Goal: Task Accomplishment & Management: Manage account settings

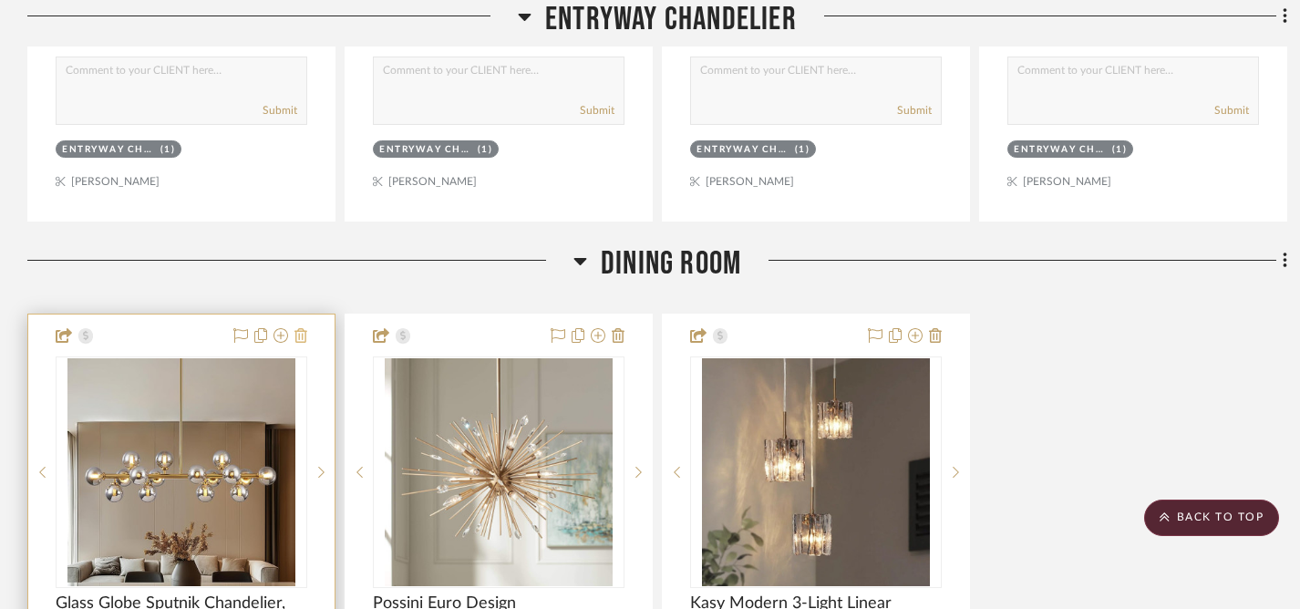
click at [302, 339] on icon at bounding box center [300, 335] width 13 height 15
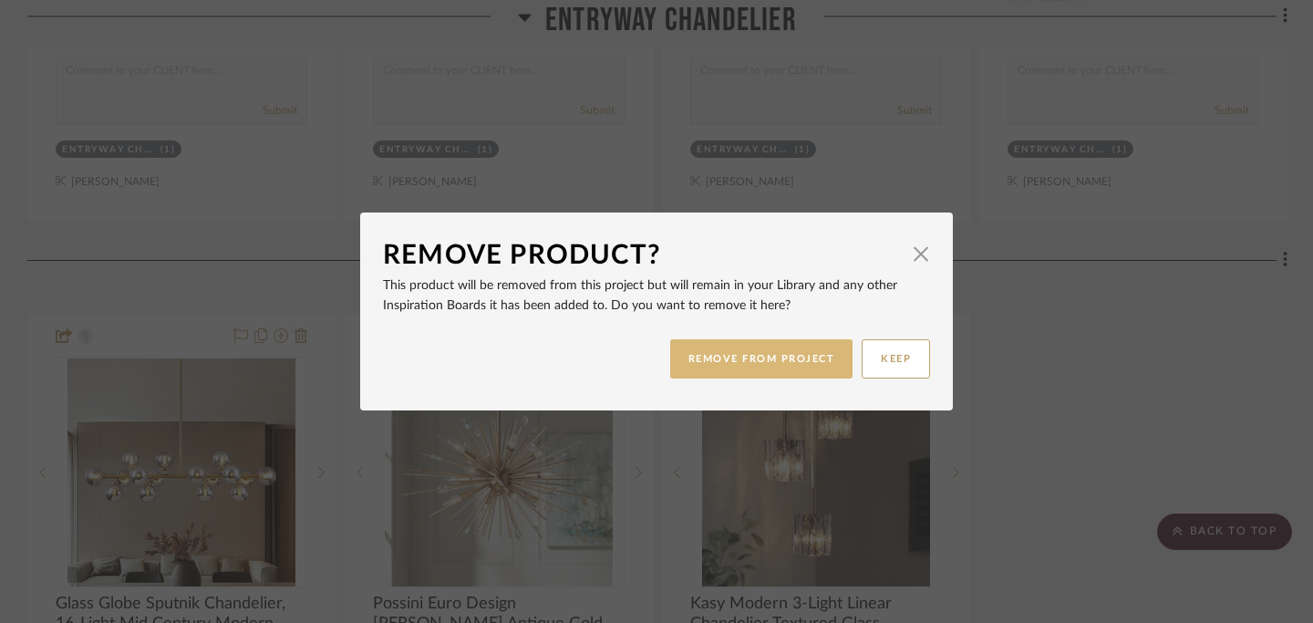
click at [772, 362] on button "REMOVE FROM PROJECT" at bounding box center [761, 358] width 183 height 39
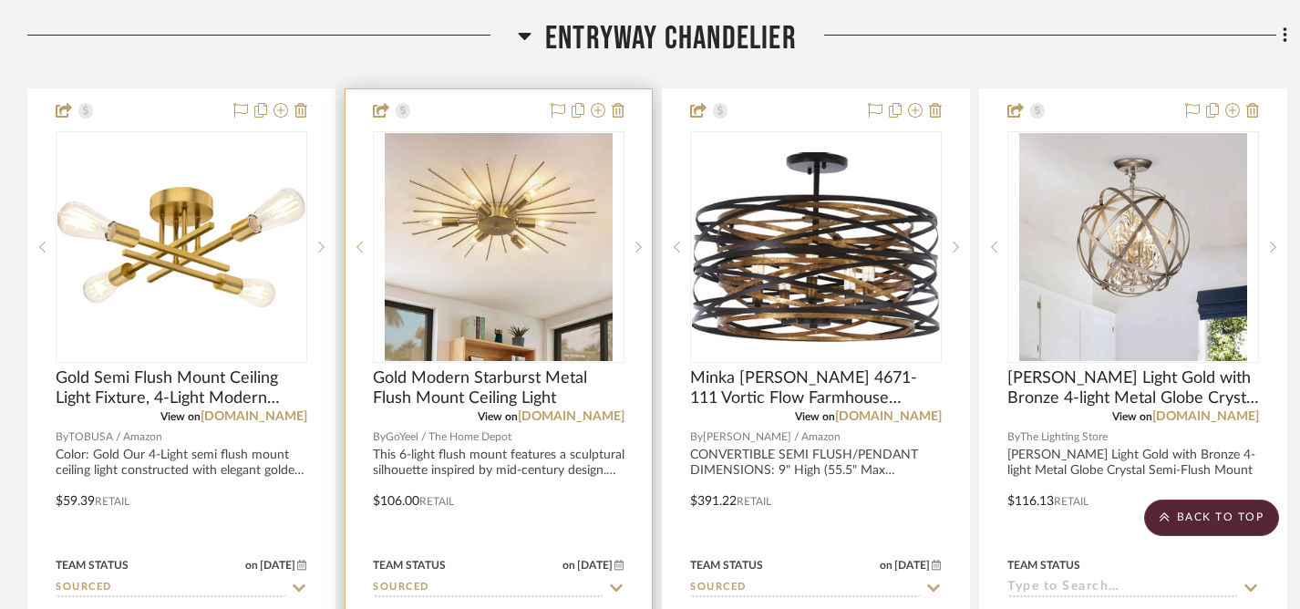
scroll to position [439, 0]
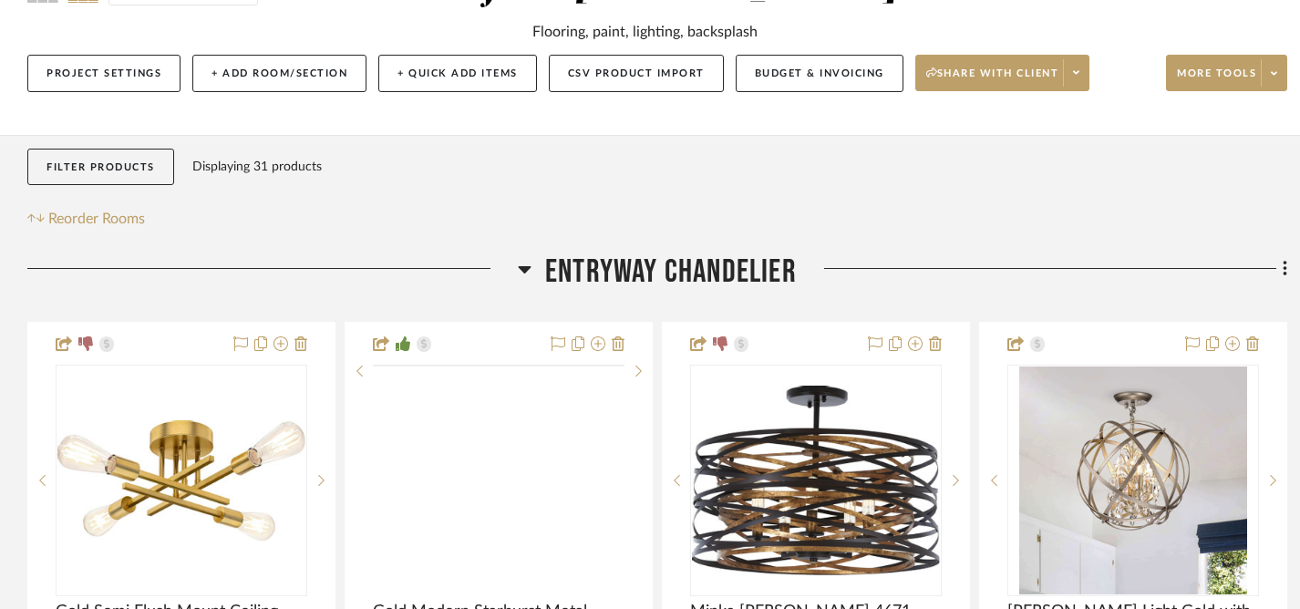
scroll to position [451, 0]
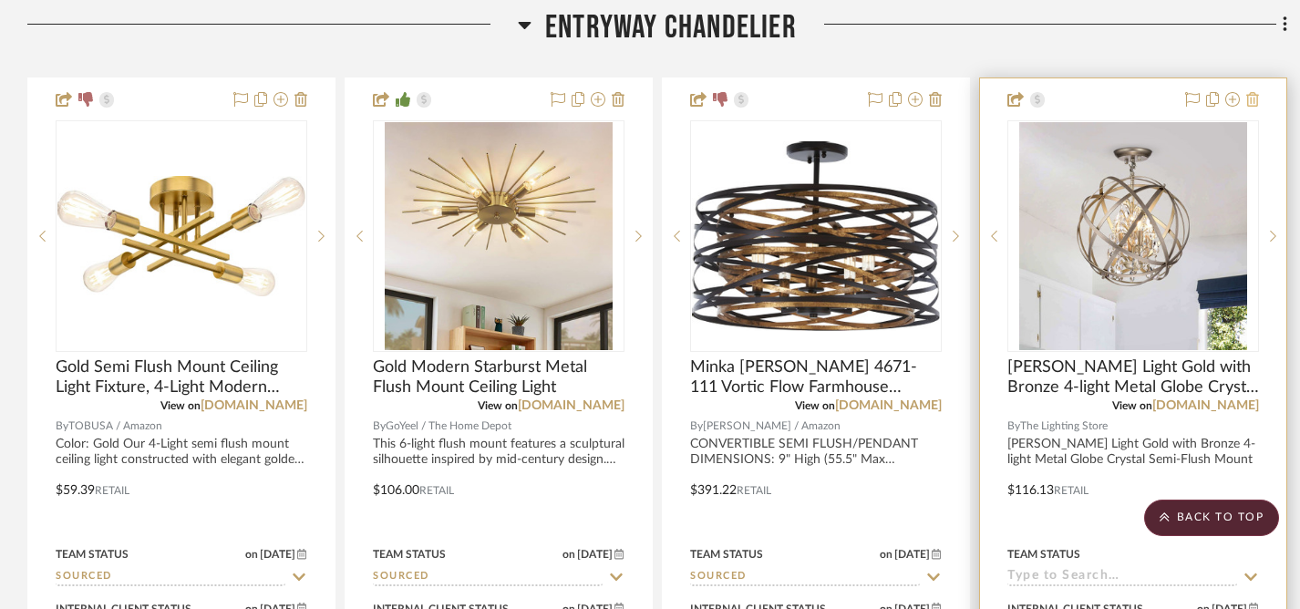
click at [1256, 101] on icon at bounding box center [1252, 99] width 13 height 15
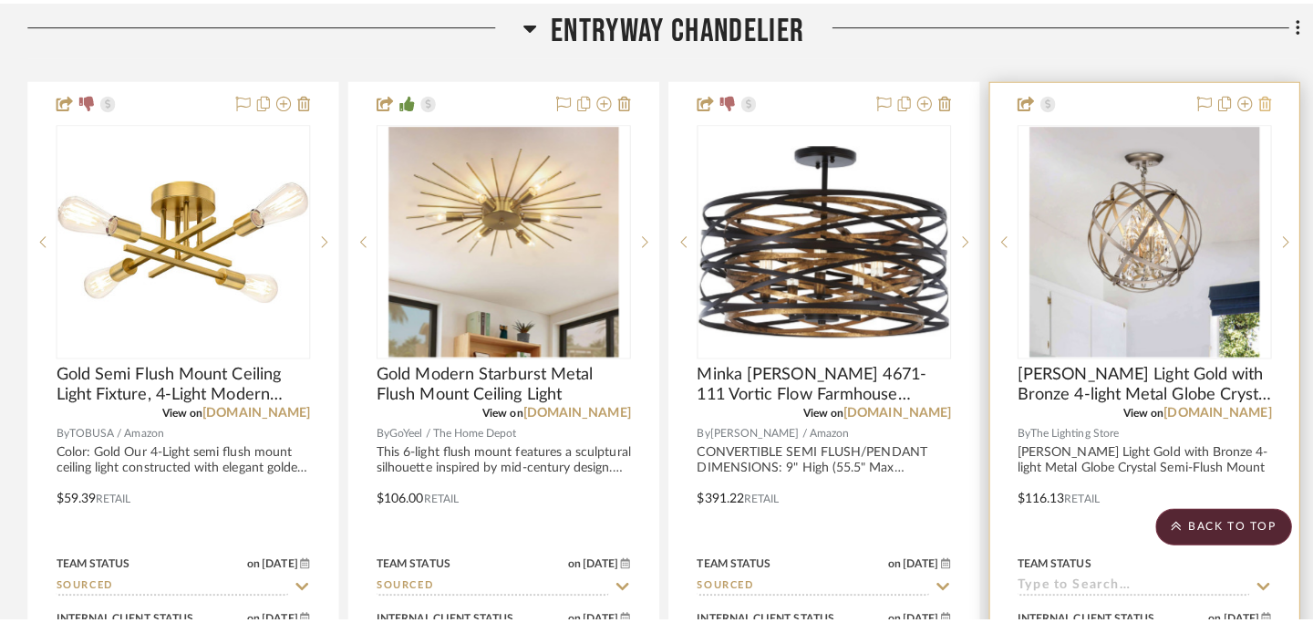
scroll to position [0, 0]
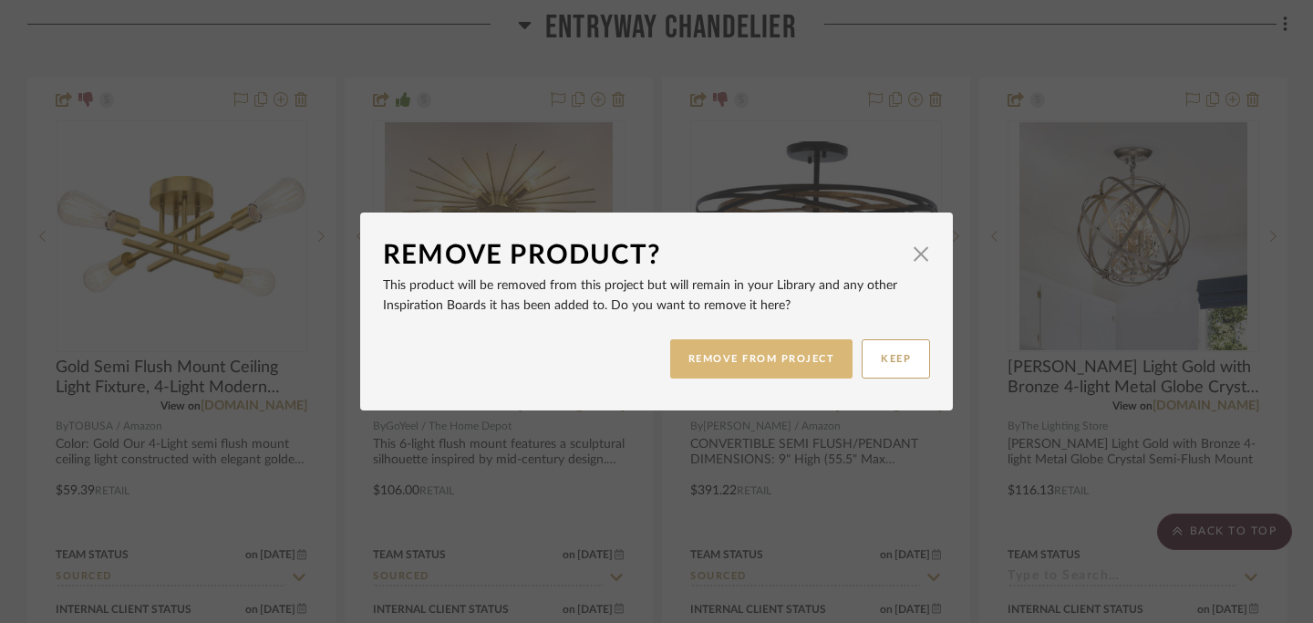
click at [740, 355] on button "REMOVE FROM PROJECT" at bounding box center [761, 358] width 183 height 39
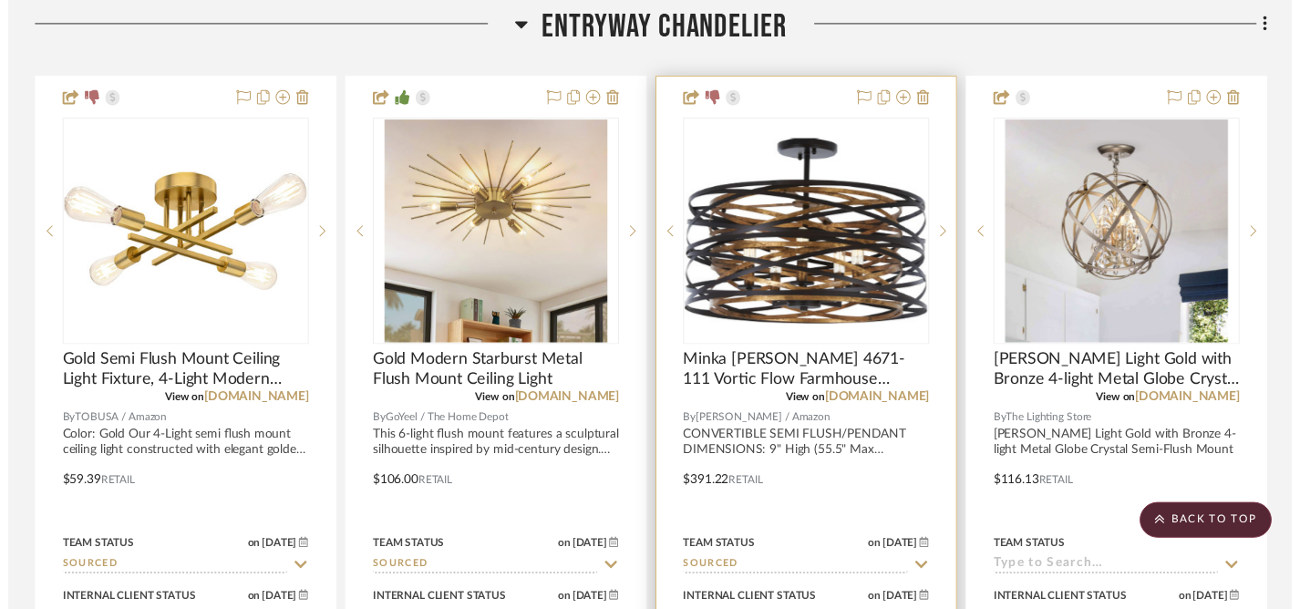
scroll to position [451, 0]
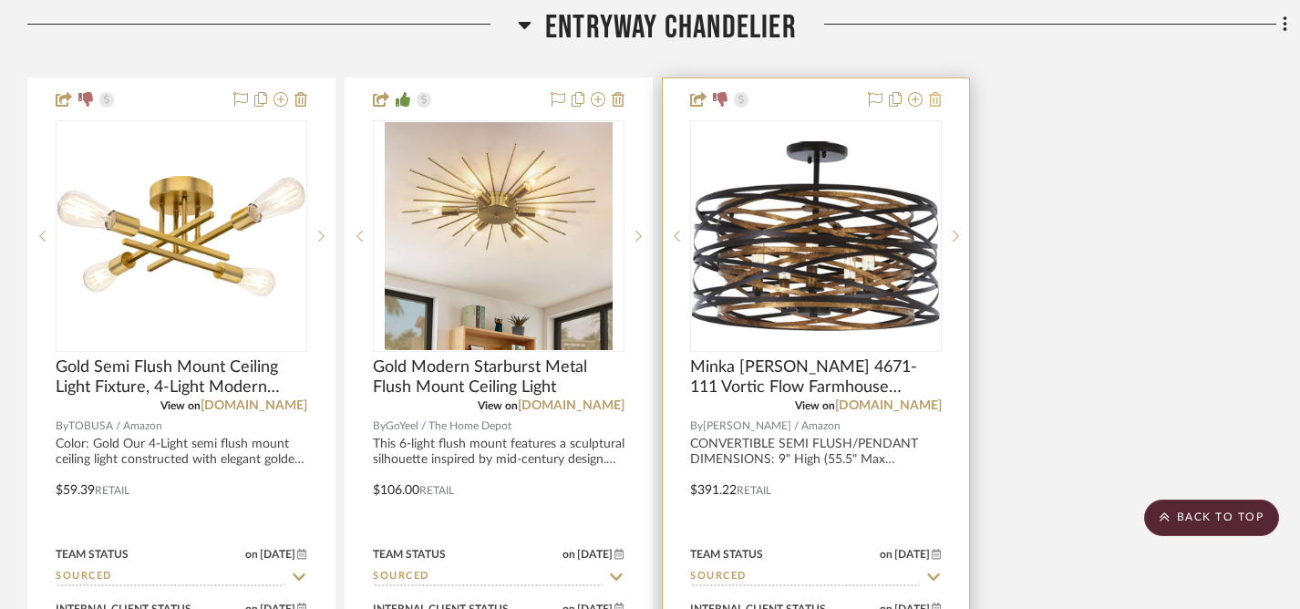
click at [936, 98] on icon at bounding box center [935, 99] width 13 height 15
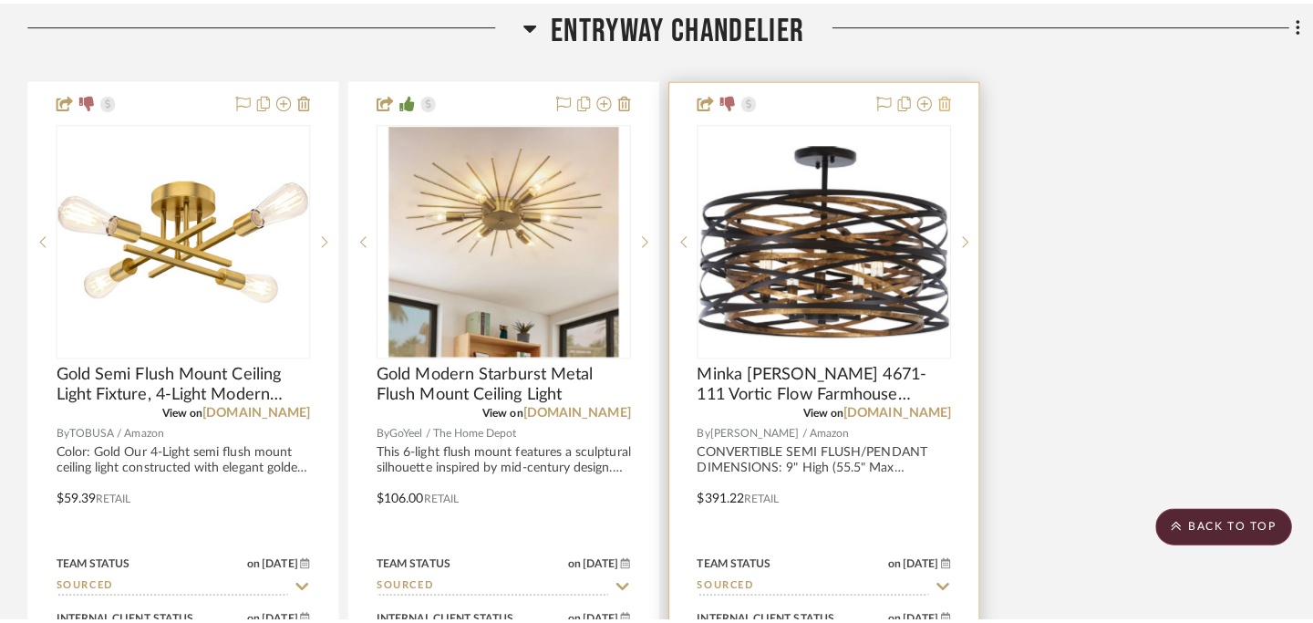
scroll to position [0, 0]
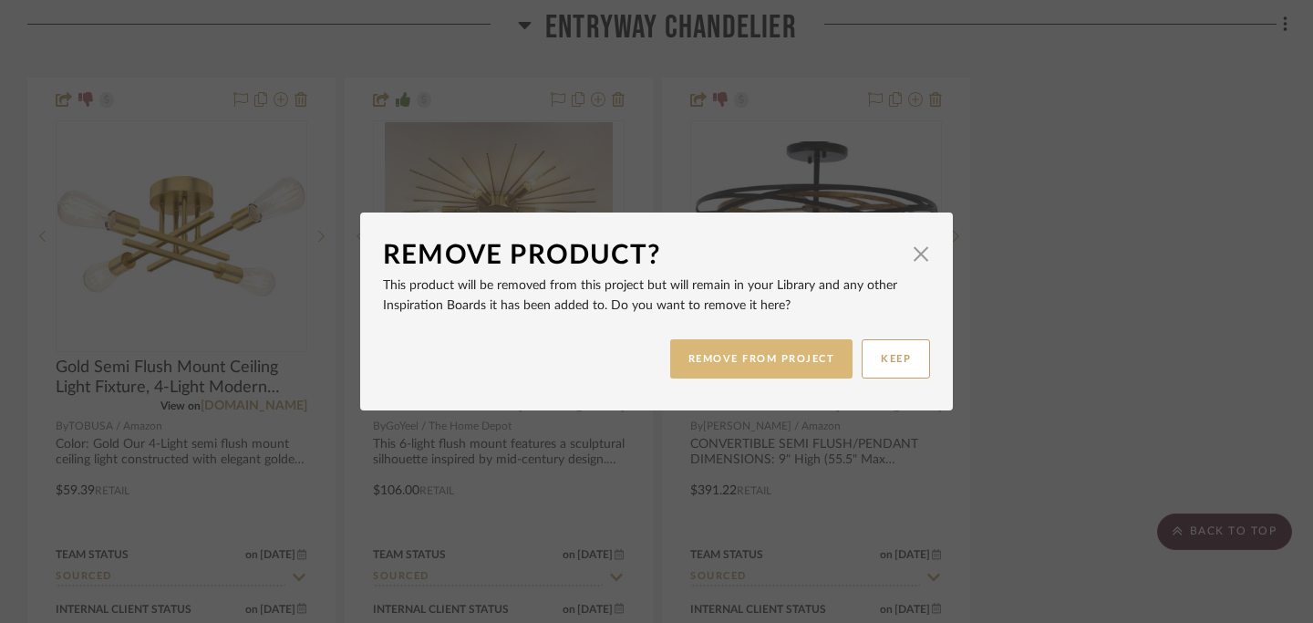
click at [780, 356] on button "REMOVE FROM PROJECT" at bounding box center [761, 358] width 183 height 39
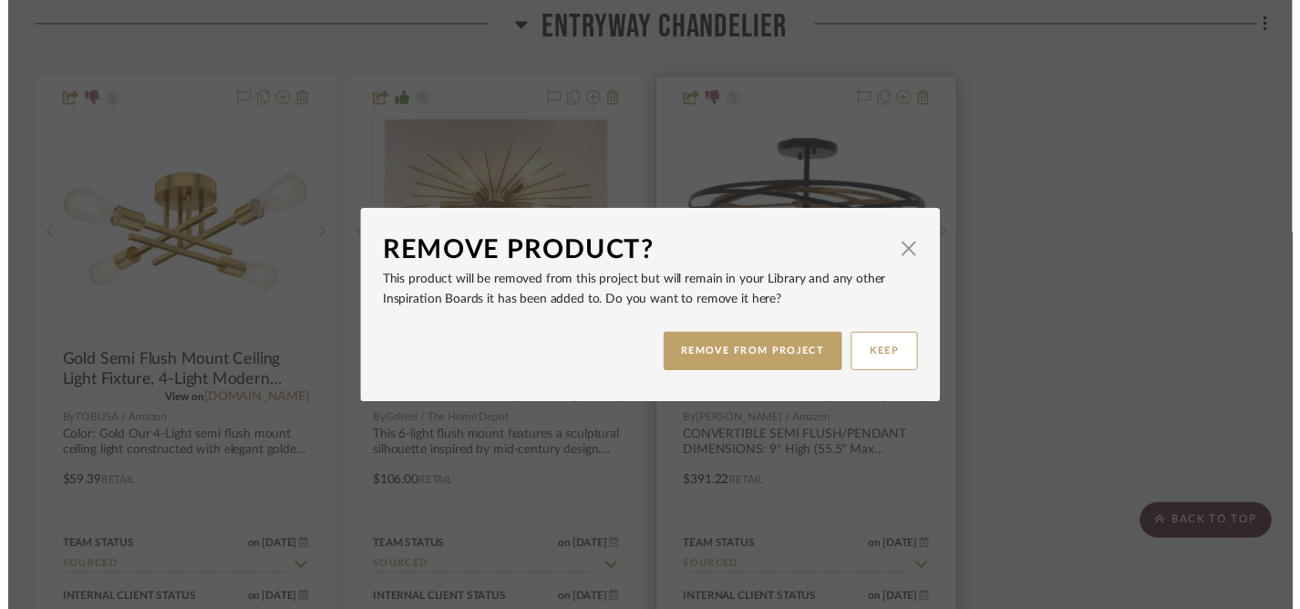
scroll to position [451, 0]
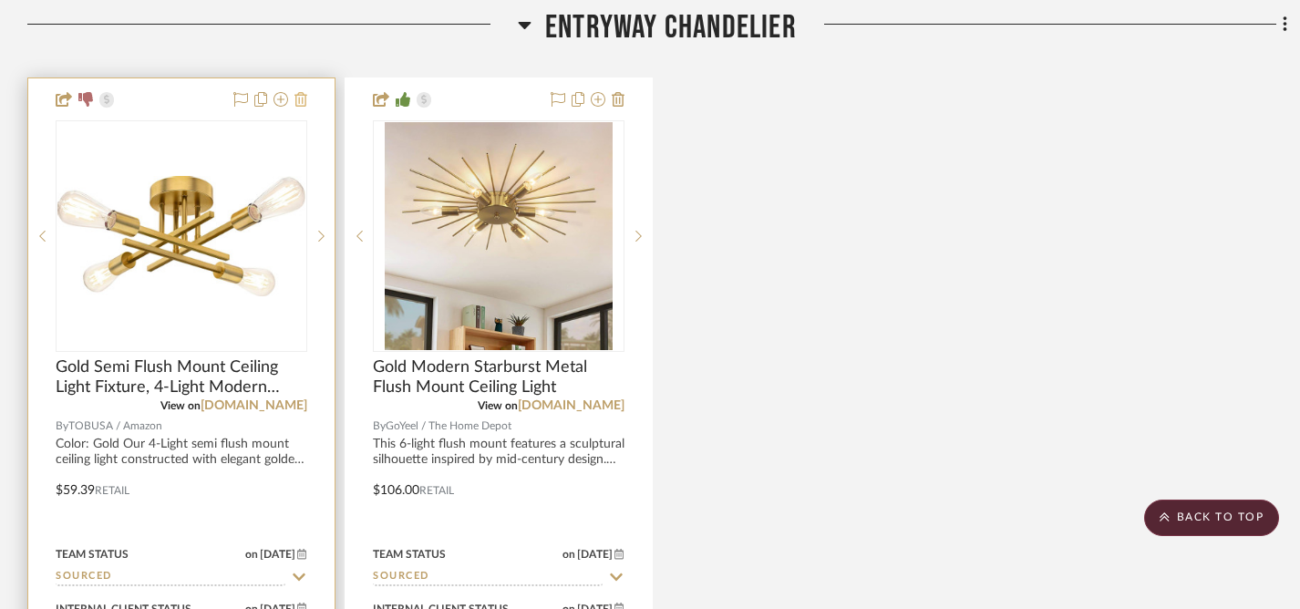
click at [302, 104] on icon at bounding box center [300, 99] width 13 height 15
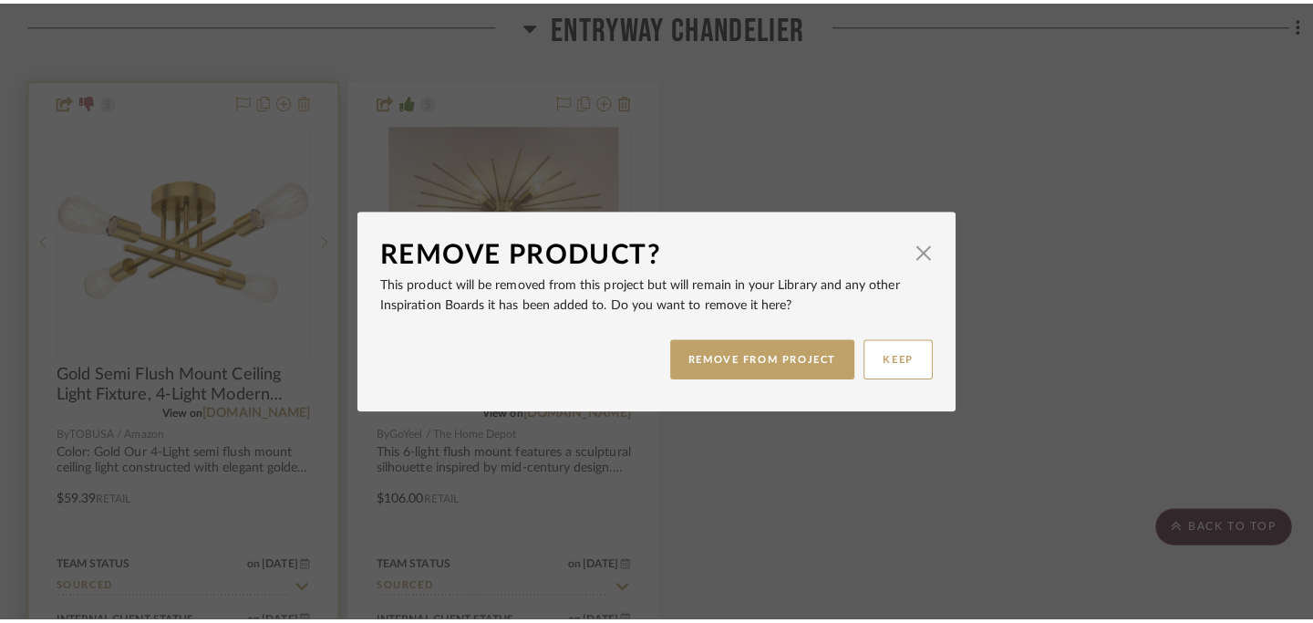
scroll to position [0, 0]
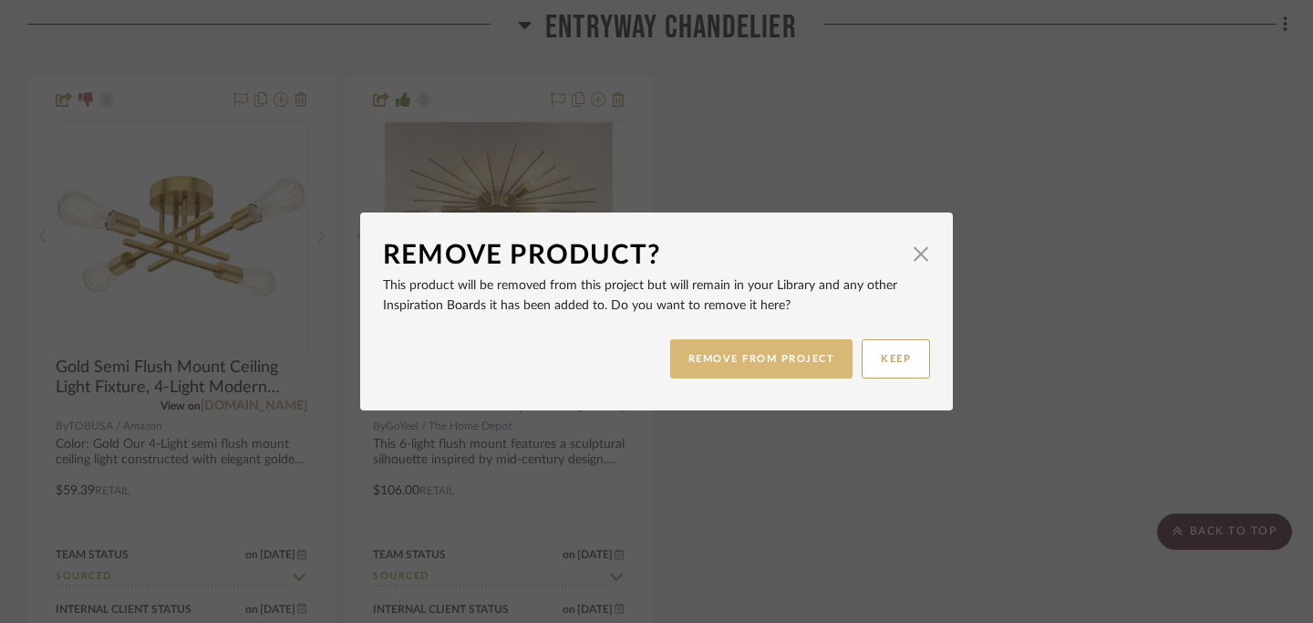
click at [715, 365] on button "REMOVE FROM PROJECT" at bounding box center [761, 358] width 183 height 39
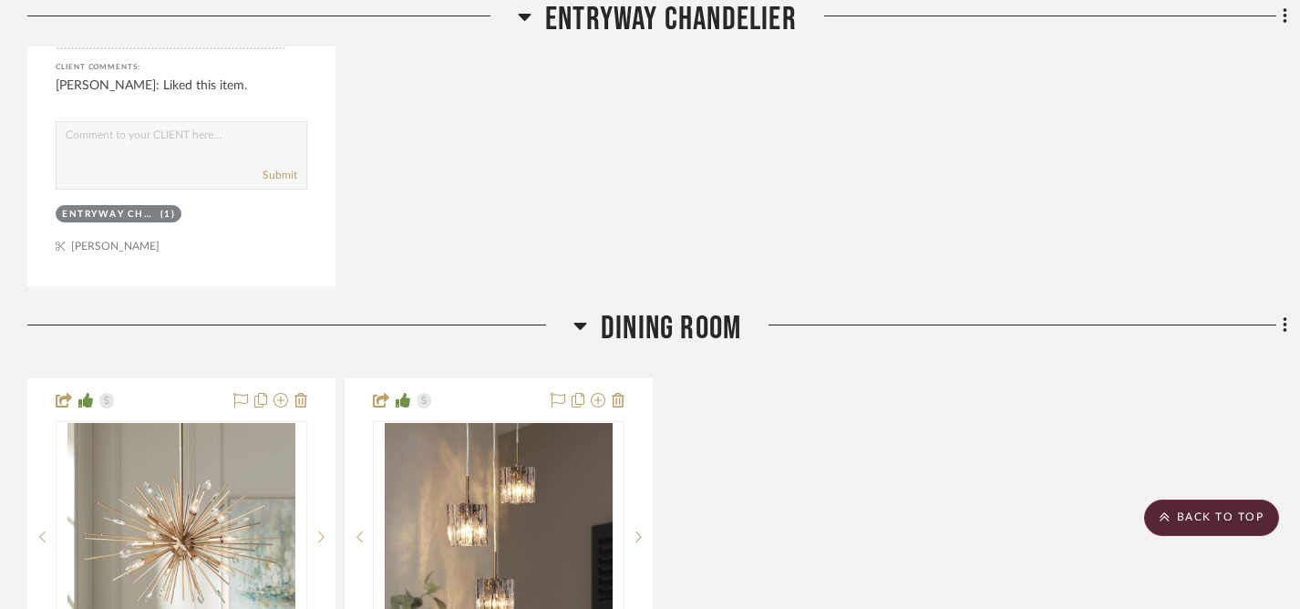
scroll to position [1290, 0]
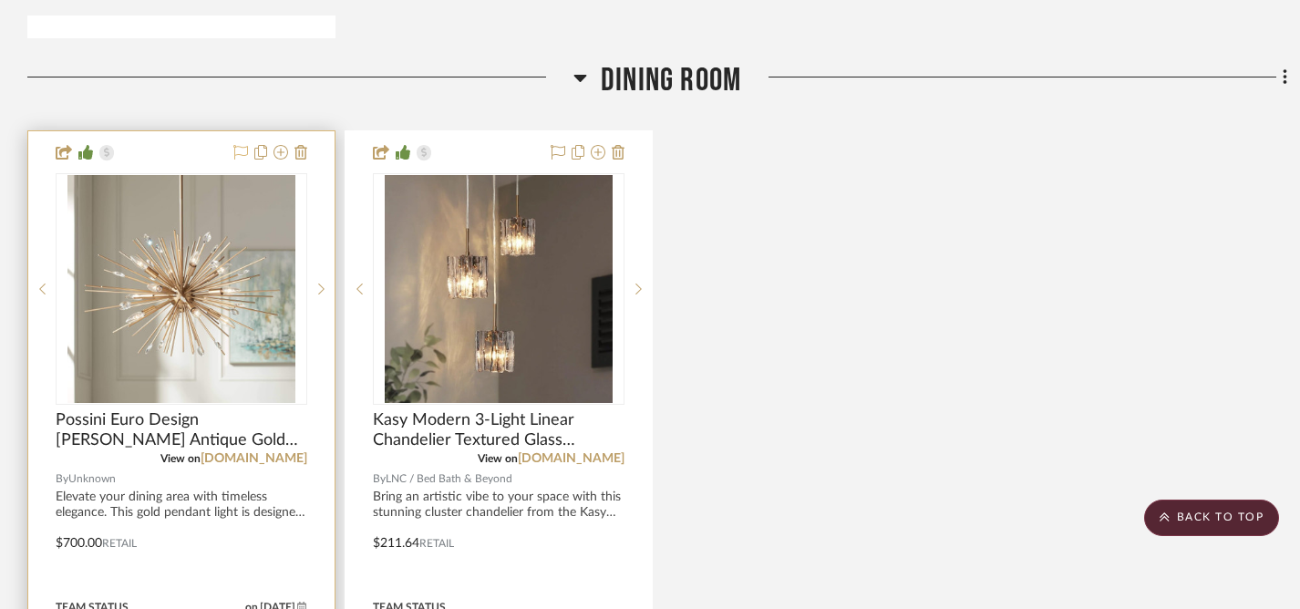
click at [241, 153] on icon at bounding box center [240, 152] width 15 height 15
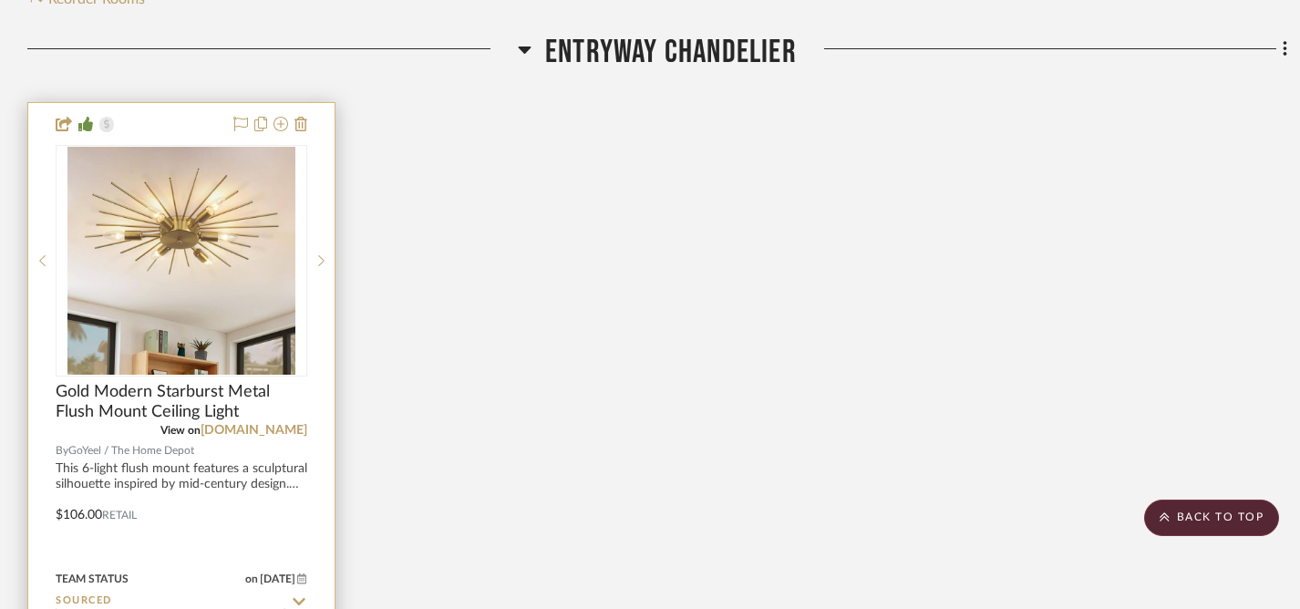
scroll to position [425, 0]
click at [242, 126] on icon at bounding box center [240, 126] width 15 height 15
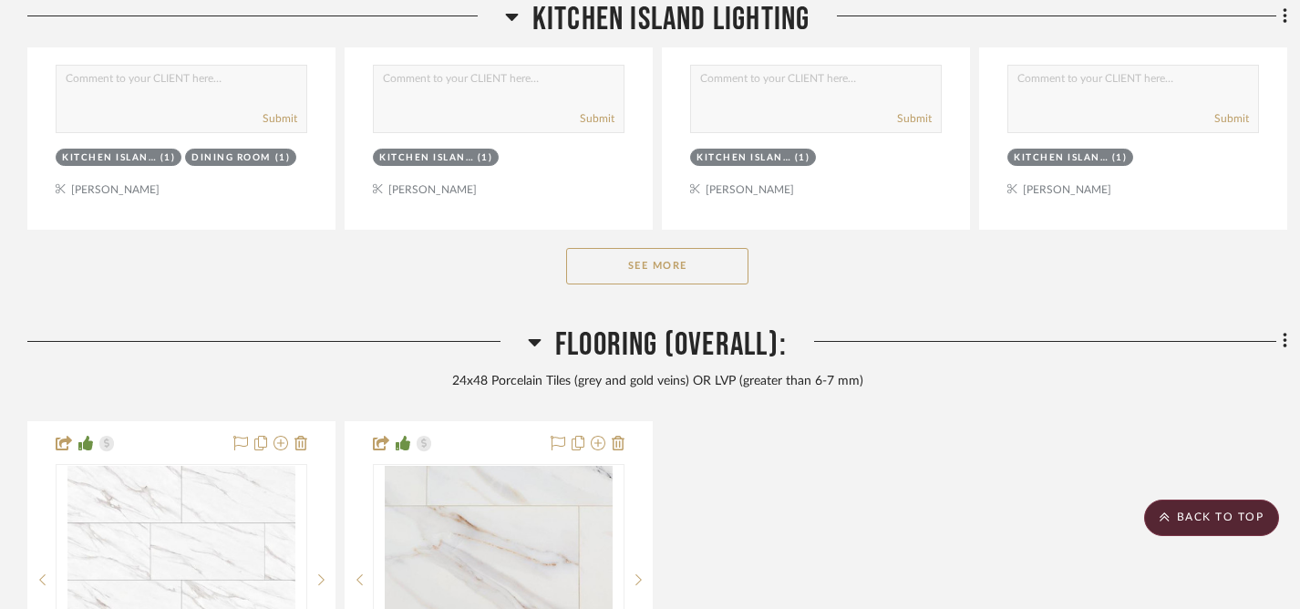
scroll to position [2886, 0]
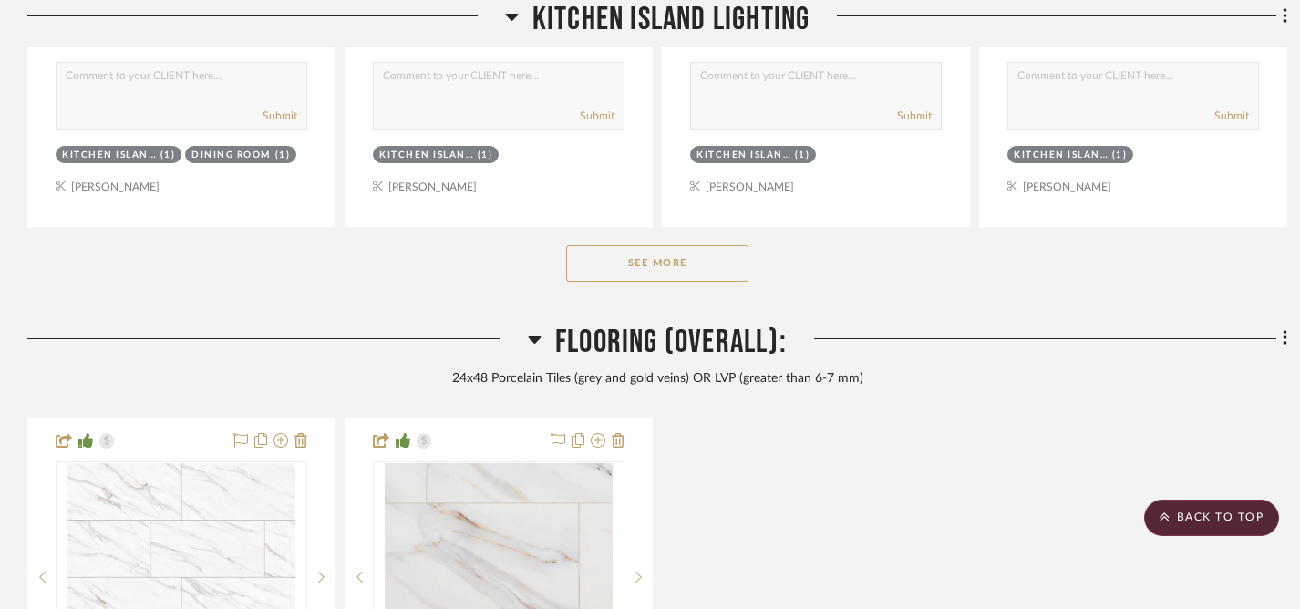
click at [687, 271] on button "See More" at bounding box center [657, 263] width 182 height 36
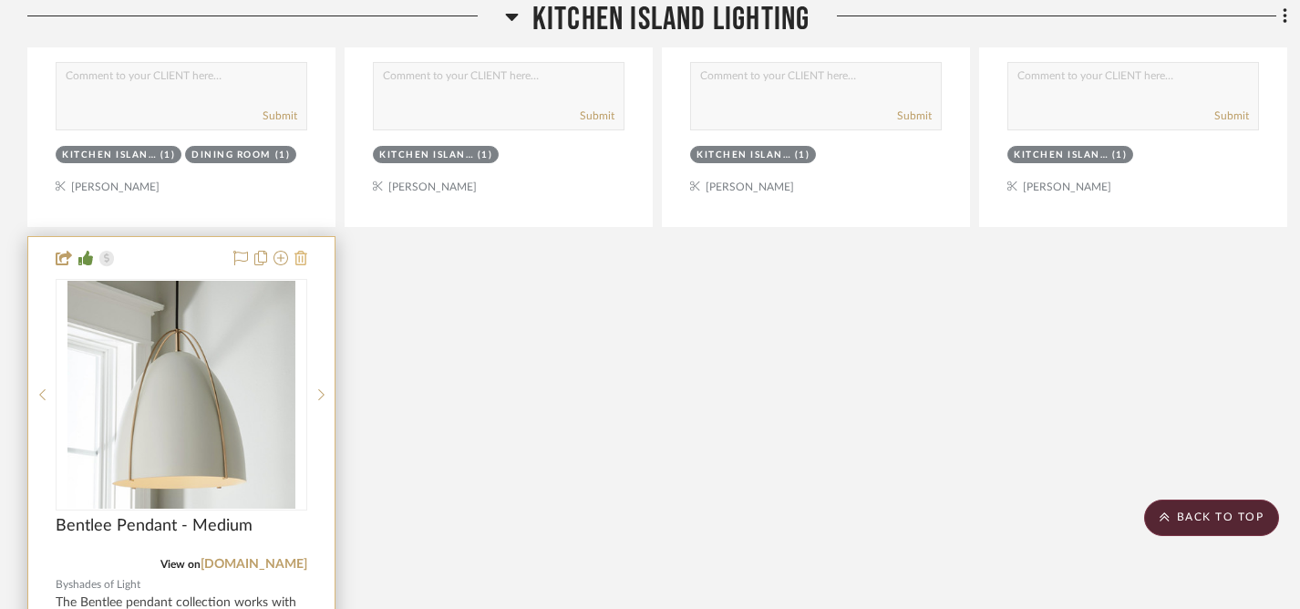
click at [301, 260] on icon at bounding box center [300, 258] width 13 height 15
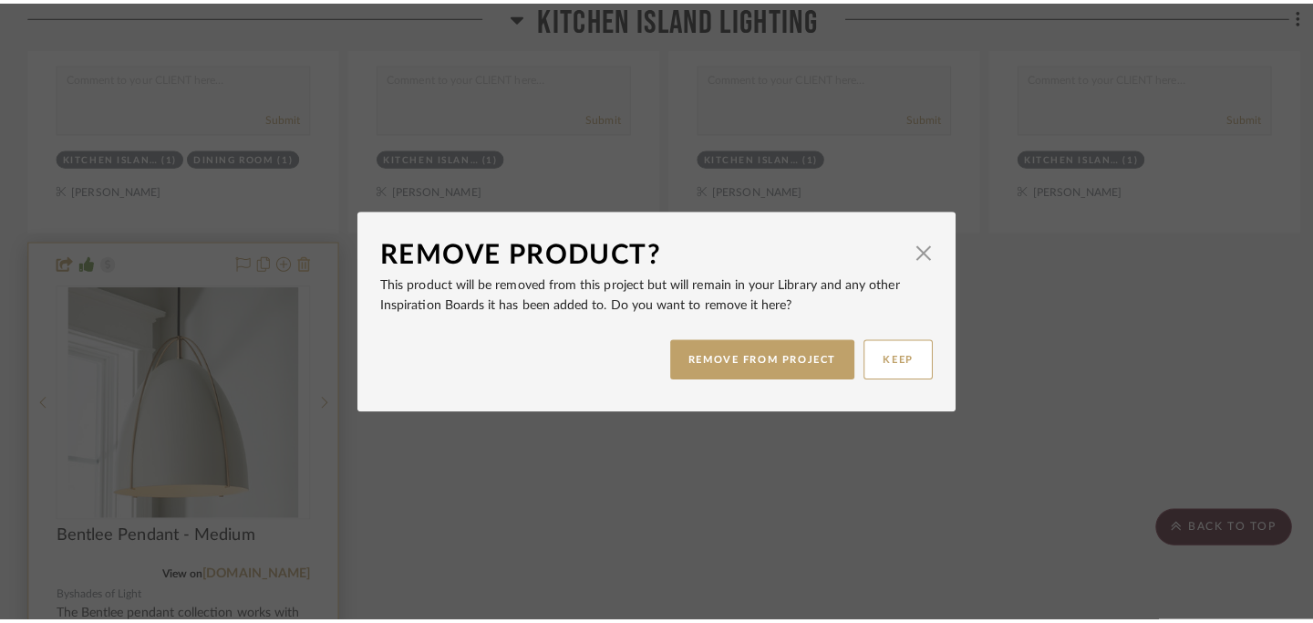
scroll to position [0, 0]
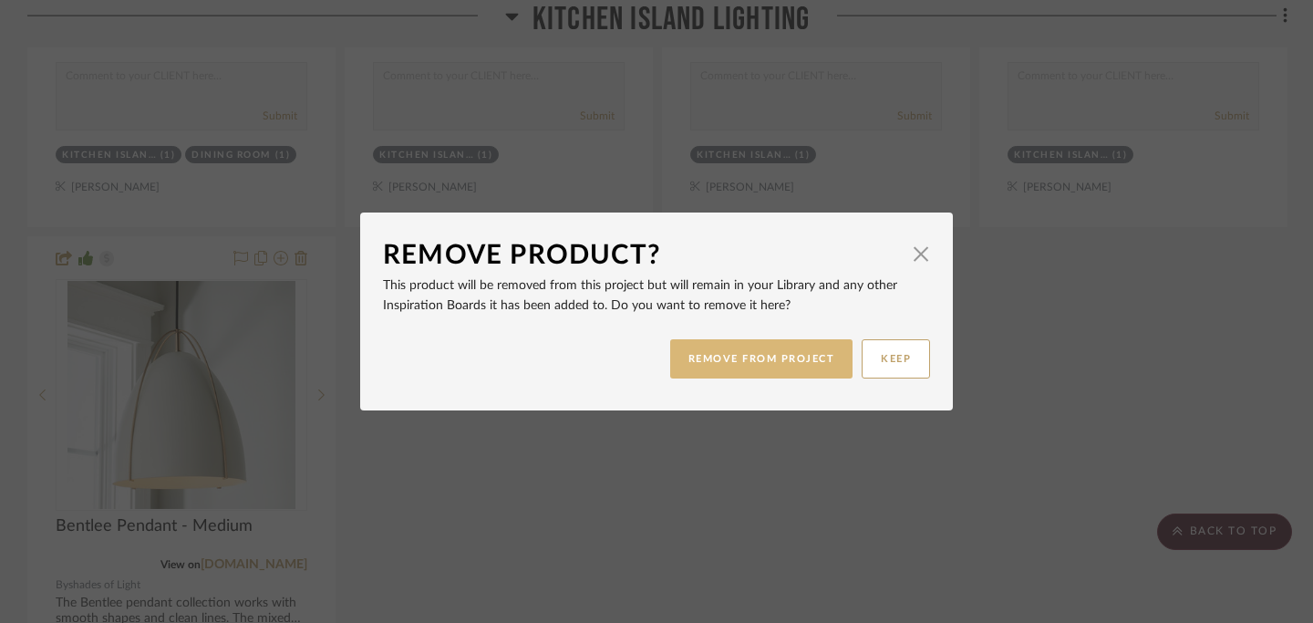
click at [709, 360] on button "REMOVE FROM PROJECT" at bounding box center [761, 358] width 183 height 39
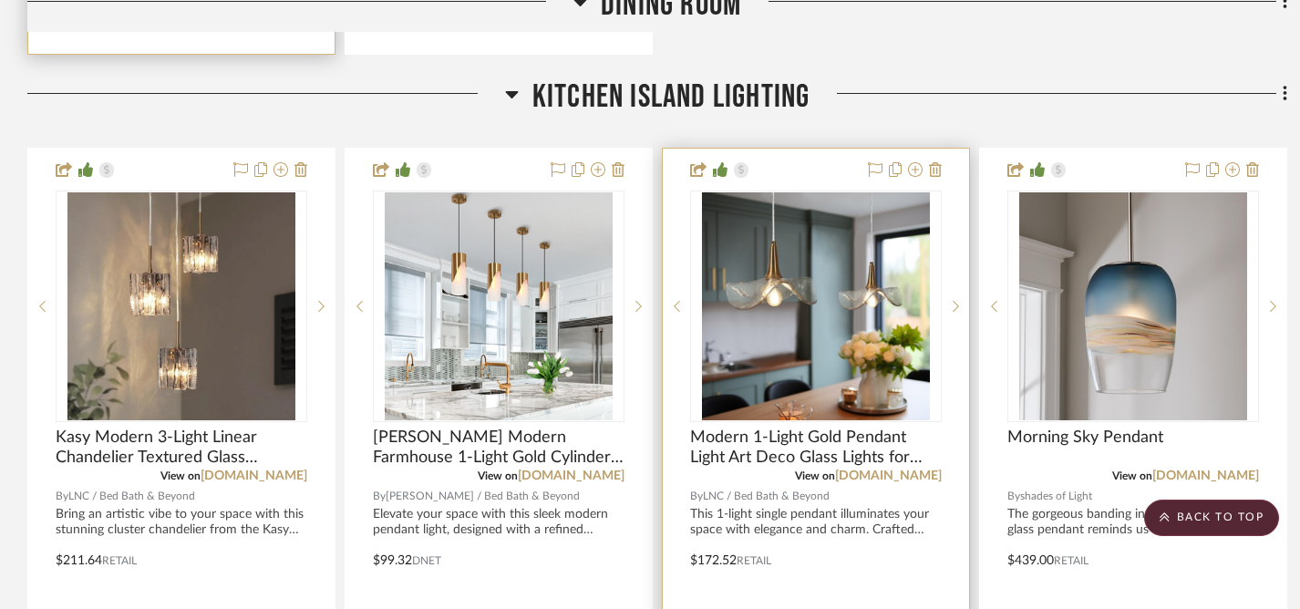
scroll to position [2148, 0]
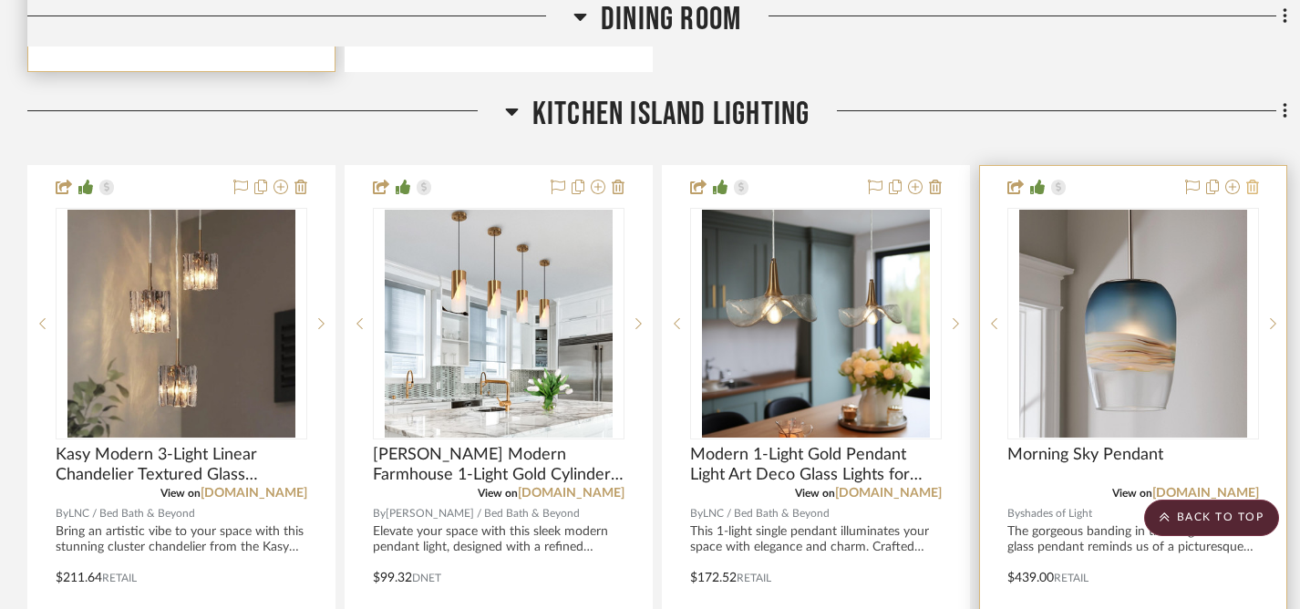
click at [1254, 187] on icon at bounding box center [1252, 187] width 13 height 15
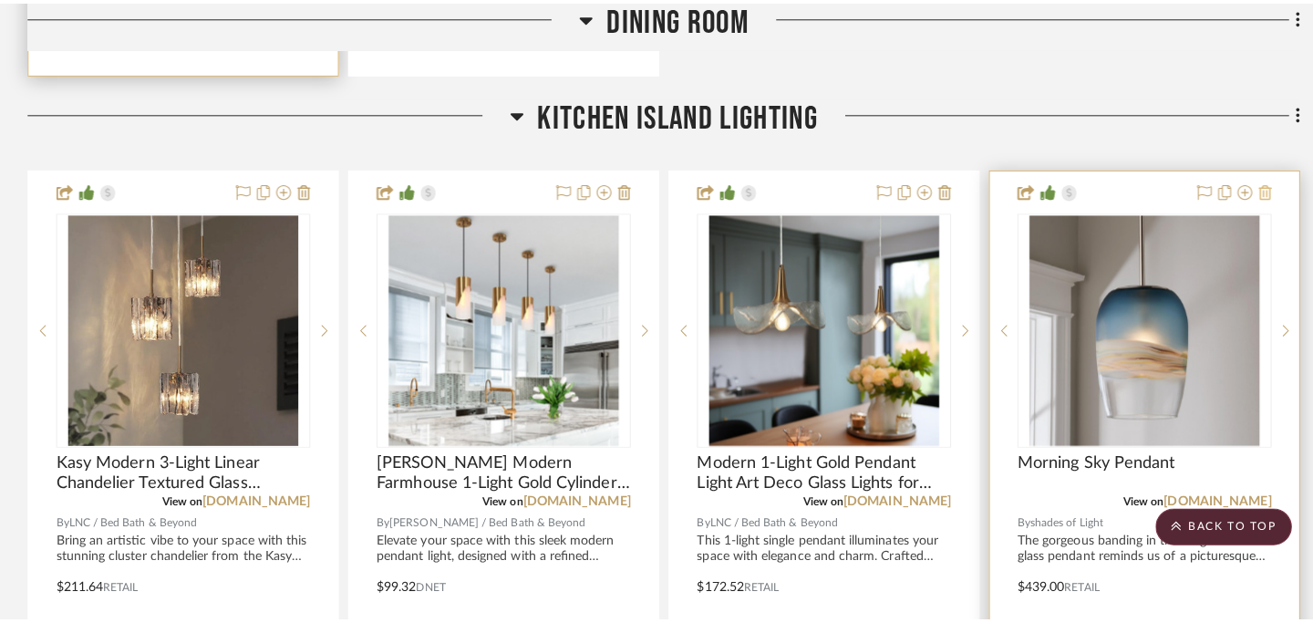
scroll to position [0, 0]
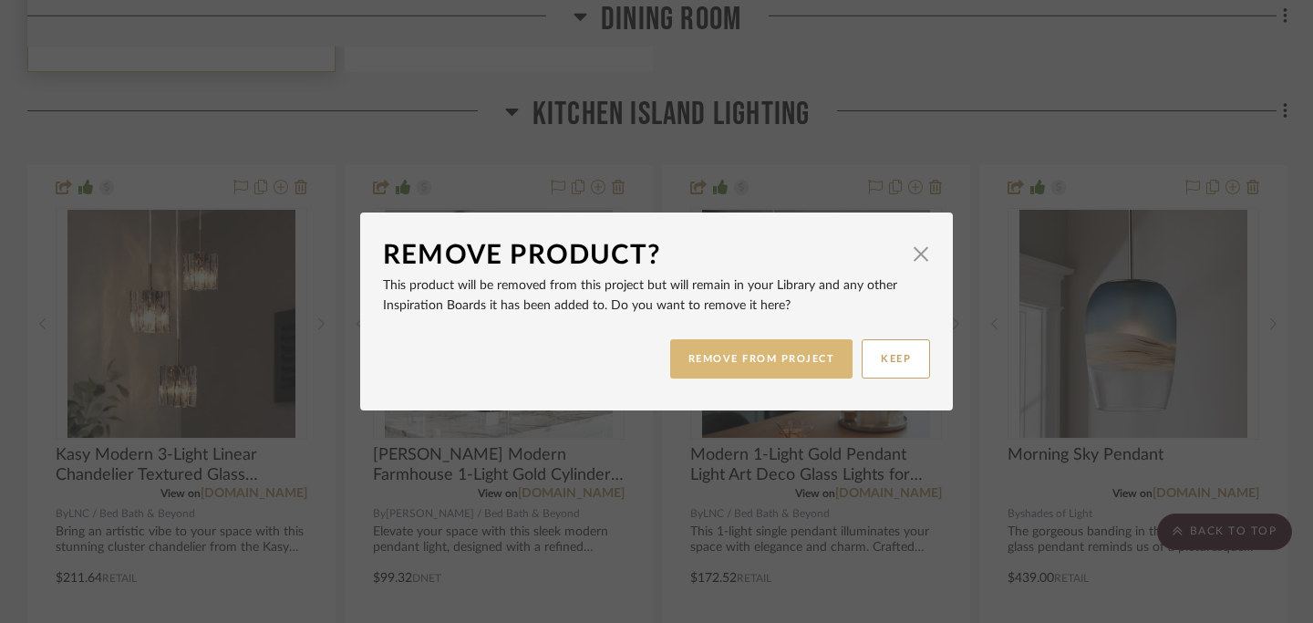
click at [765, 363] on button "REMOVE FROM PROJECT" at bounding box center [761, 358] width 183 height 39
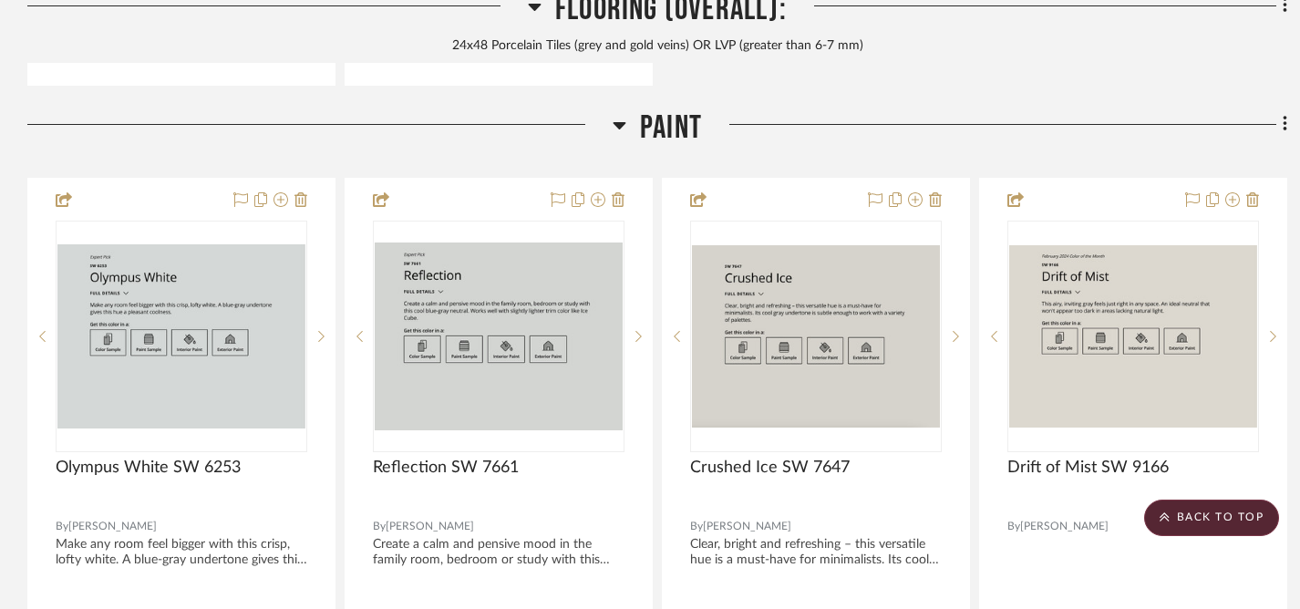
scroll to position [3945, 0]
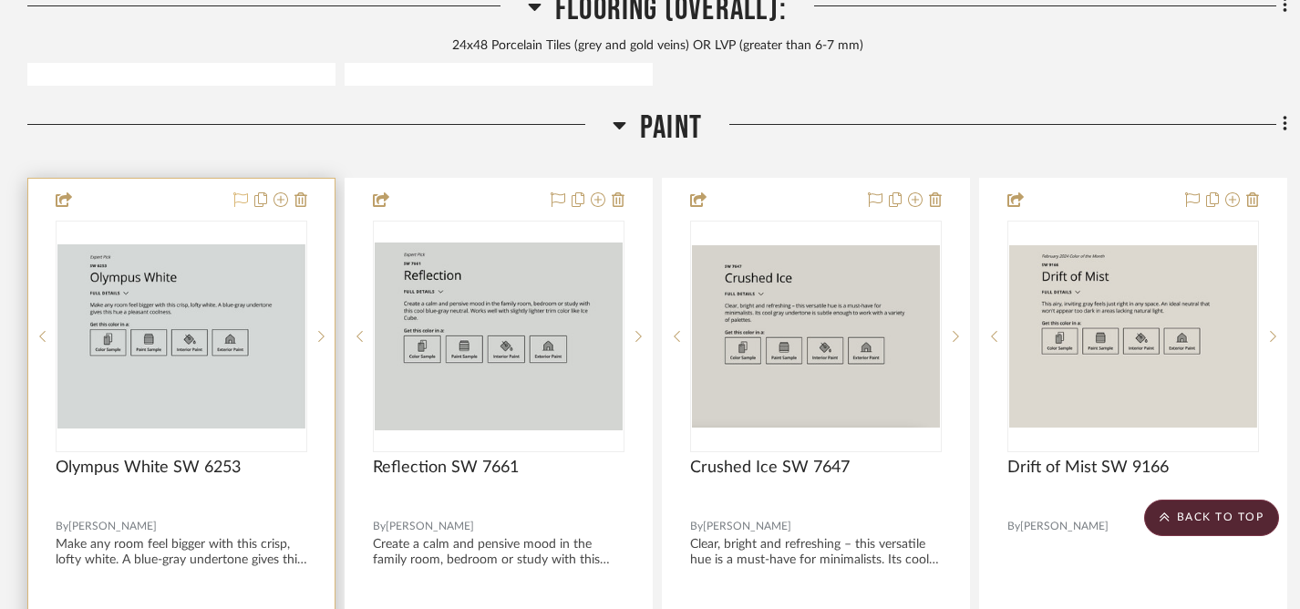
click at [236, 195] on icon at bounding box center [240, 199] width 15 height 15
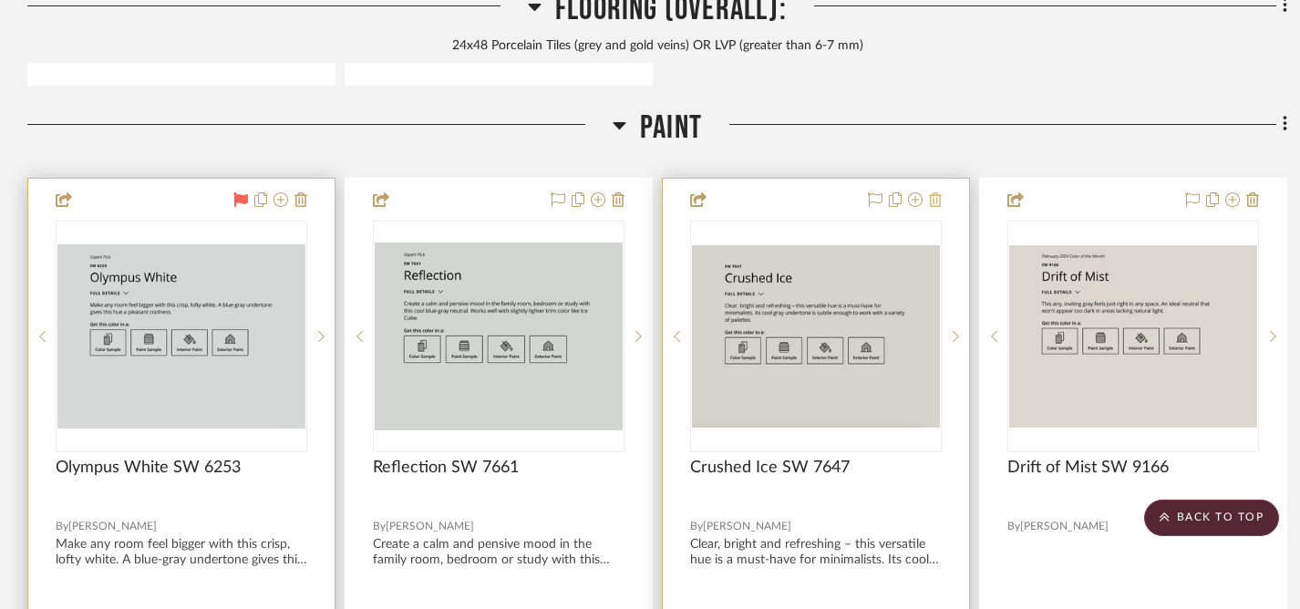
click at [936, 199] on icon at bounding box center [935, 199] width 13 height 15
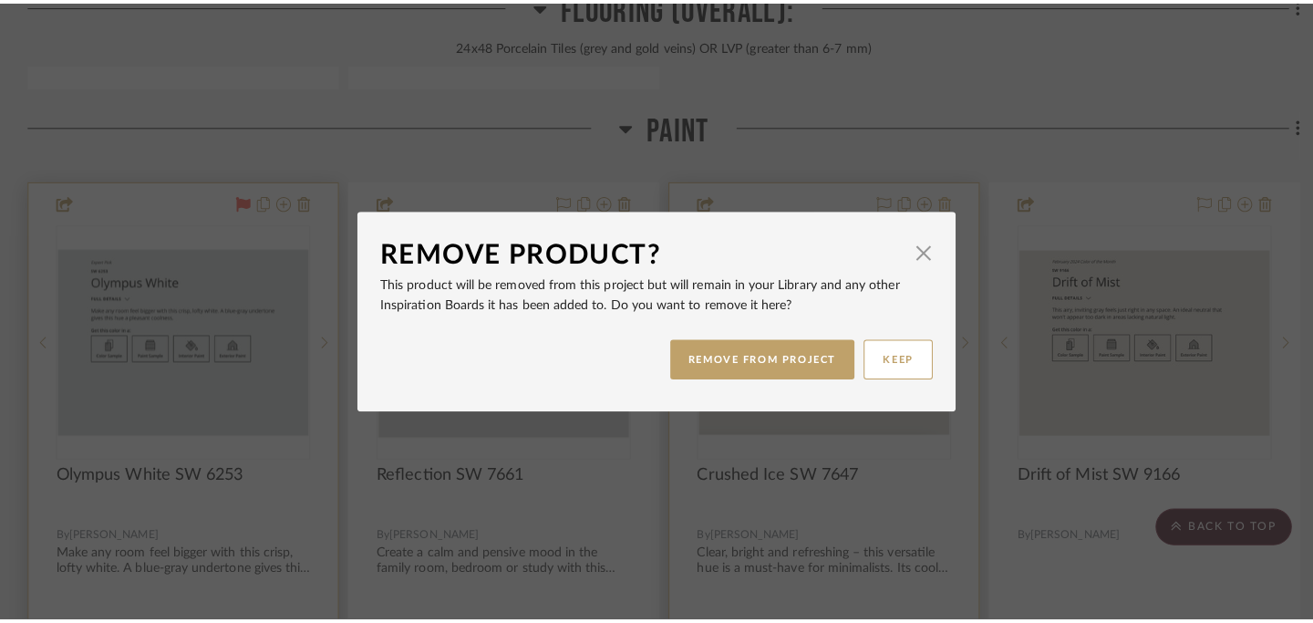
scroll to position [0, 0]
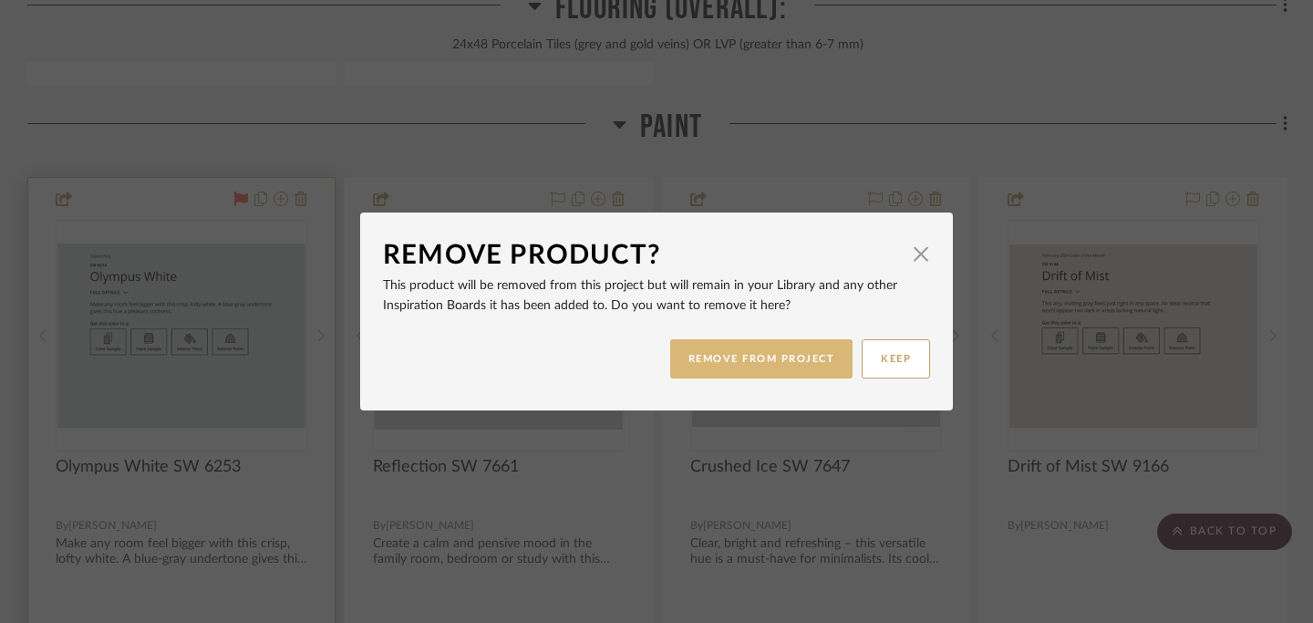
click at [749, 357] on button "REMOVE FROM PROJECT" at bounding box center [761, 358] width 183 height 39
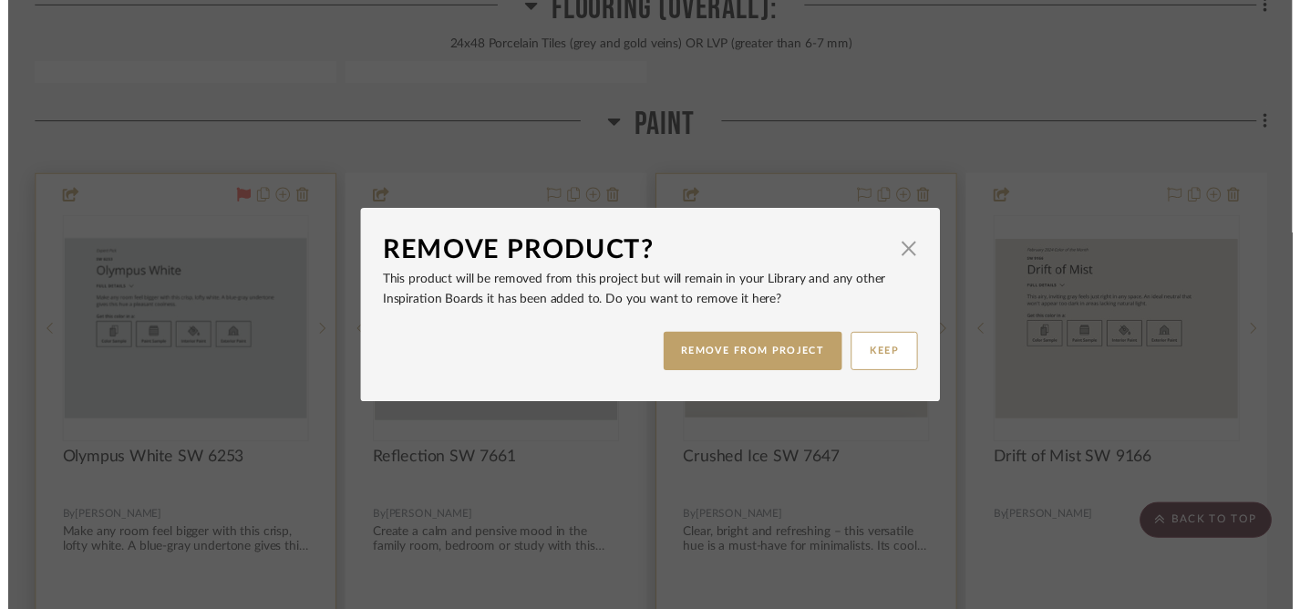
scroll to position [3945, 0]
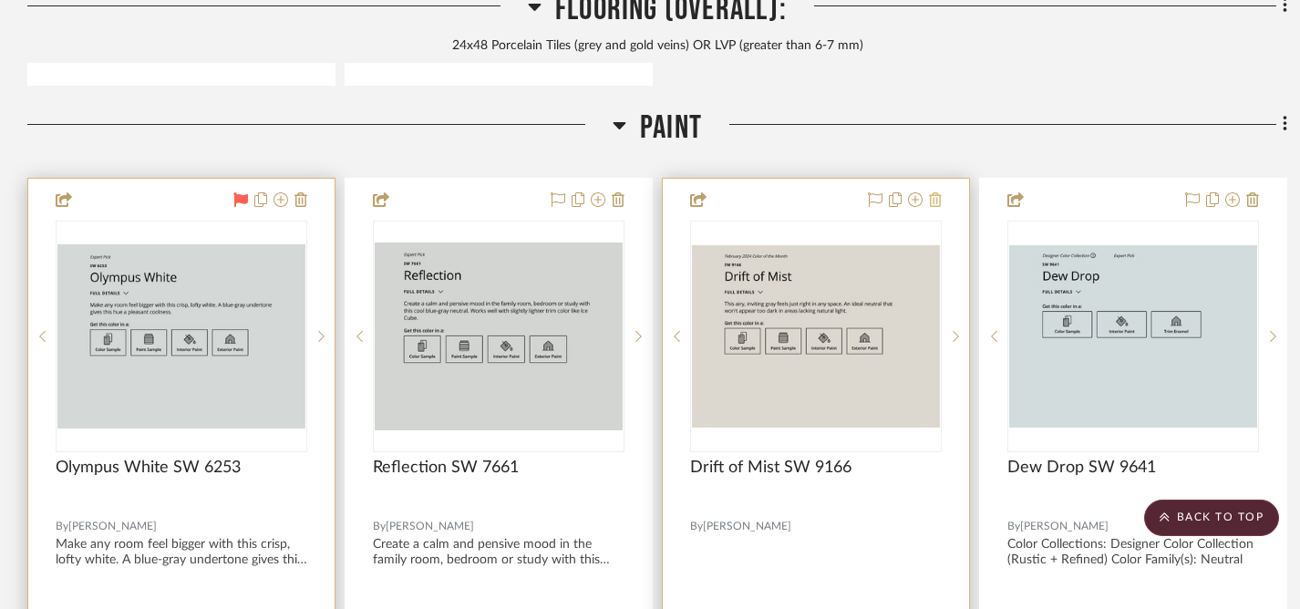
click at [935, 197] on icon at bounding box center [935, 199] width 13 height 15
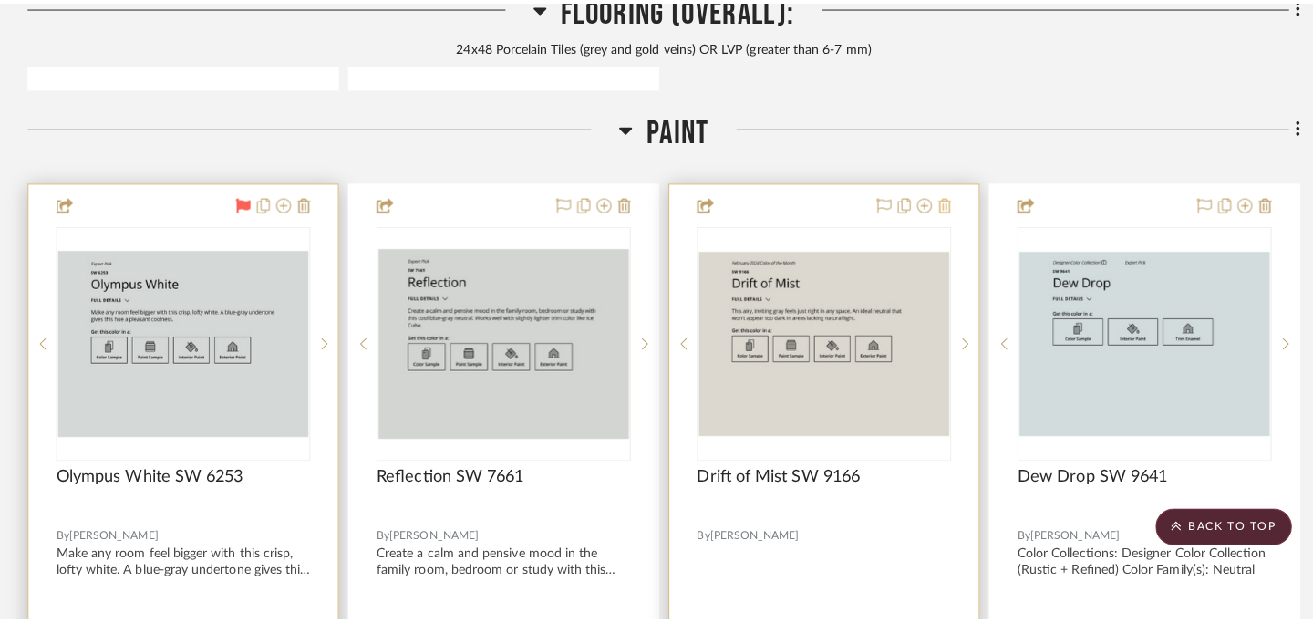
scroll to position [0, 0]
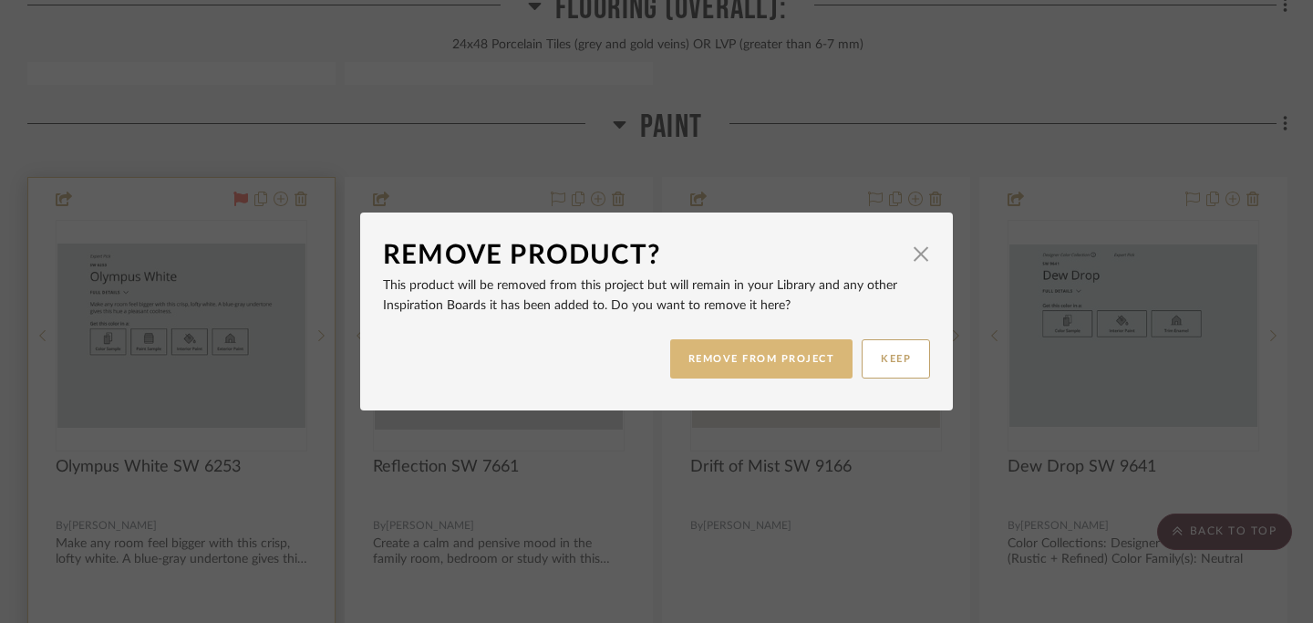
click at [793, 355] on button "REMOVE FROM PROJECT" at bounding box center [761, 358] width 183 height 39
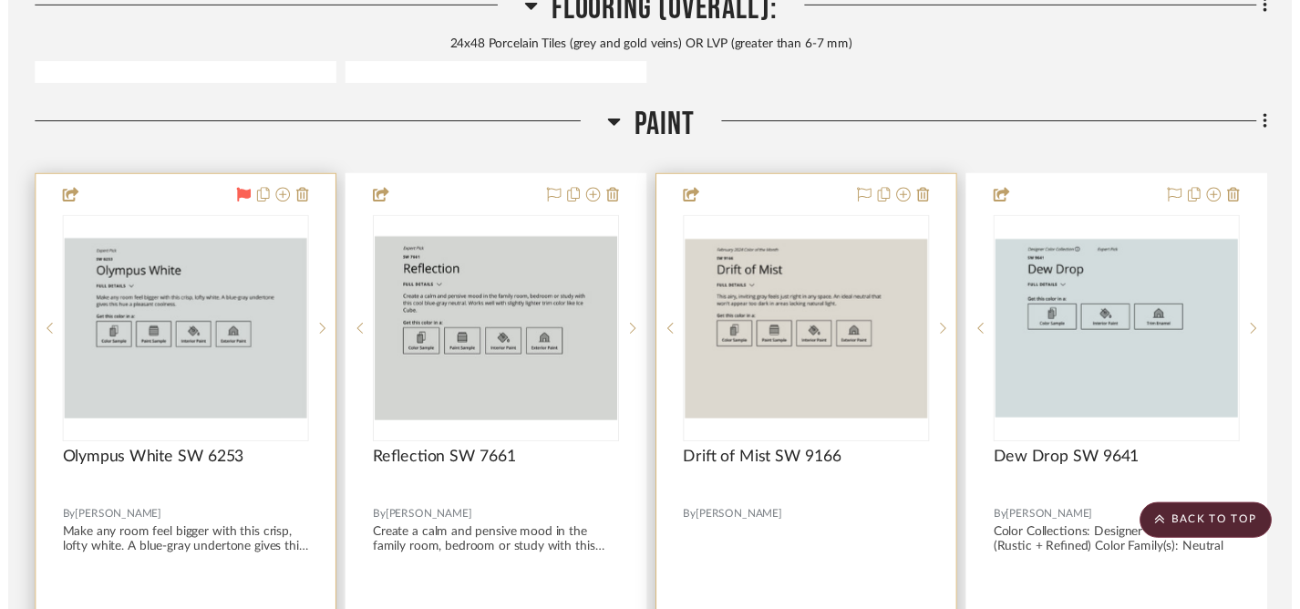
scroll to position [3945, 0]
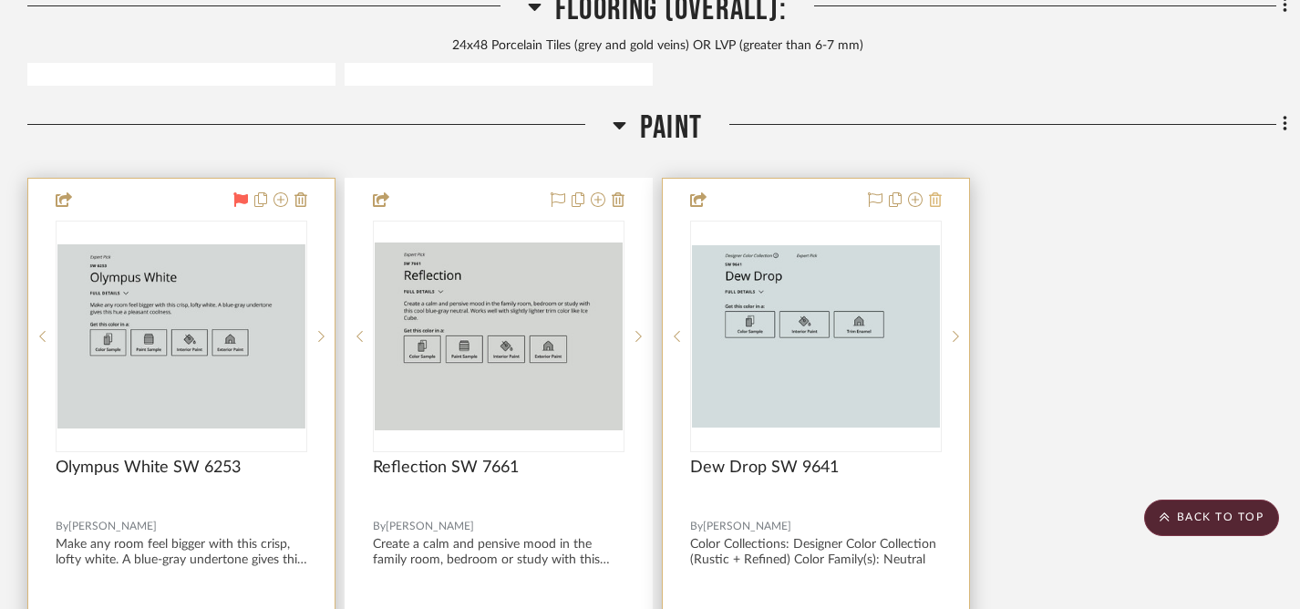
click at [936, 198] on icon at bounding box center [935, 199] width 13 height 15
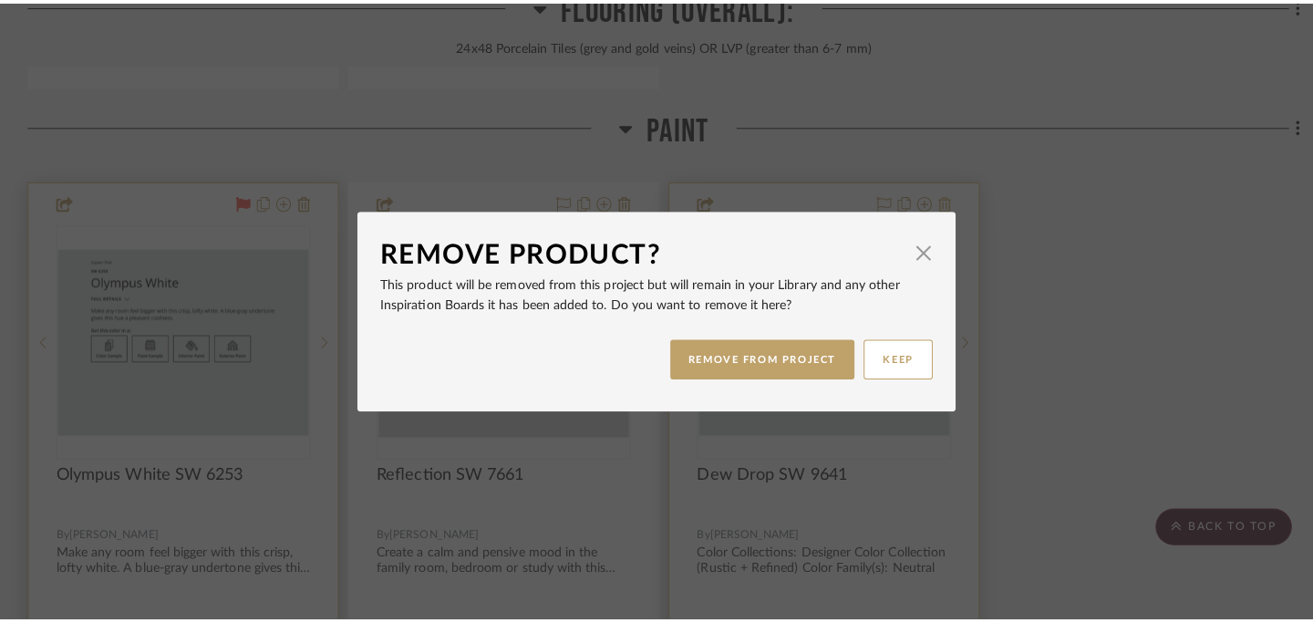
scroll to position [0, 0]
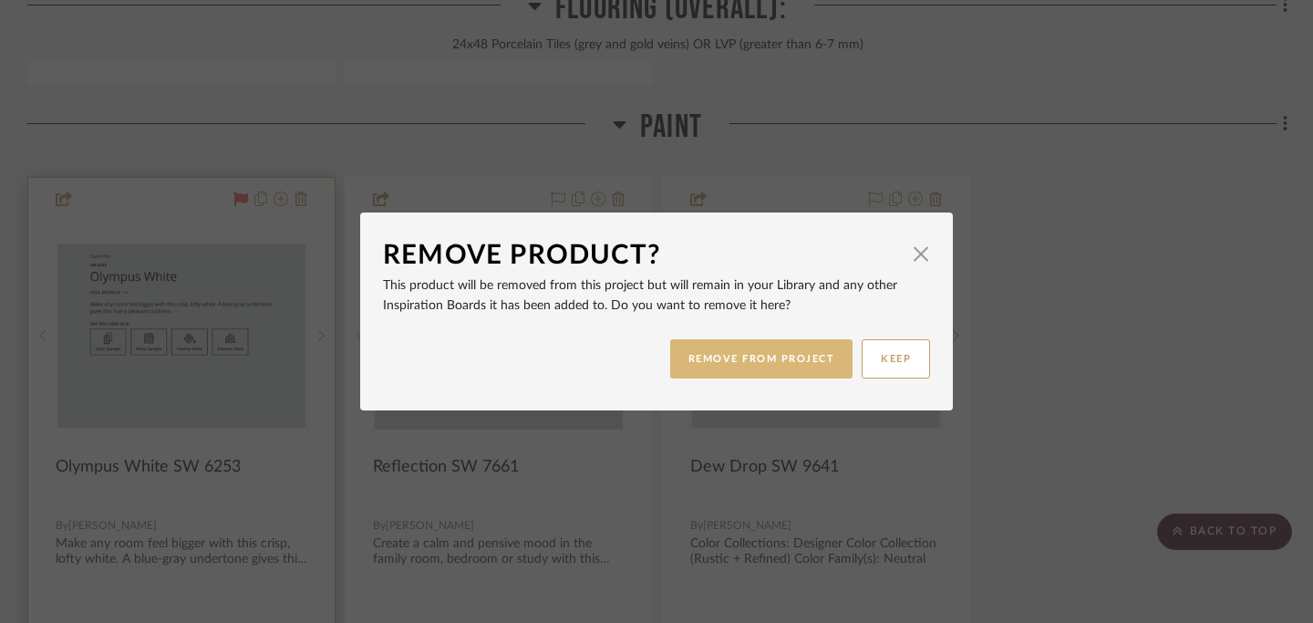
click at [798, 365] on button "REMOVE FROM PROJECT" at bounding box center [761, 358] width 183 height 39
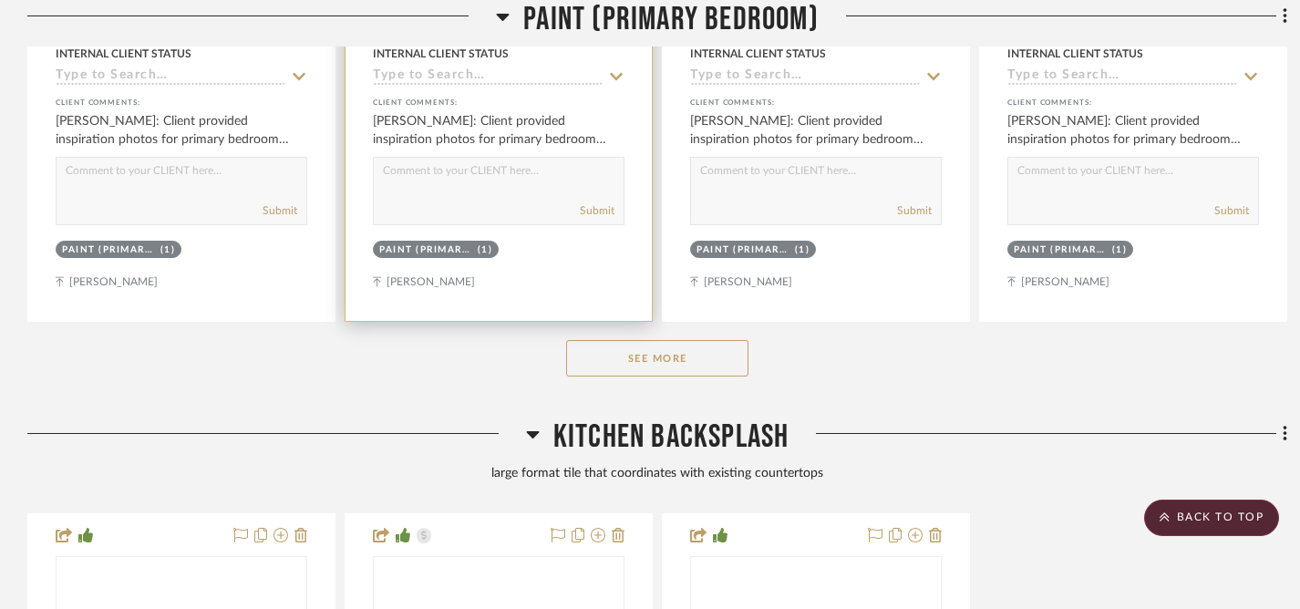
scroll to position [5496, 0]
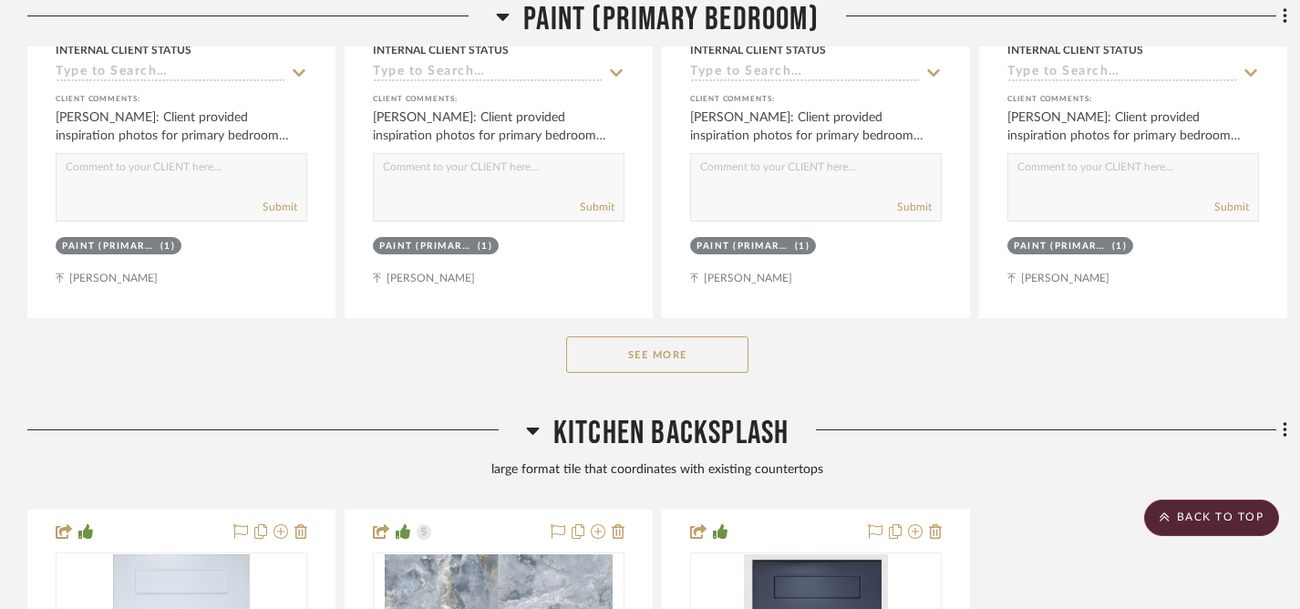
click at [655, 341] on button "See More" at bounding box center [657, 354] width 182 height 36
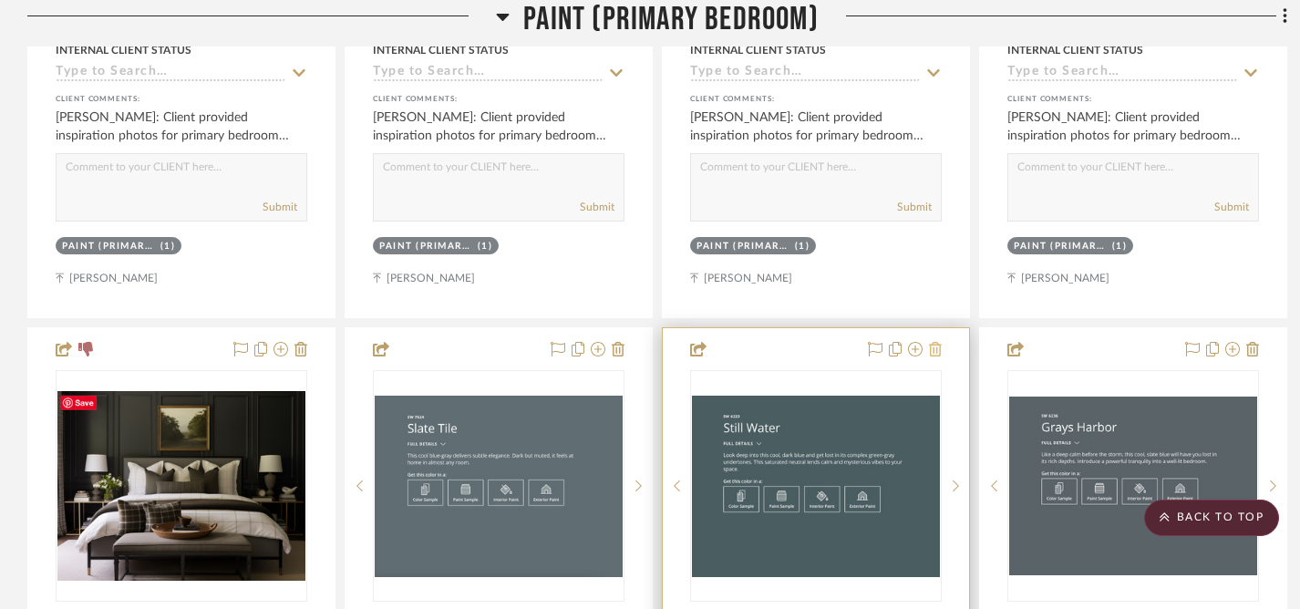
click at [936, 346] on icon at bounding box center [935, 349] width 13 height 15
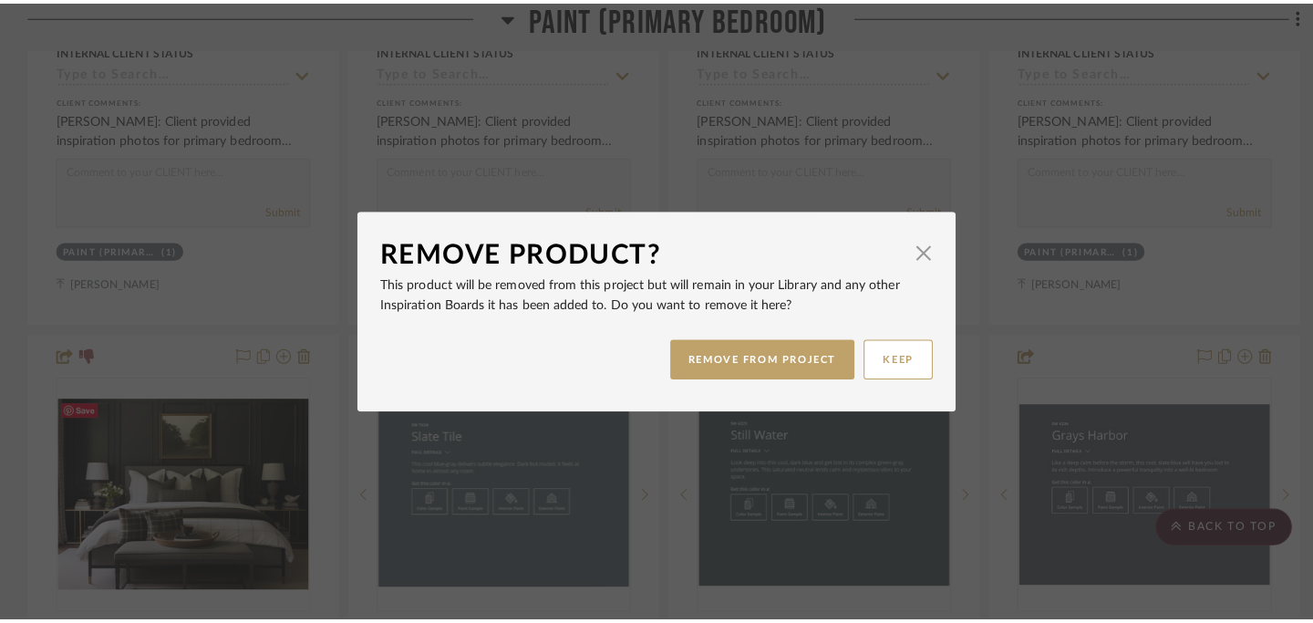
scroll to position [0, 0]
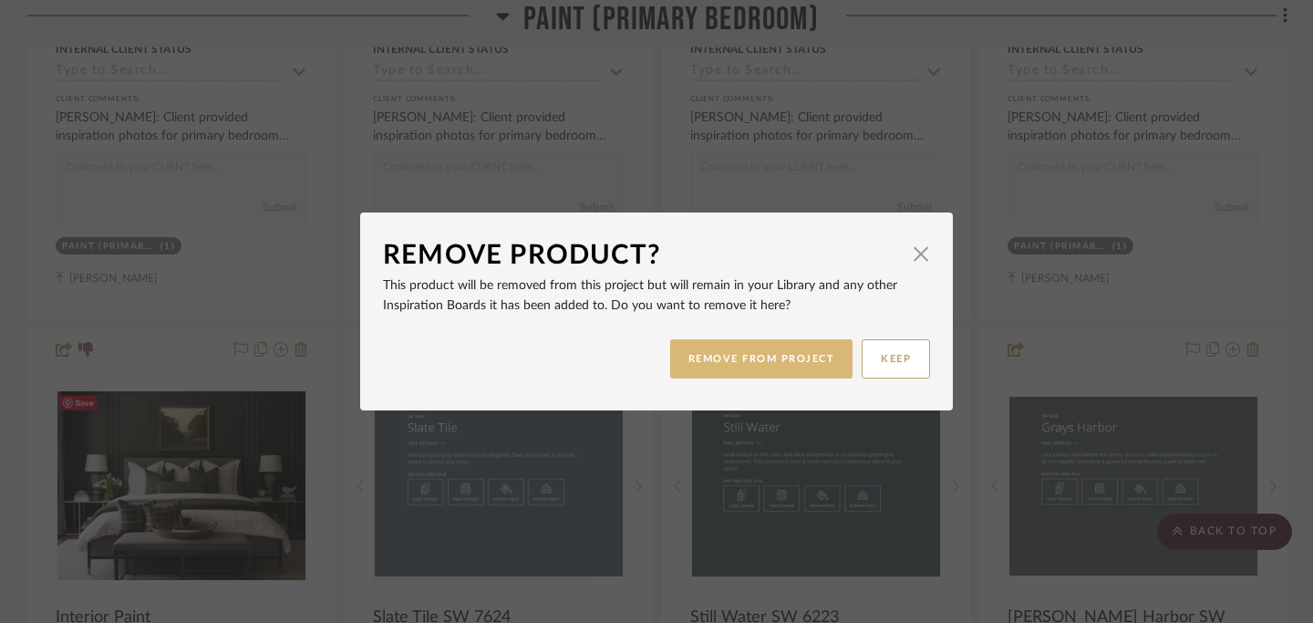
click at [783, 360] on button "REMOVE FROM PROJECT" at bounding box center [761, 358] width 183 height 39
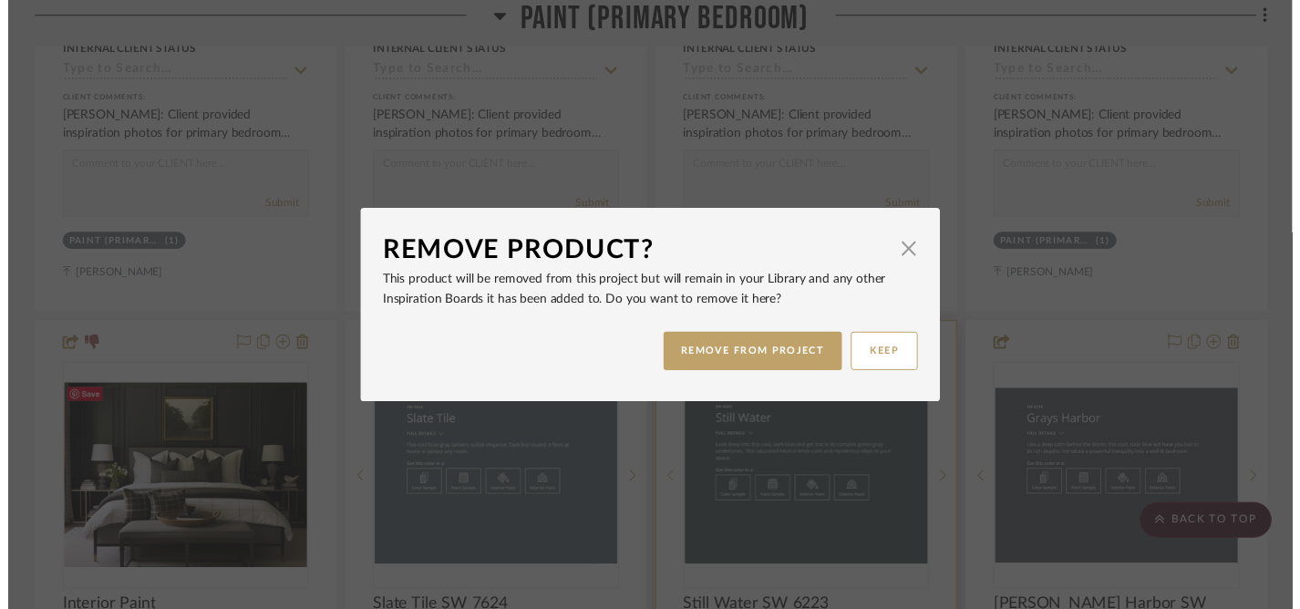
scroll to position [5496, 0]
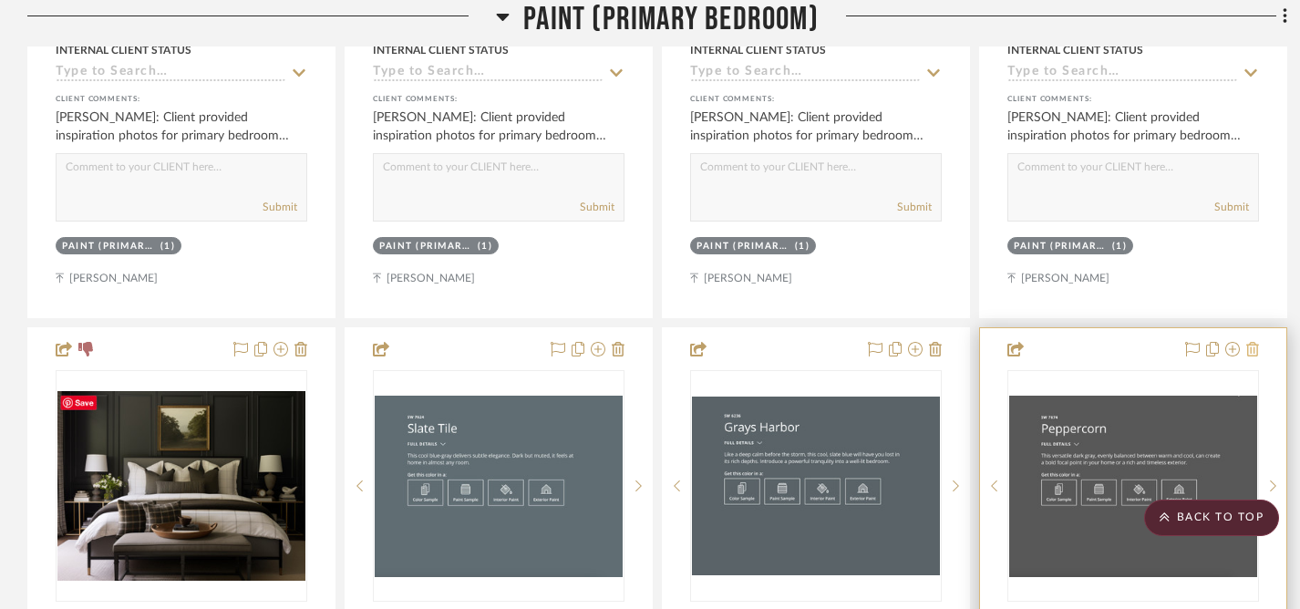
click at [1253, 346] on icon at bounding box center [1252, 349] width 13 height 15
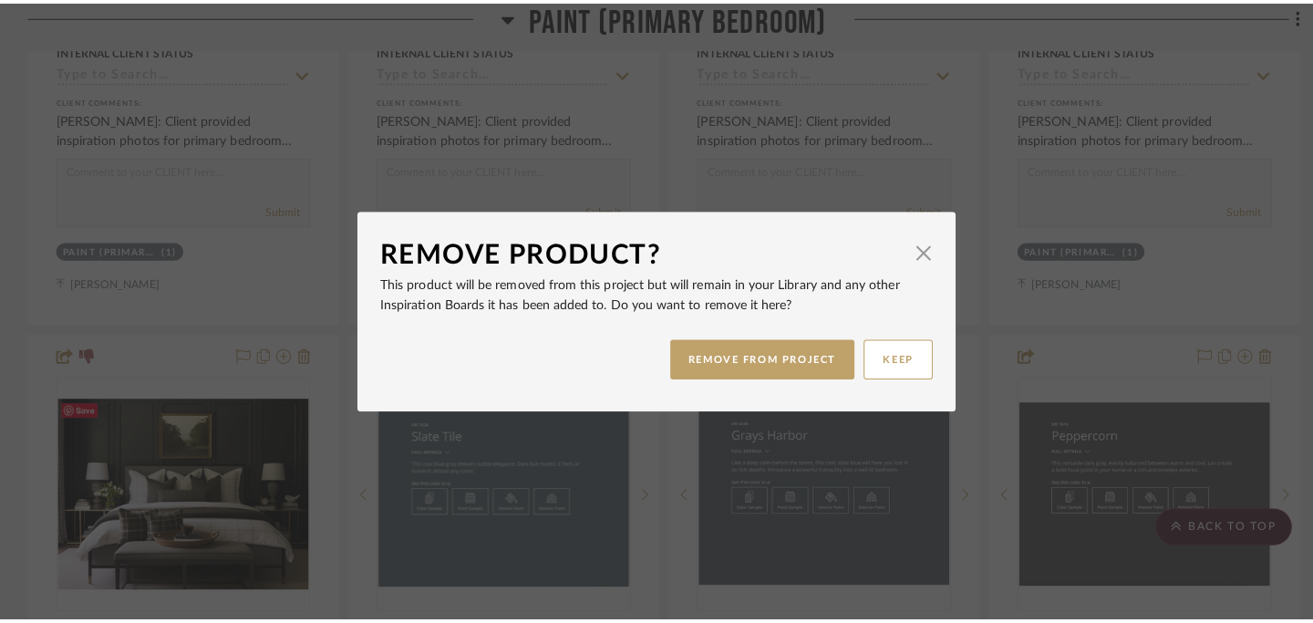
scroll to position [0, 0]
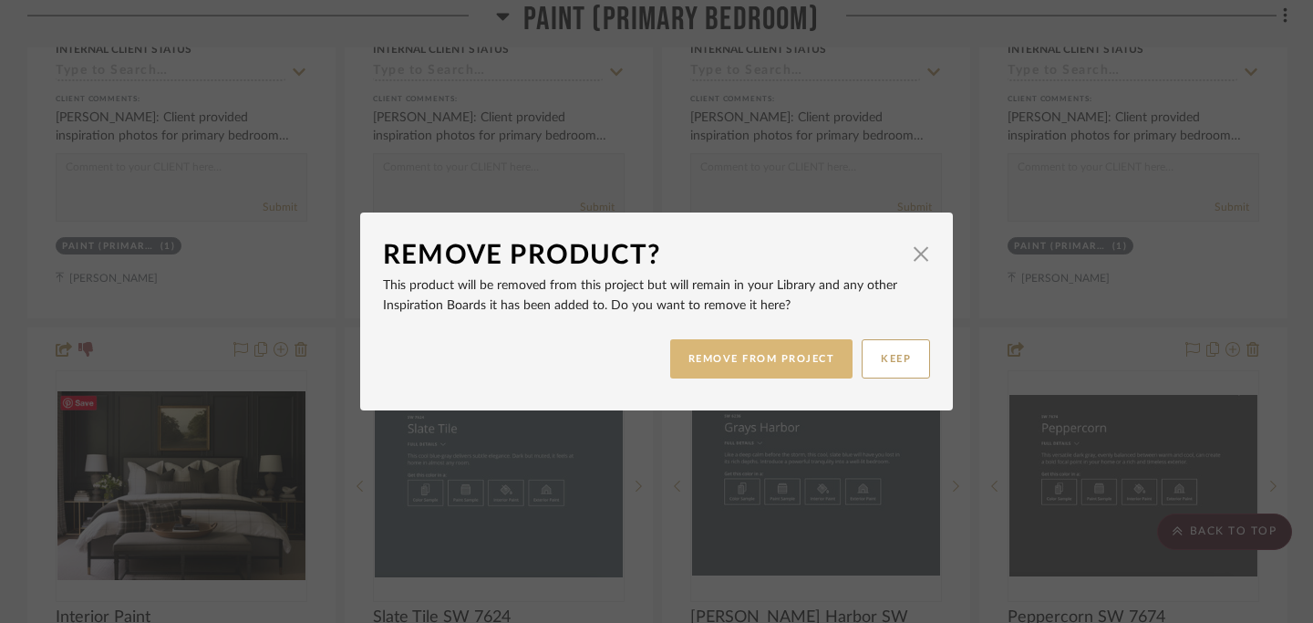
click at [780, 356] on button "REMOVE FROM PROJECT" at bounding box center [761, 358] width 183 height 39
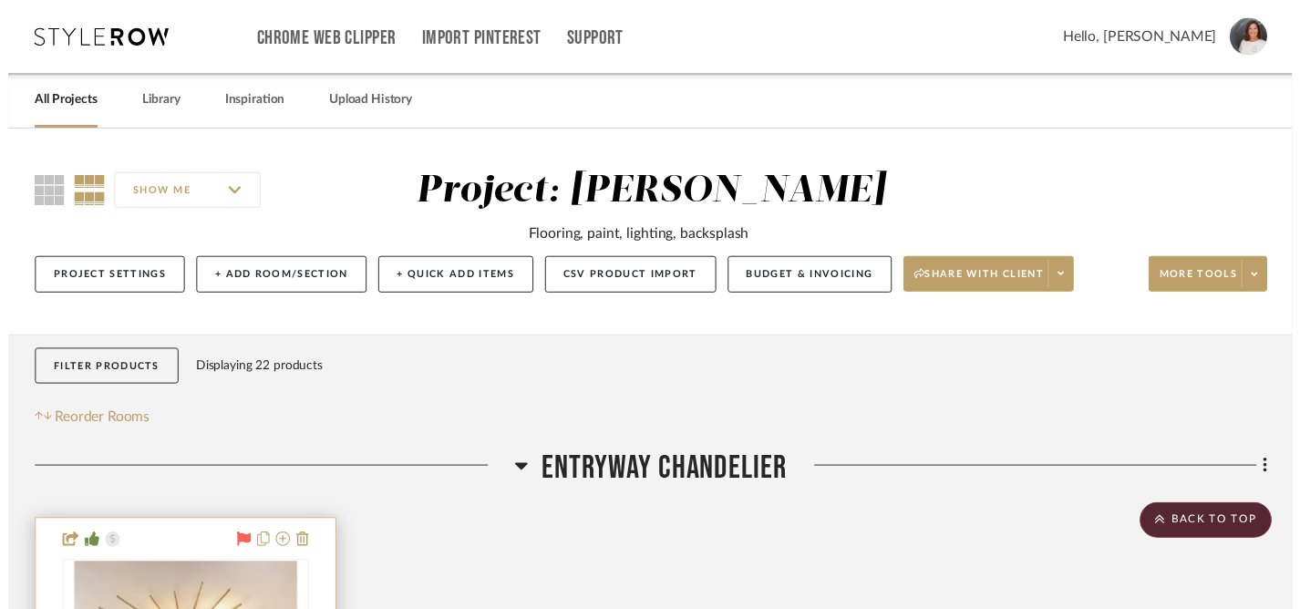
scroll to position [5496, 0]
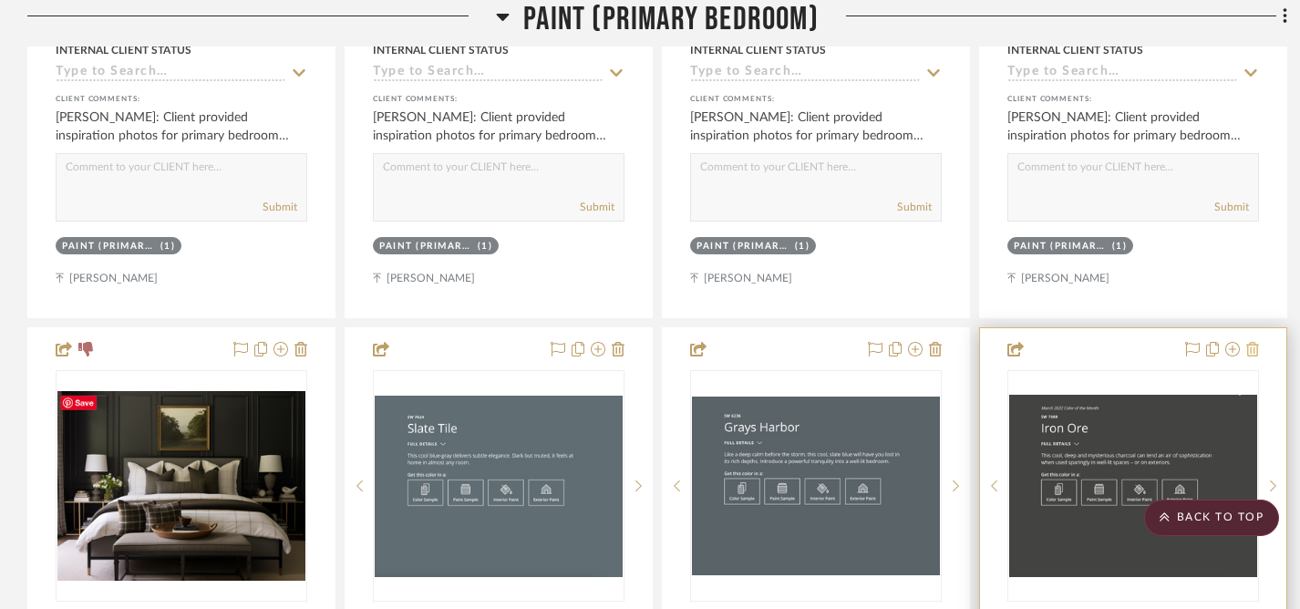
click at [1253, 348] on icon at bounding box center [1252, 349] width 13 height 15
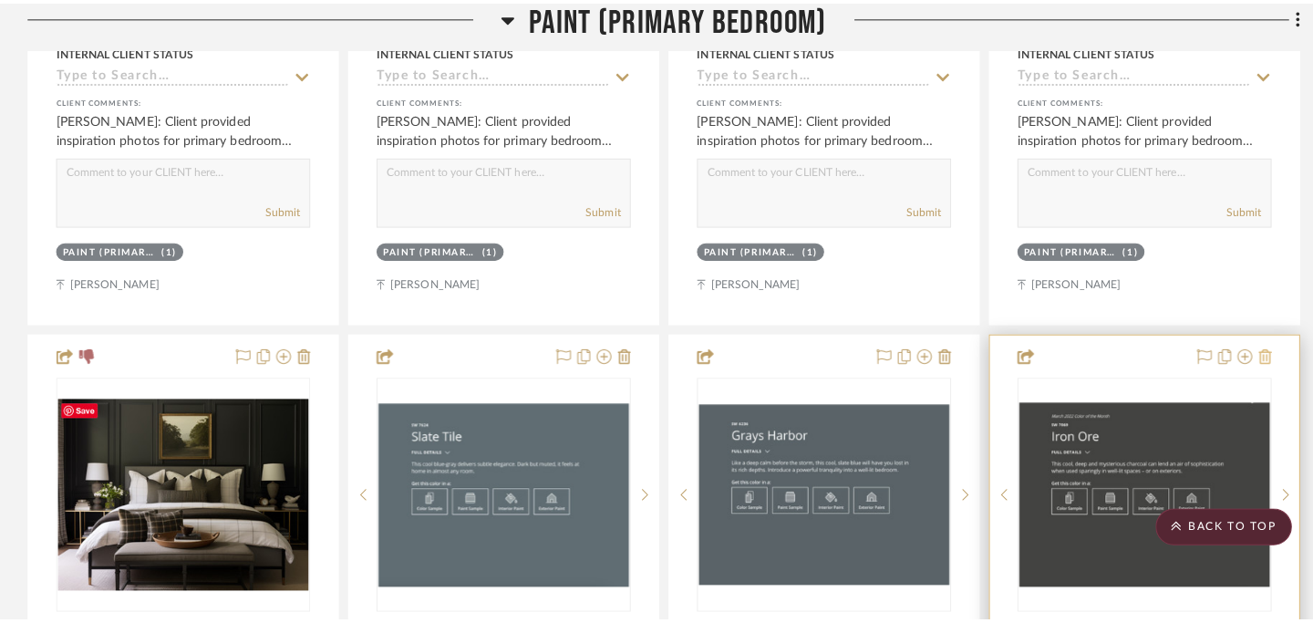
scroll to position [0, 0]
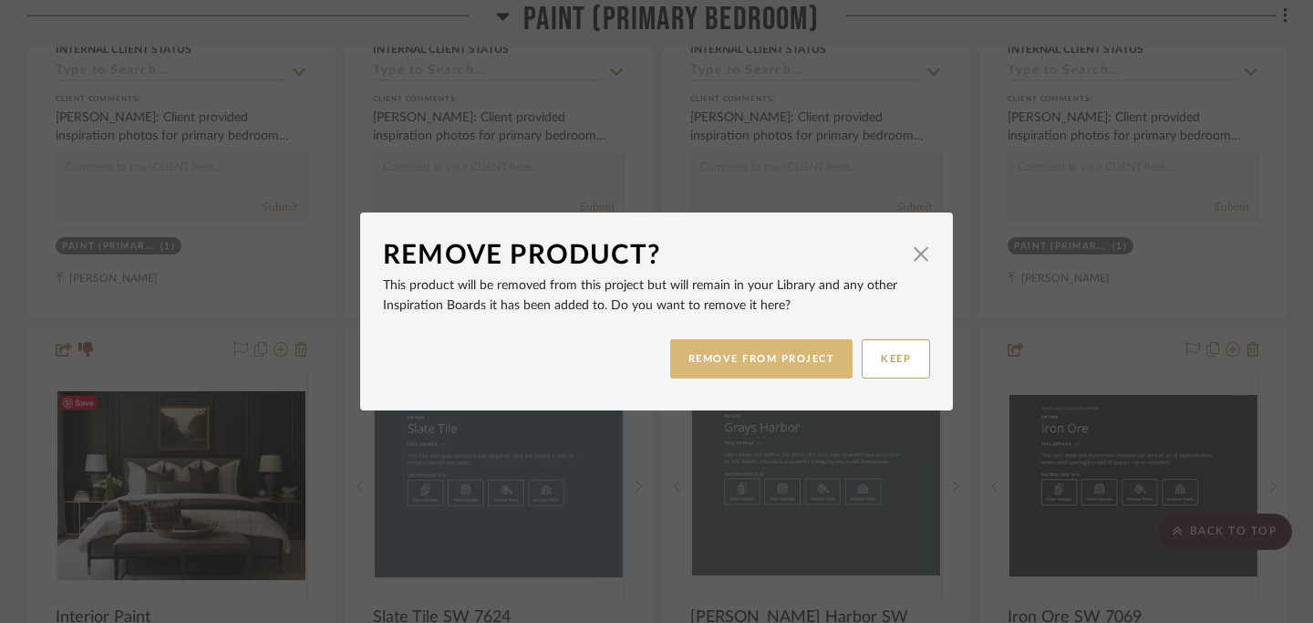
click at [758, 359] on button "REMOVE FROM PROJECT" at bounding box center [761, 358] width 183 height 39
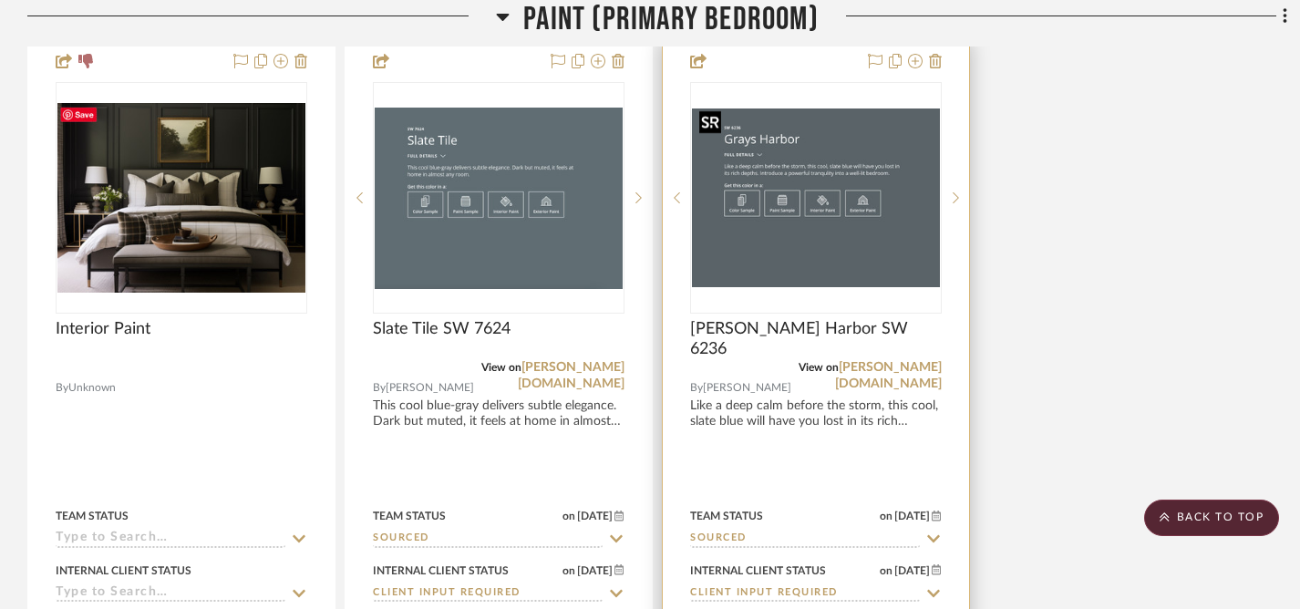
scroll to position [5754, 0]
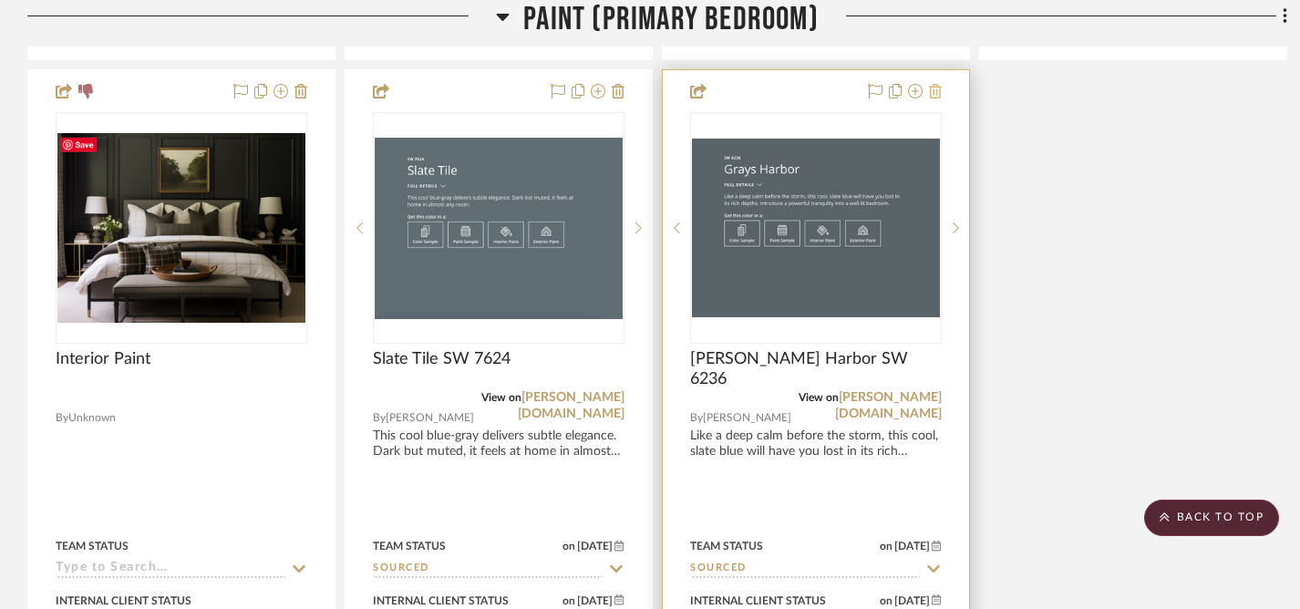
click at [938, 86] on icon at bounding box center [935, 91] width 13 height 15
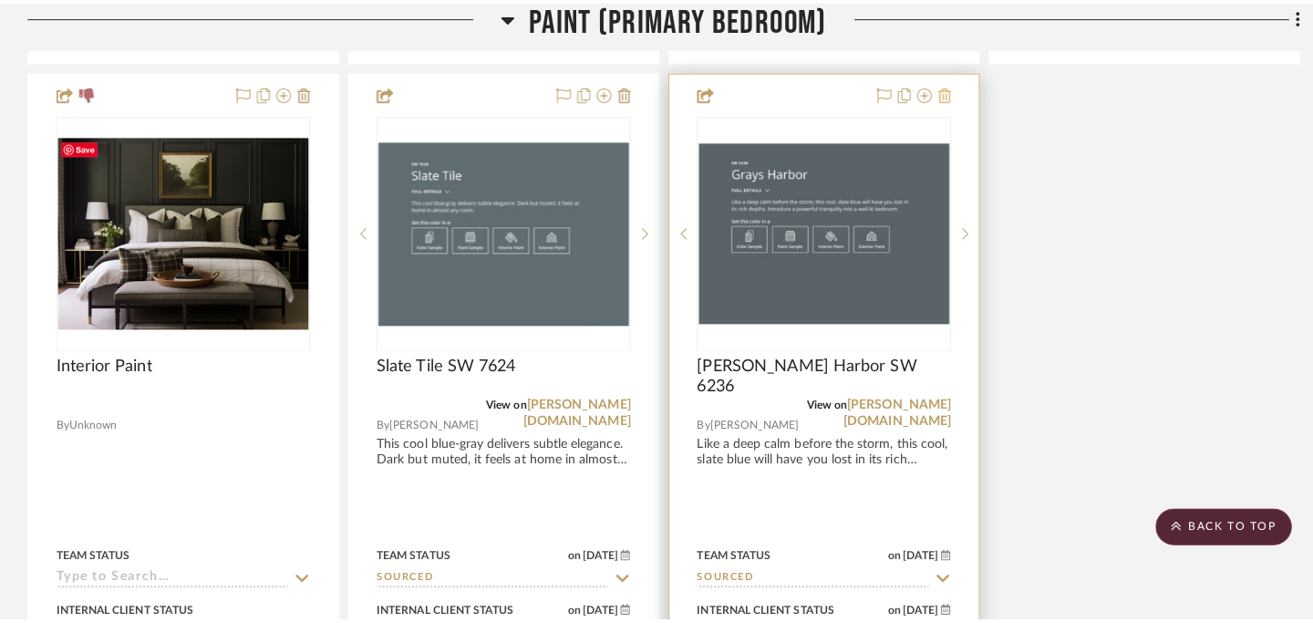
scroll to position [0, 0]
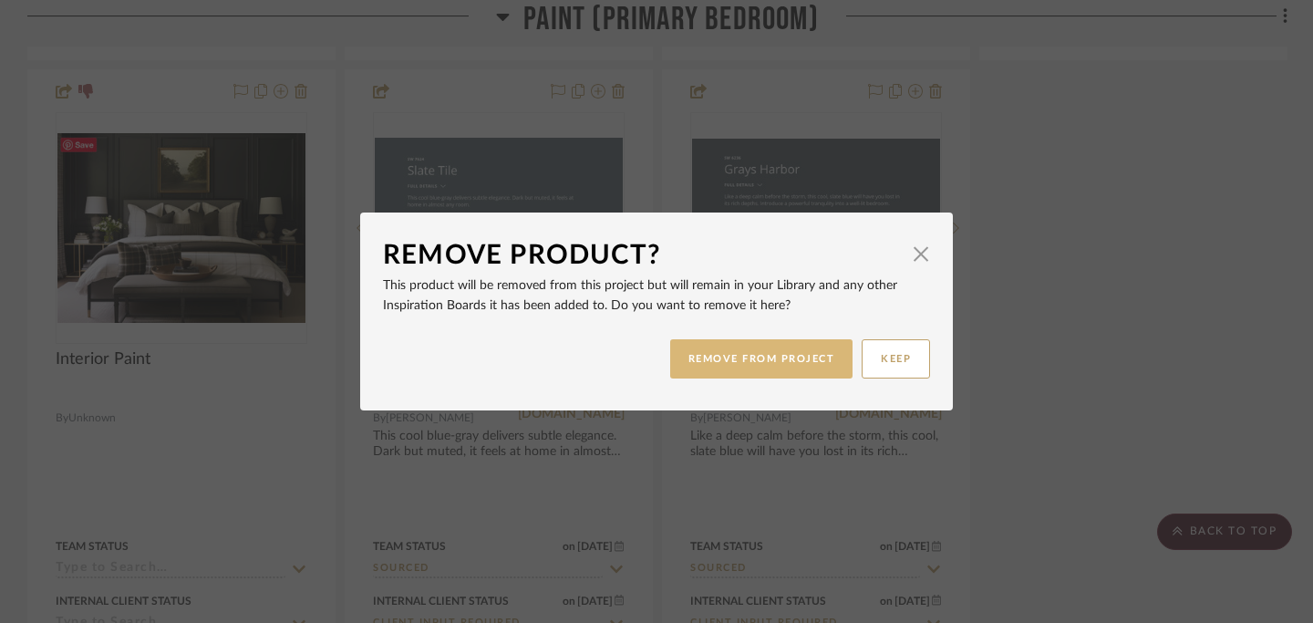
click at [780, 356] on button "REMOVE FROM PROJECT" at bounding box center [761, 358] width 183 height 39
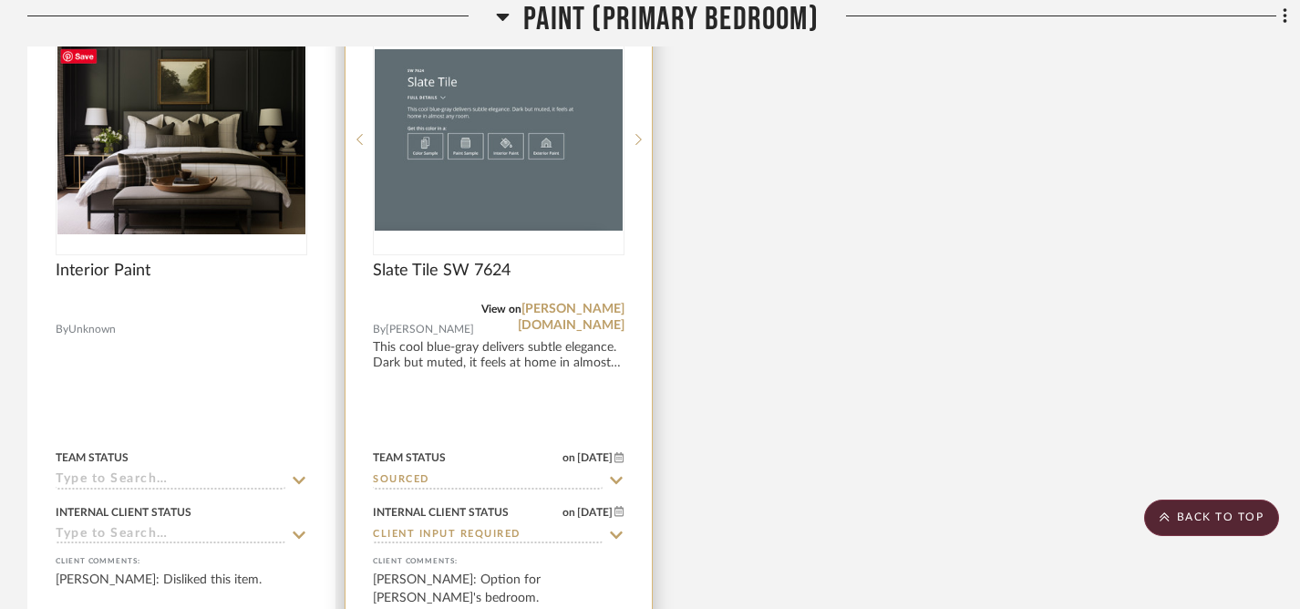
scroll to position [5848, 0]
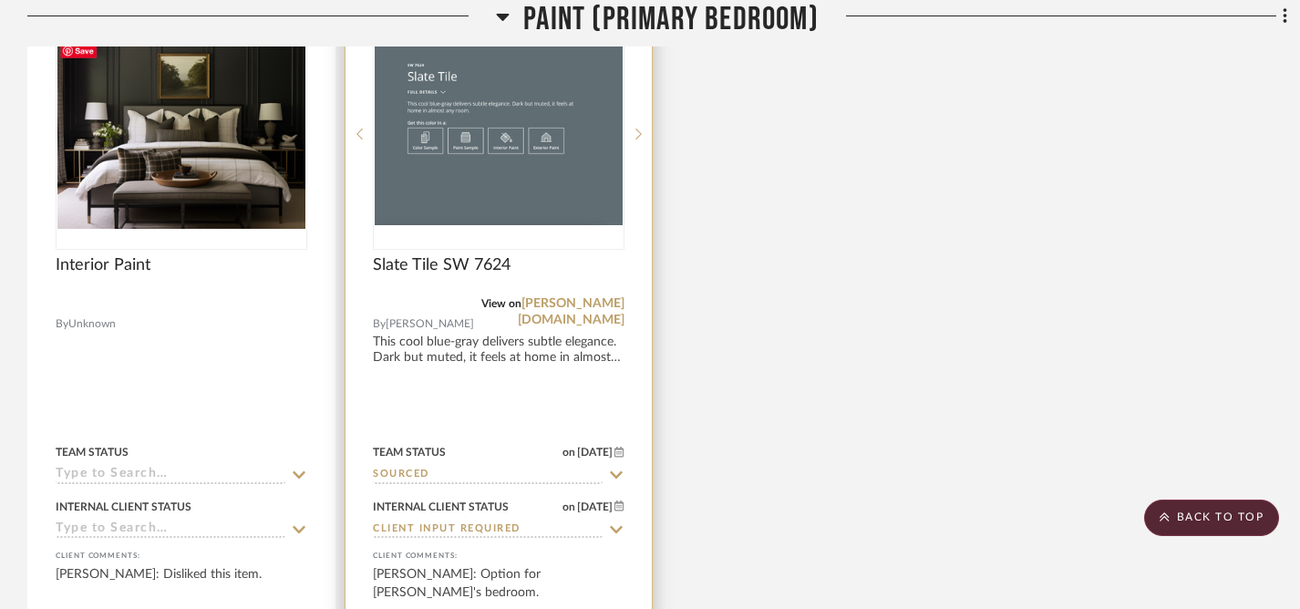
click at [615, 468] on icon at bounding box center [616, 475] width 16 height 15
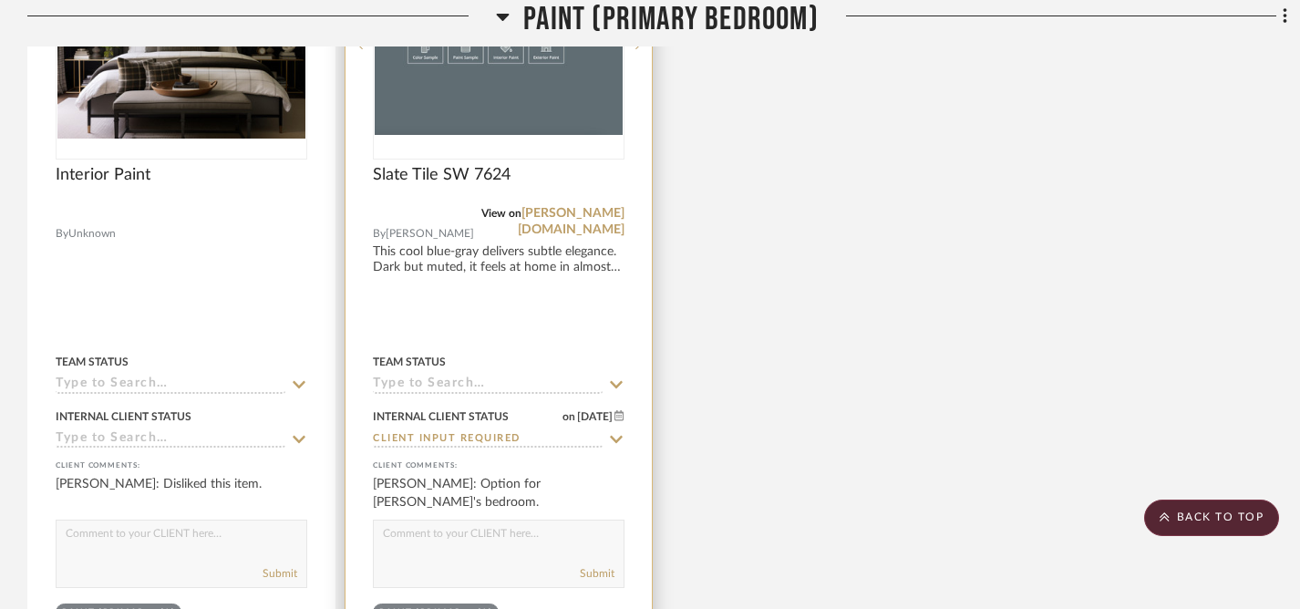
scroll to position [5944, 0]
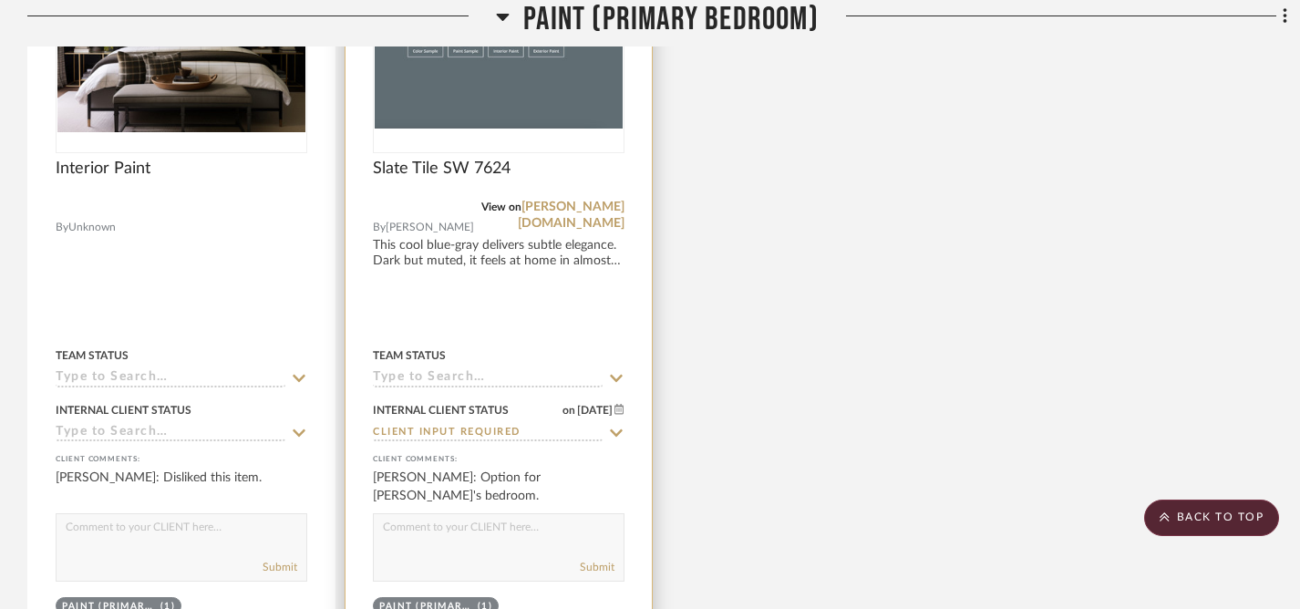
click at [618, 371] on icon at bounding box center [616, 378] width 16 height 15
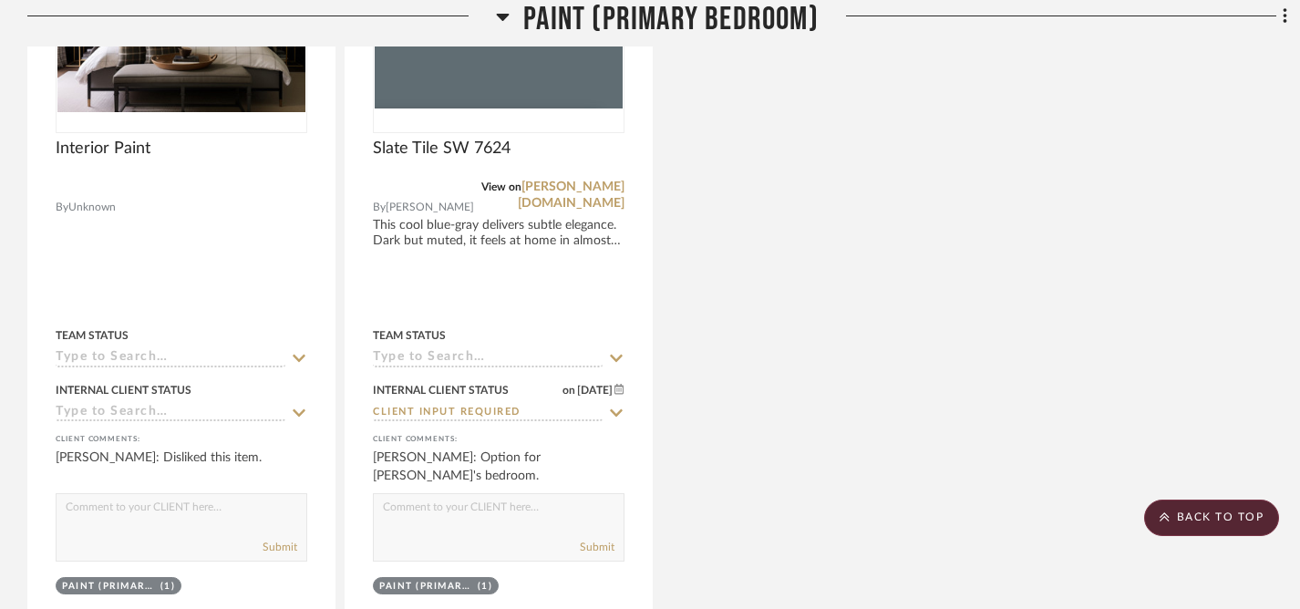
scroll to position [5970, 0]
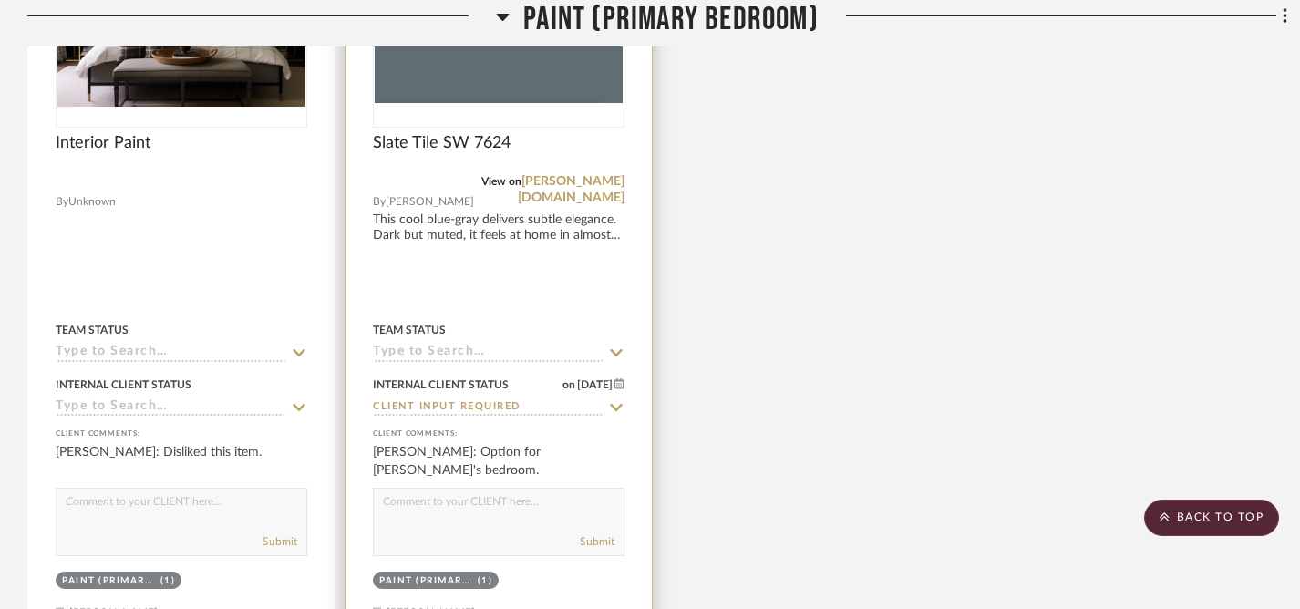
click at [620, 406] on icon at bounding box center [616, 407] width 16 height 15
click at [620, 406] on icon at bounding box center [616, 407] width 9 height 9
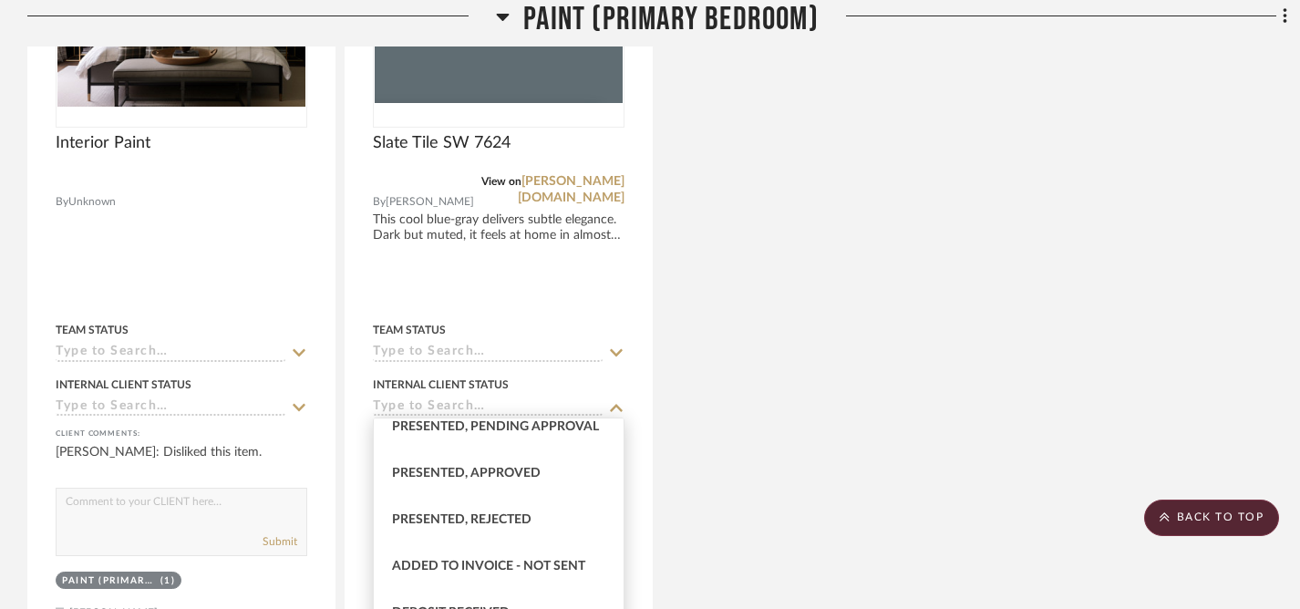
scroll to position [201, 0]
click at [517, 472] on span "Presented, Approved" at bounding box center [466, 472] width 149 height 13
type input "Presented, Approved"
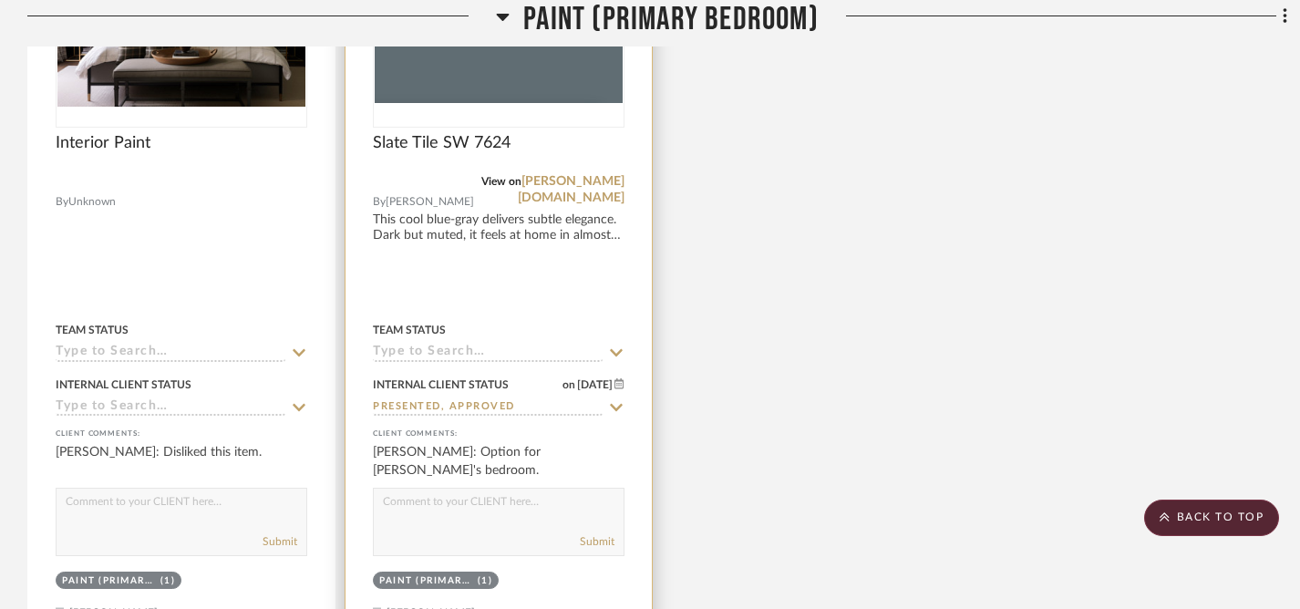
click at [618, 349] on icon at bounding box center [616, 352] width 13 height 7
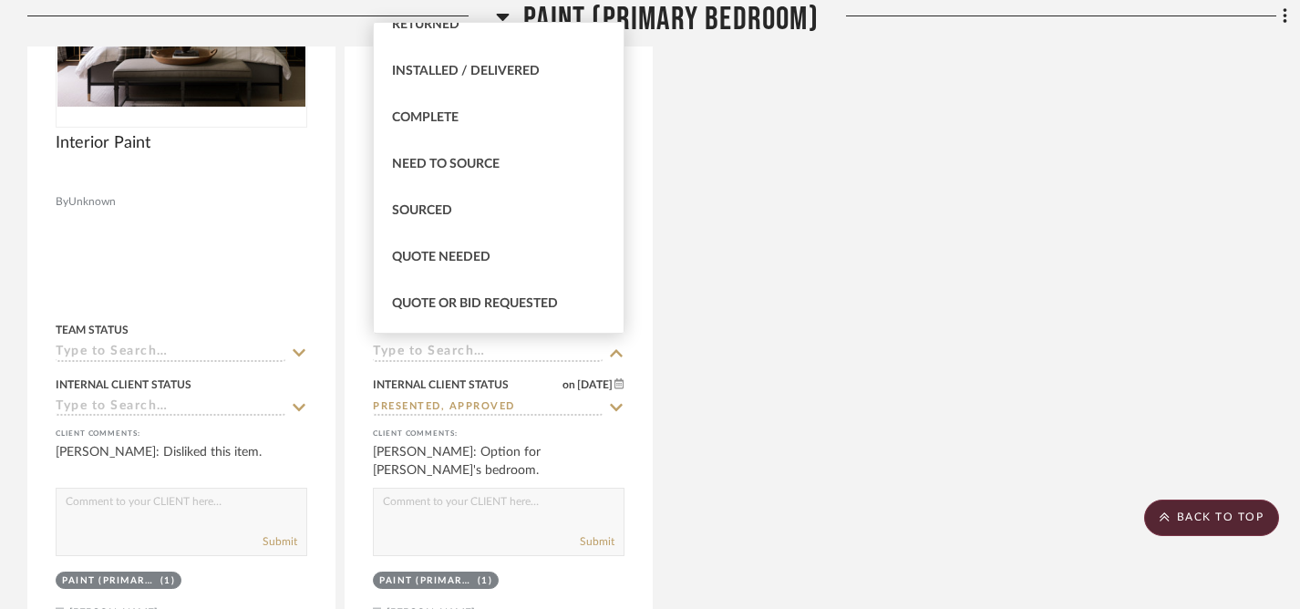
scroll to position [439, 0]
click at [432, 201] on div "Sourced" at bounding box center [499, 212] width 250 height 46
type input "Sourced"
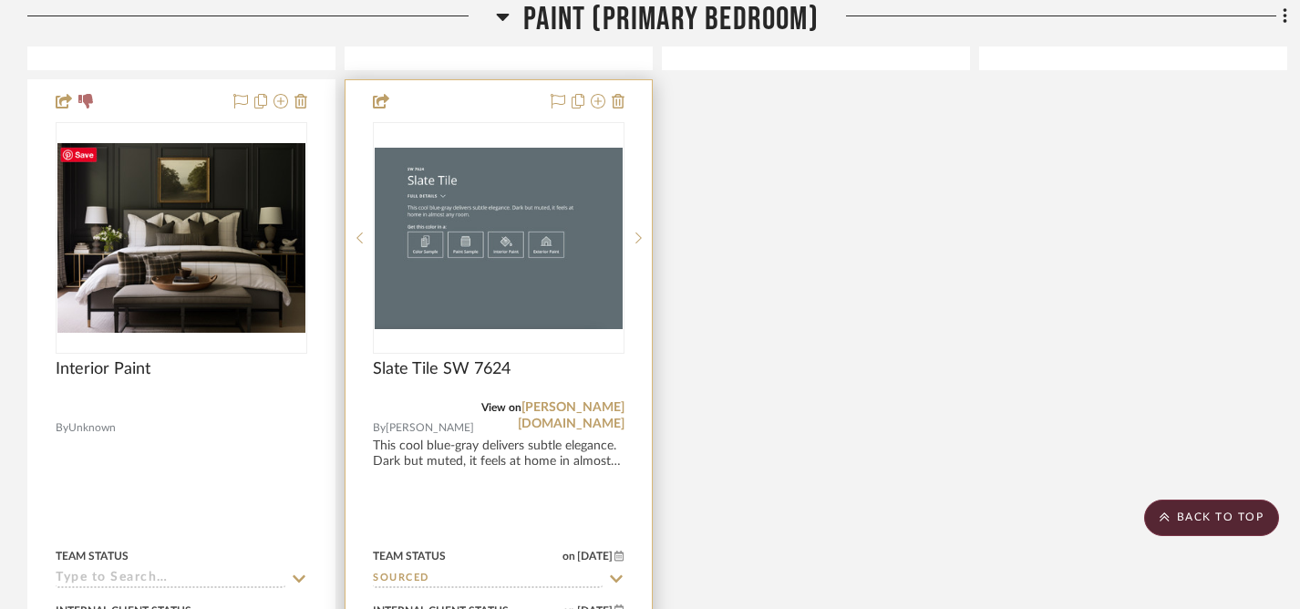
scroll to position [5742, 0]
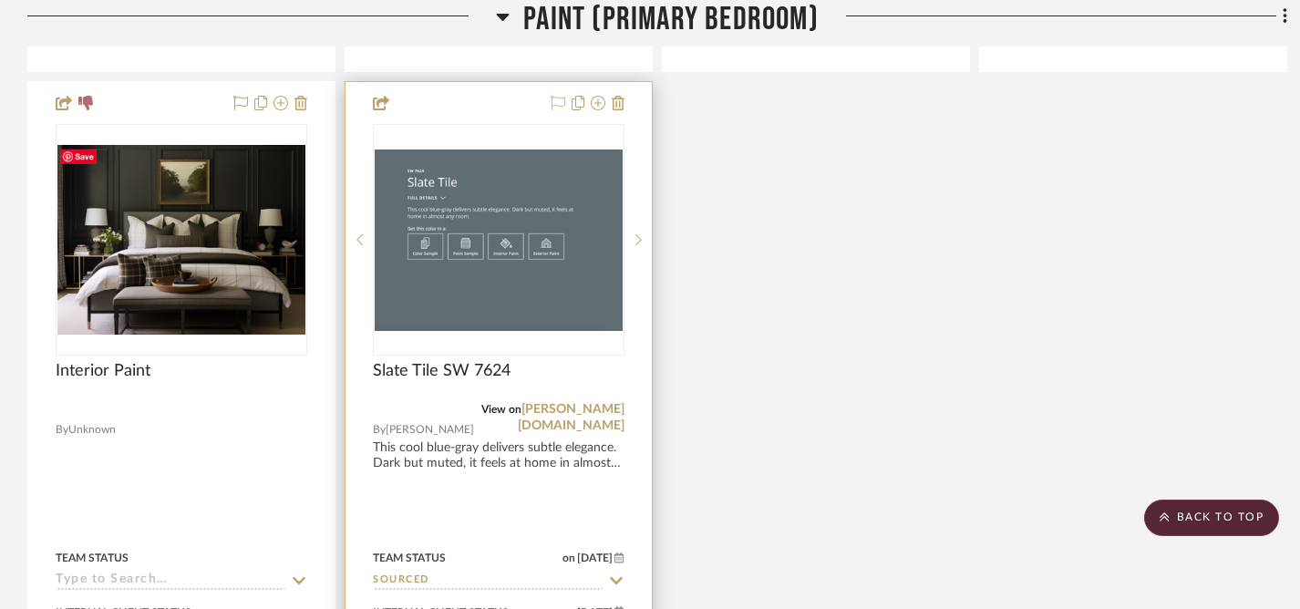
click at [558, 96] on icon at bounding box center [558, 103] width 15 height 15
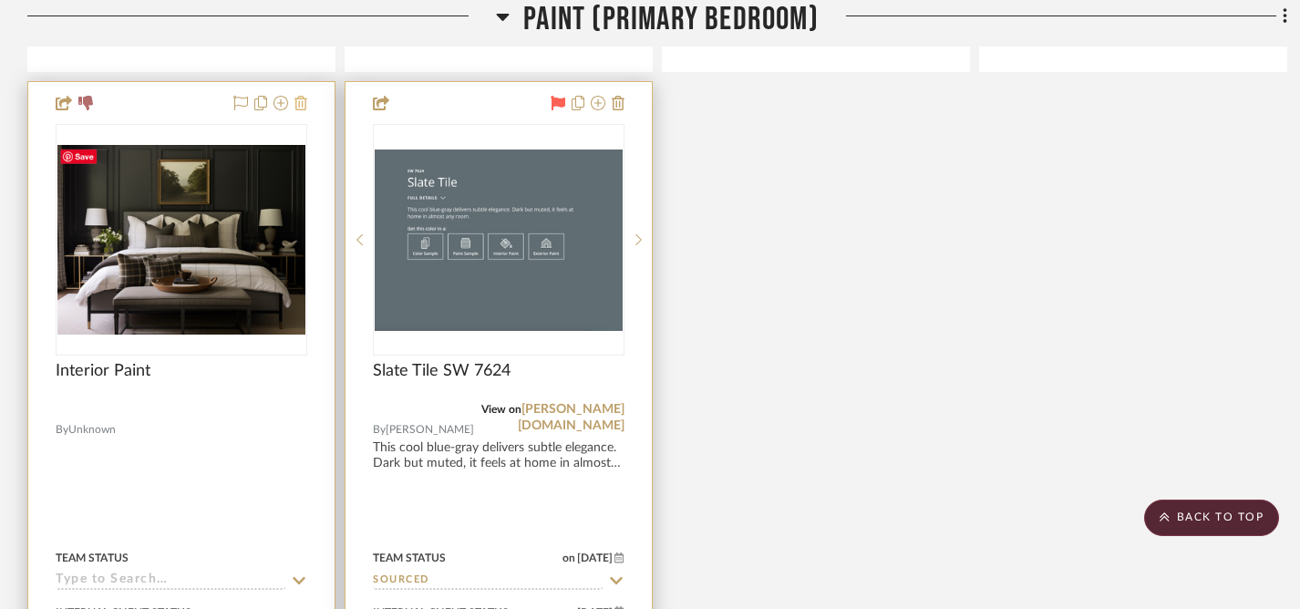
click at [299, 99] on icon at bounding box center [300, 103] width 13 height 15
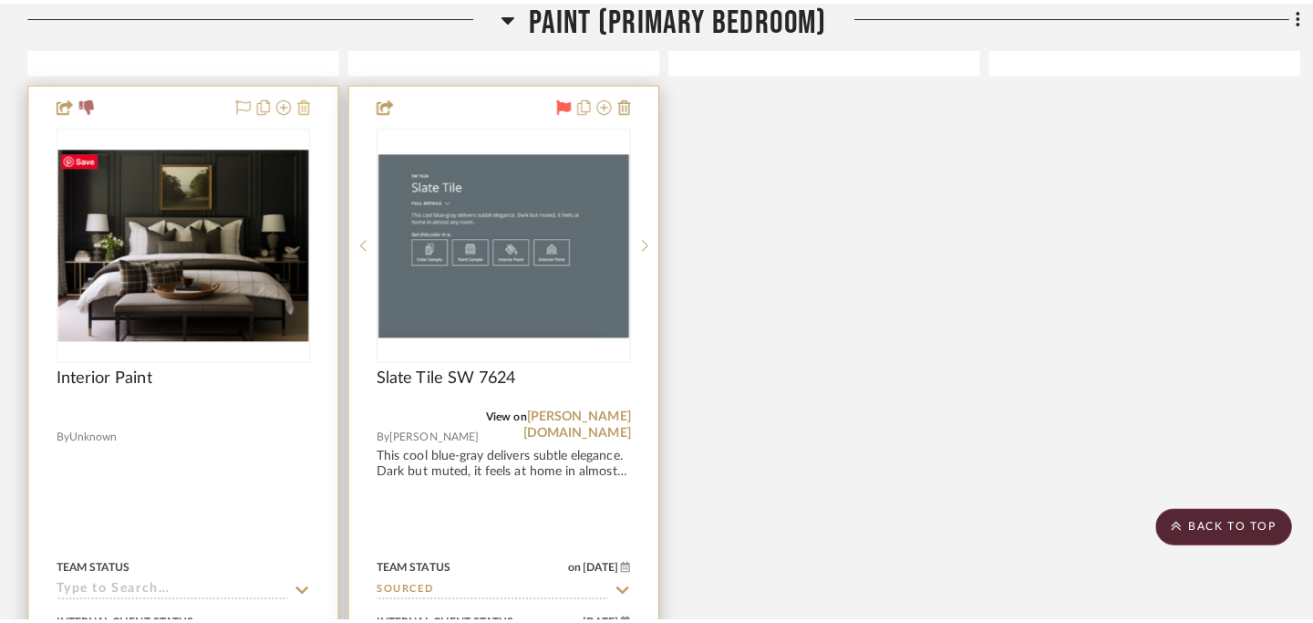
scroll to position [0, 0]
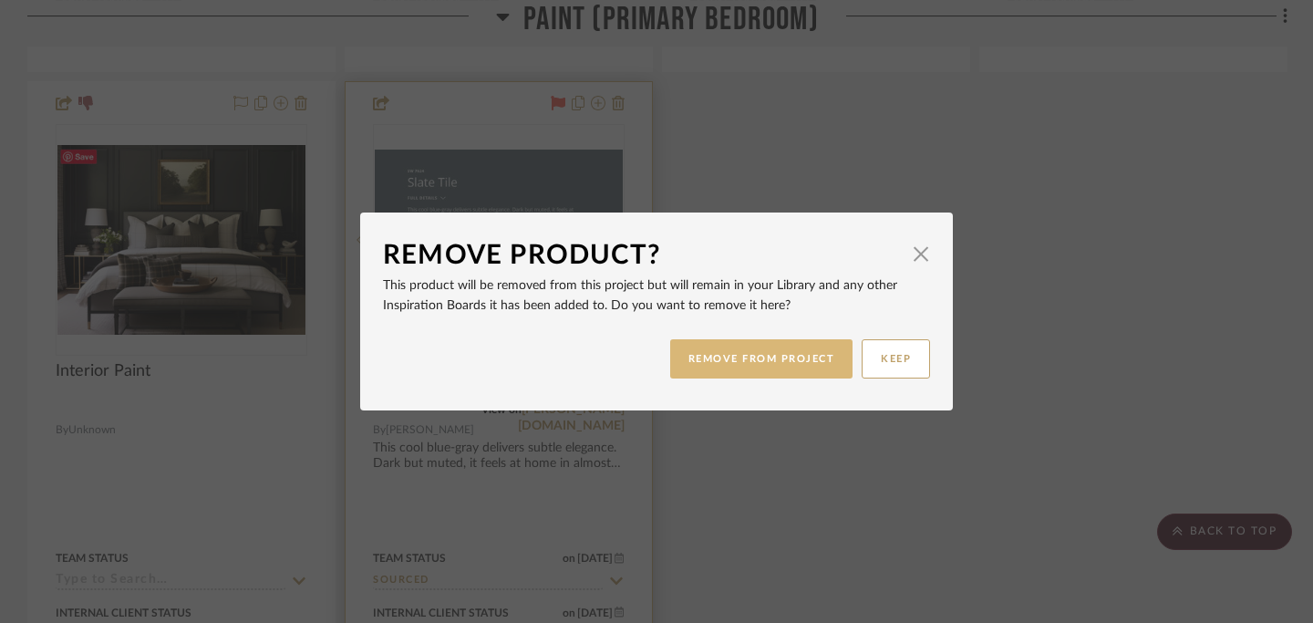
click at [760, 369] on button "REMOVE FROM PROJECT" at bounding box center [761, 358] width 183 height 39
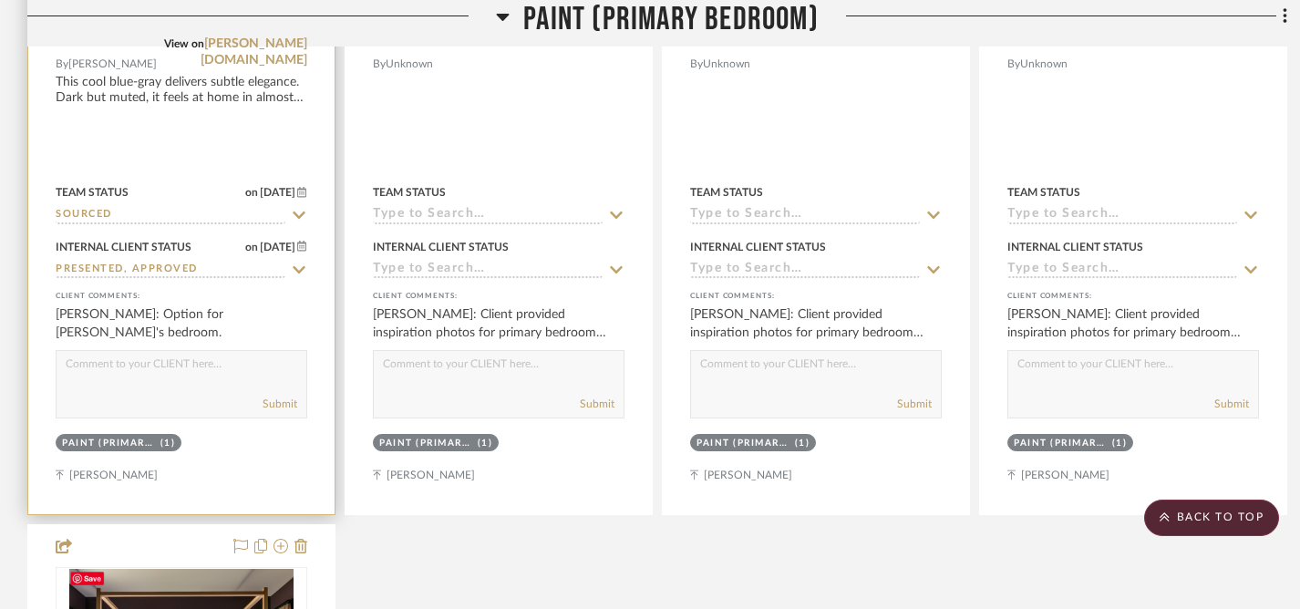
scroll to position [5301, 0]
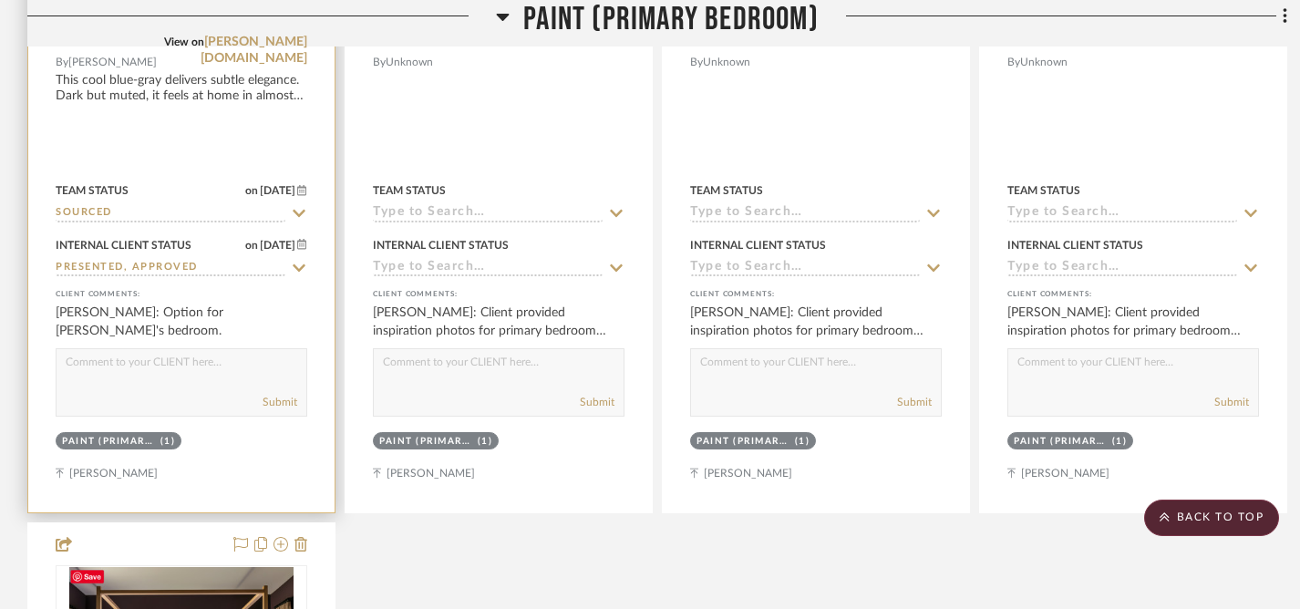
click at [147, 362] on textarea at bounding box center [182, 366] width 250 height 35
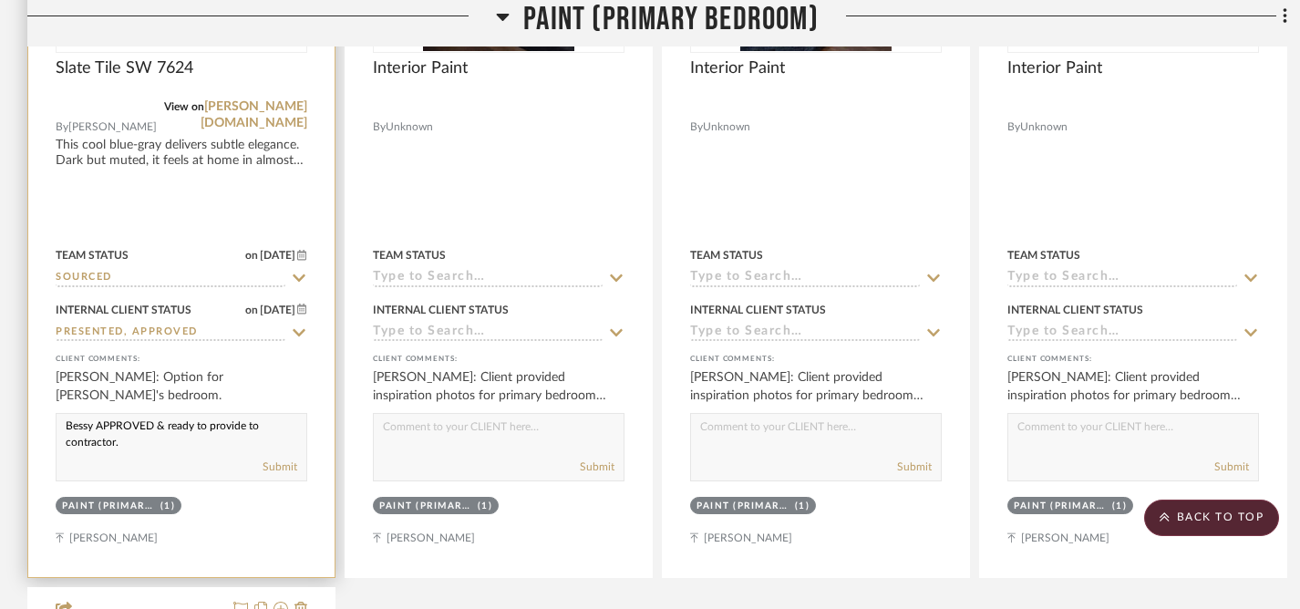
scroll to position [5272, 0]
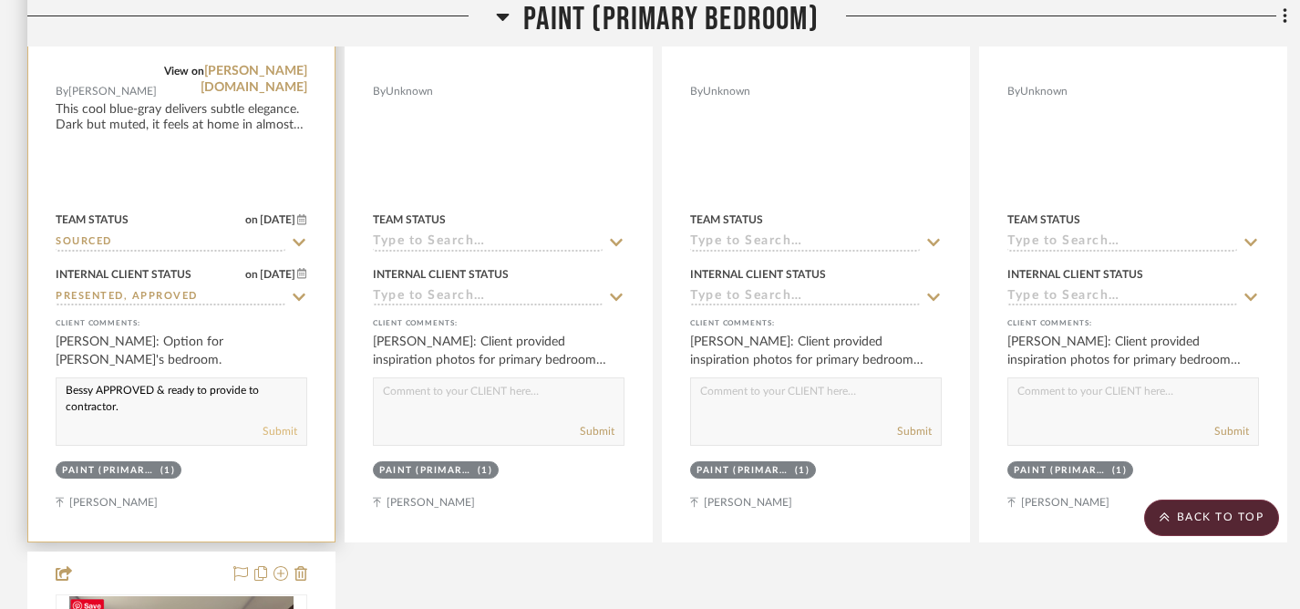
type textarea "Bessy APPROVED & ready to provide to contractor."
click at [281, 427] on button "Submit" at bounding box center [280, 431] width 35 height 16
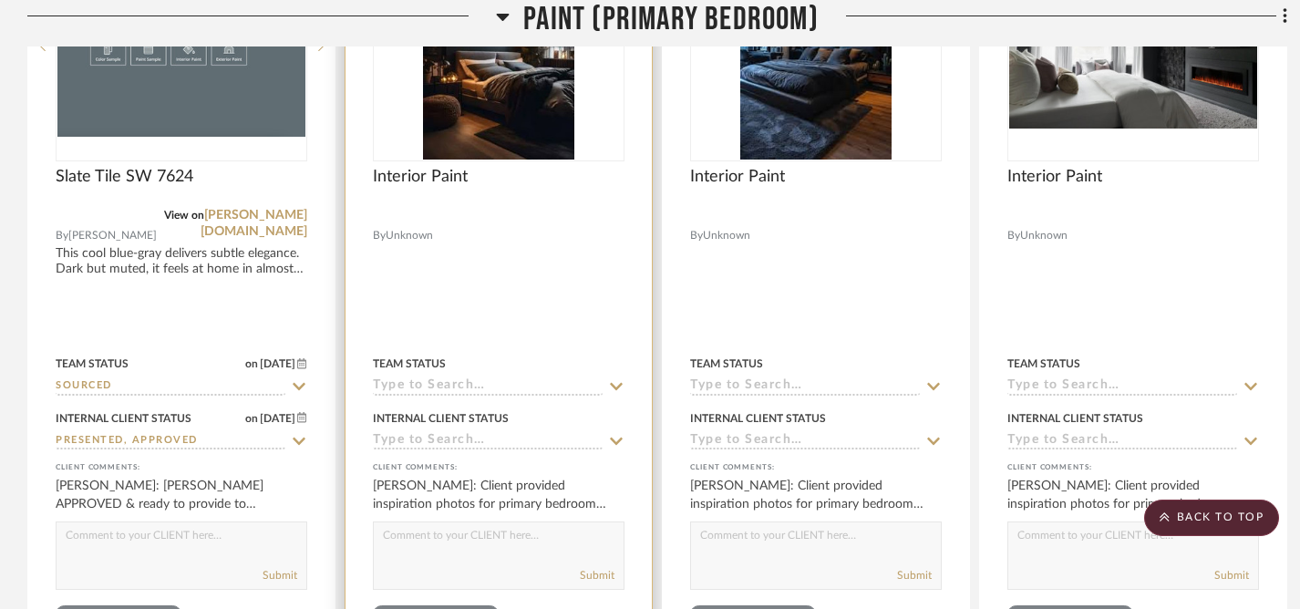
scroll to position [5097, 0]
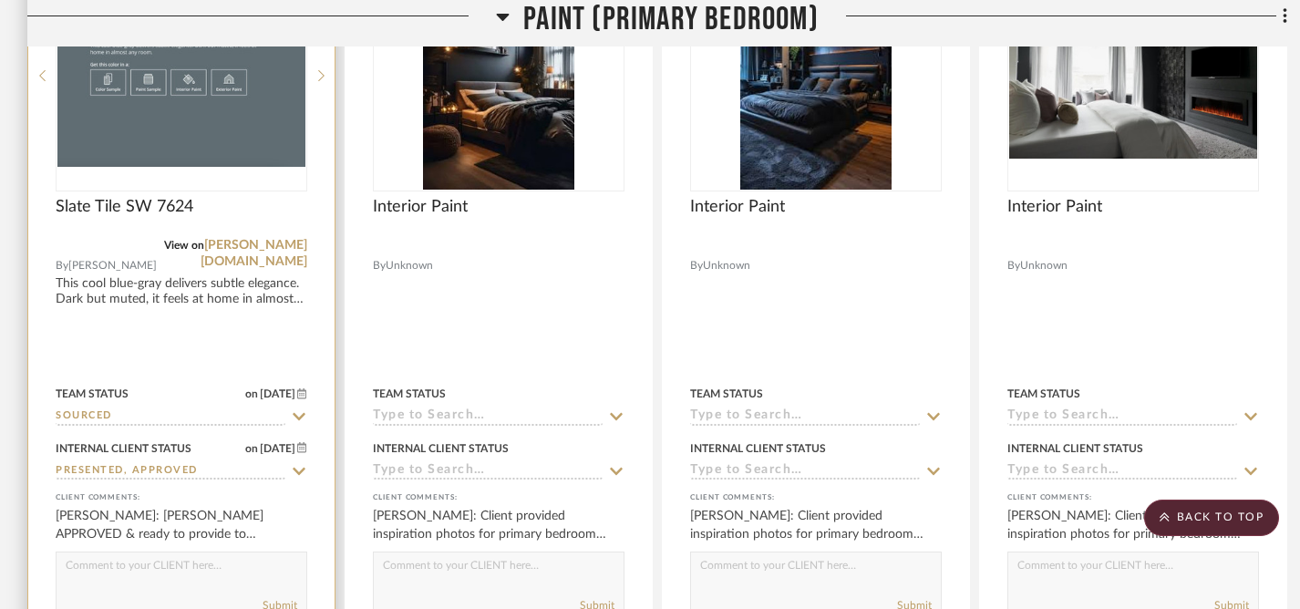
click at [297, 414] on icon at bounding box center [299, 416] width 13 height 7
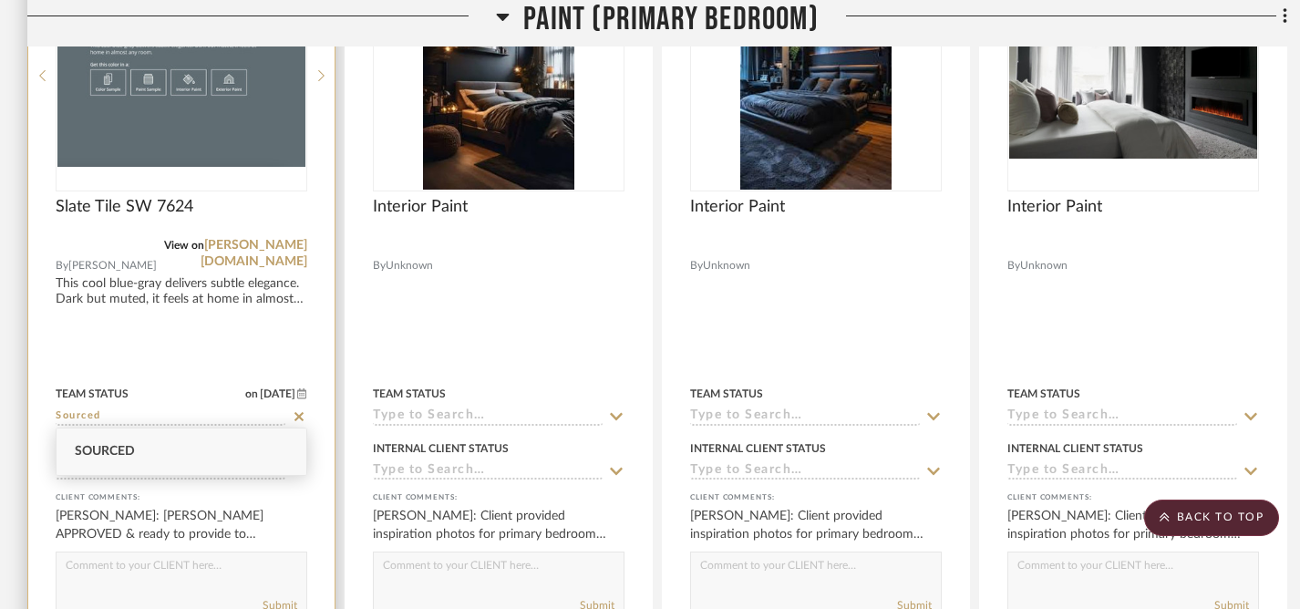
click at [298, 412] on icon at bounding box center [298, 416] width 9 height 9
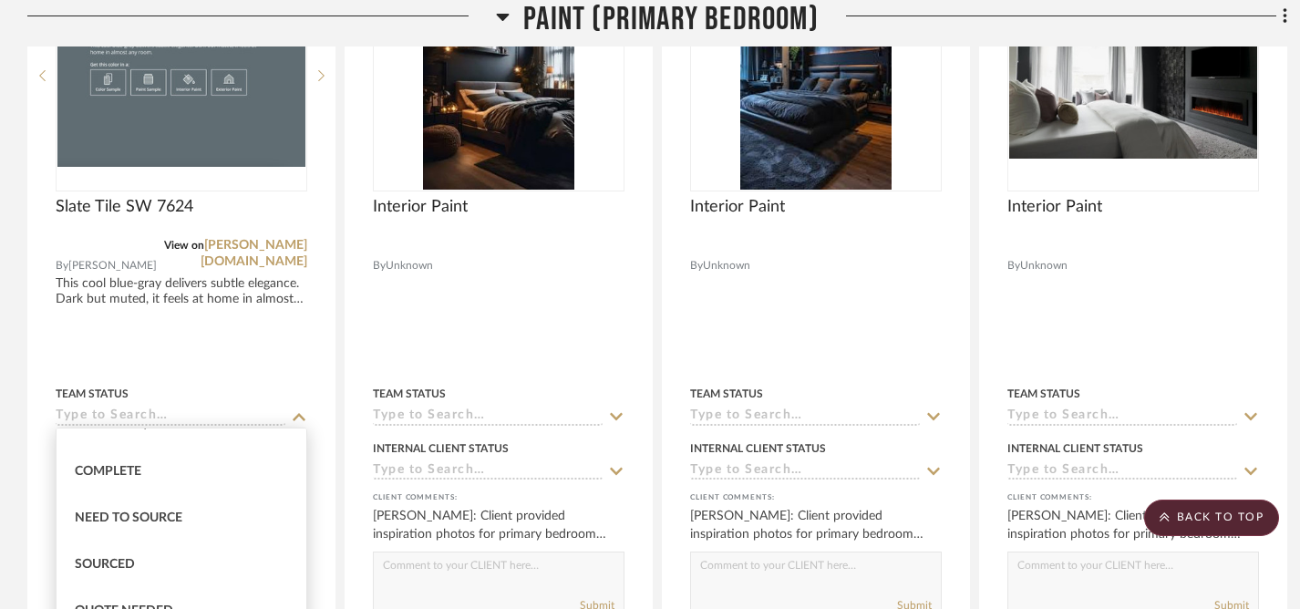
scroll to position [527, 0]
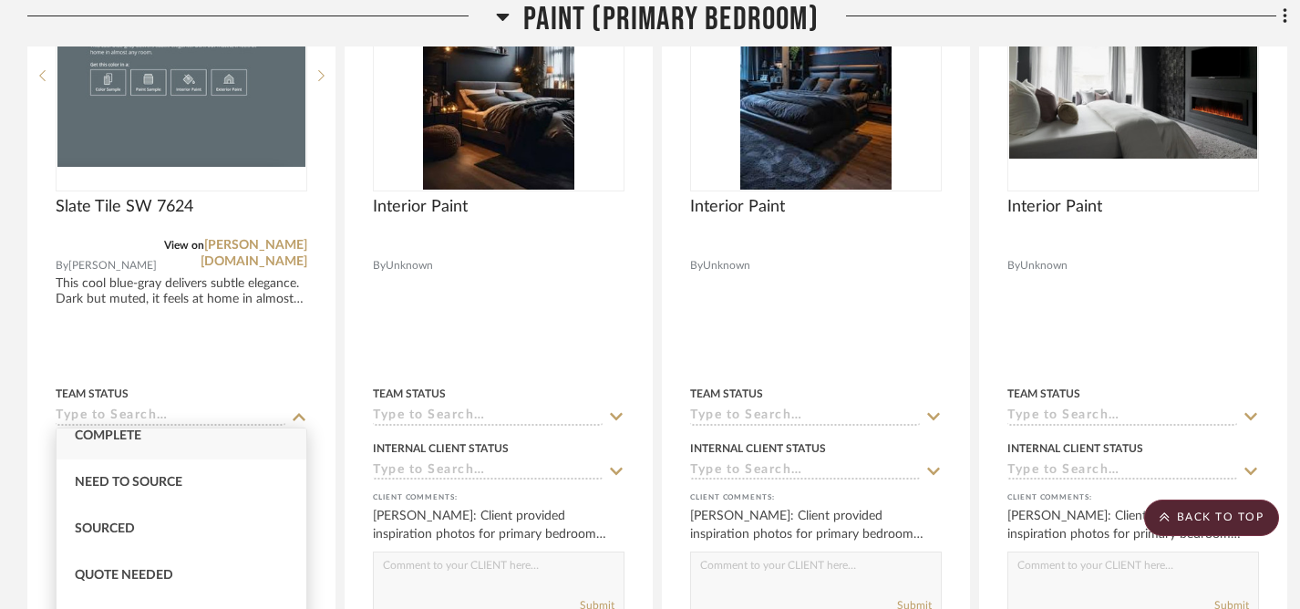
click at [242, 444] on div "Complete" at bounding box center [182, 436] width 250 height 46
type input "Complete"
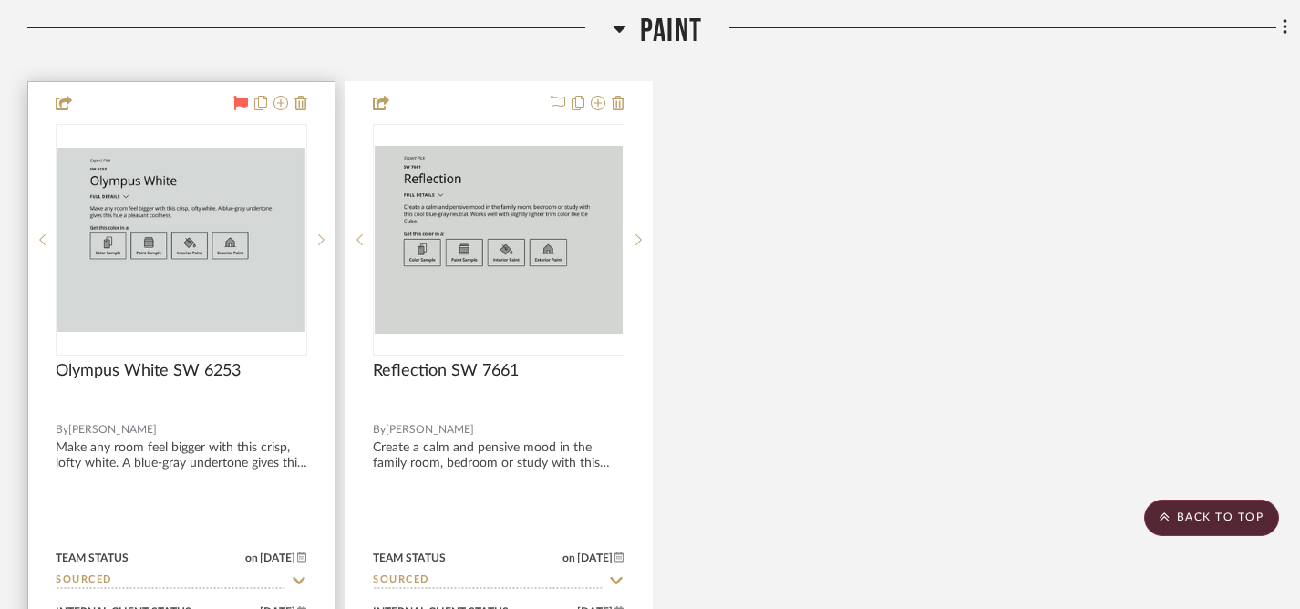
scroll to position [4042, 0]
click at [274, 315] on img "0" at bounding box center [181, 239] width 248 height 183
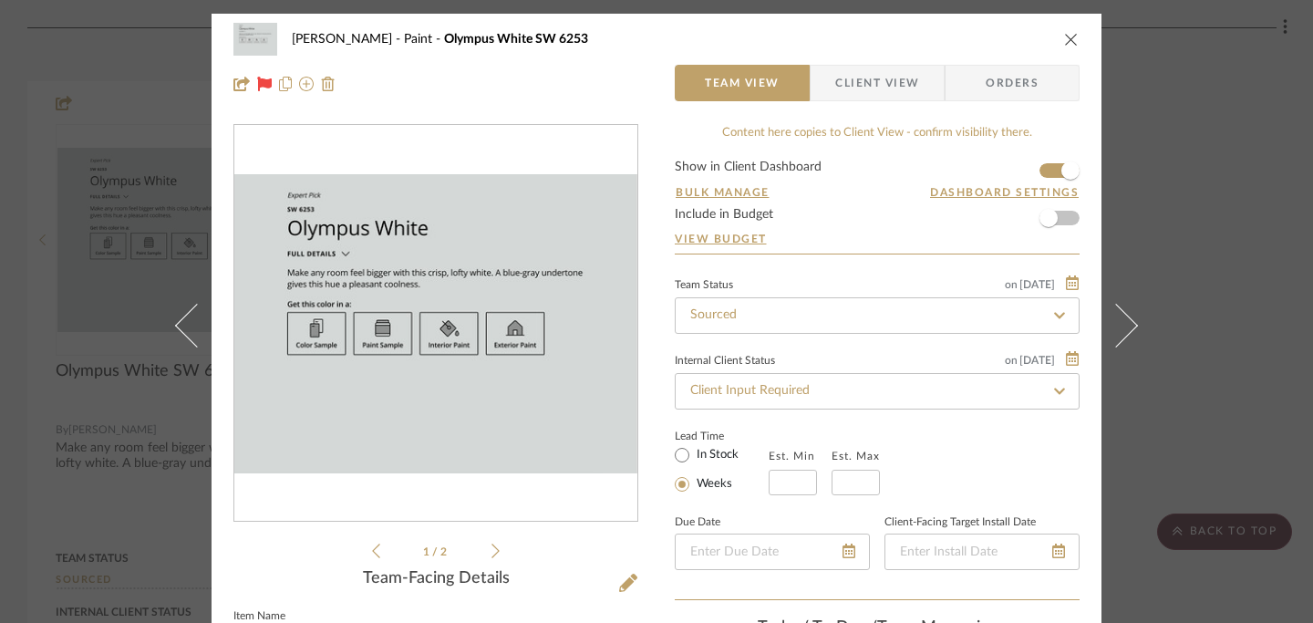
scroll to position [0, 0]
click at [1064, 45] on icon "close" at bounding box center [1071, 39] width 15 height 15
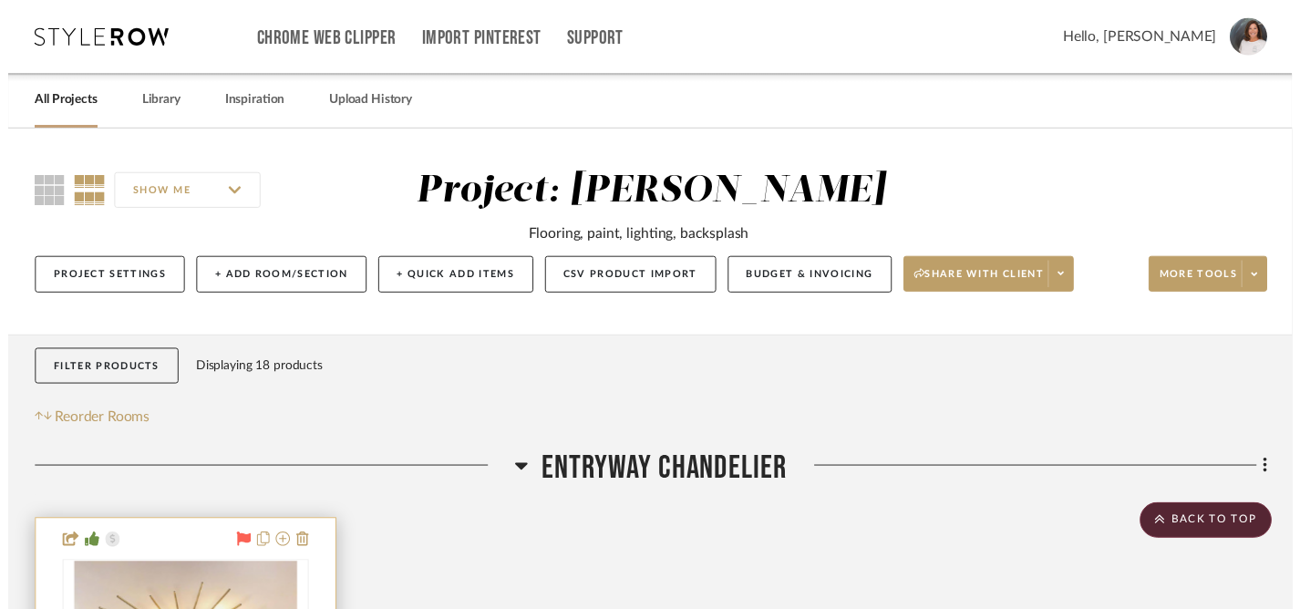
scroll to position [4042, 0]
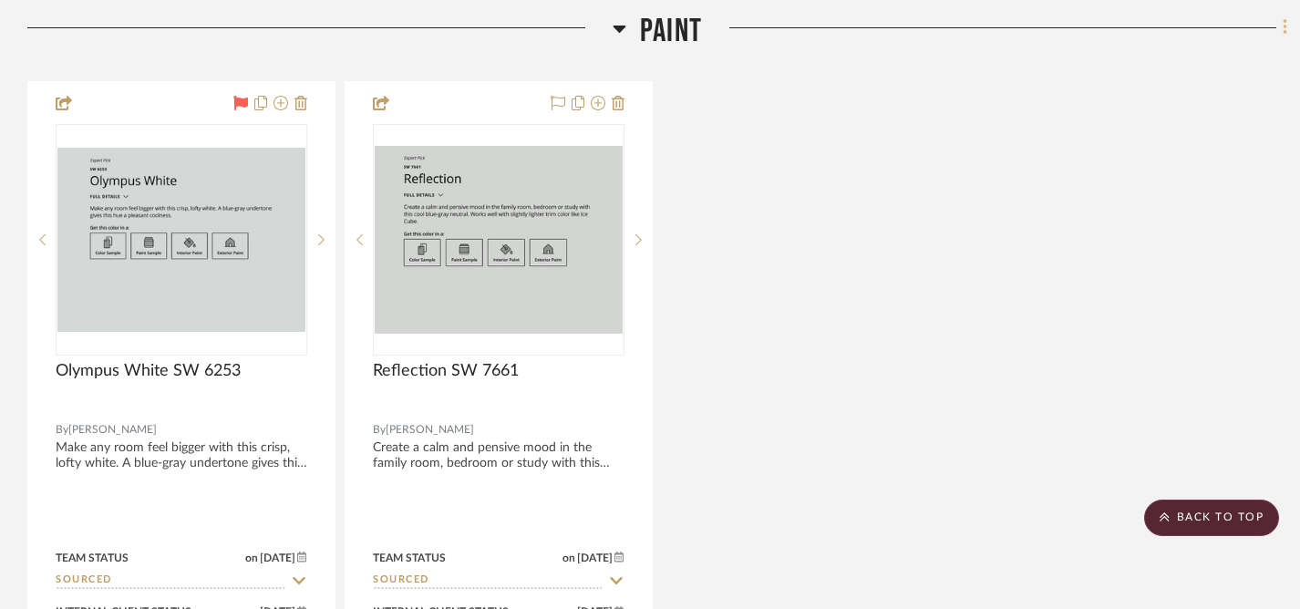
click at [1283, 26] on icon at bounding box center [1285, 27] width 5 height 20
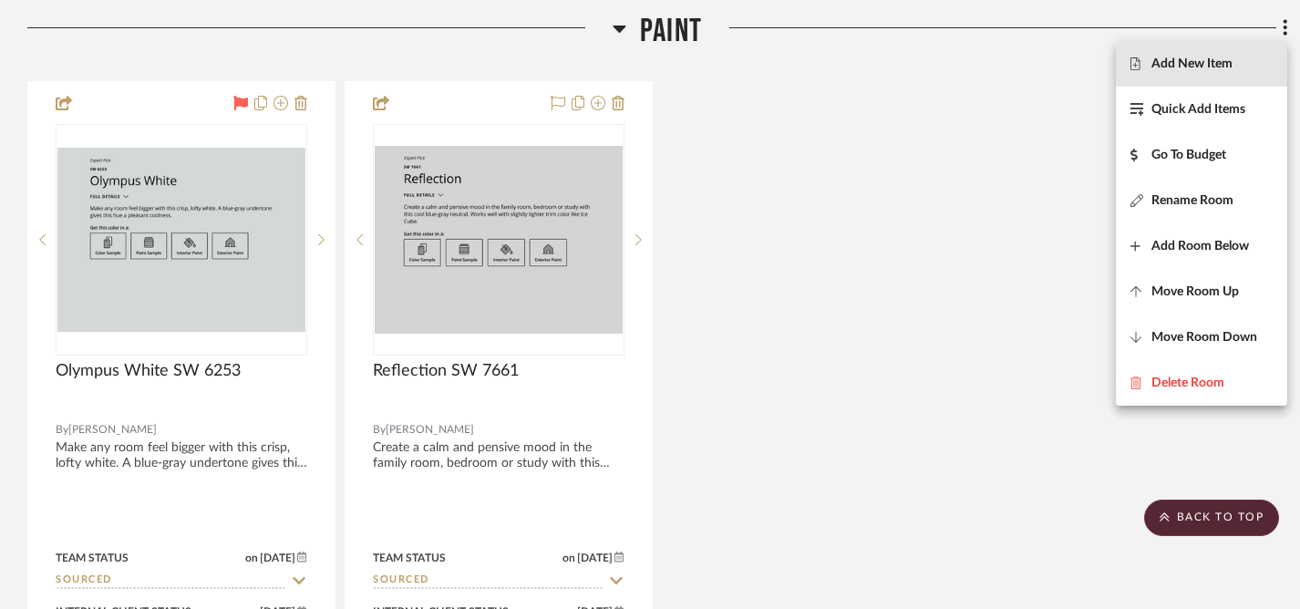
drag, startPoint x: 1172, startPoint y: 67, endPoint x: 1162, endPoint y: 74, distance: 11.9
click at [1172, 67] on span "Add New Item" at bounding box center [1192, 63] width 81 height 15
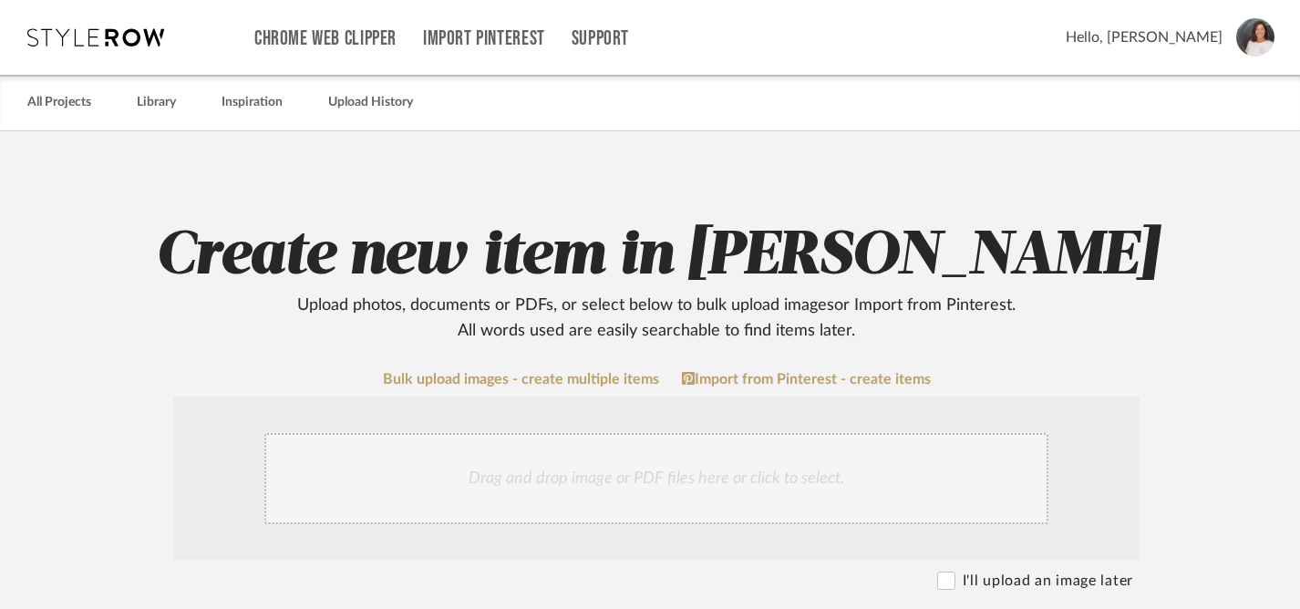
click at [773, 475] on div "Drag and drop image or PDF files here or click to select." at bounding box center [656, 478] width 784 height 91
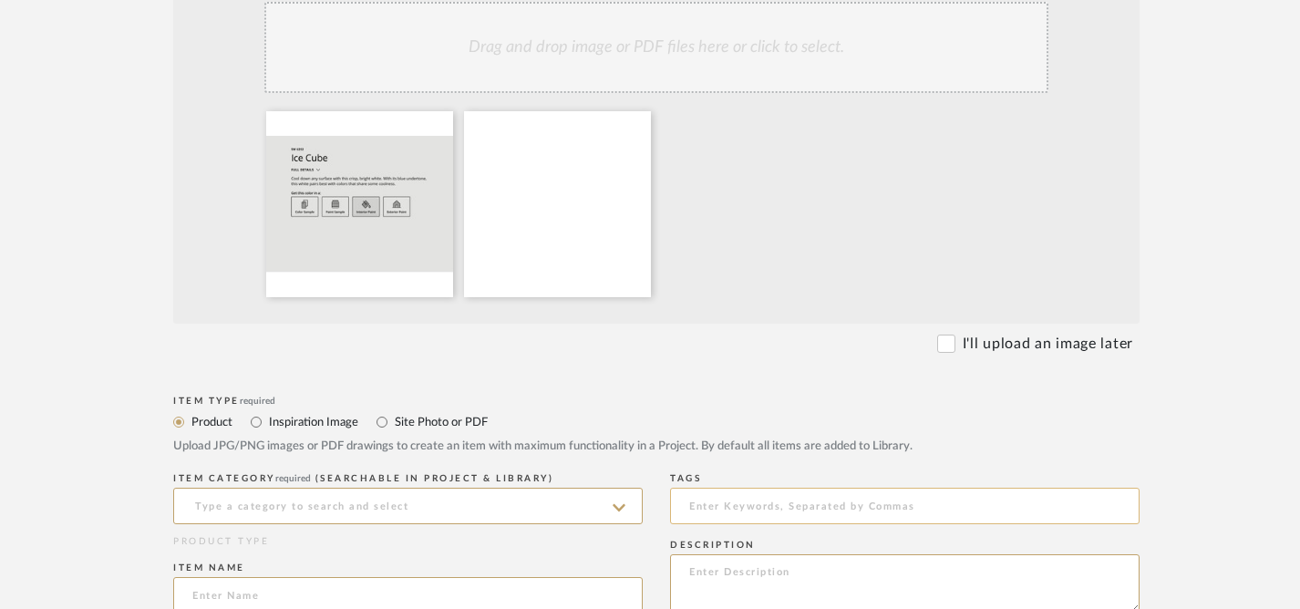
scroll to position [532, 0]
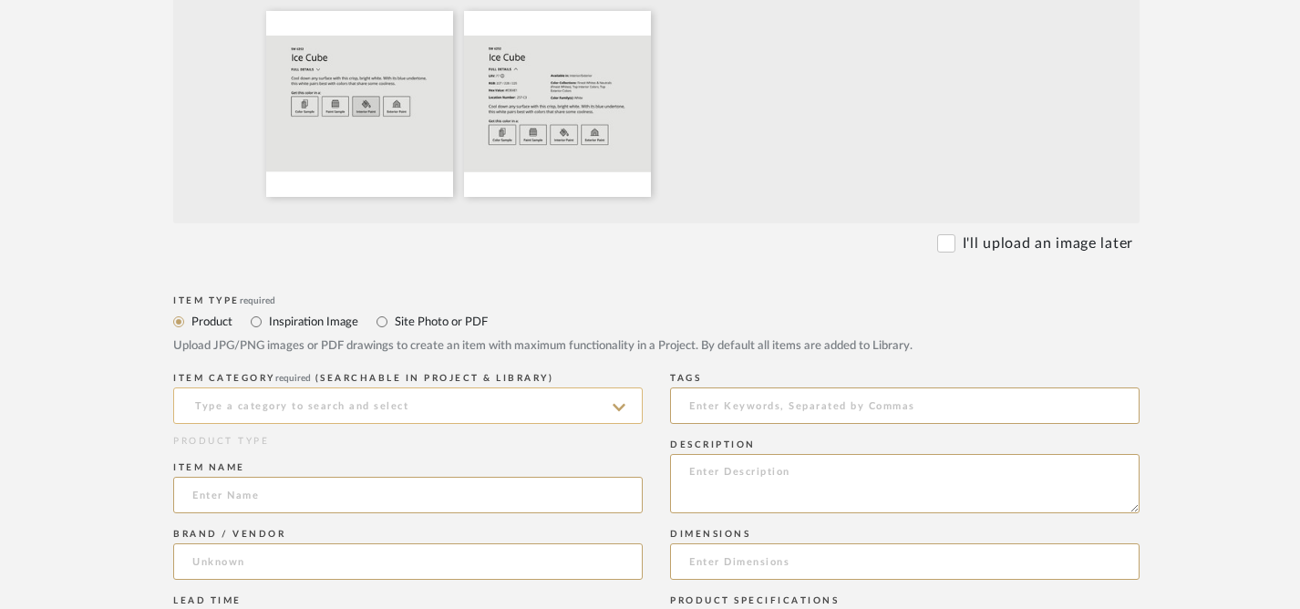
click at [453, 403] on input at bounding box center [408, 405] width 470 height 36
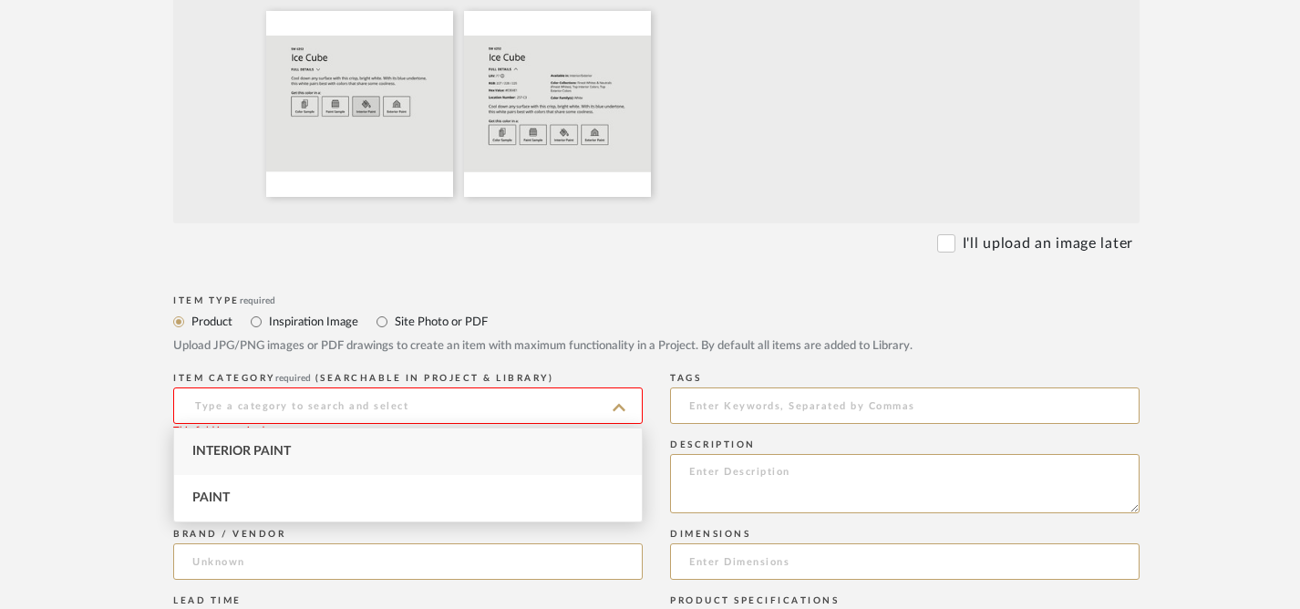
click at [431, 455] on div "Interior Paint" at bounding box center [408, 452] width 468 height 46
type input "Interior Paint"
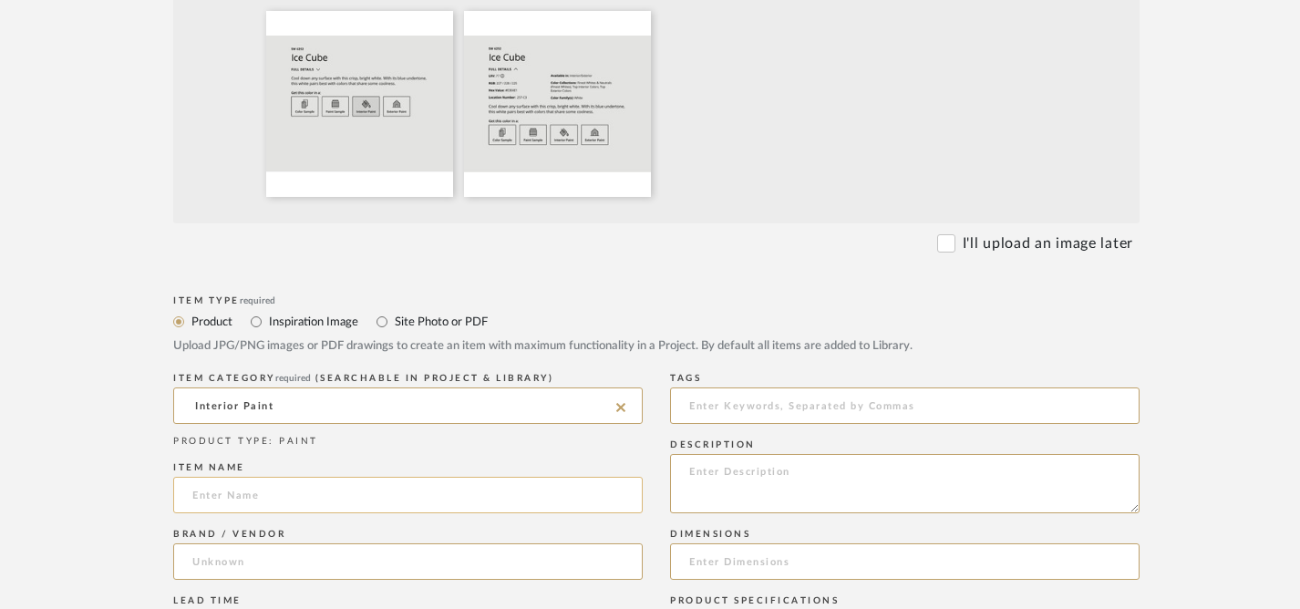
click at [604, 504] on input at bounding box center [408, 495] width 470 height 36
type input "Ice Cube SW"
click at [749, 497] on textarea at bounding box center [905, 483] width 470 height 59
paste textarea "Cool down any surface with this crisp, bright white. With its blue undertone, t…"
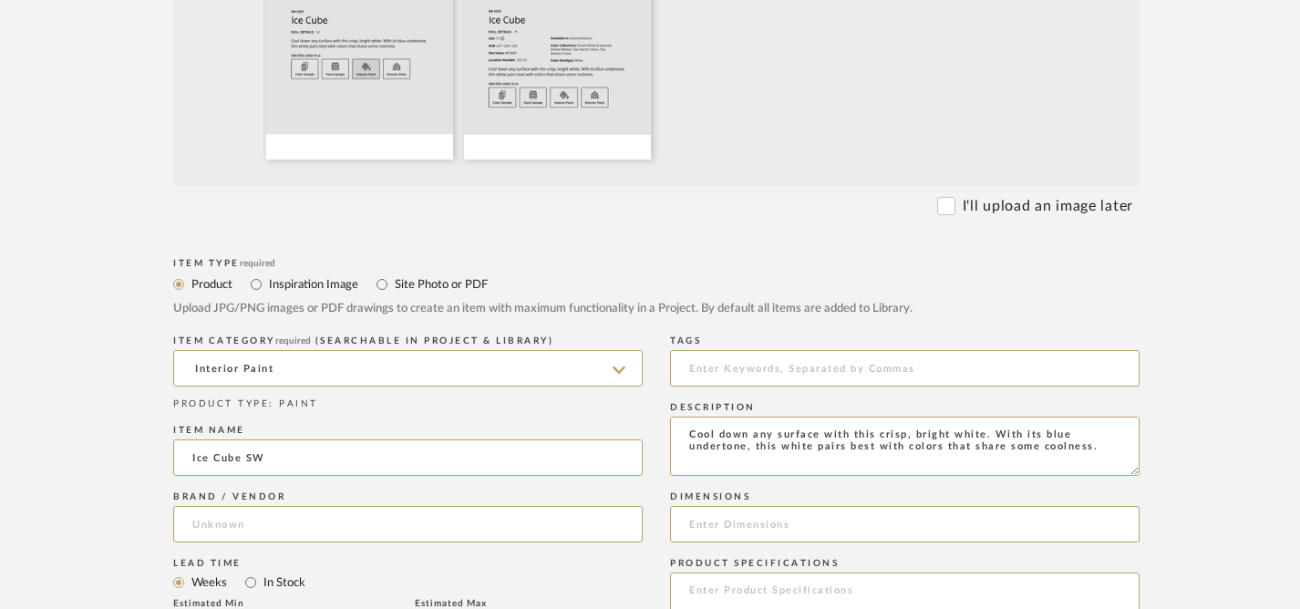
scroll to position [601, 0]
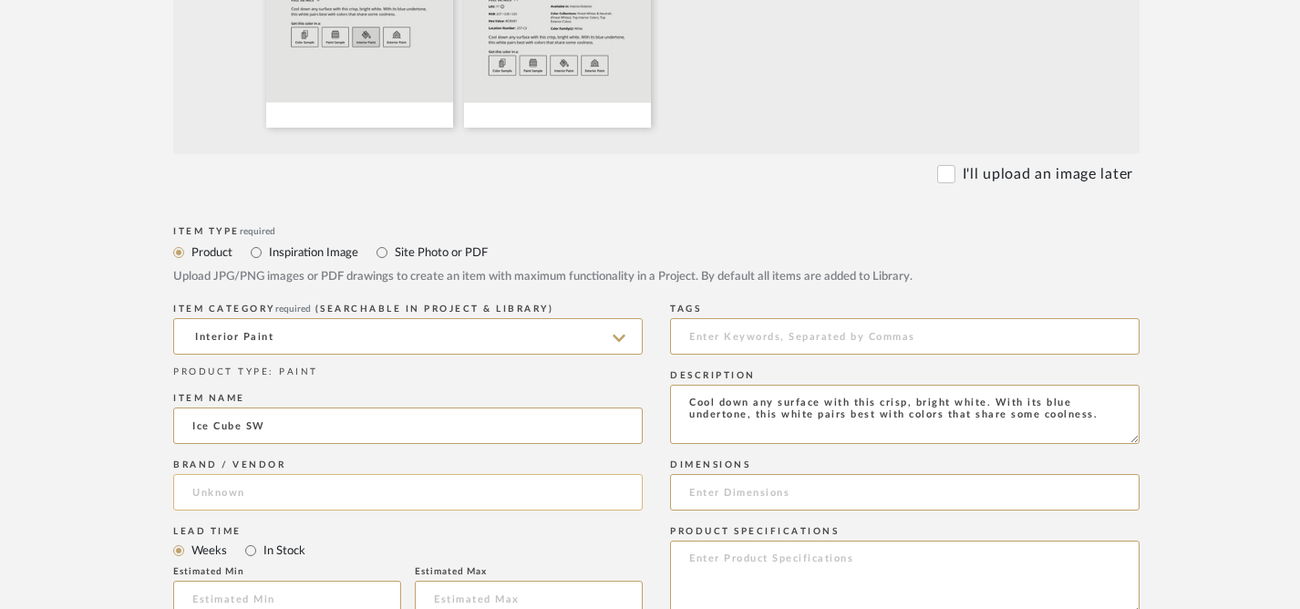
type textarea "Cool down any surface with this crisp, bright white. With its blue undertone, t…"
click at [510, 501] on input at bounding box center [408, 492] width 470 height 36
click at [445, 538] on mat-option "Sherwin-Williams" at bounding box center [408, 539] width 468 height 46
type input "Sherwin-Williams"
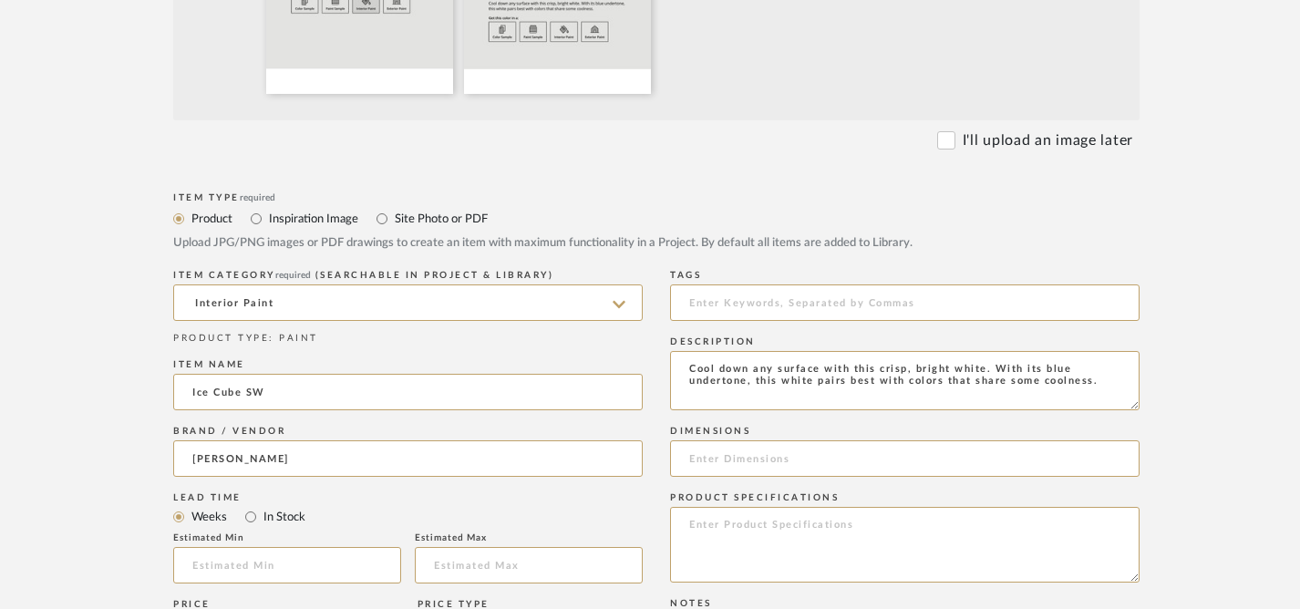
scroll to position [635, 0]
click at [443, 397] on input "Ice Cube SW" at bounding box center [408, 391] width 470 height 36
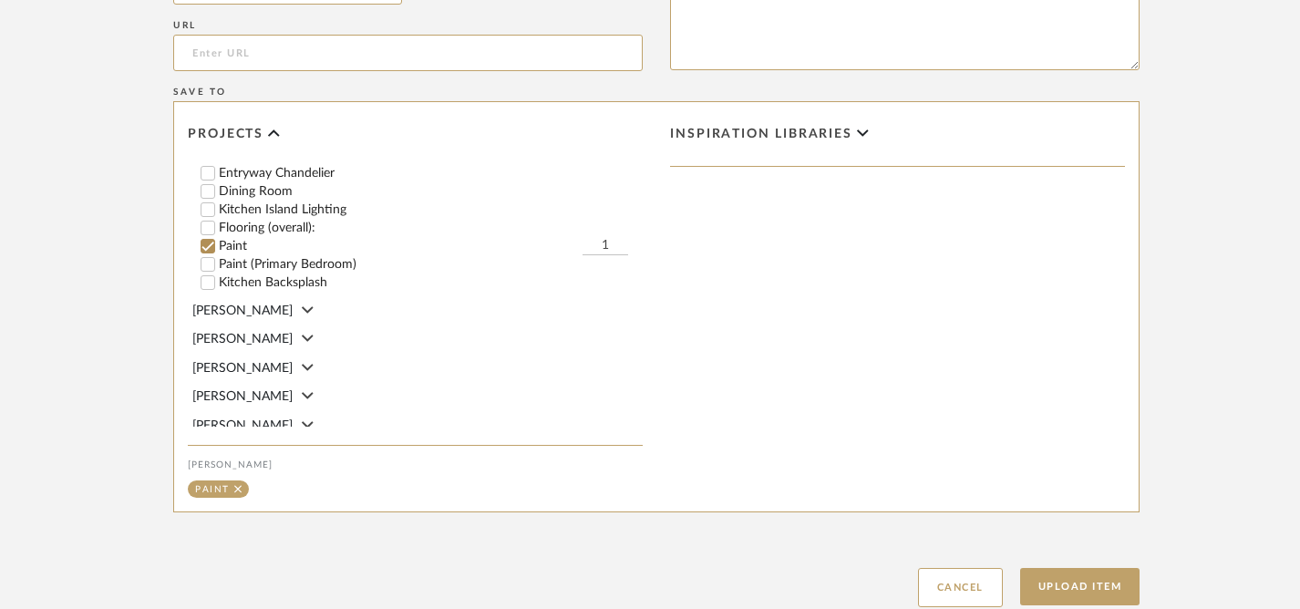
scroll to position [1409, 0]
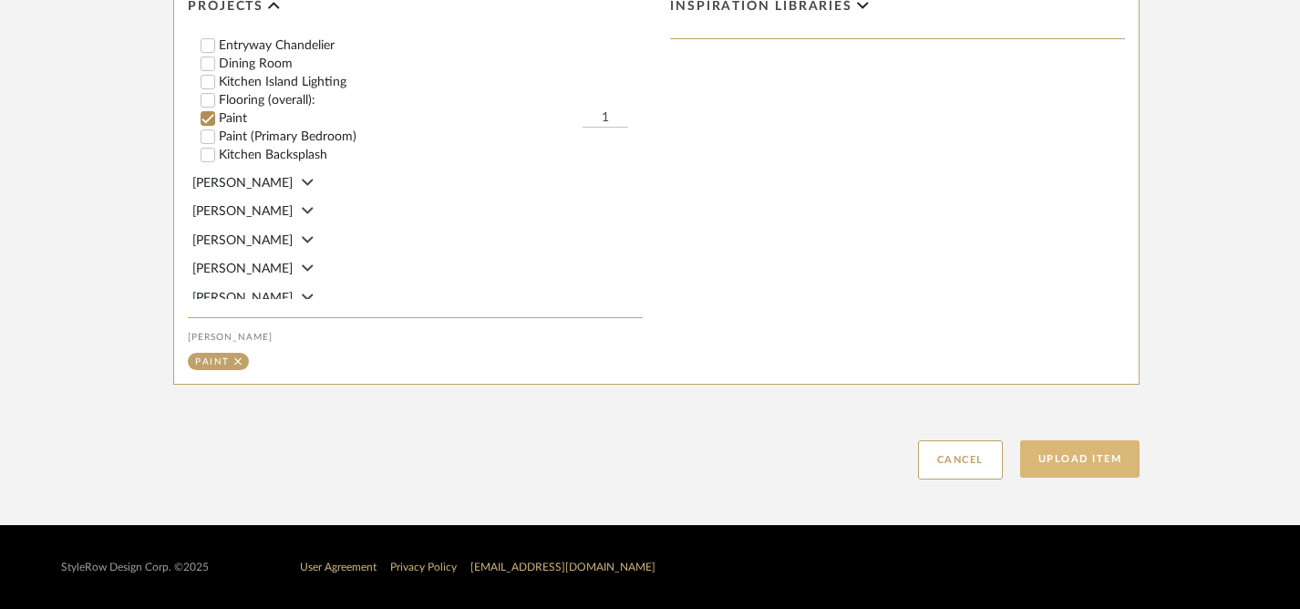
type input "Ice Cube SW 6252"
click at [1078, 456] on button "Upload Item" at bounding box center [1080, 458] width 120 height 37
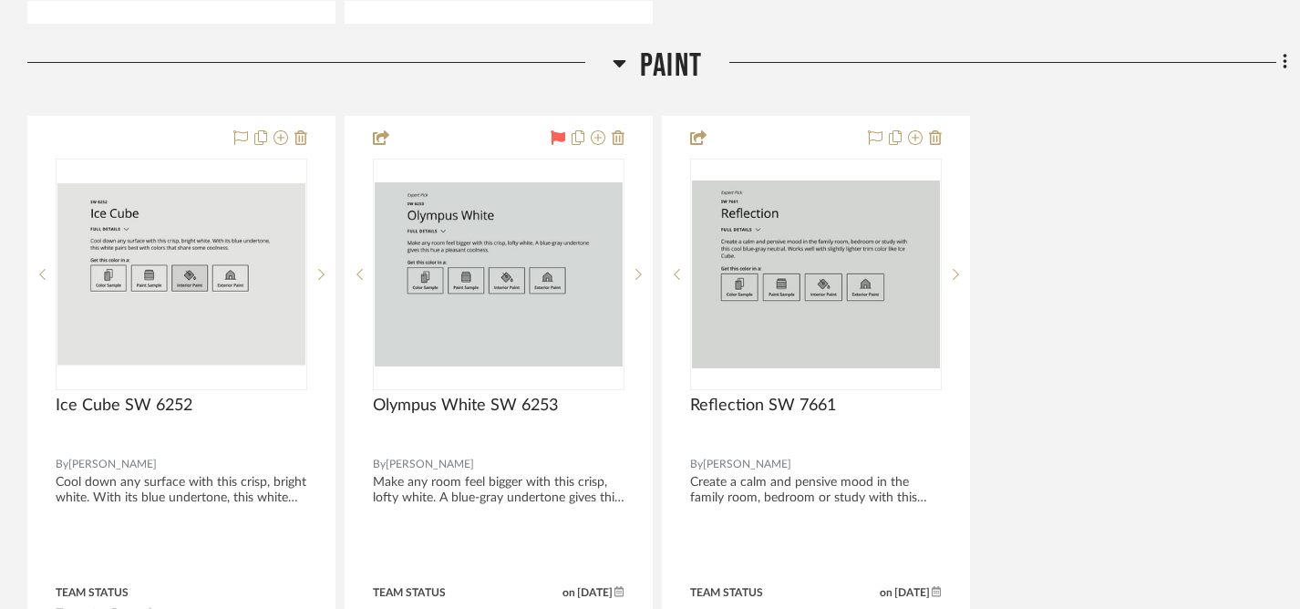
scroll to position [4046, 0]
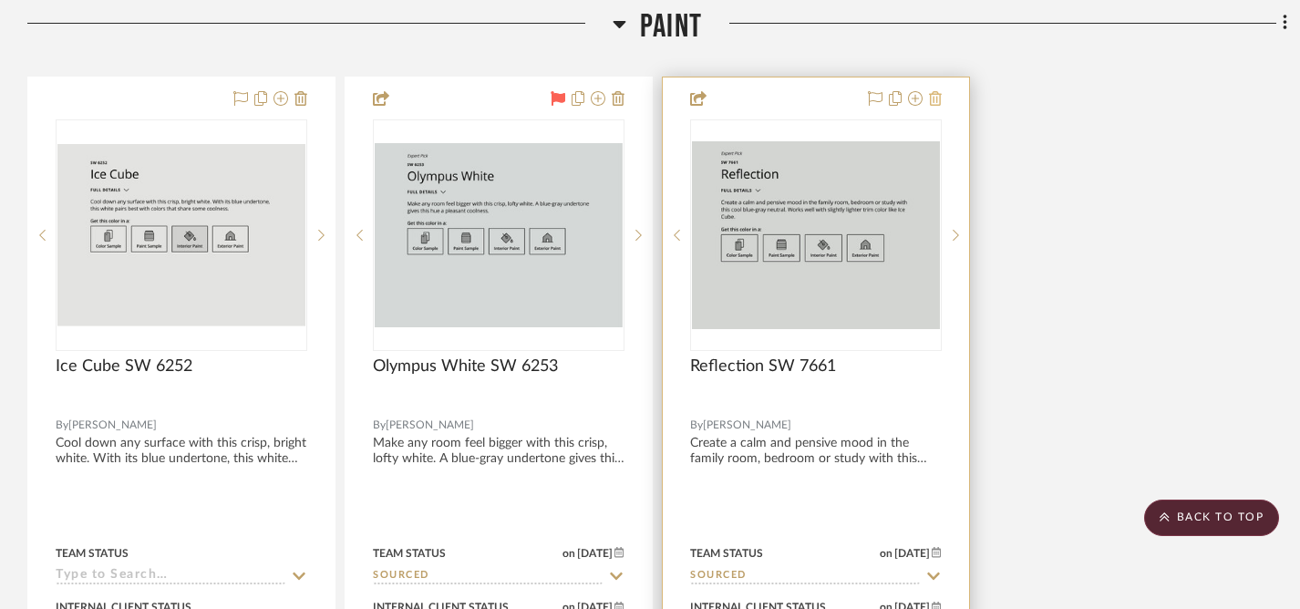
click at [936, 98] on icon at bounding box center [935, 98] width 13 height 15
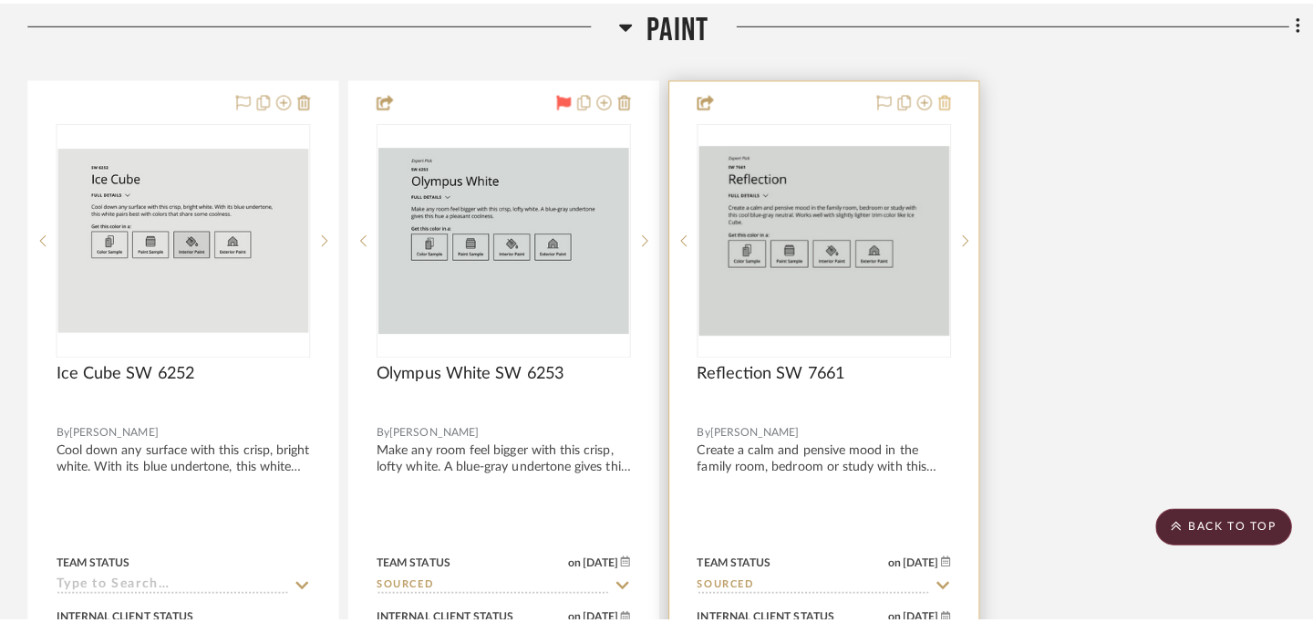
scroll to position [0, 0]
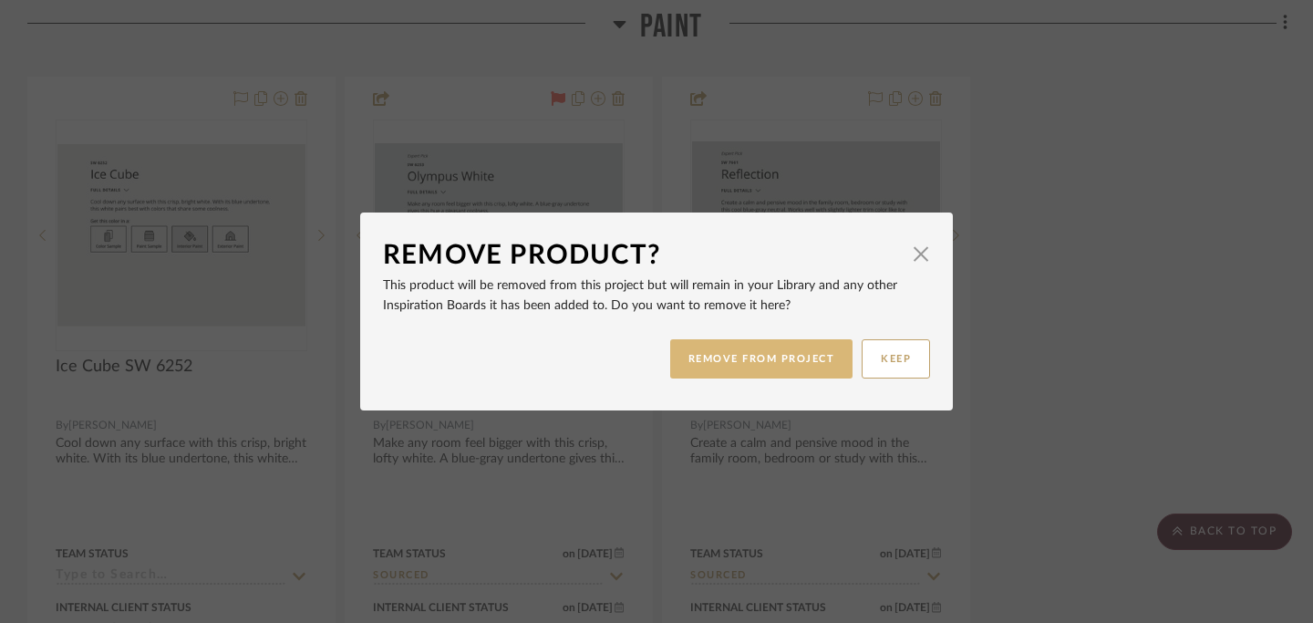
click at [767, 361] on button "REMOVE FROM PROJECT" at bounding box center [761, 358] width 183 height 39
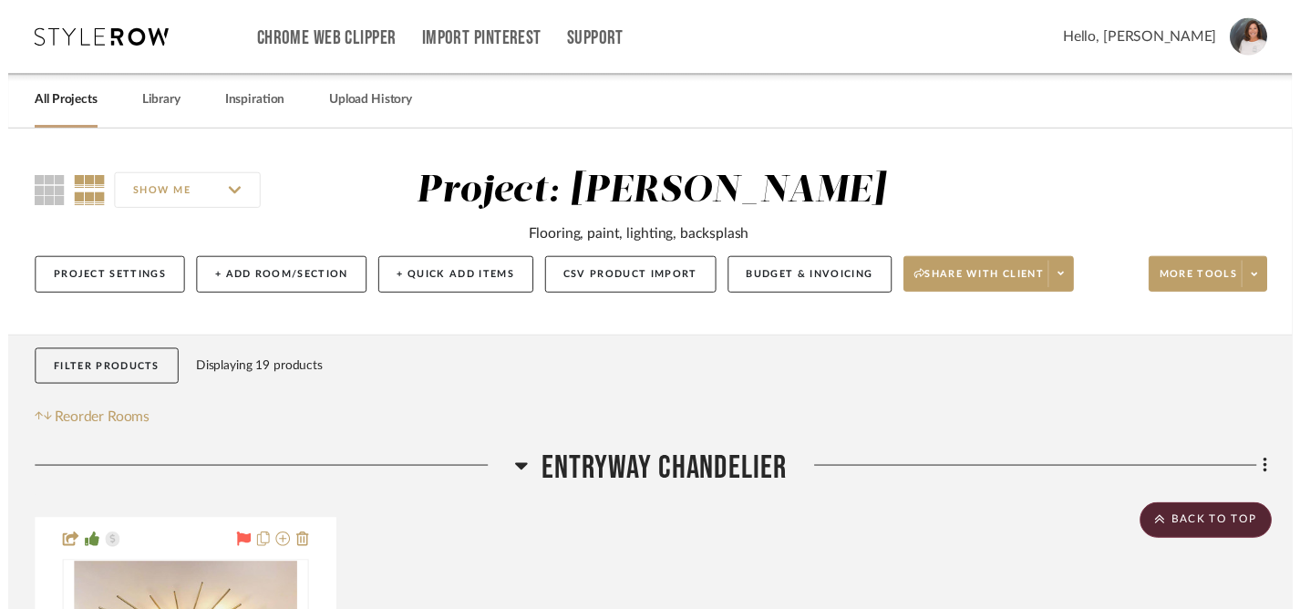
scroll to position [4046, 0]
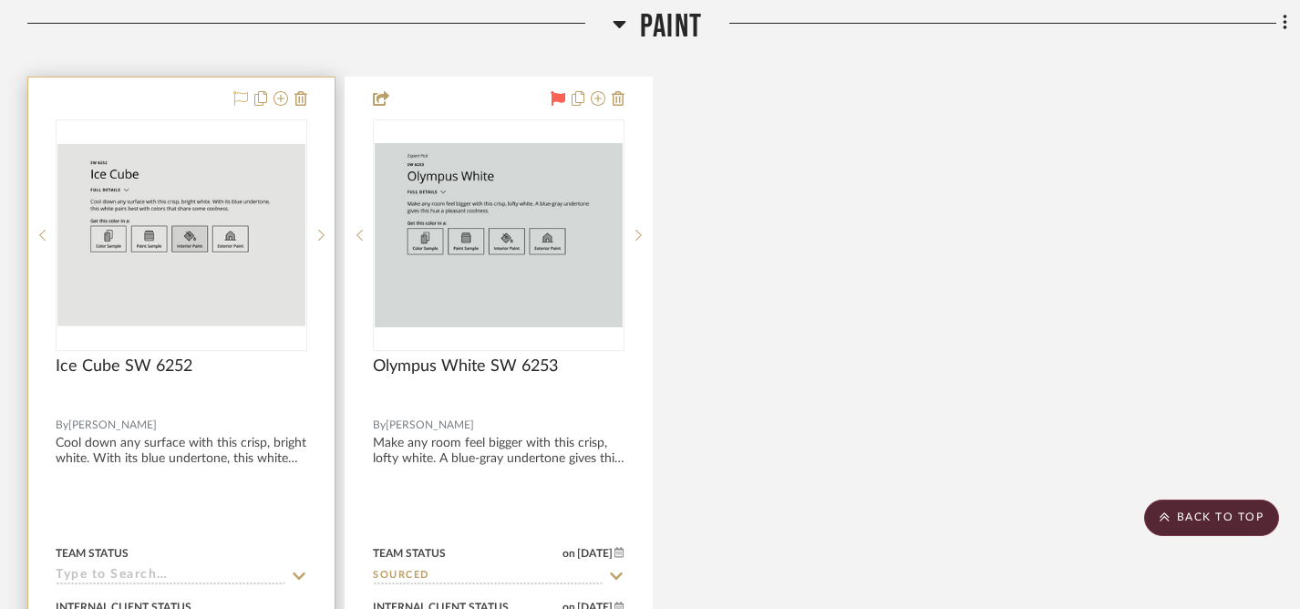
click at [237, 91] on icon at bounding box center [240, 98] width 15 height 15
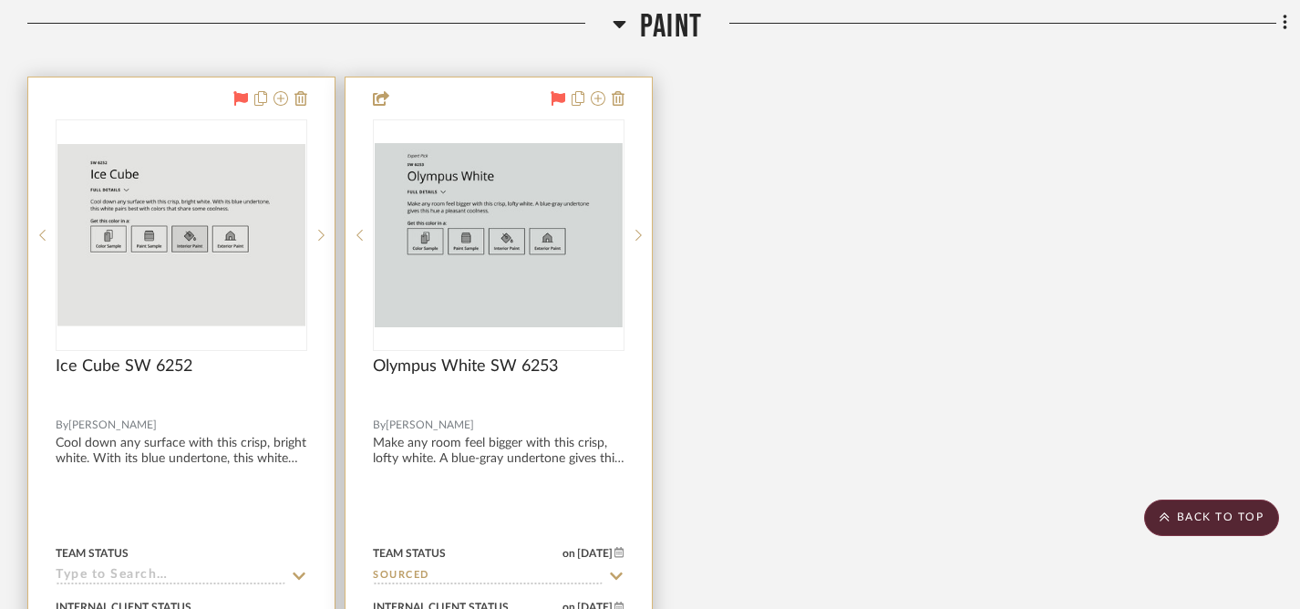
click at [555, 93] on icon at bounding box center [558, 98] width 15 height 15
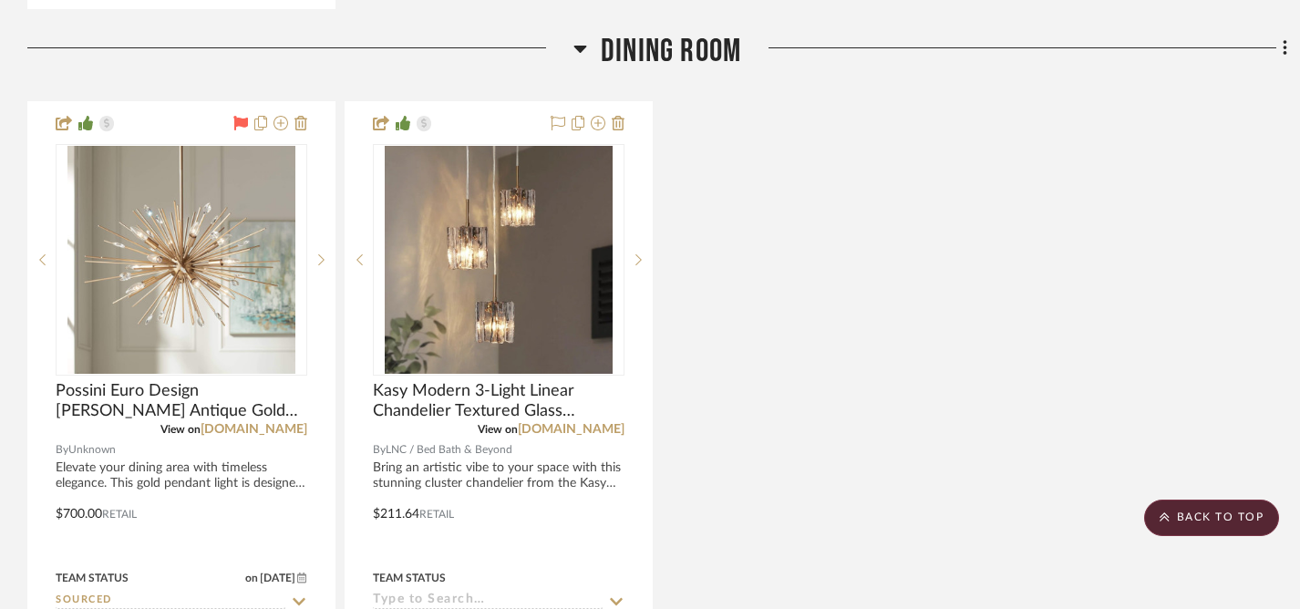
scroll to position [1323, 0]
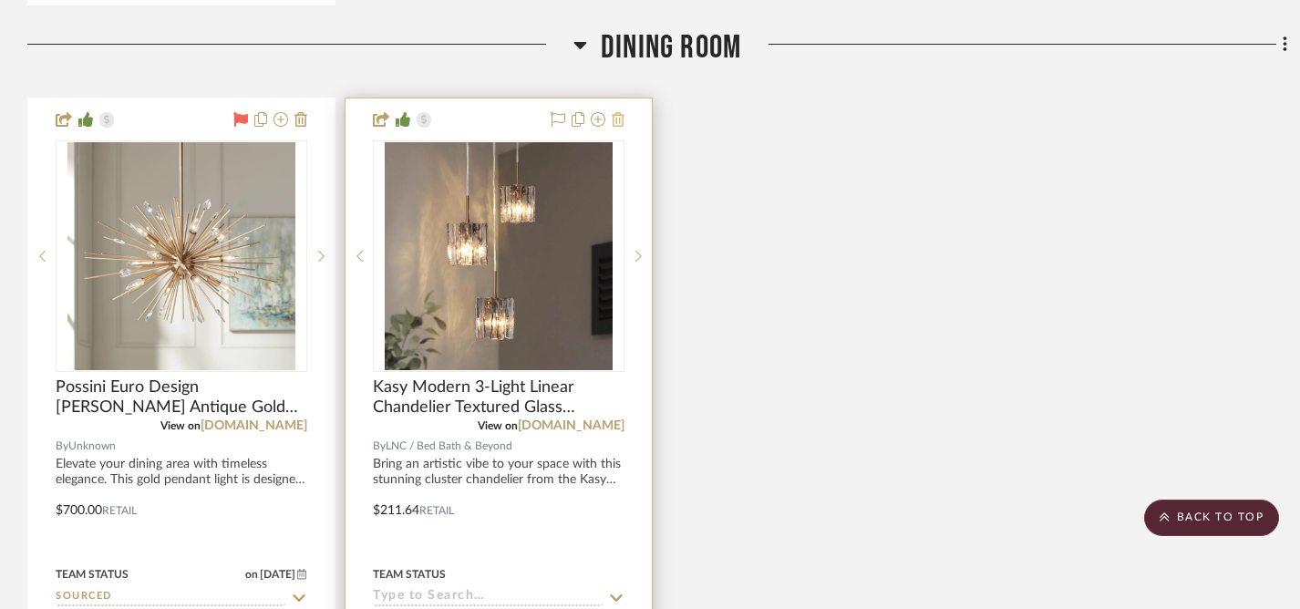
click at [621, 123] on icon at bounding box center [618, 119] width 13 height 15
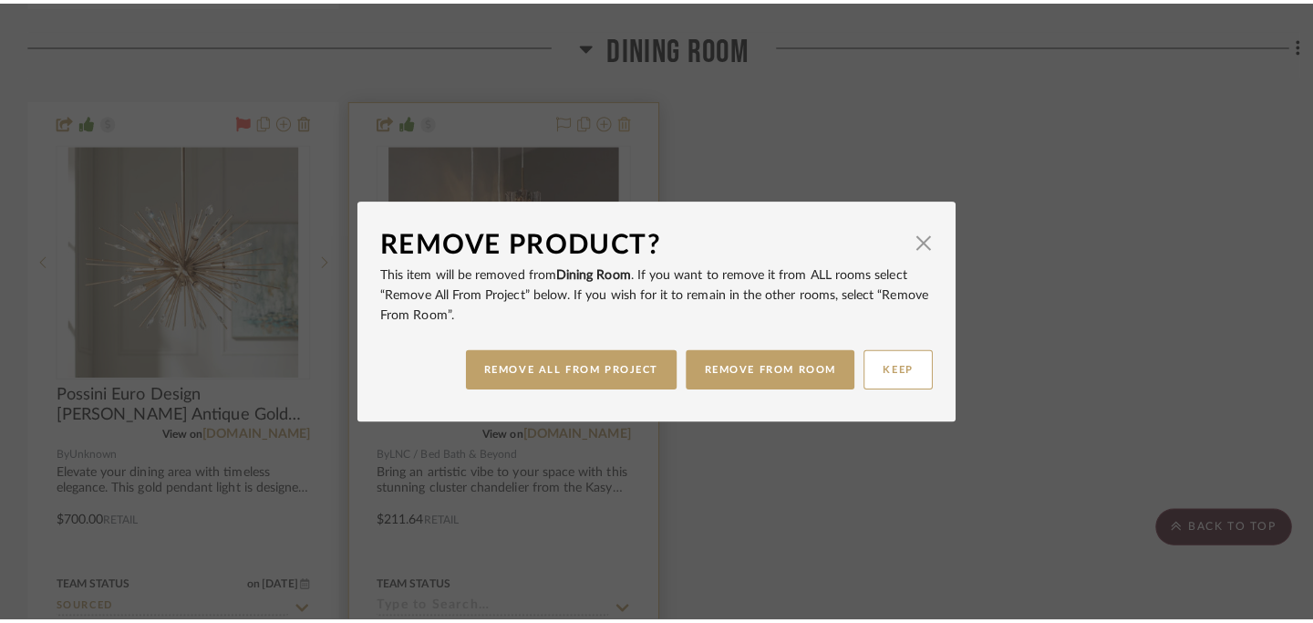
scroll to position [0, 0]
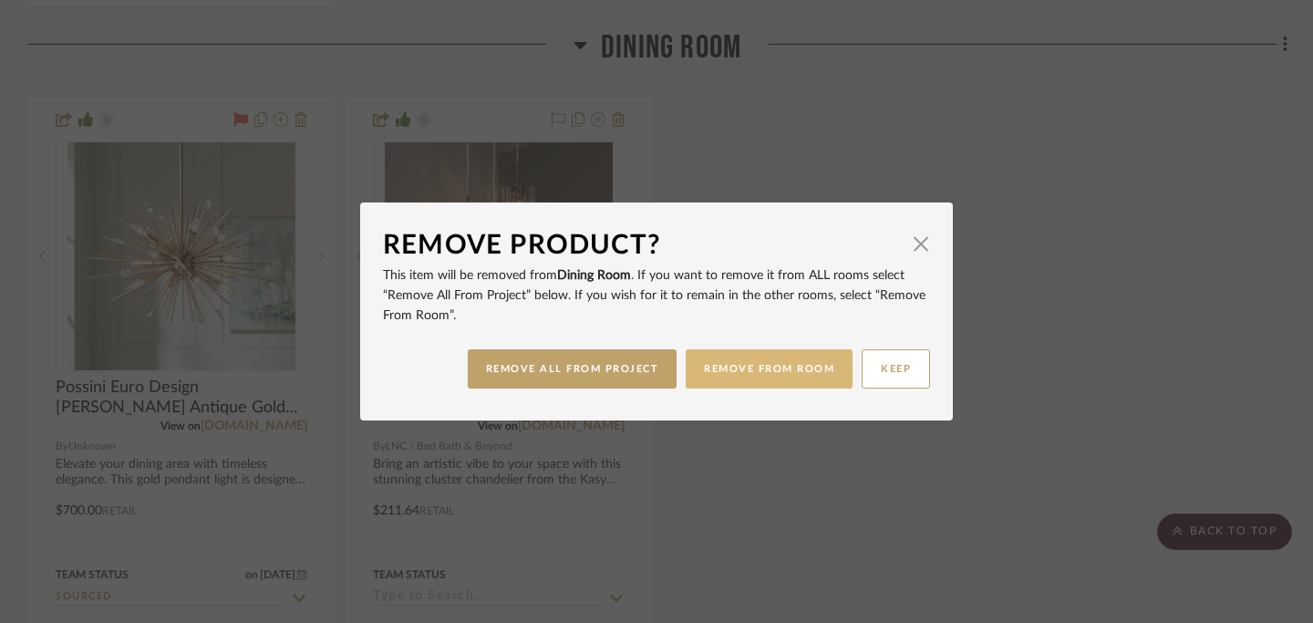
click at [743, 369] on button "REMOVE FROM ROOM" at bounding box center [769, 368] width 167 height 39
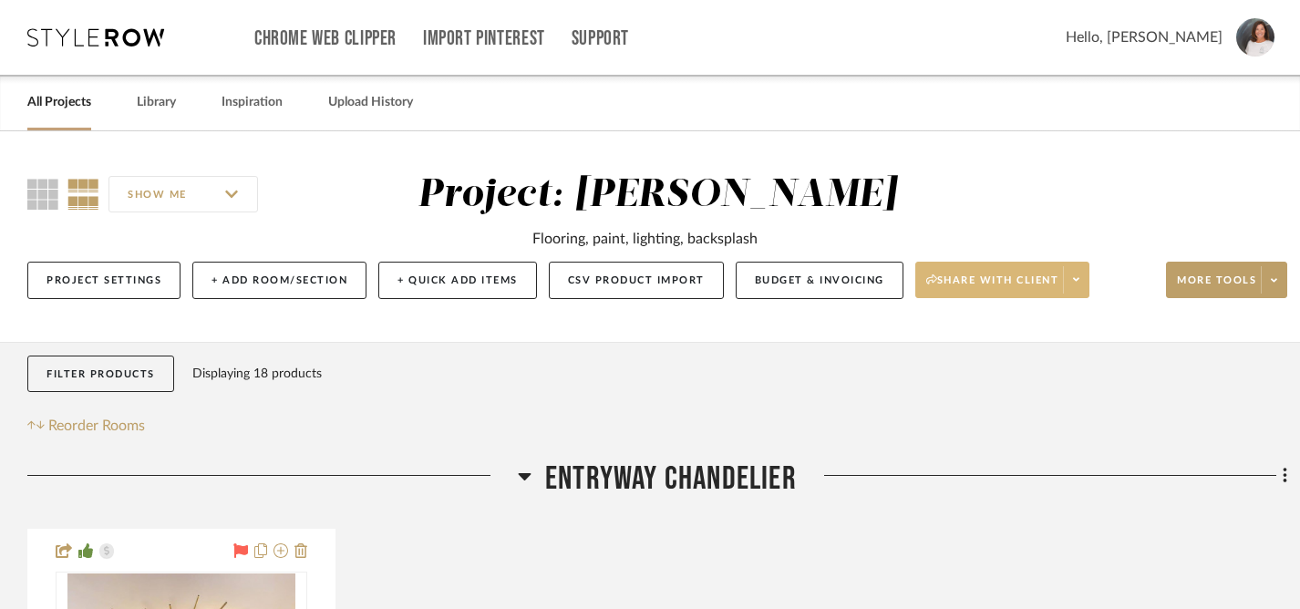
click at [1021, 279] on span "Share with client" at bounding box center [992, 287] width 133 height 27
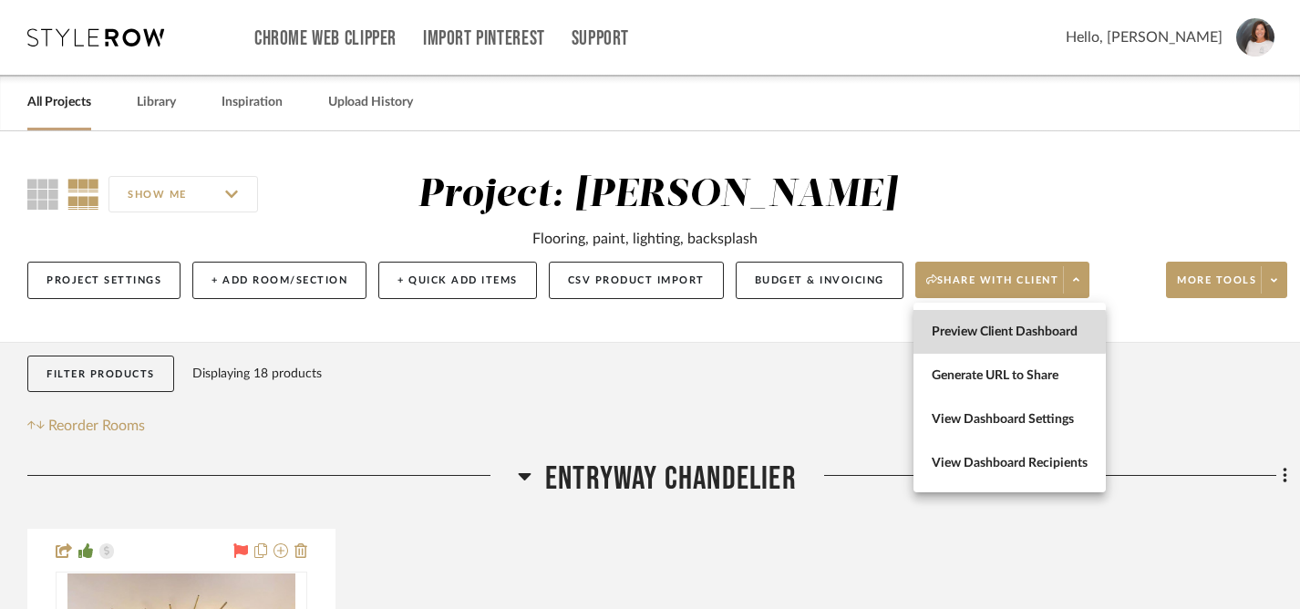
click at [1002, 332] on span "Preview Client Dashboard" at bounding box center [1010, 332] width 156 height 15
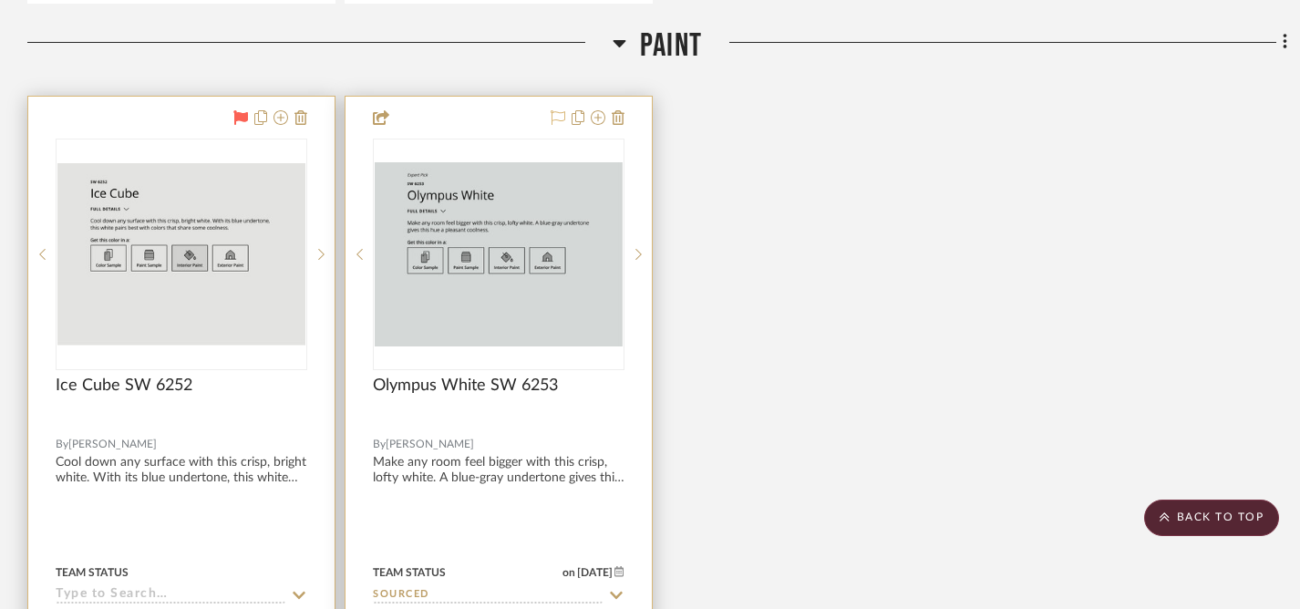
scroll to position [4037, 0]
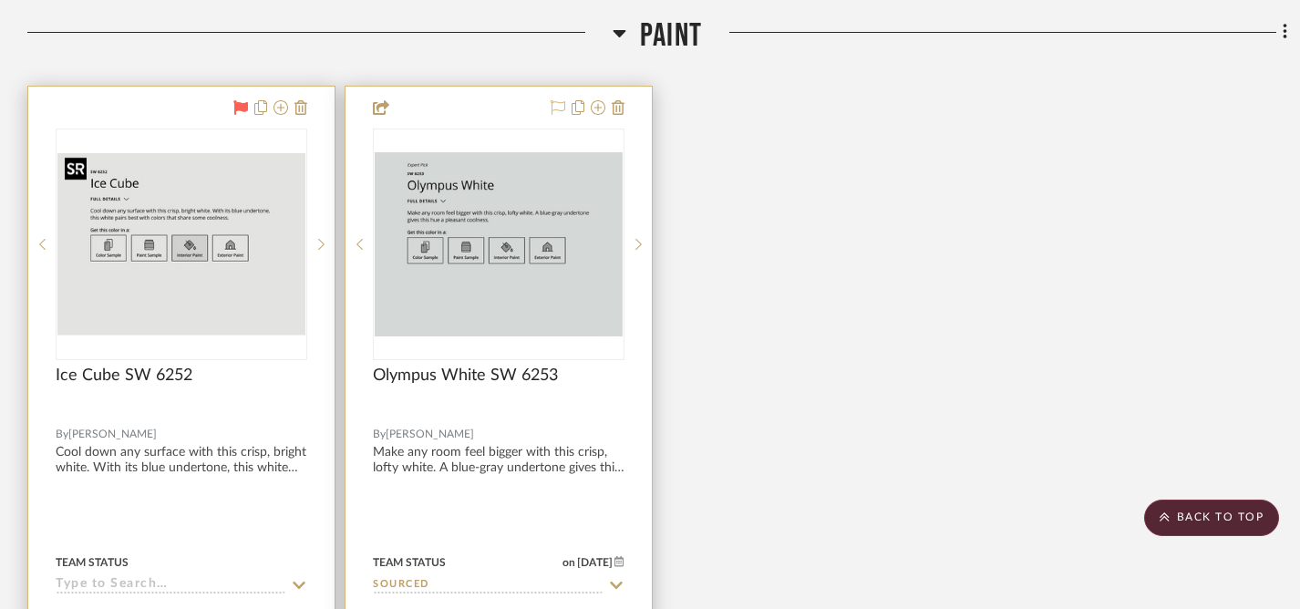
click at [278, 178] on img "0" at bounding box center [181, 244] width 248 height 182
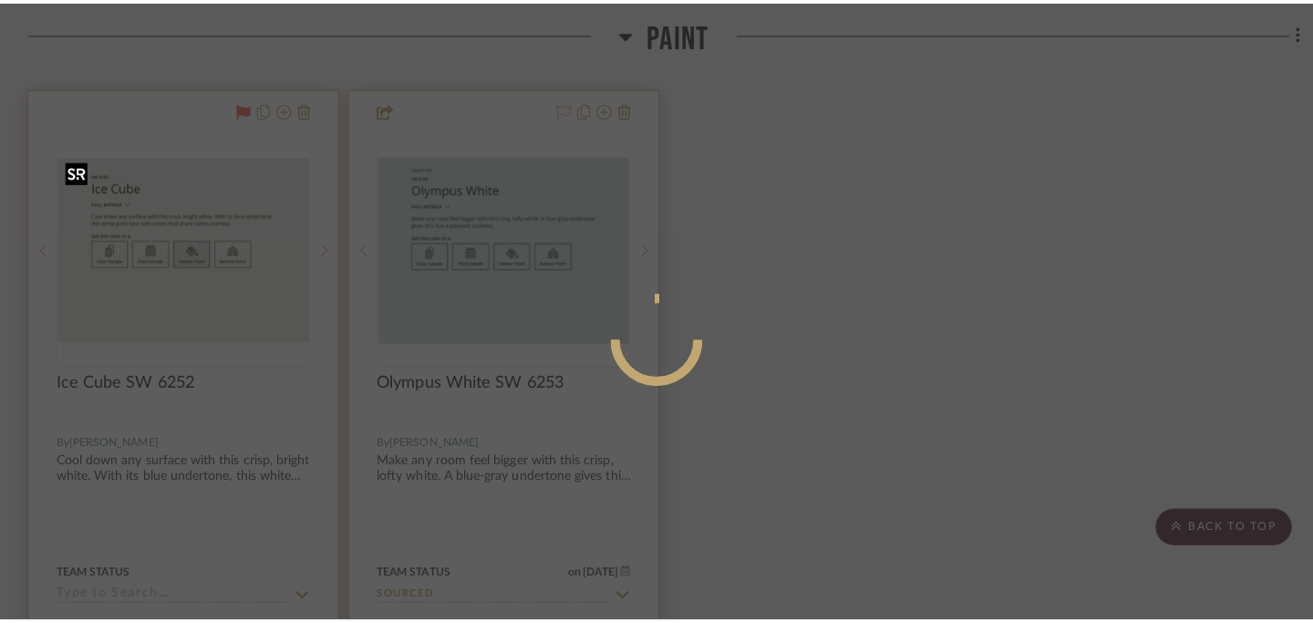
scroll to position [0, 0]
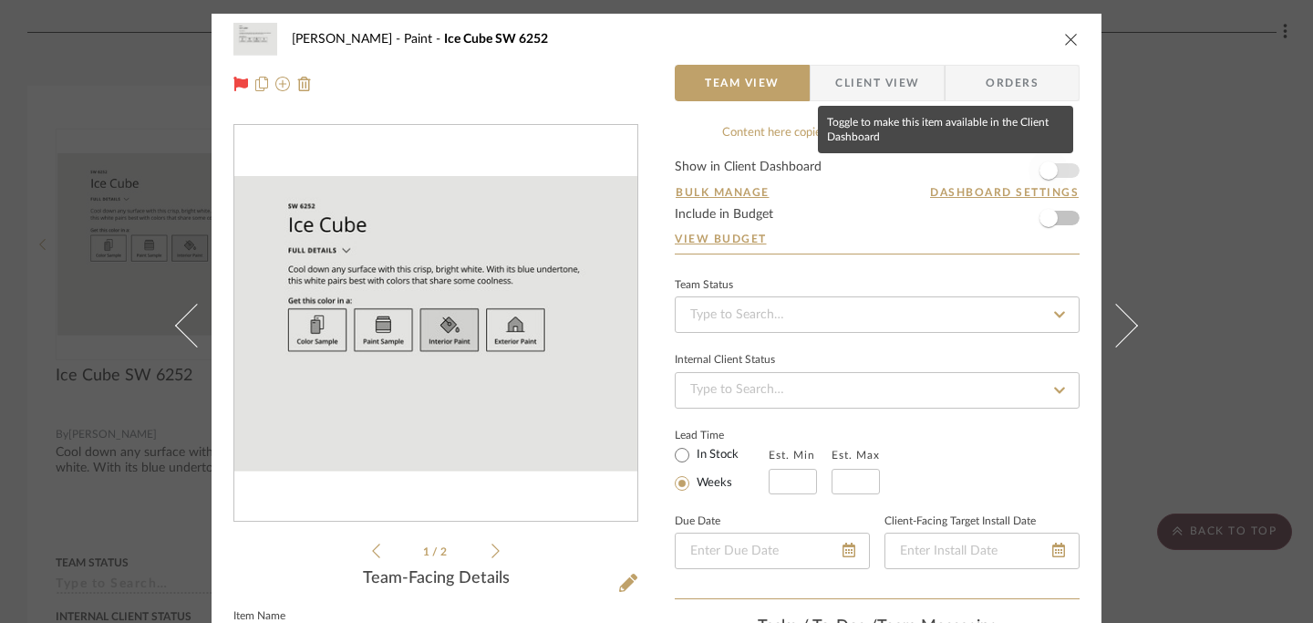
click at [1052, 174] on span "button" at bounding box center [1048, 170] width 40 height 40
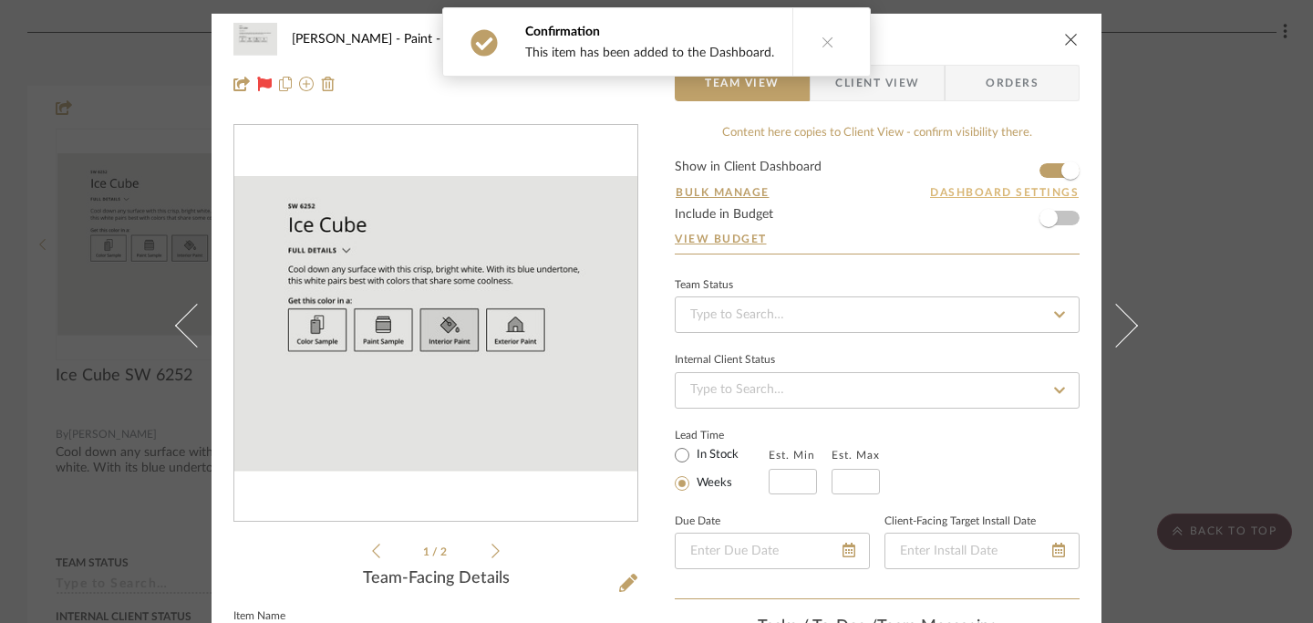
click at [968, 191] on button "Dashboard Settings" at bounding box center [1004, 192] width 150 height 16
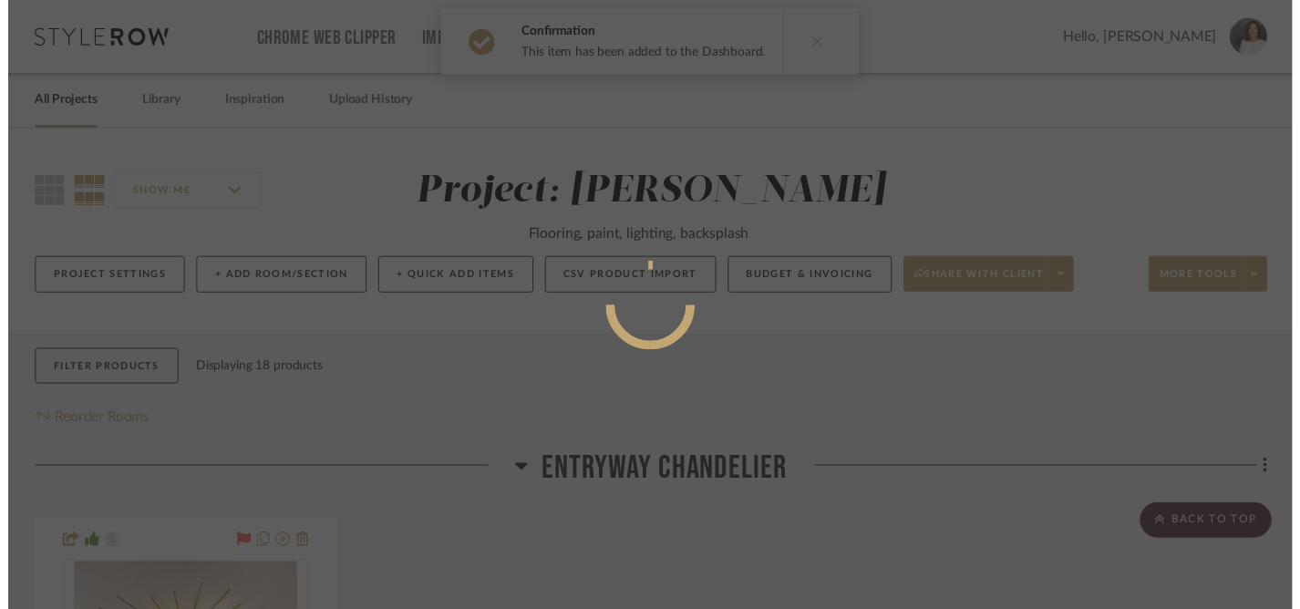
scroll to position [4037, 0]
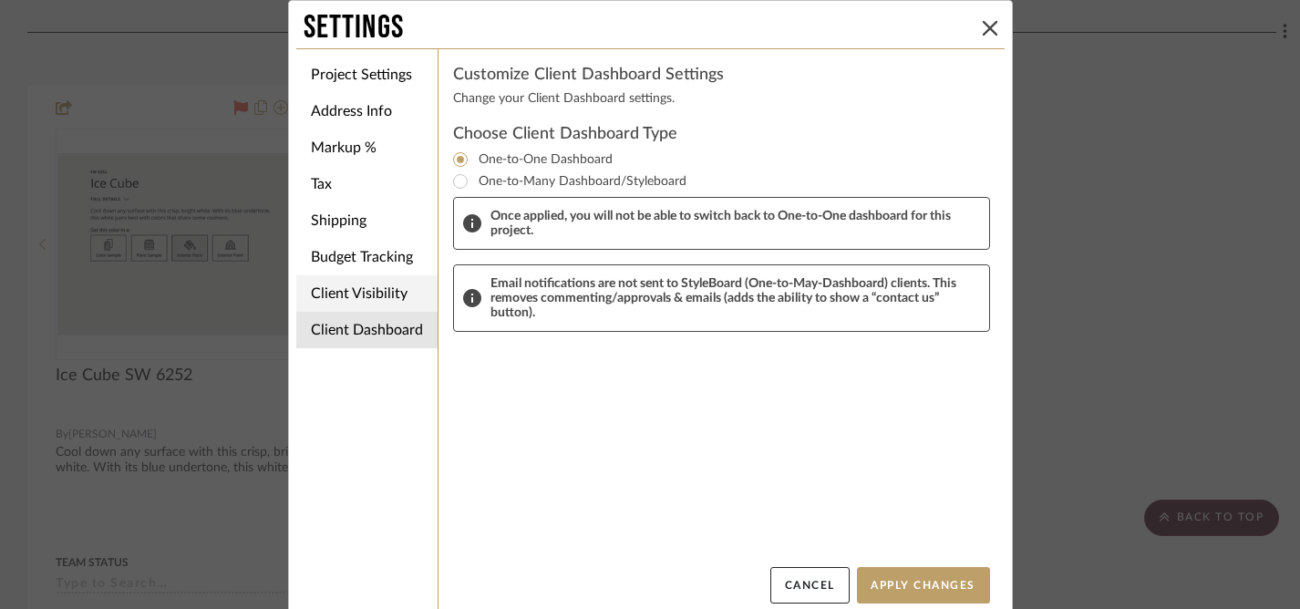
click at [380, 290] on li "Client Visibility" at bounding box center [366, 293] width 141 height 36
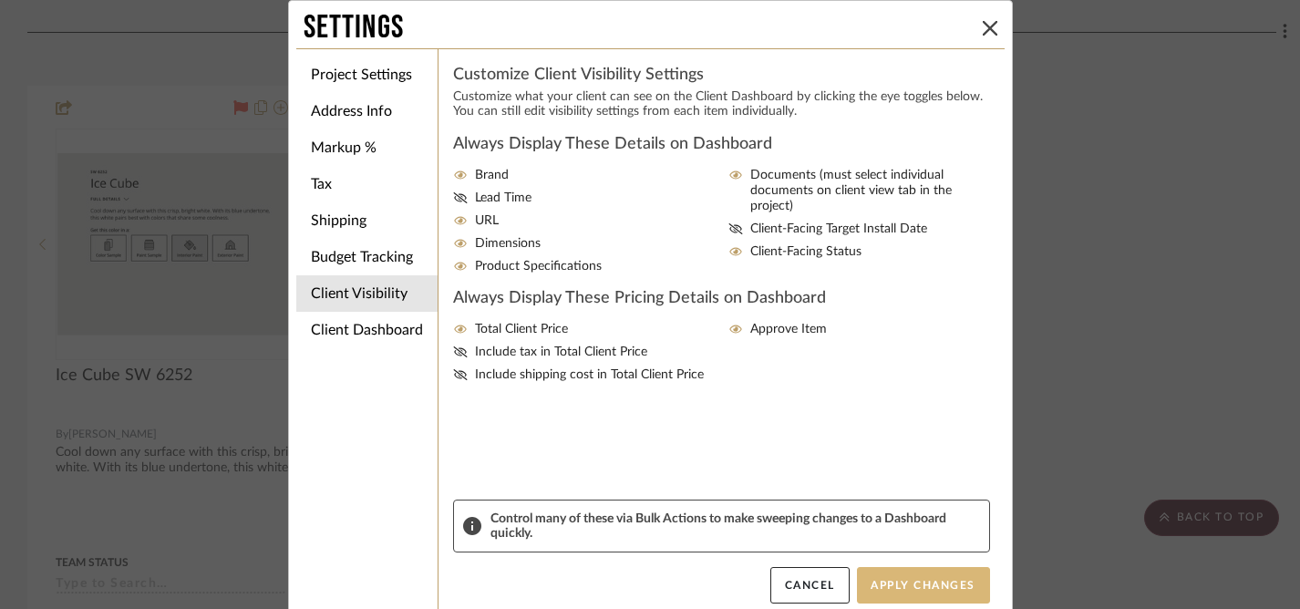
click at [924, 584] on button "Apply Changes" at bounding box center [923, 585] width 133 height 36
click at [983, 29] on icon at bounding box center [990, 28] width 15 height 15
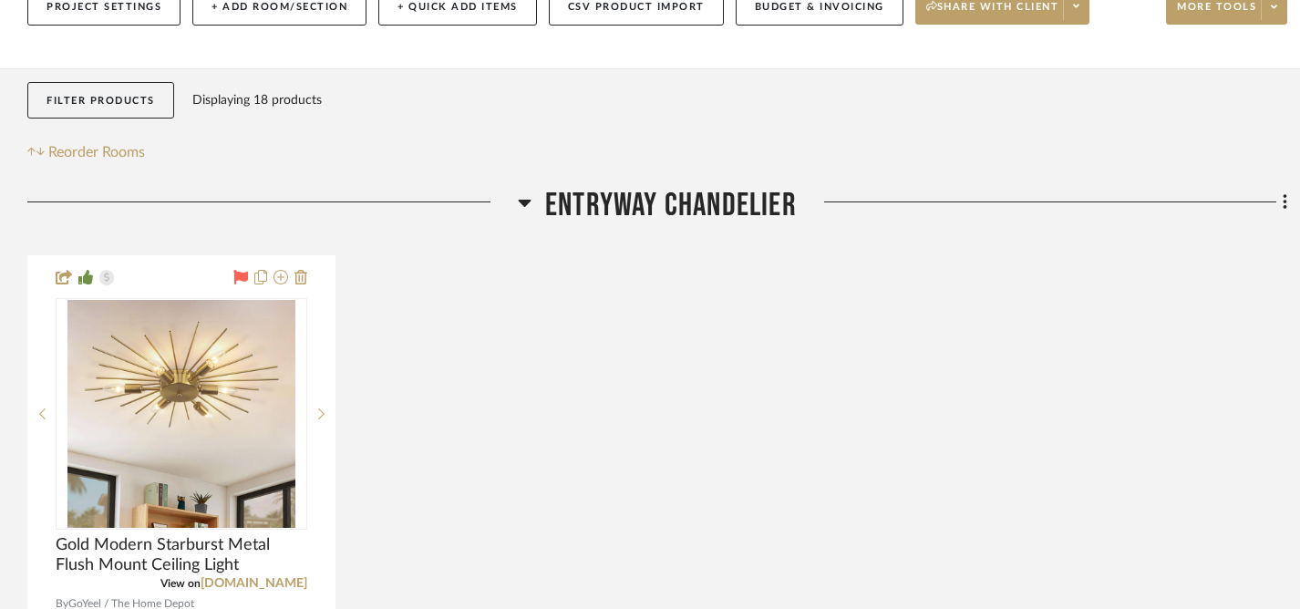
scroll to position [197, 0]
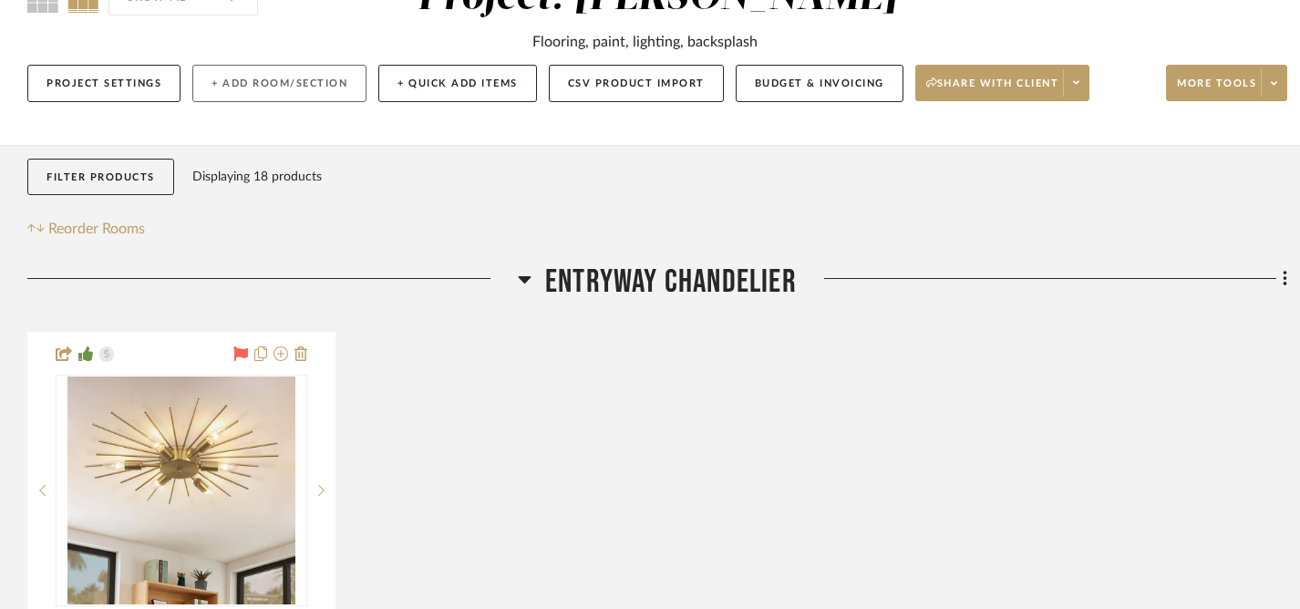
click at [317, 82] on button "+ Add Room/Section" at bounding box center [279, 83] width 174 height 37
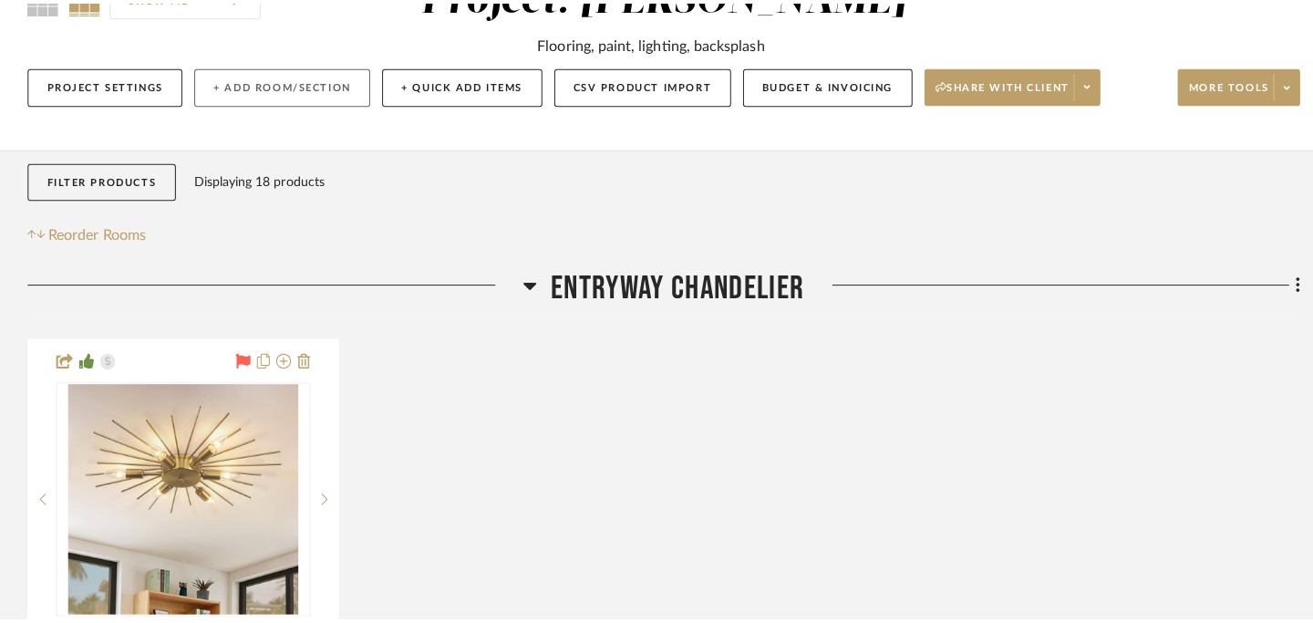
scroll to position [0, 0]
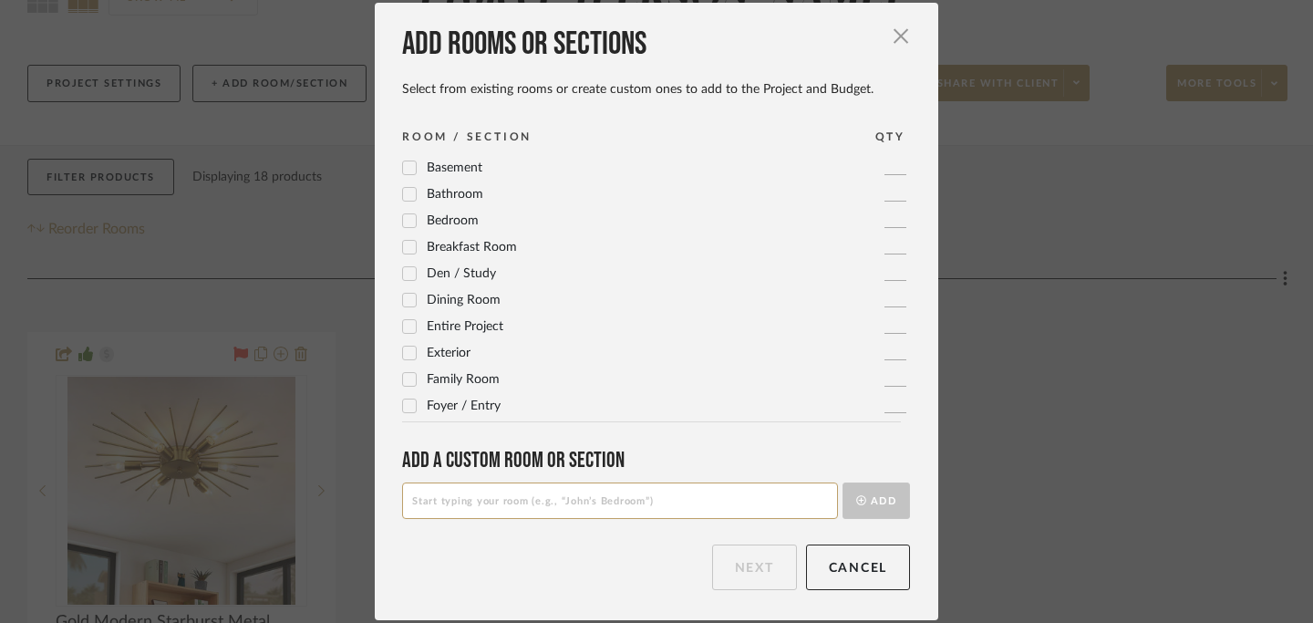
click at [483, 506] on input at bounding box center [620, 500] width 436 height 36
type input "Top Lighting Selections"
click at [873, 500] on button "Add" at bounding box center [875, 500] width 67 height 36
click at [749, 572] on button "Next" at bounding box center [754, 567] width 85 height 46
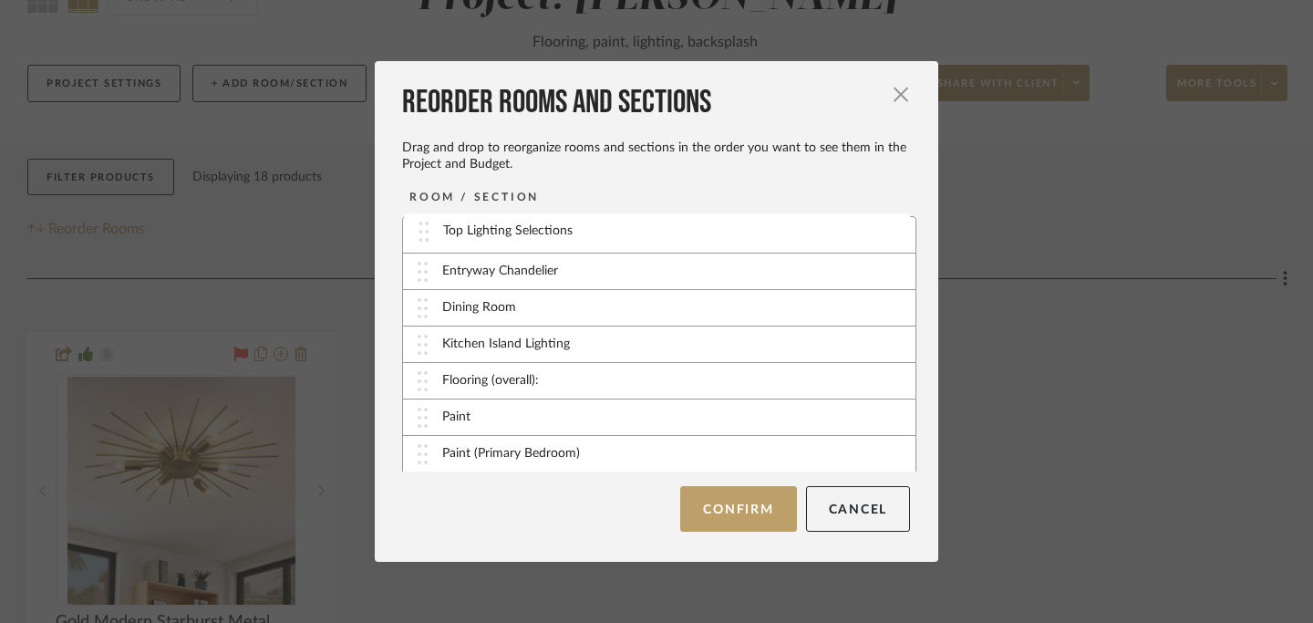
drag, startPoint x: 414, startPoint y: 456, endPoint x: 421, endPoint y: 235, distance: 220.8
click at [725, 509] on button "Confirm" at bounding box center [738, 509] width 116 height 46
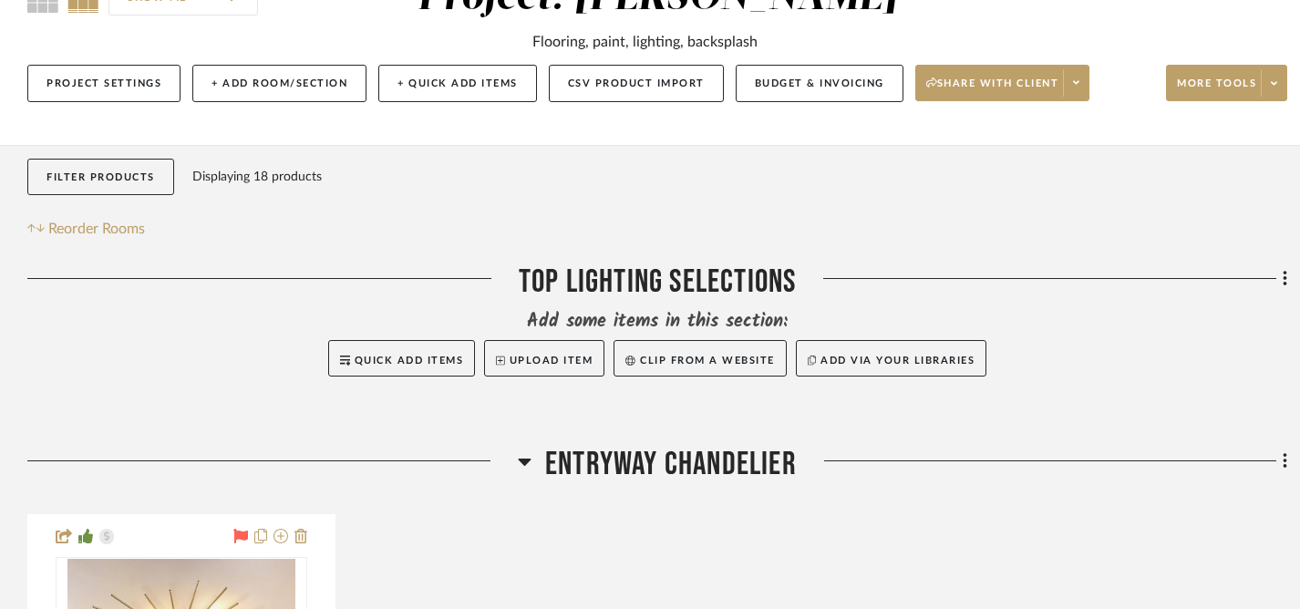
scroll to position [312, 0]
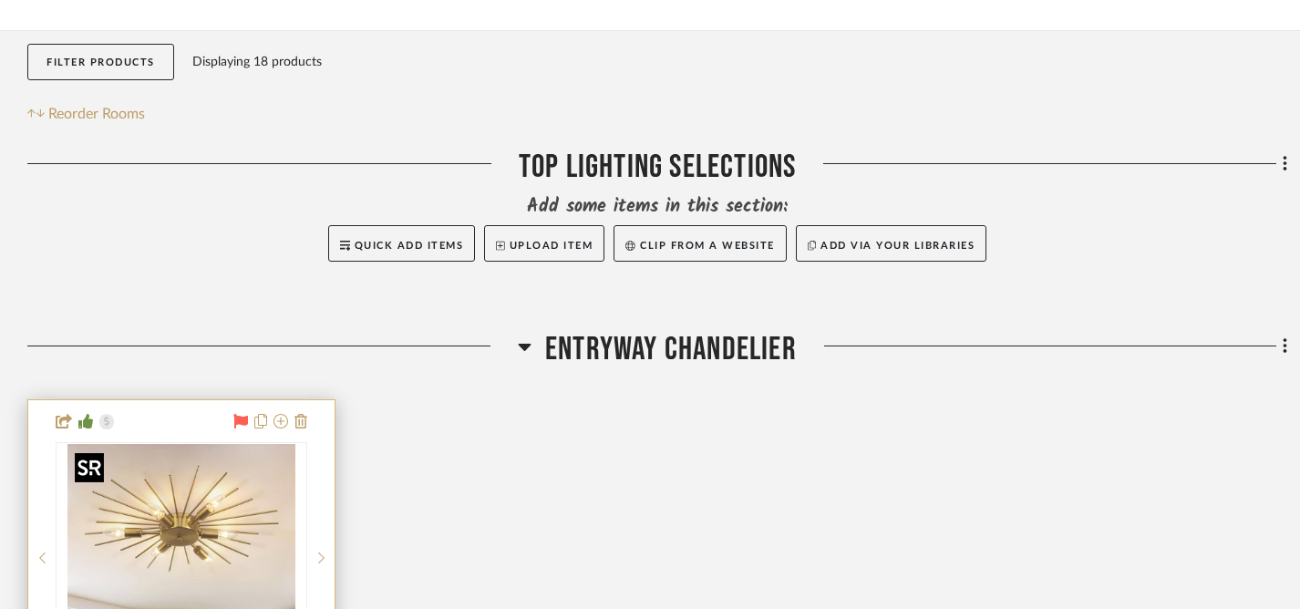
click at [240, 498] on img "0" at bounding box center [181, 558] width 228 height 228
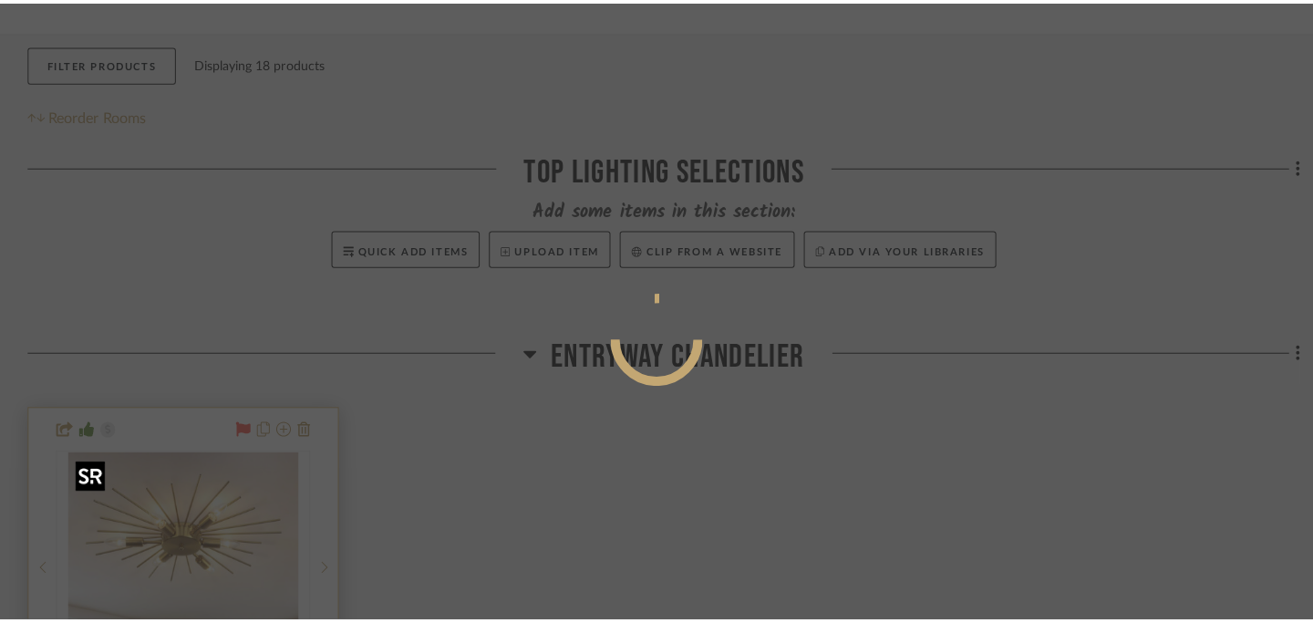
scroll to position [0, 0]
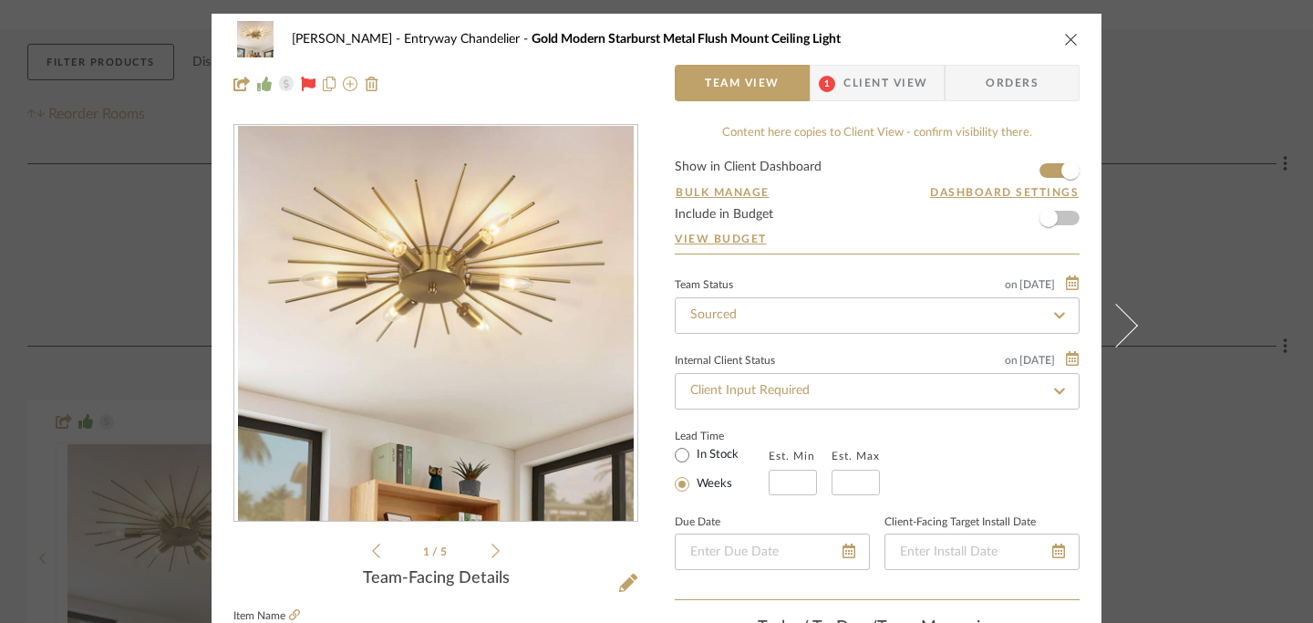
click at [1053, 39] on div "Bessy Benjamin Entryway Chandelier Gold Modern Starburst Metal Flush Mount Ceil…" at bounding box center [656, 39] width 846 height 36
click at [1066, 38] on icon "close" at bounding box center [1071, 39] width 15 height 15
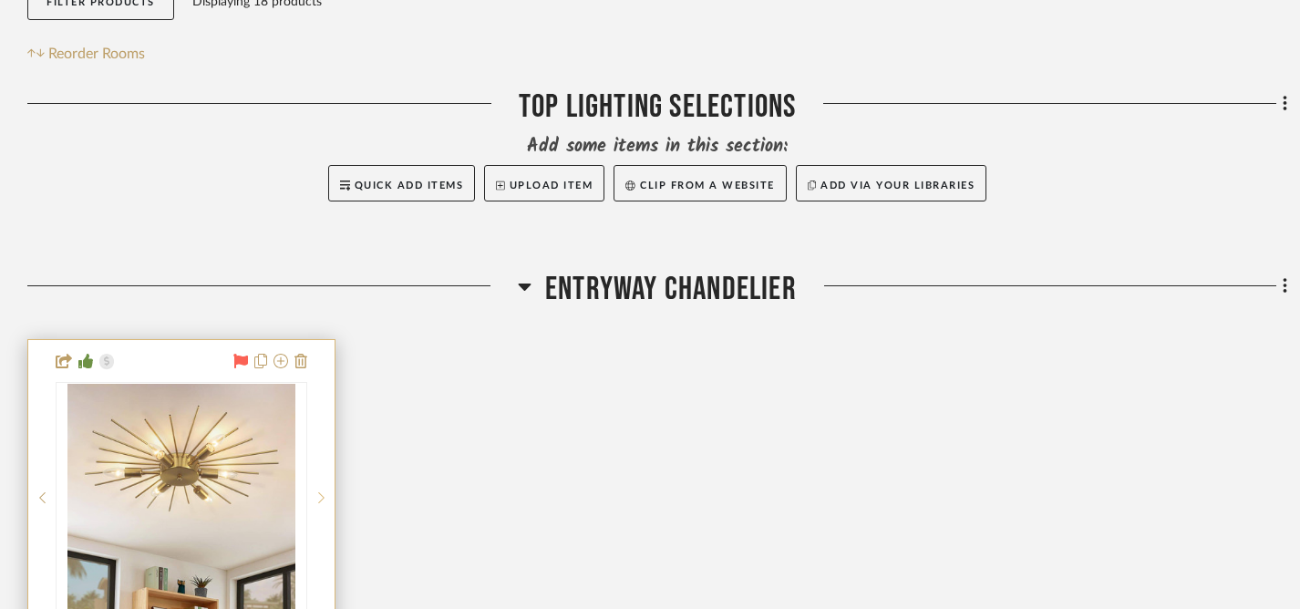
scroll to position [422, 0]
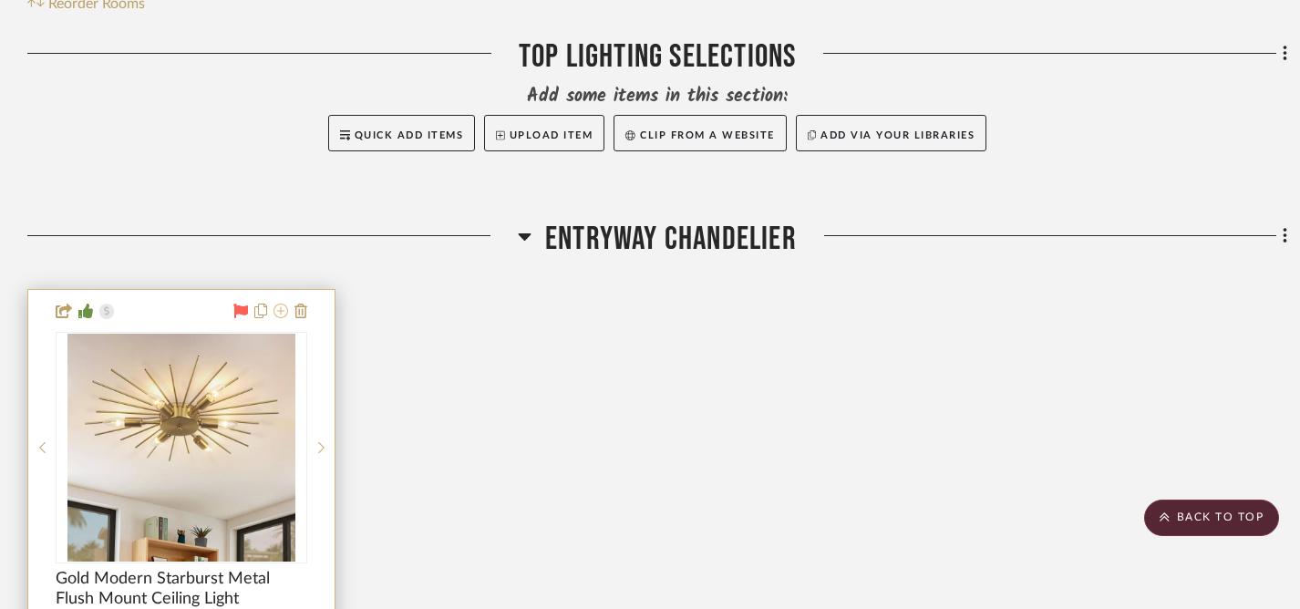
click at [282, 315] on icon at bounding box center [281, 311] width 15 height 15
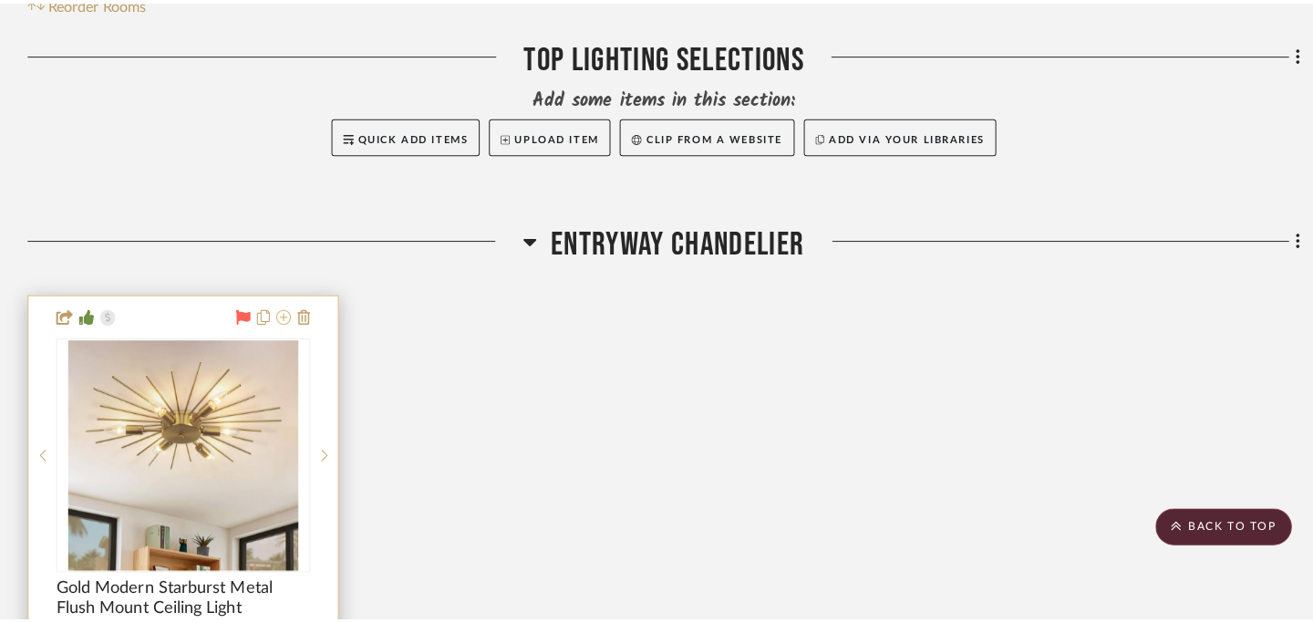
scroll to position [0, 0]
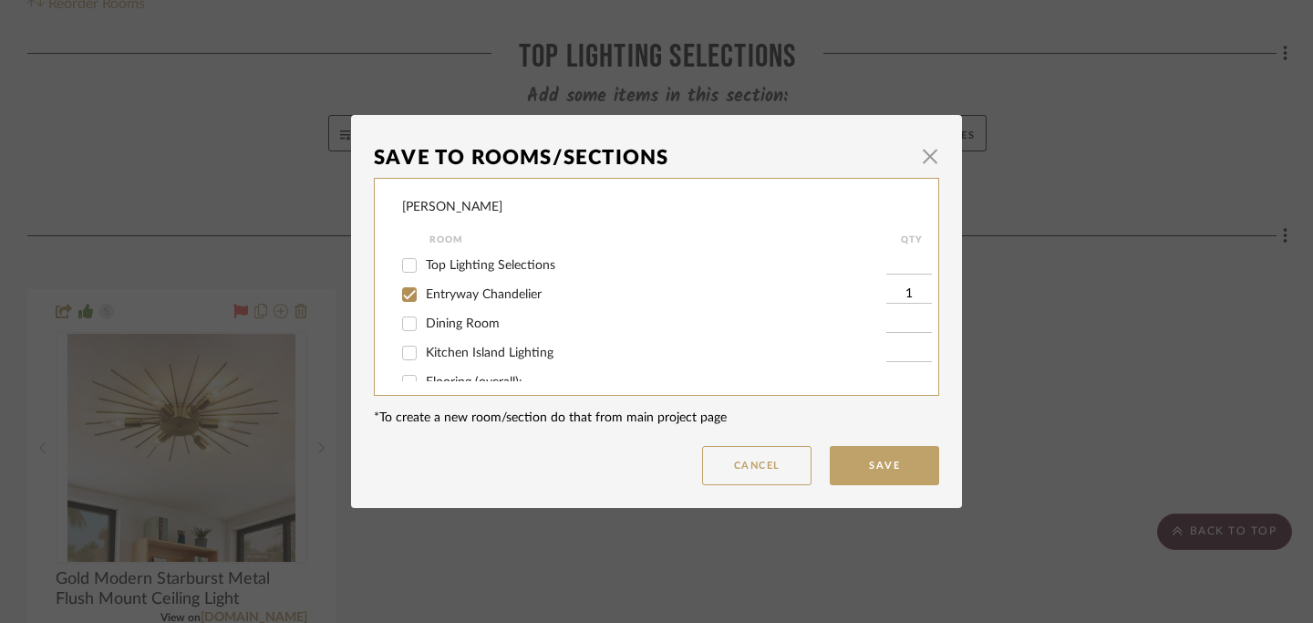
click at [405, 262] on input "Top Lighting Selections" at bounding box center [409, 265] width 29 height 29
checkbox input "true"
type input "1"
click at [405, 290] on input "Entryway Chandelier" at bounding box center [409, 294] width 29 height 29
checkbox input "false"
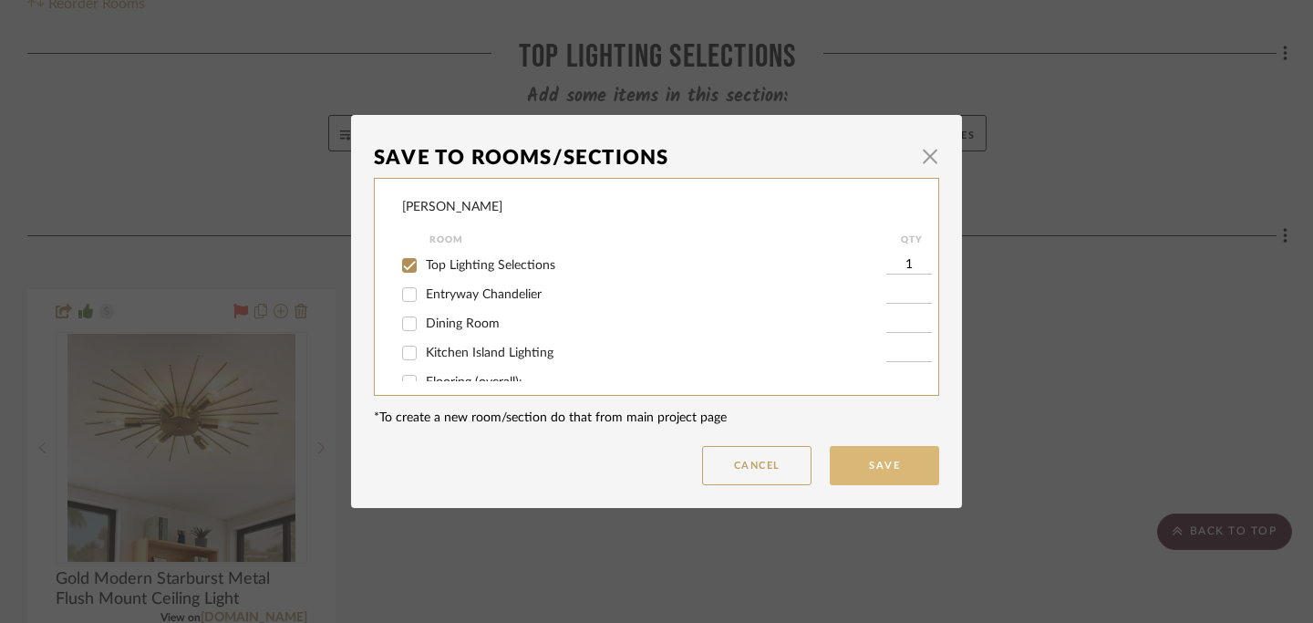
click at [889, 469] on button "Save" at bounding box center [884, 465] width 109 height 39
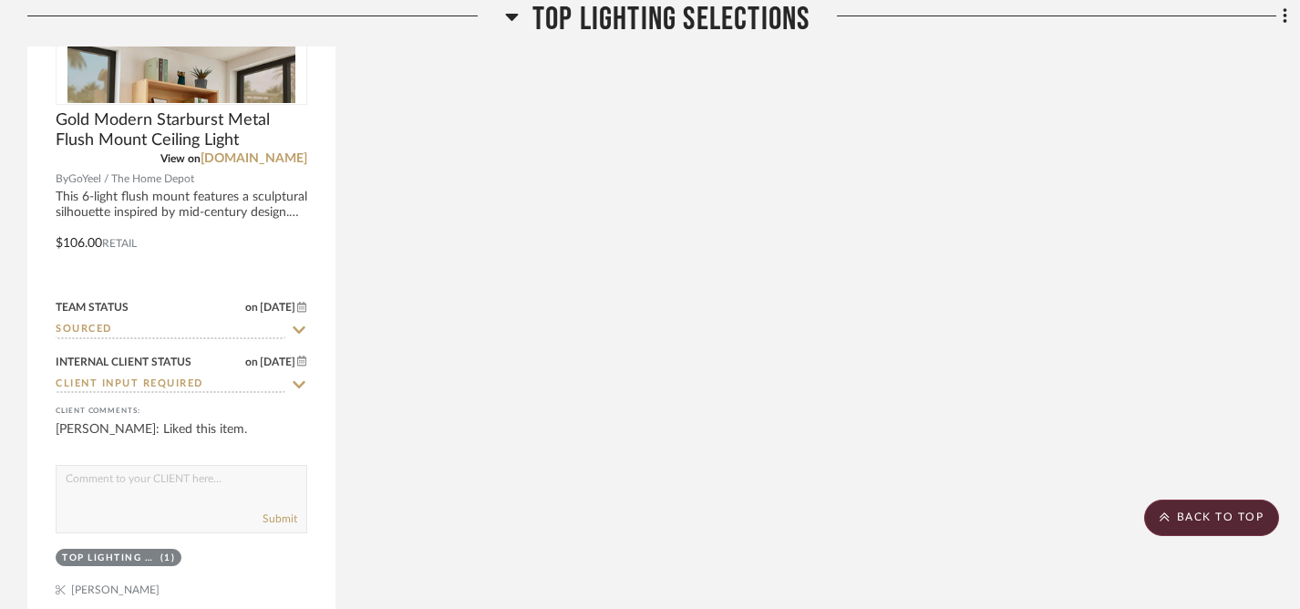
scroll to position [701, 0]
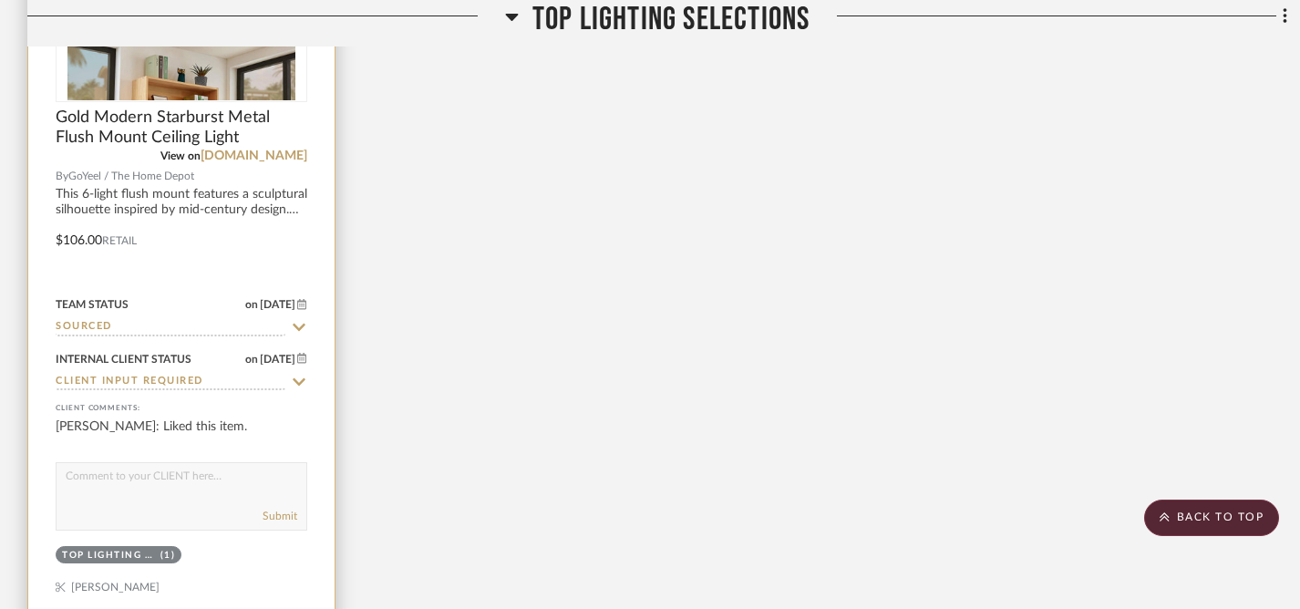
click at [202, 486] on textarea at bounding box center [182, 480] width 250 height 35
type textarea "Top Entryway Option"
click at [285, 516] on button "Submit" at bounding box center [280, 516] width 35 height 16
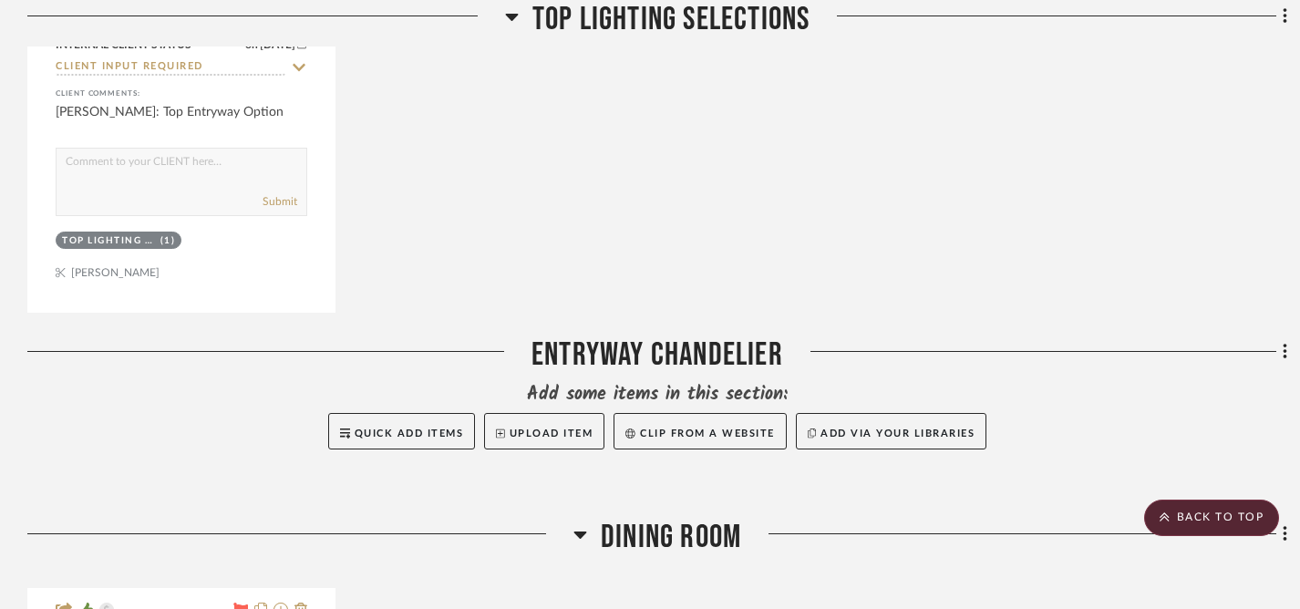
scroll to position [1019, 0]
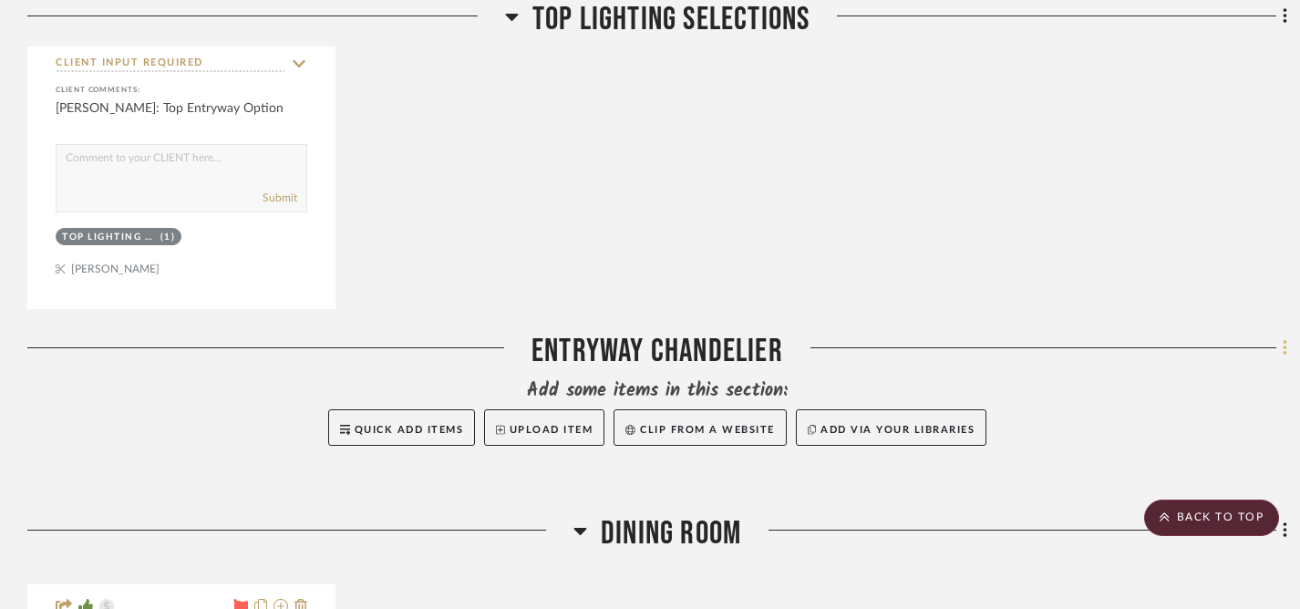
click at [1283, 353] on icon at bounding box center [1285, 348] width 5 height 20
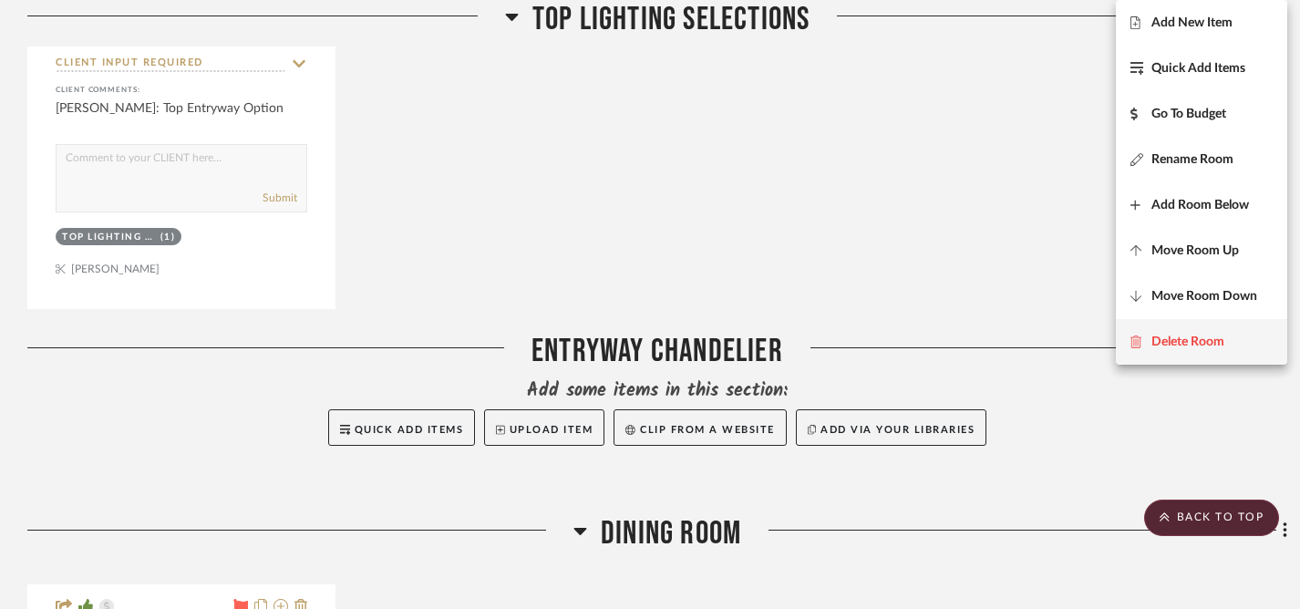
click at [1236, 342] on span "Delete Room" at bounding box center [1202, 342] width 142 height 15
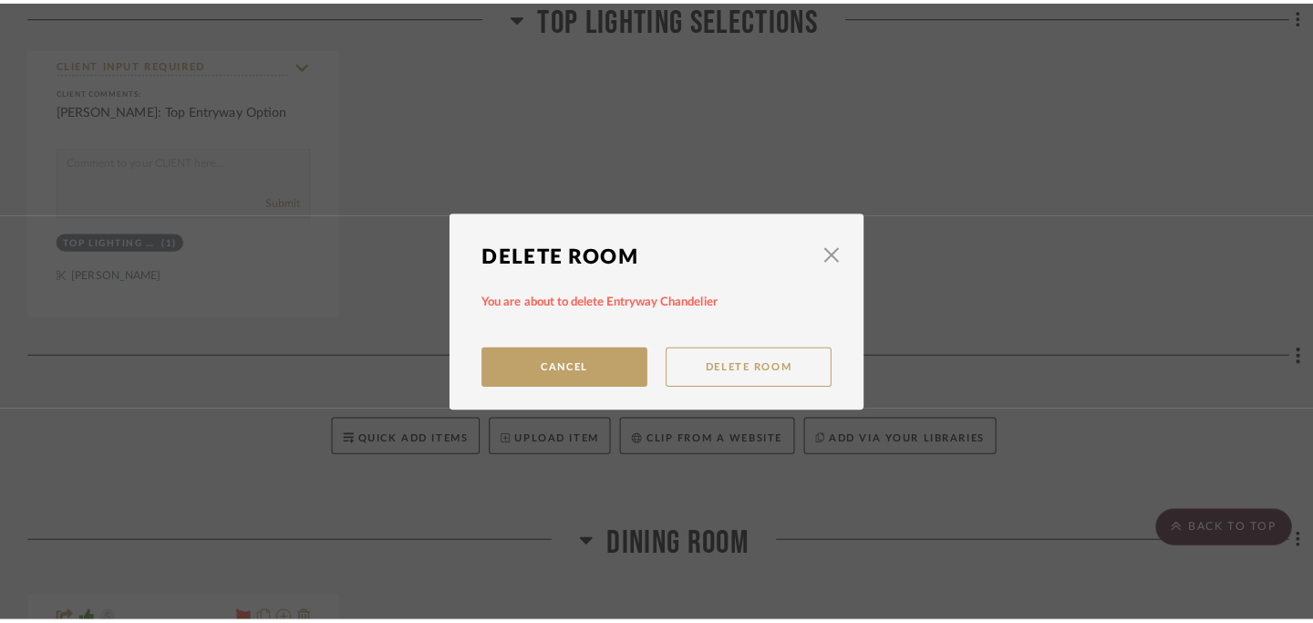
scroll to position [0, 0]
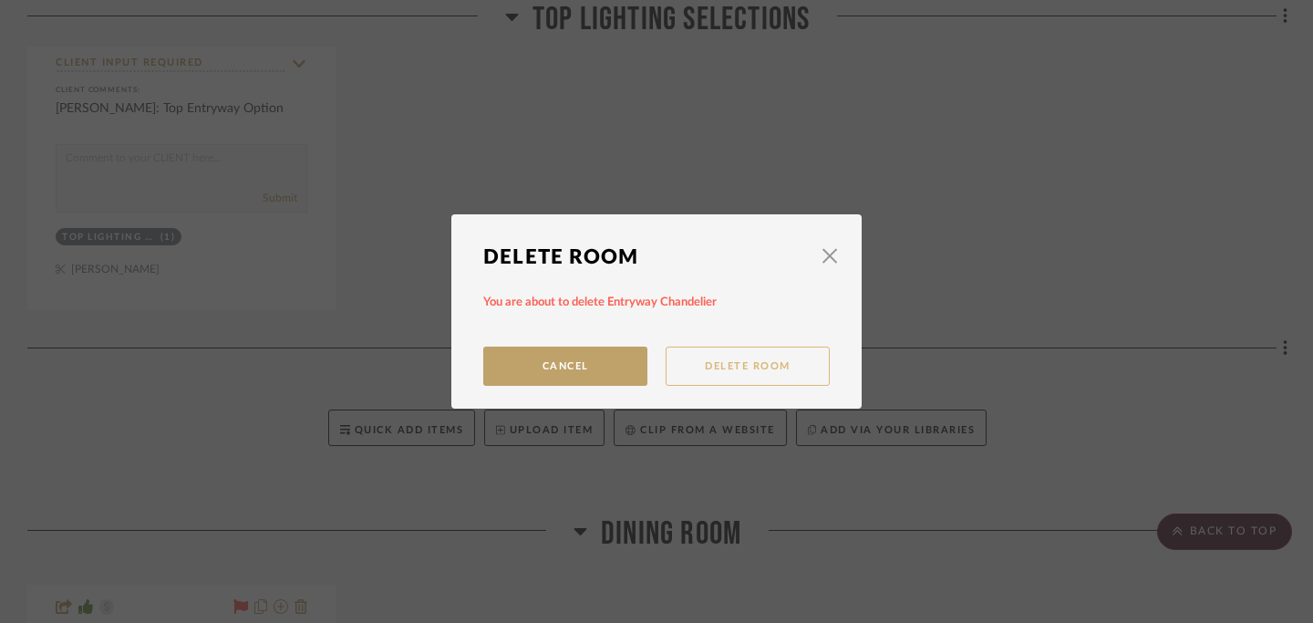
click at [777, 356] on button "Delete Room" at bounding box center [748, 365] width 164 height 39
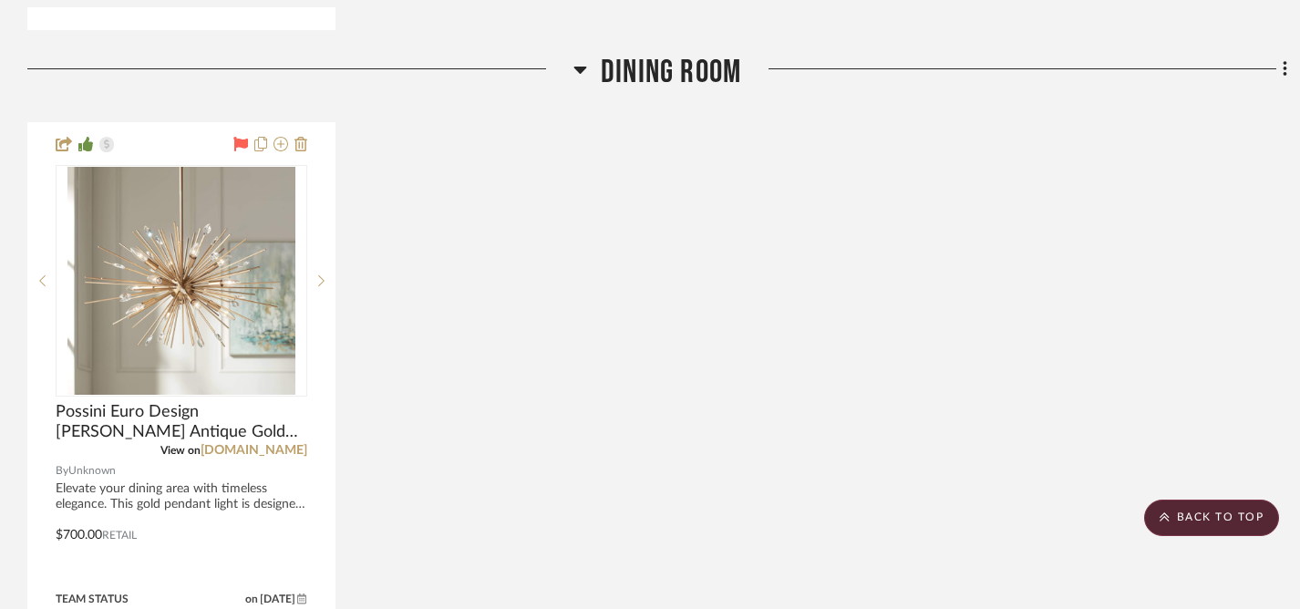
scroll to position [1307, 0]
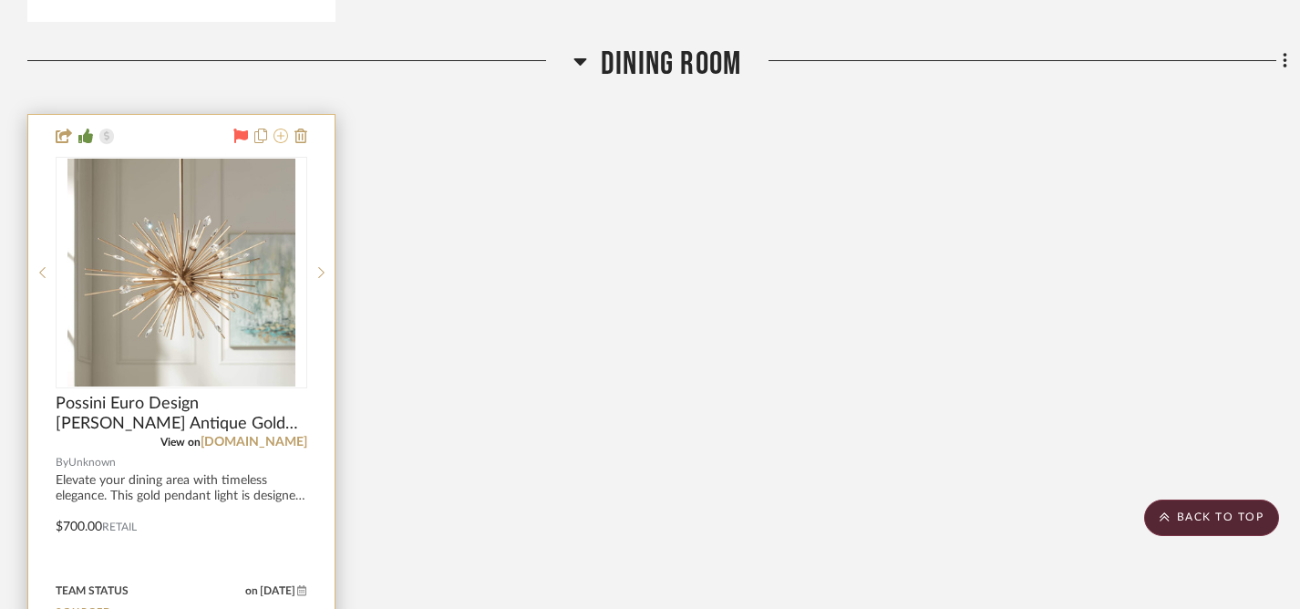
click at [280, 134] on icon at bounding box center [281, 136] width 15 height 15
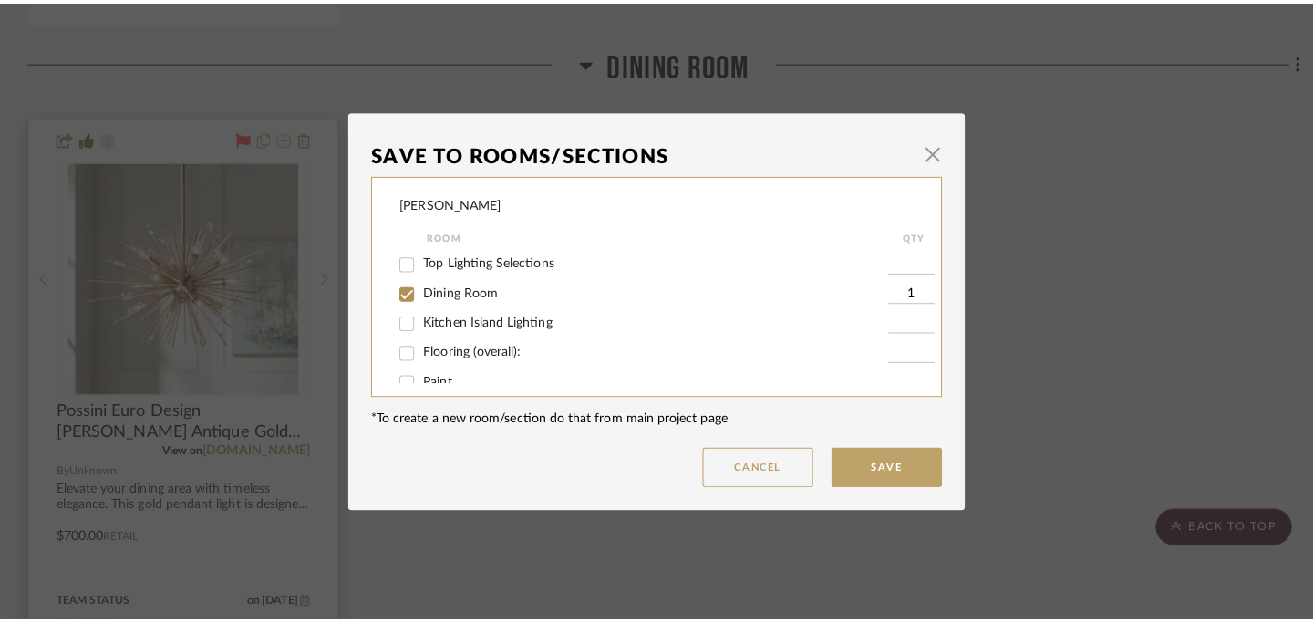
scroll to position [0, 0]
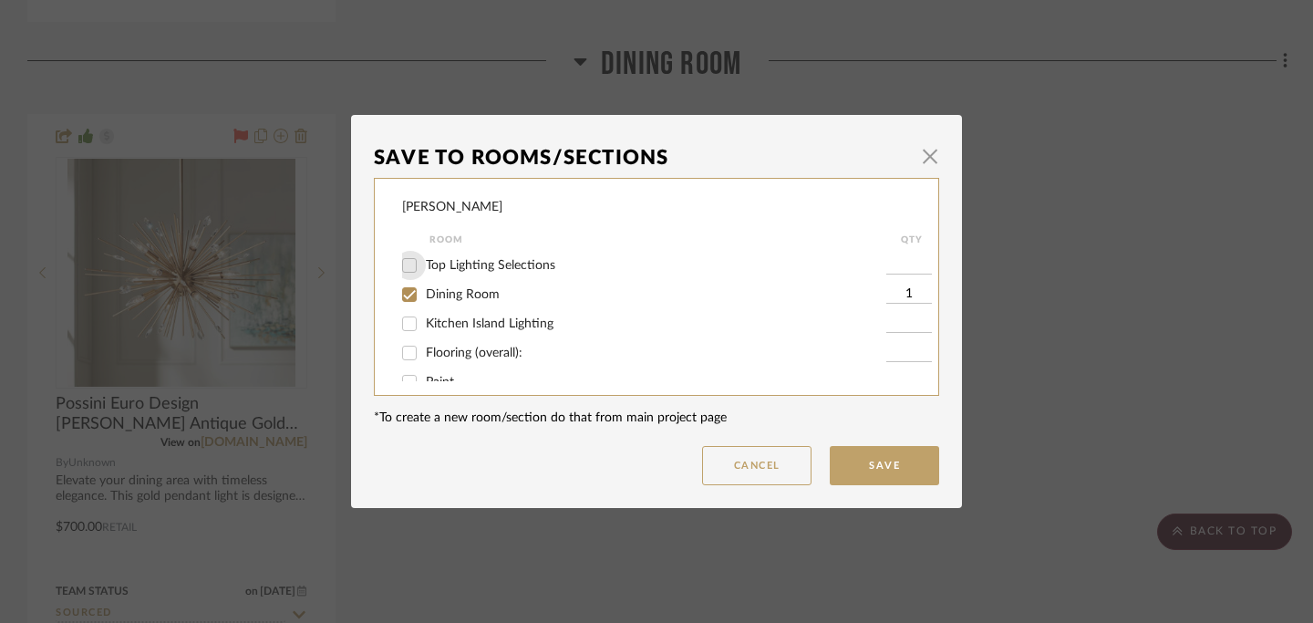
click at [408, 265] on input "Top Lighting Selections" at bounding box center [409, 265] width 29 height 29
checkbox input "true"
type input "1"
click at [407, 296] on input "Dining Room" at bounding box center [409, 294] width 29 height 29
checkbox input "false"
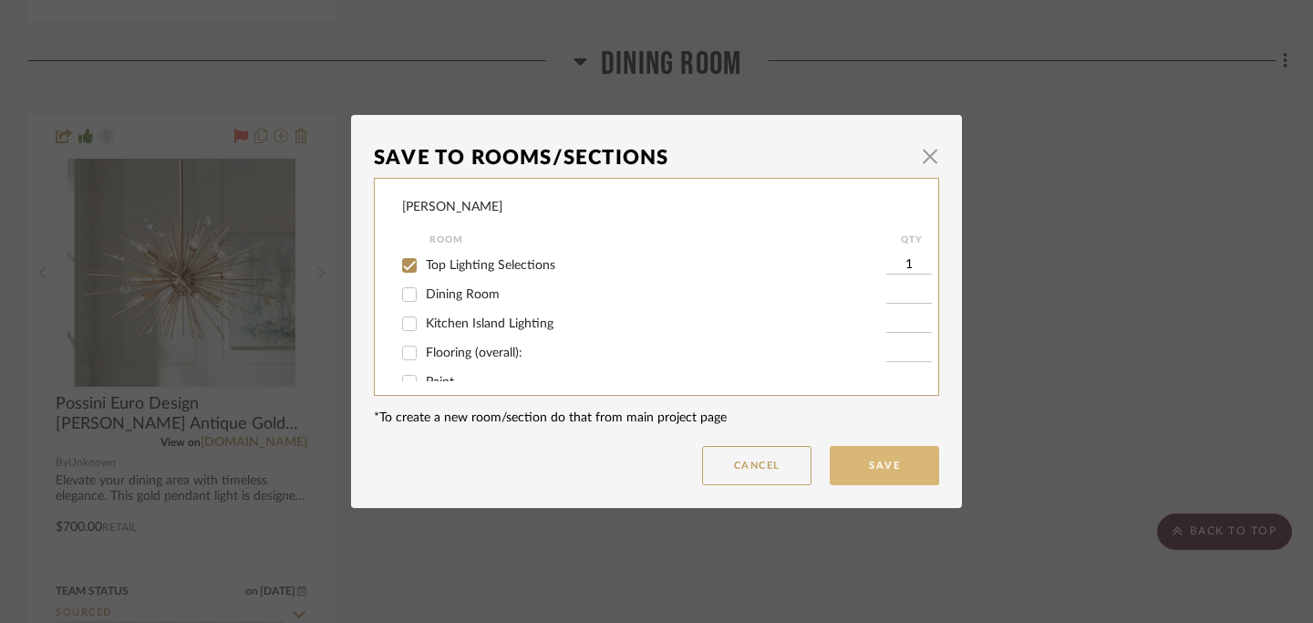
click at [877, 470] on button "Save" at bounding box center [884, 465] width 109 height 39
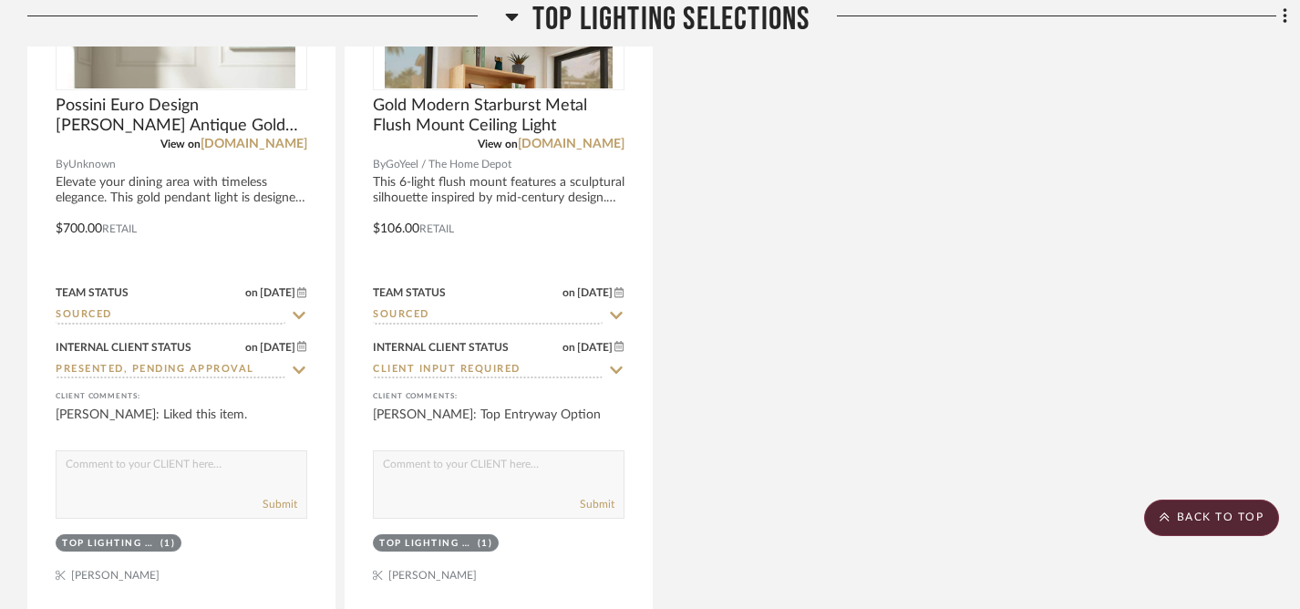
scroll to position [729, 0]
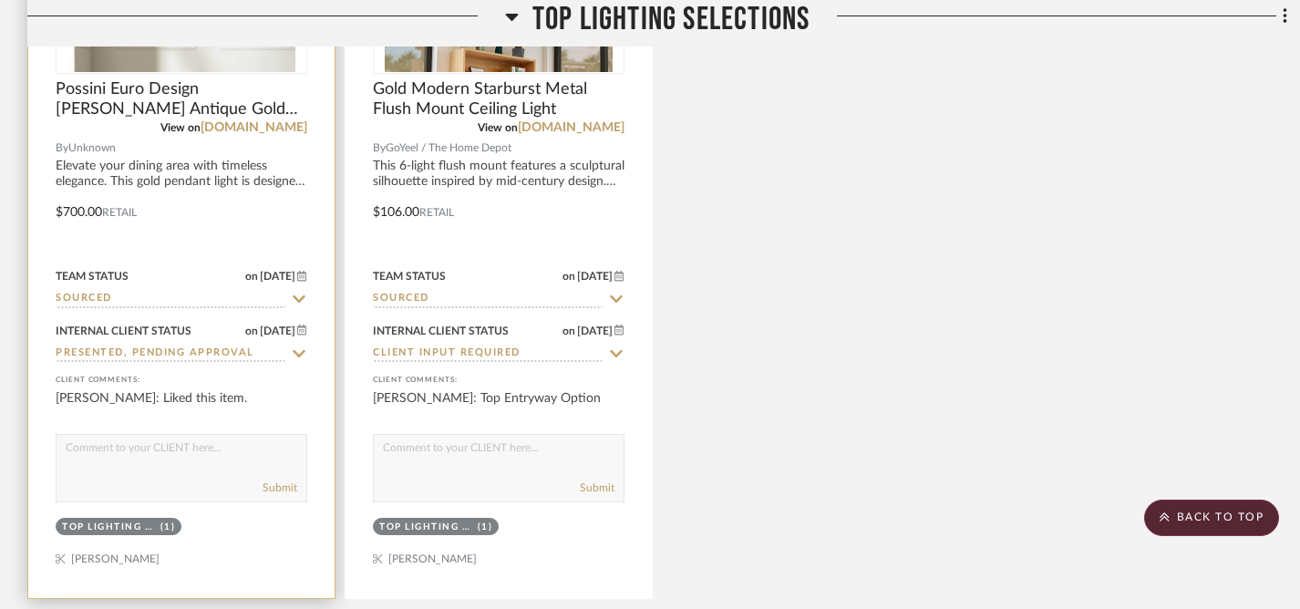
click at [191, 454] on textarea at bounding box center [182, 452] width 250 height 35
type textarea "Top Dining Room Option"
click at [288, 489] on button "Submit" at bounding box center [280, 488] width 35 height 16
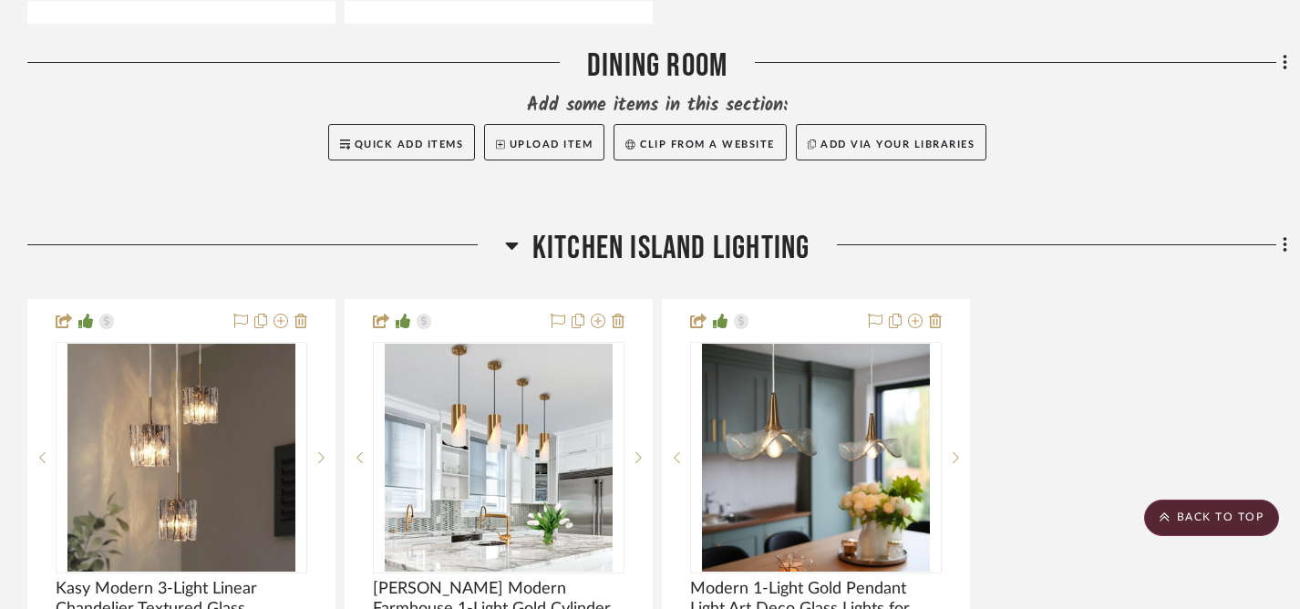
scroll to position [1307, 0]
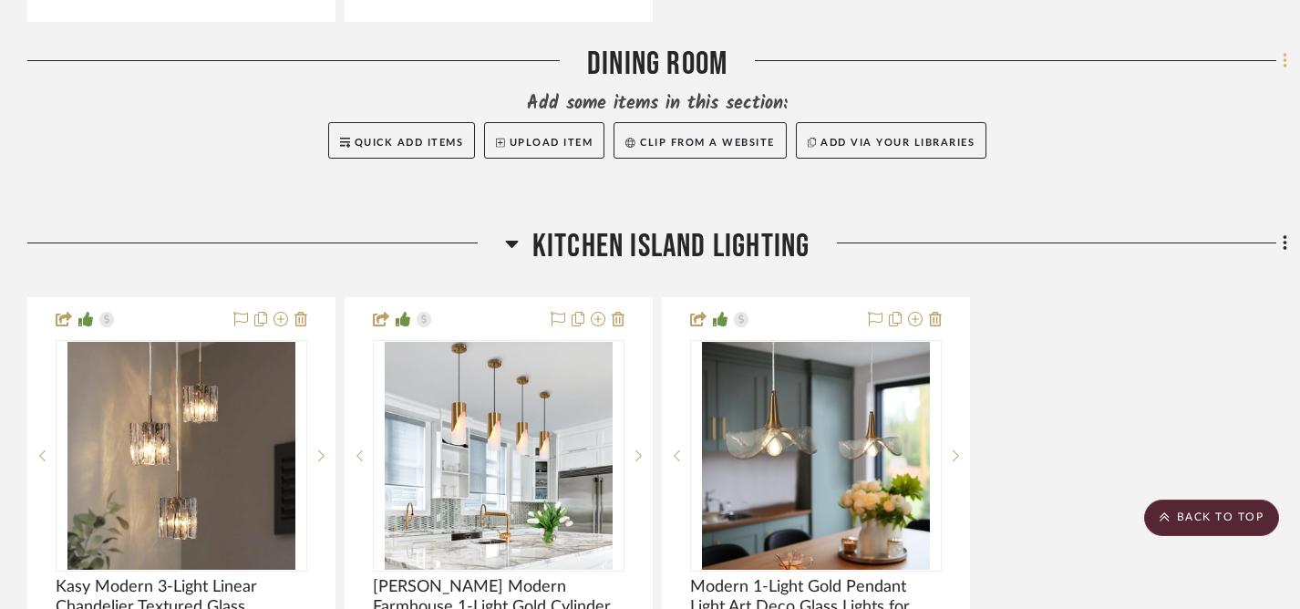
click at [1284, 57] on icon at bounding box center [1285, 60] width 4 height 15
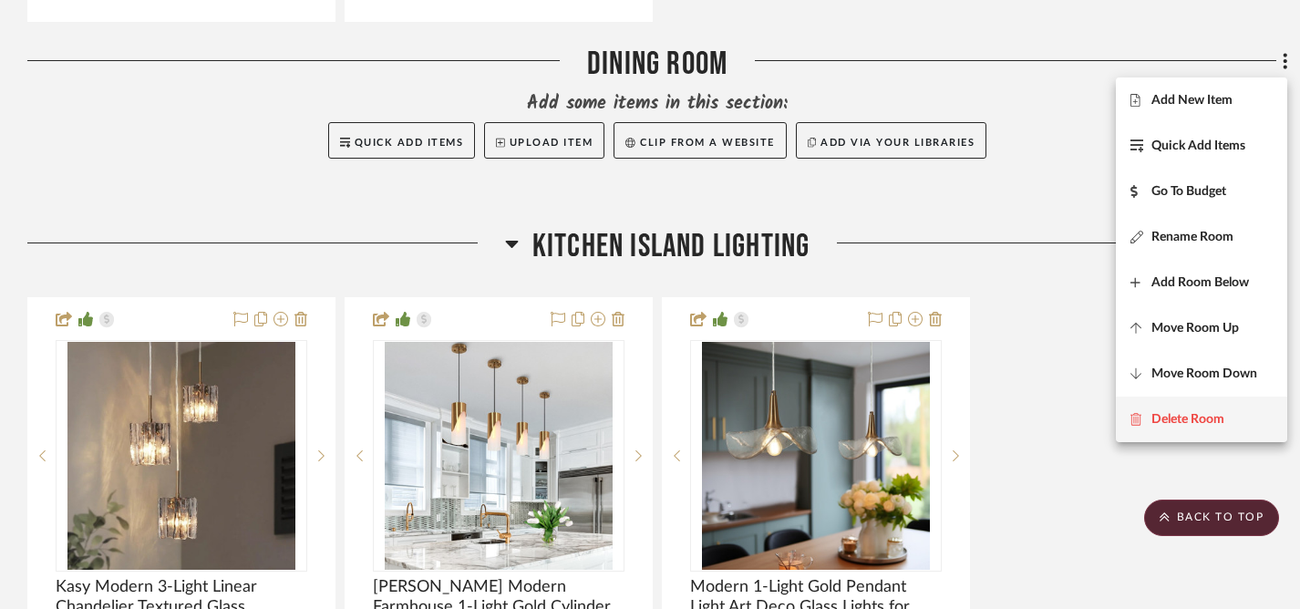
click at [1157, 419] on span "Delete Room" at bounding box center [1188, 419] width 73 height 15
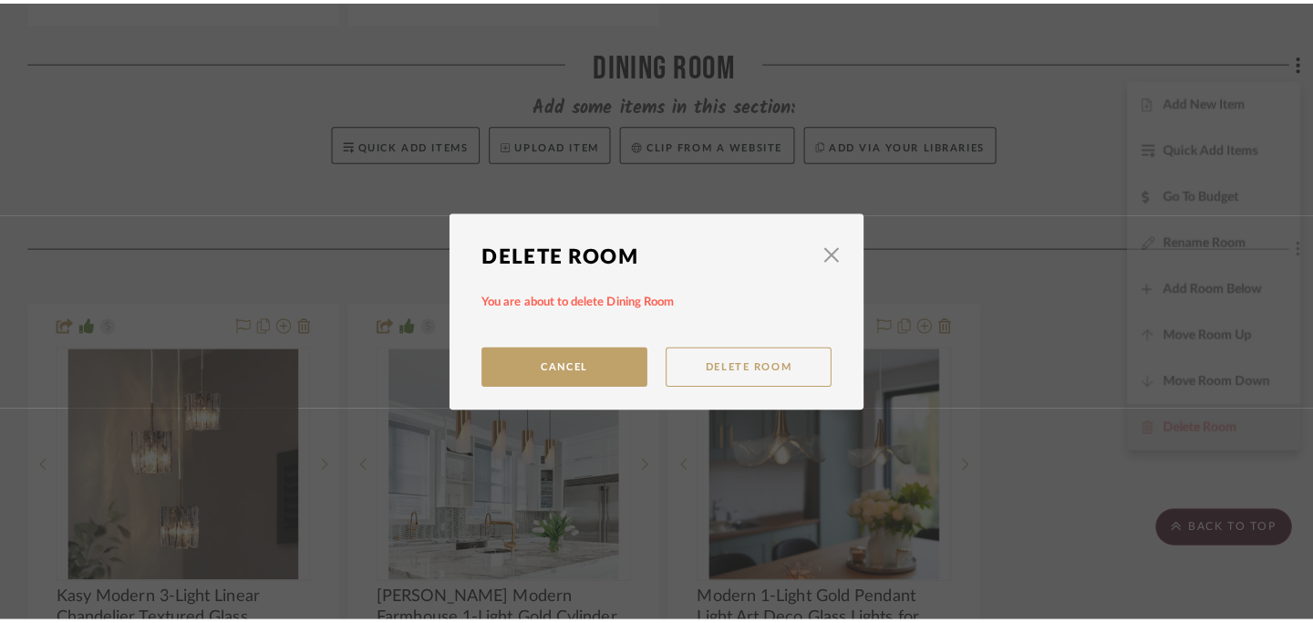
scroll to position [0, 0]
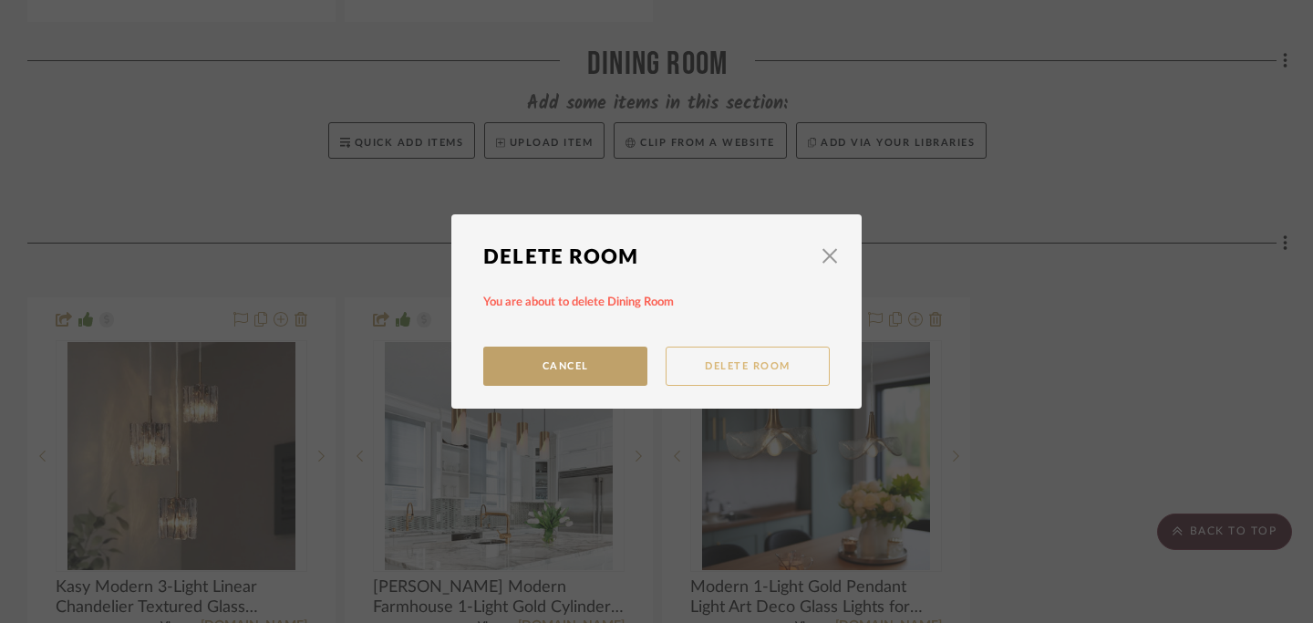
click at [720, 367] on button "Delete Room" at bounding box center [748, 365] width 164 height 39
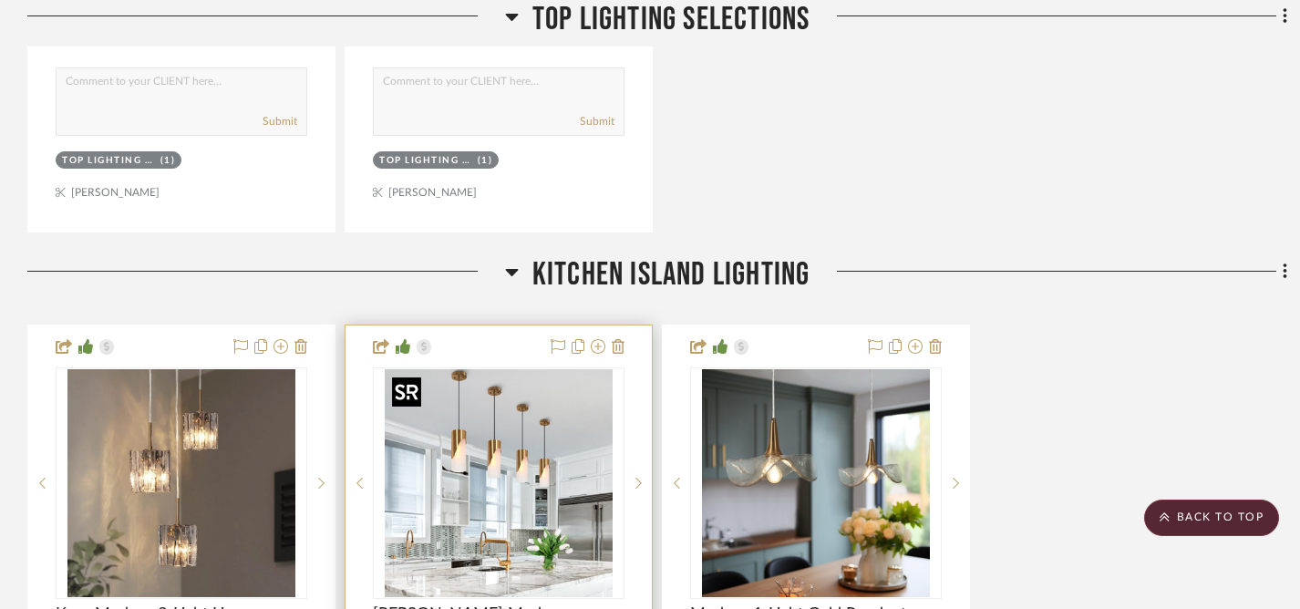
scroll to position [1100, 0]
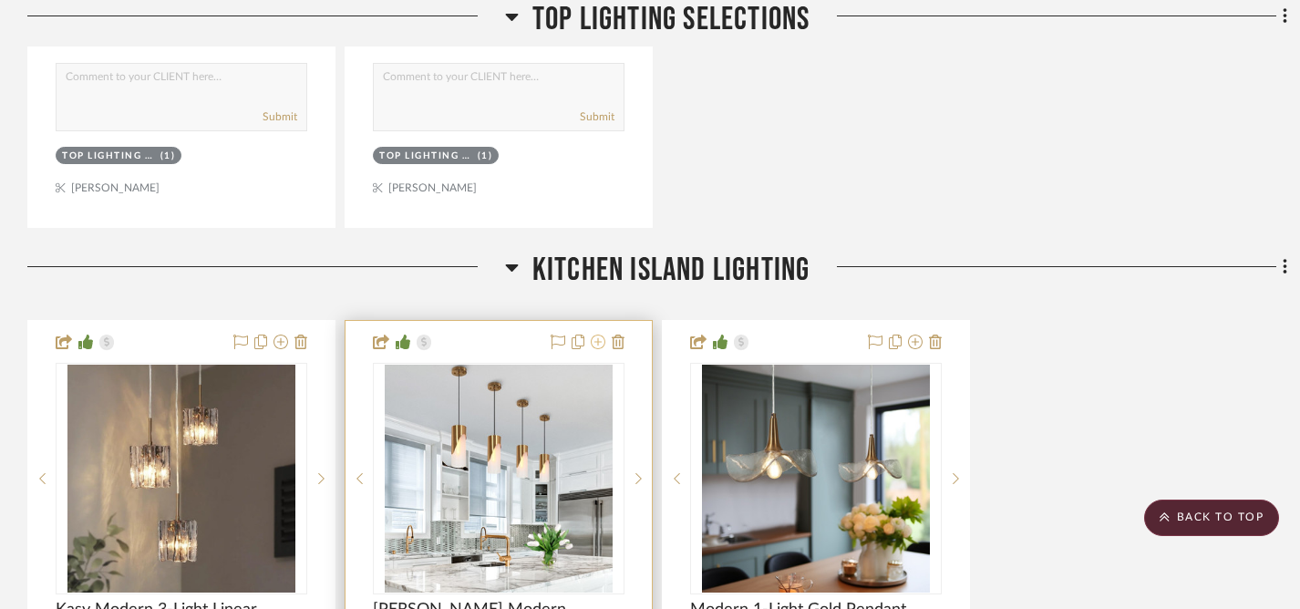
click at [598, 344] on icon at bounding box center [598, 342] width 15 height 15
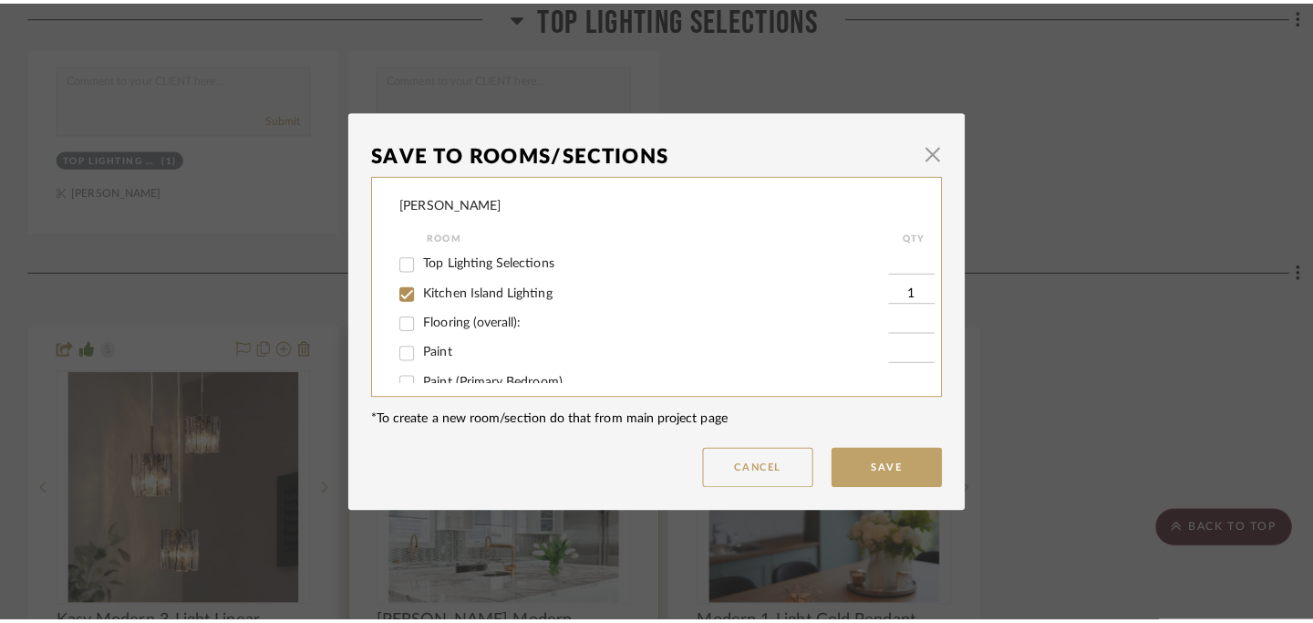
scroll to position [0, 0]
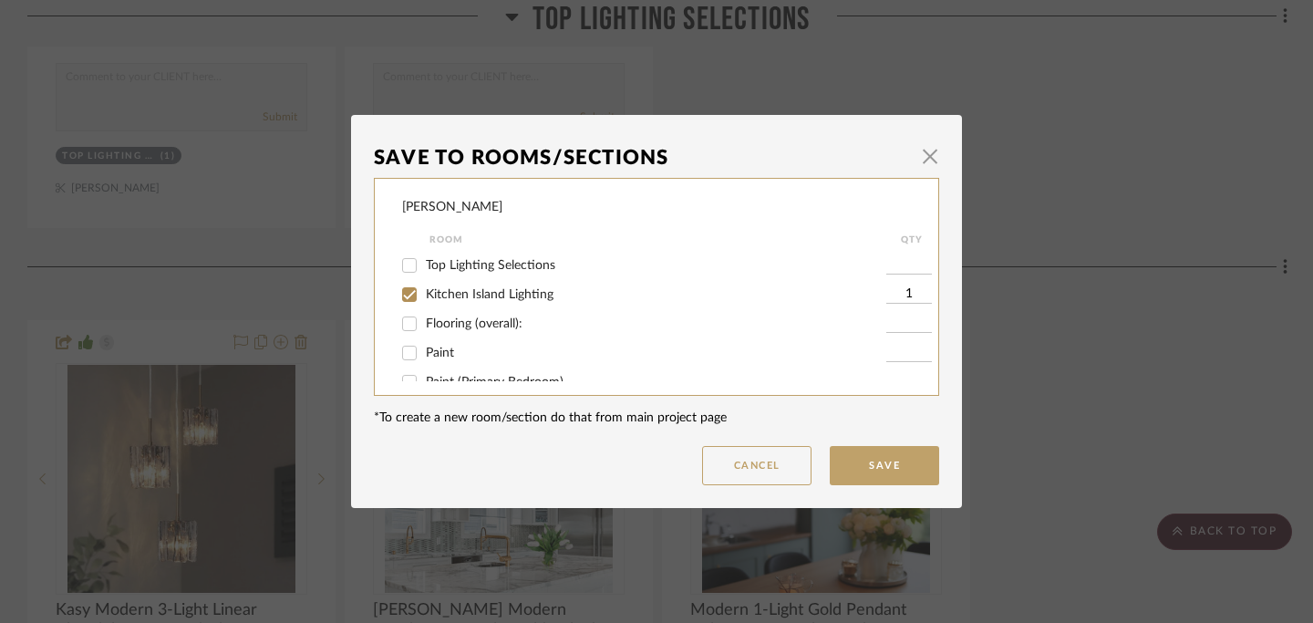
click at [400, 258] on input "Top Lighting Selections" at bounding box center [409, 265] width 29 height 29
checkbox input "true"
type input "1"
click at [408, 289] on input "Kitchen Island Lighting" at bounding box center [409, 294] width 29 height 29
checkbox input "false"
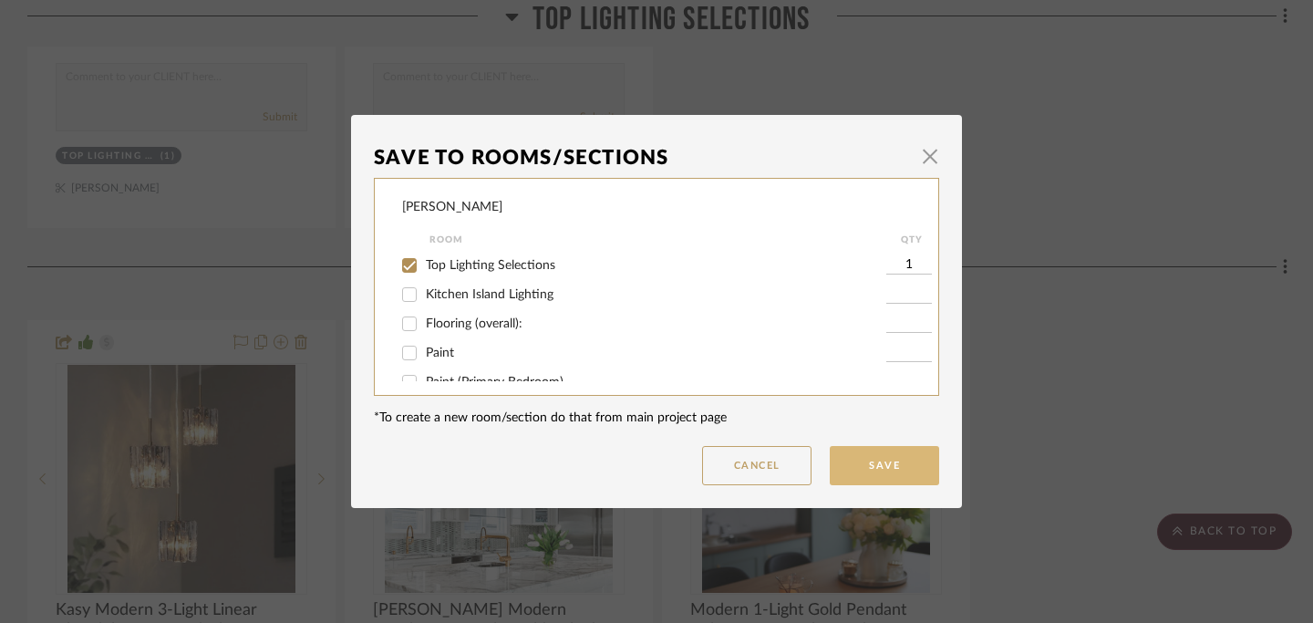
click at [884, 465] on button "Save" at bounding box center [884, 465] width 109 height 39
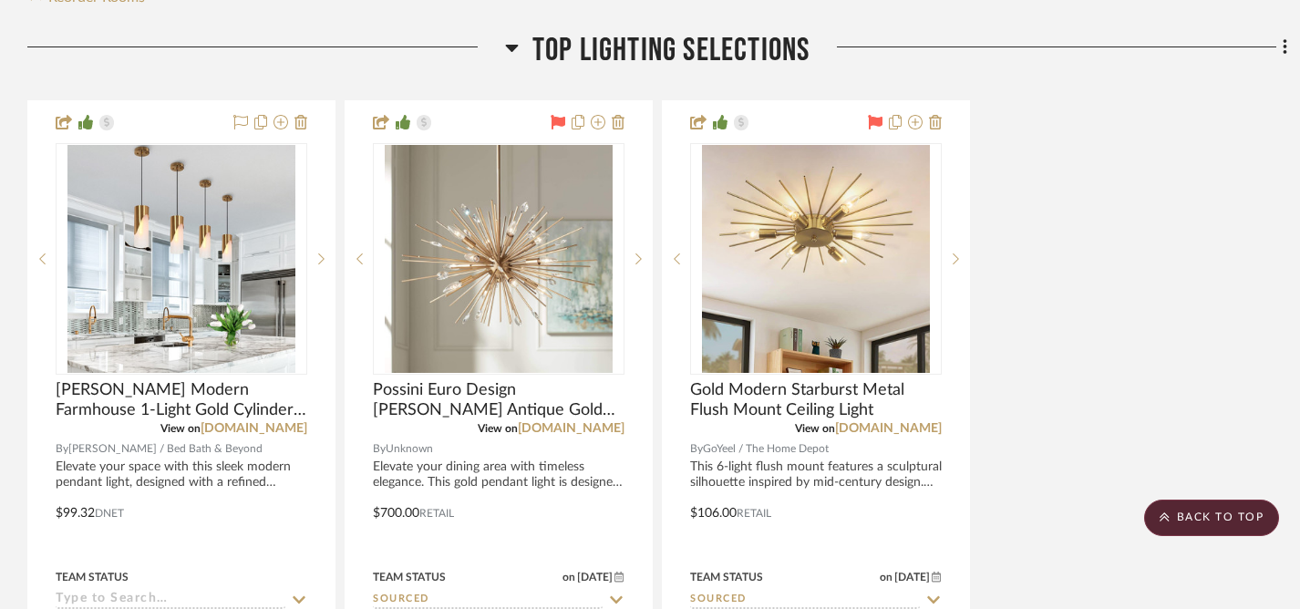
scroll to position [428, 0]
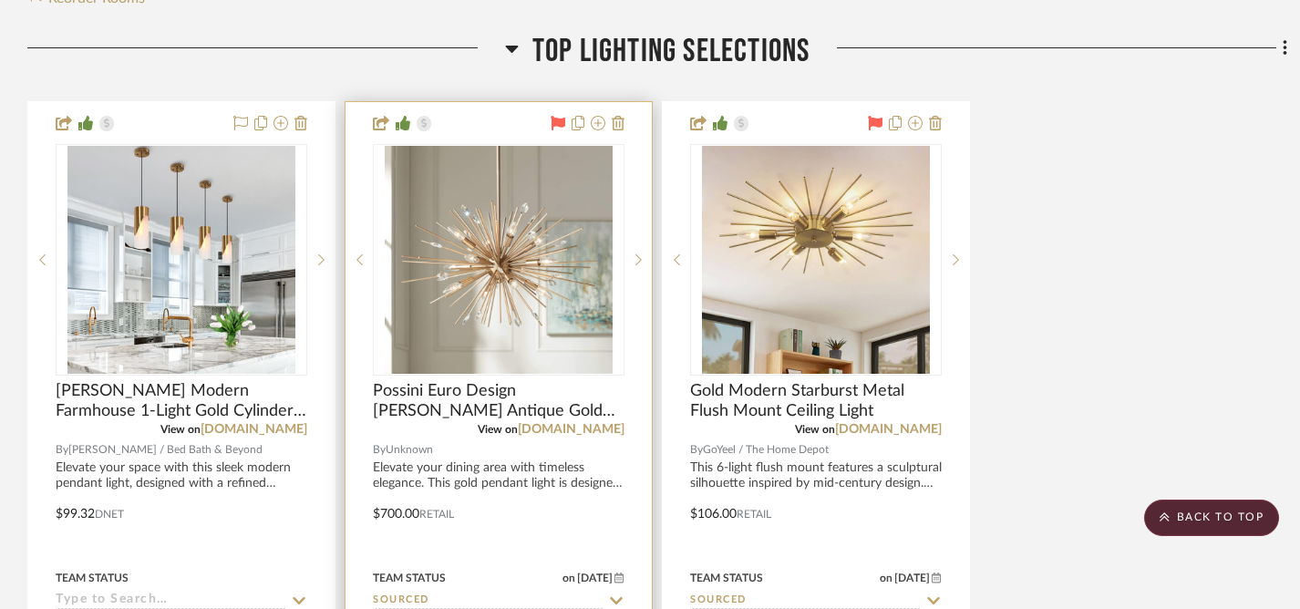
click at [490, 138] on div at bounding box center [499, 501] width 306 height 798
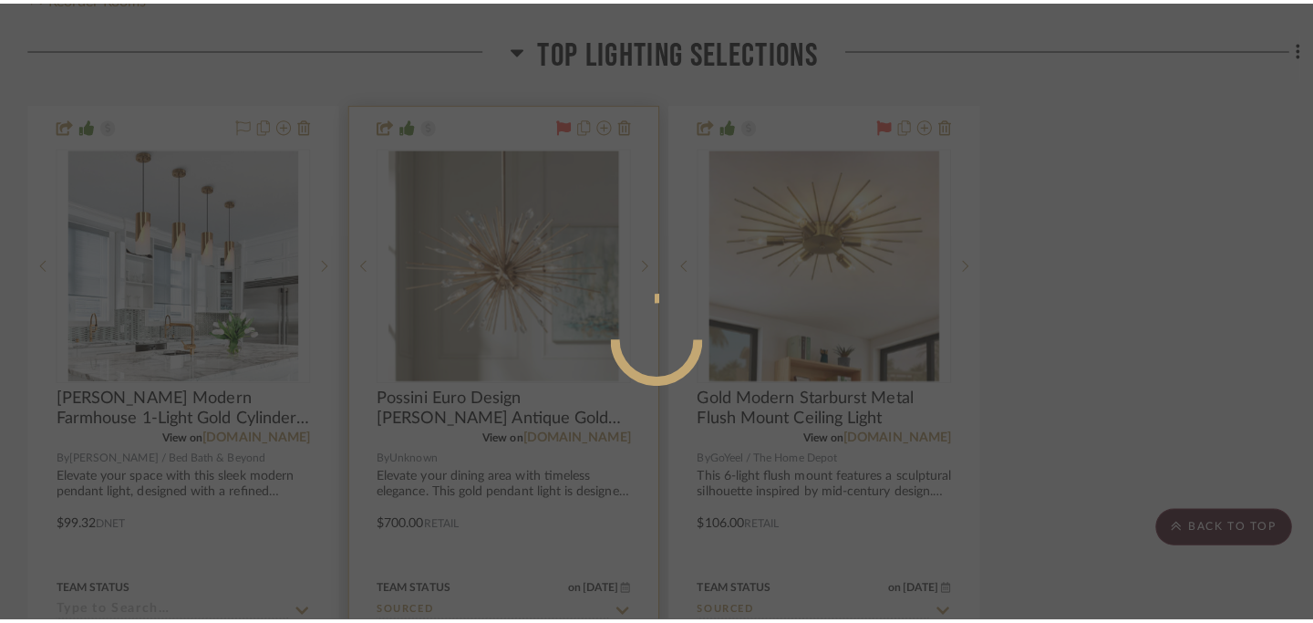
scroll to position [0, 0]
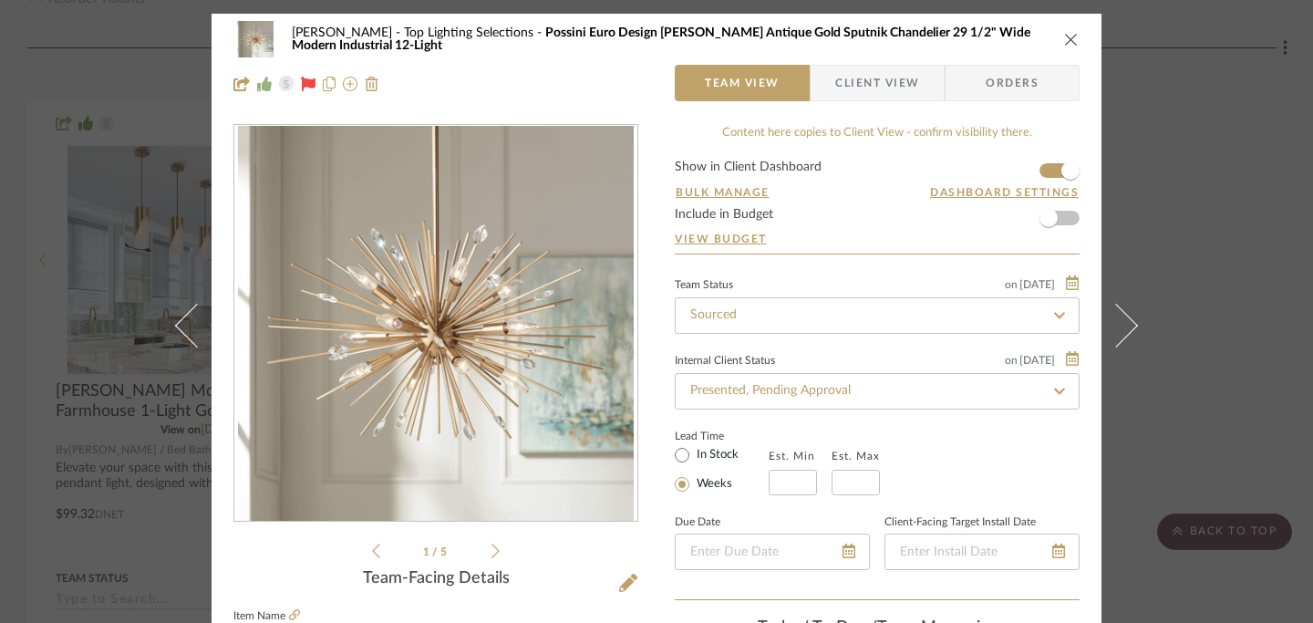
click at [1068, 42] on icon "close" at bounding box center [1071, 39] width 15 height 15
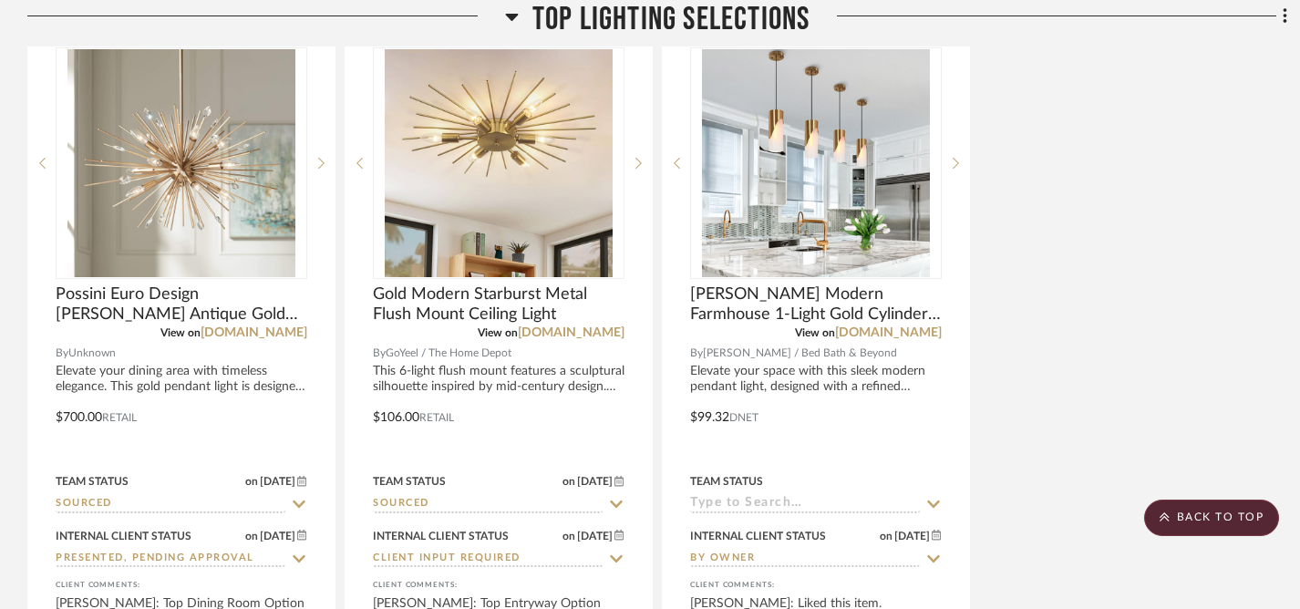
scroll to position [515, 0]
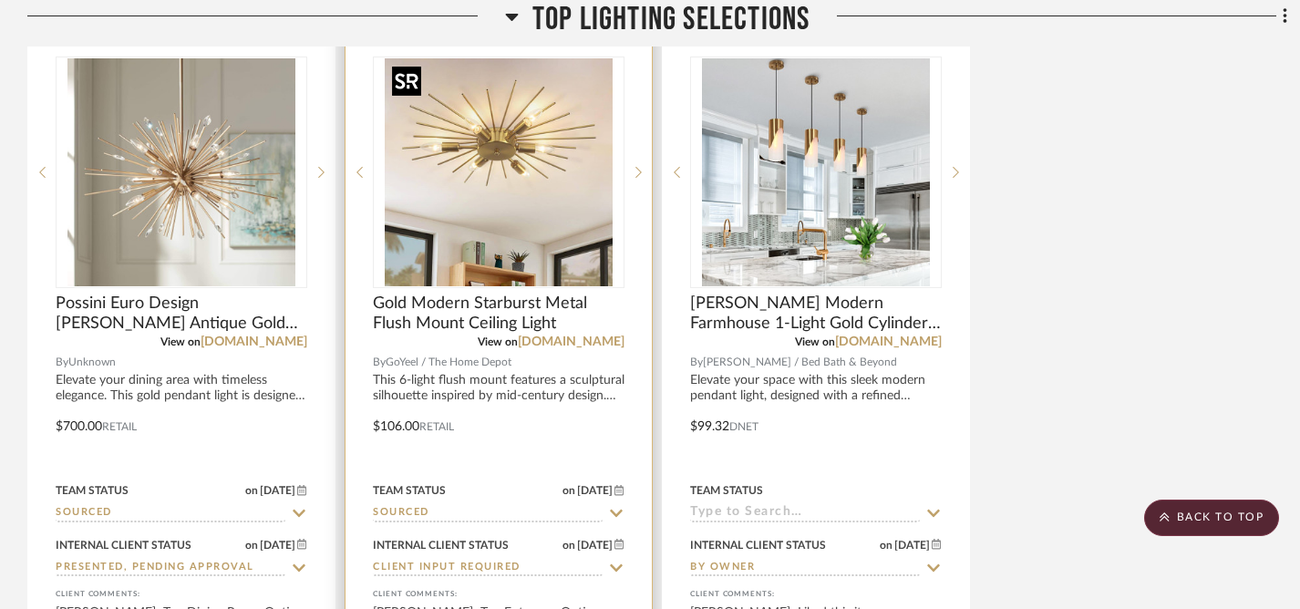
click at [531, 221] on img "0" at bounding box center [499, 172] width 228 height 228
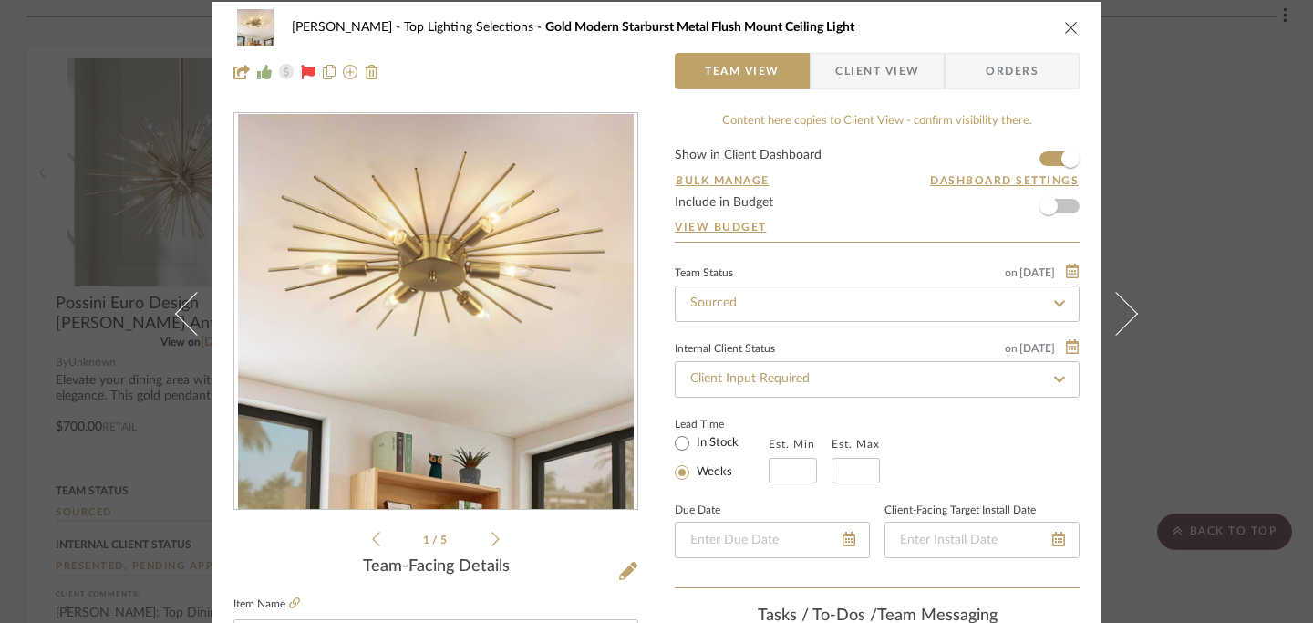
scroll to position [0, 0]
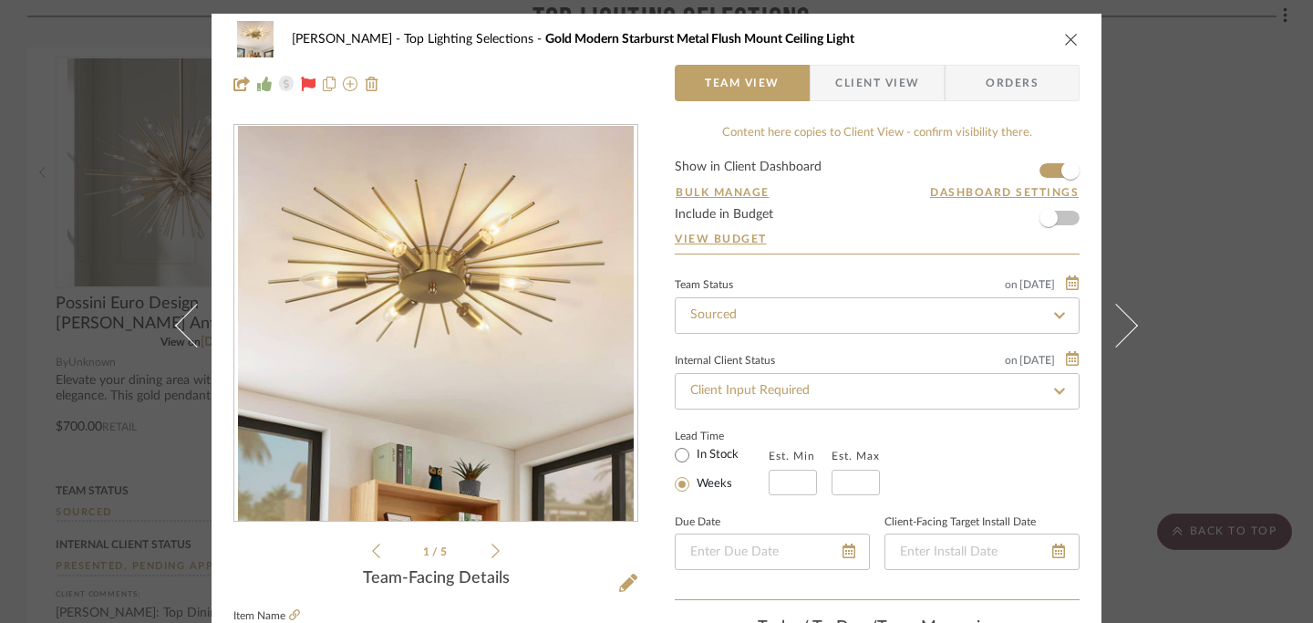
click at [1065, 36] on icon "close" at bounding box center [1071, 39] width 15 height 15
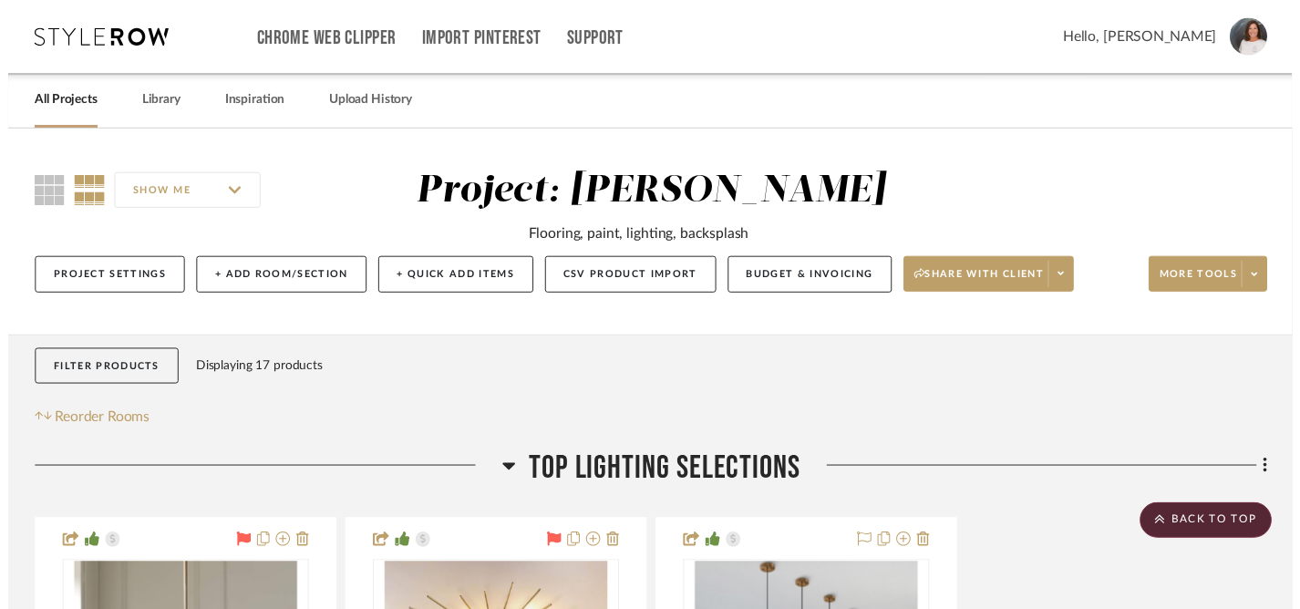
scroll to position [515, 0]
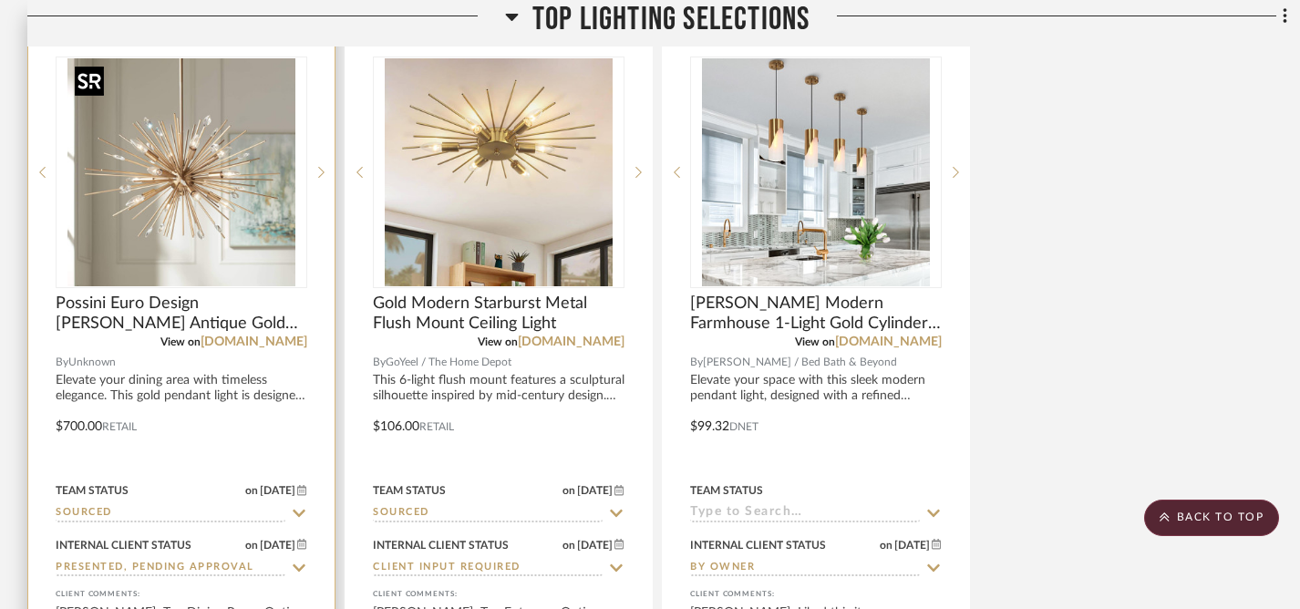
click at [208, 235] on img "0" at bounding box center [181, 172] width 228 height 228
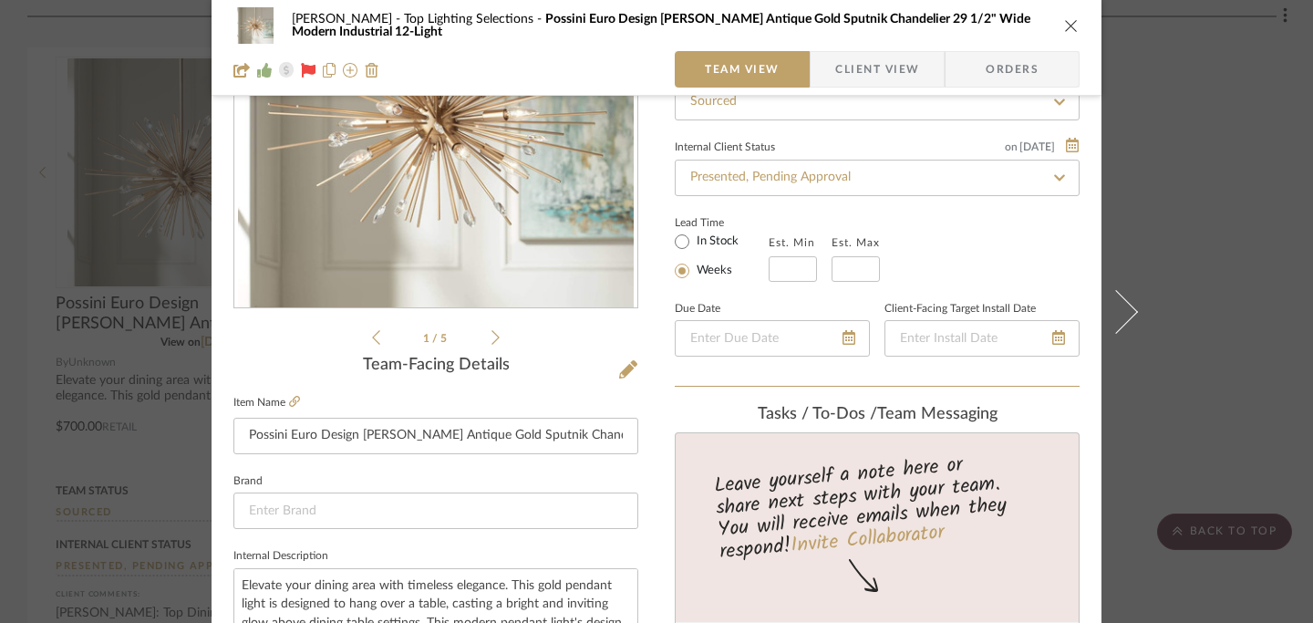
scroll to position [211, 0]
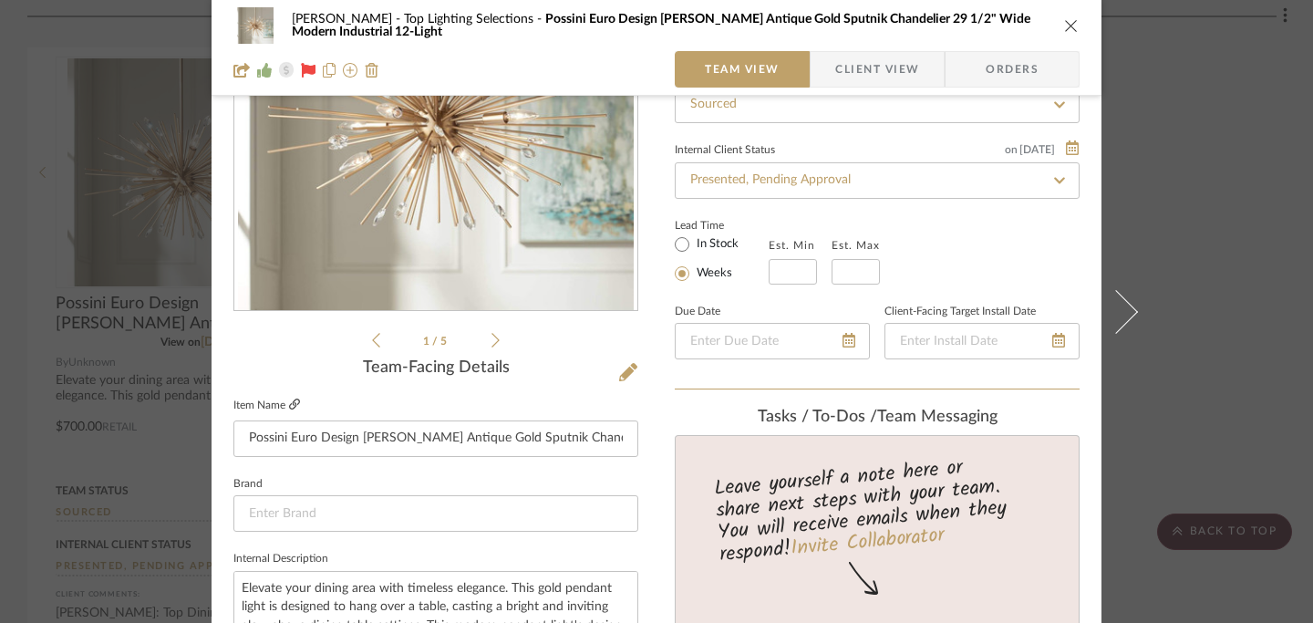
click at [294, 401] on icon at bounding box center [294, 403] width 11 height 11
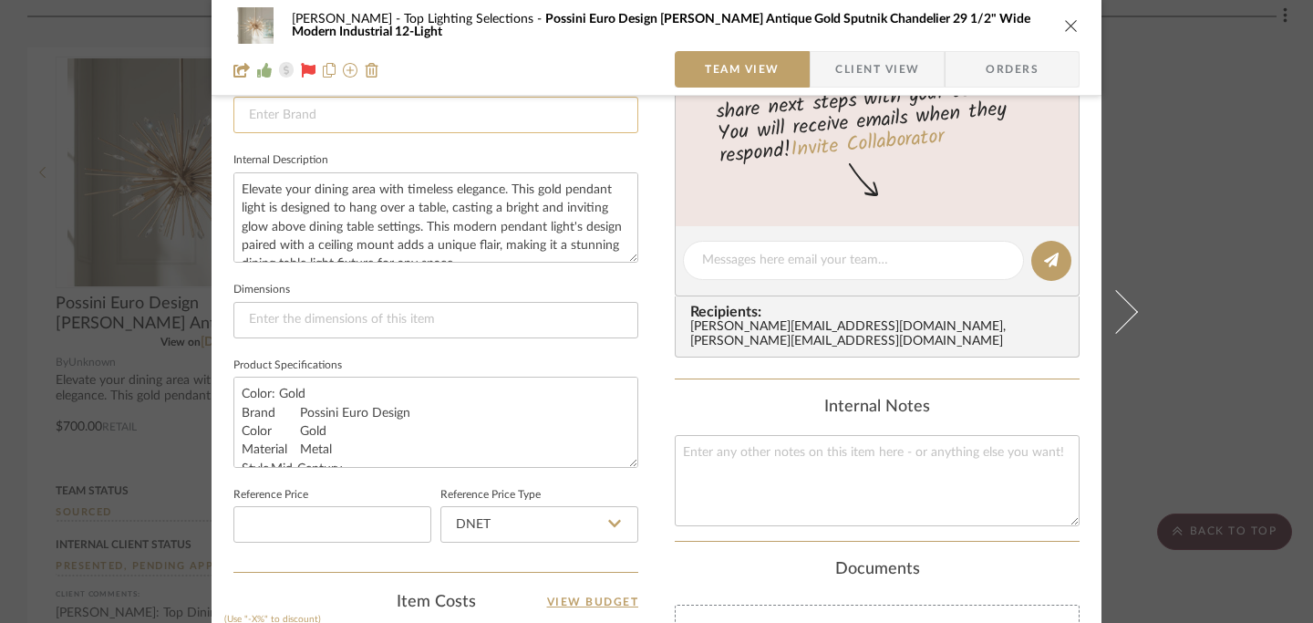
scroll to position [596, 0]
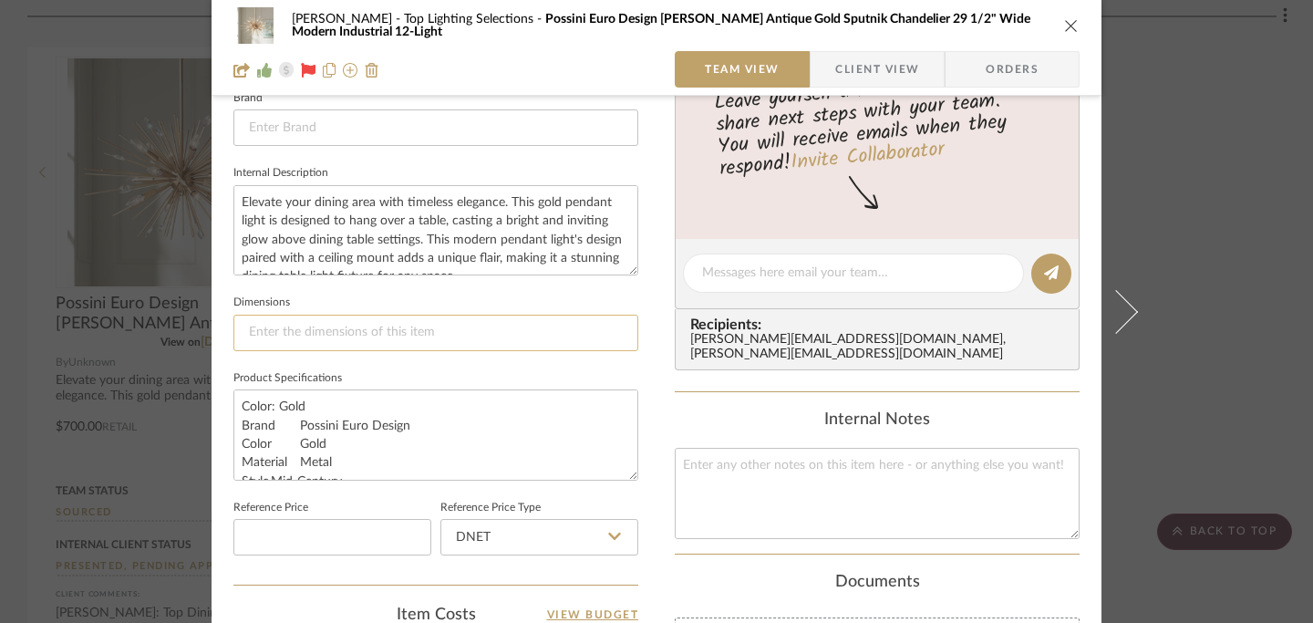
click at [496, 327] on input at bounding box center [435, 333] width 405 height 36
paste input "29 1/2" wide x 17 1/2" high"
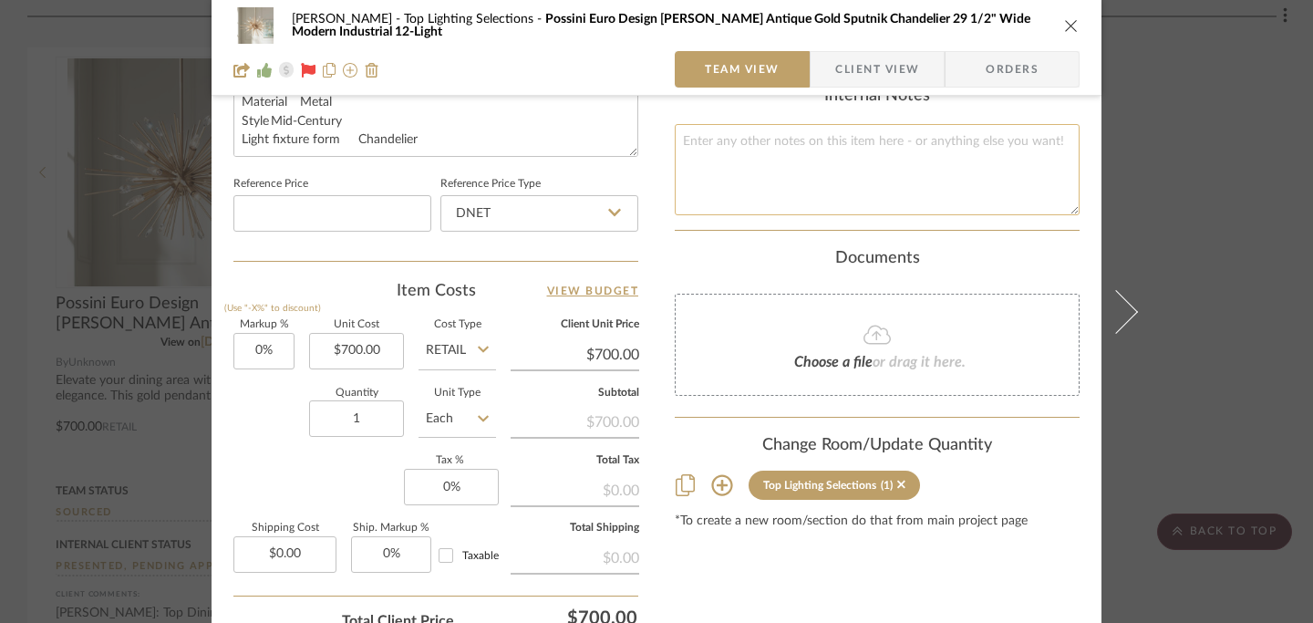
scroll to position [935, 0]
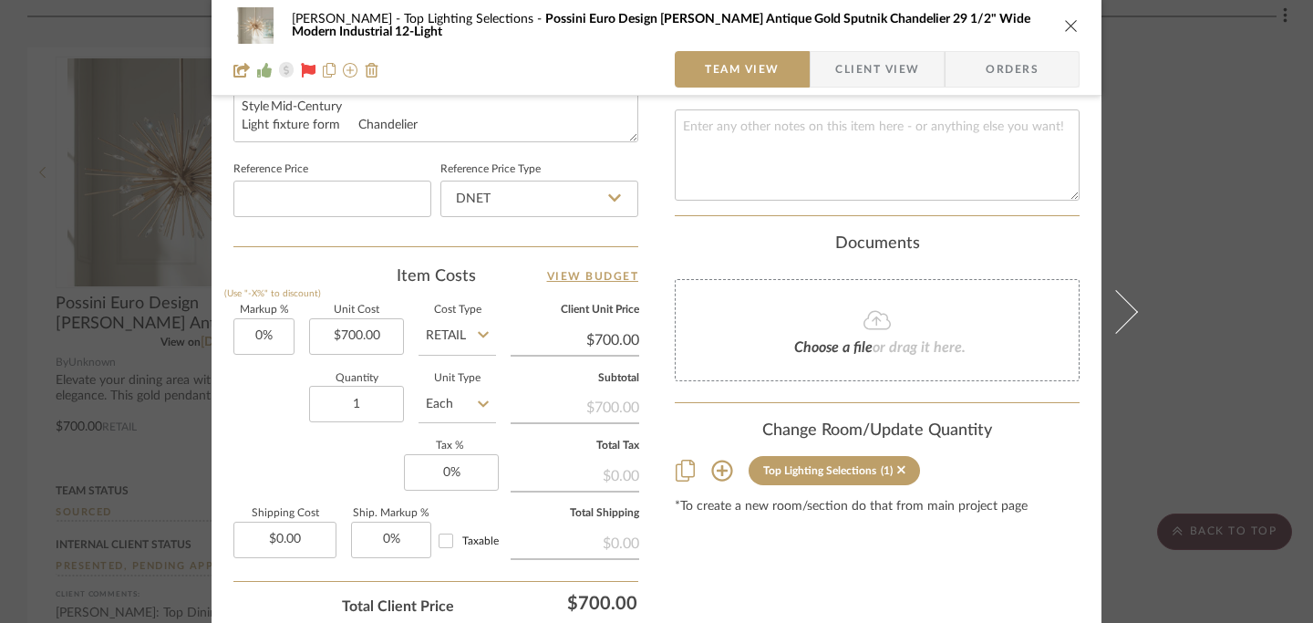
type input "29 1/2" wide x 17 1/2" high"
click at [1066, 28] on icon "close" at bounding box center [1071, 25] width 15 height 15
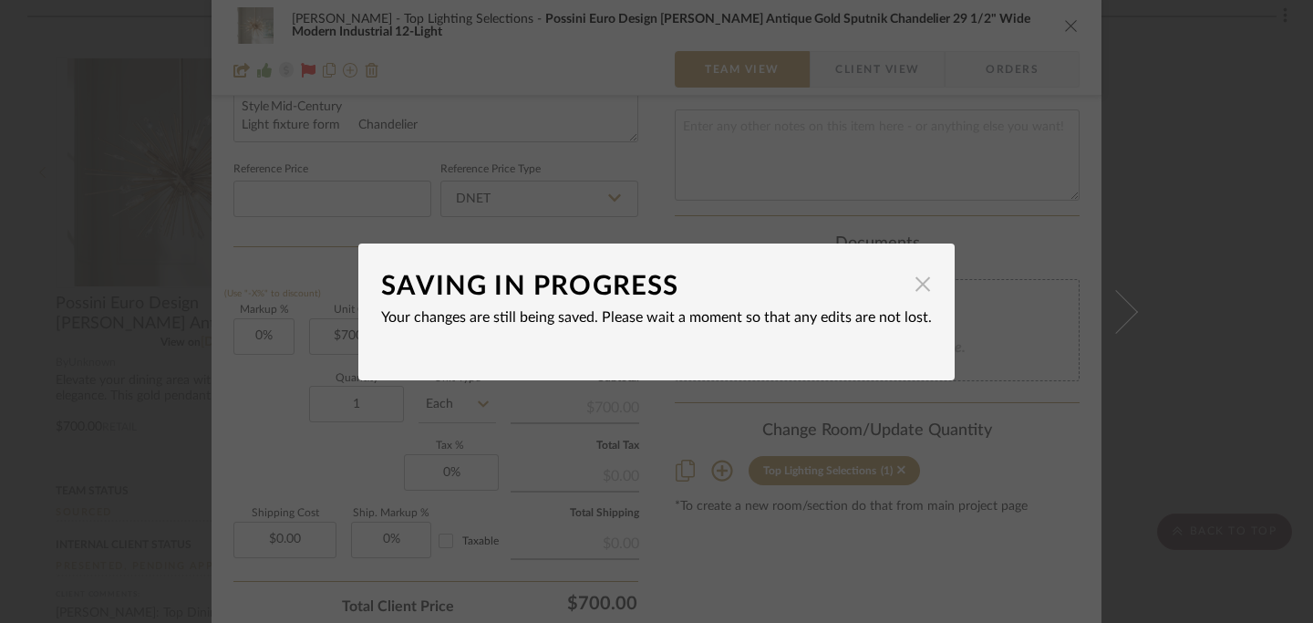
click at [915, 288] on span "button" at bounding box center [922, 284] width 36 height 36
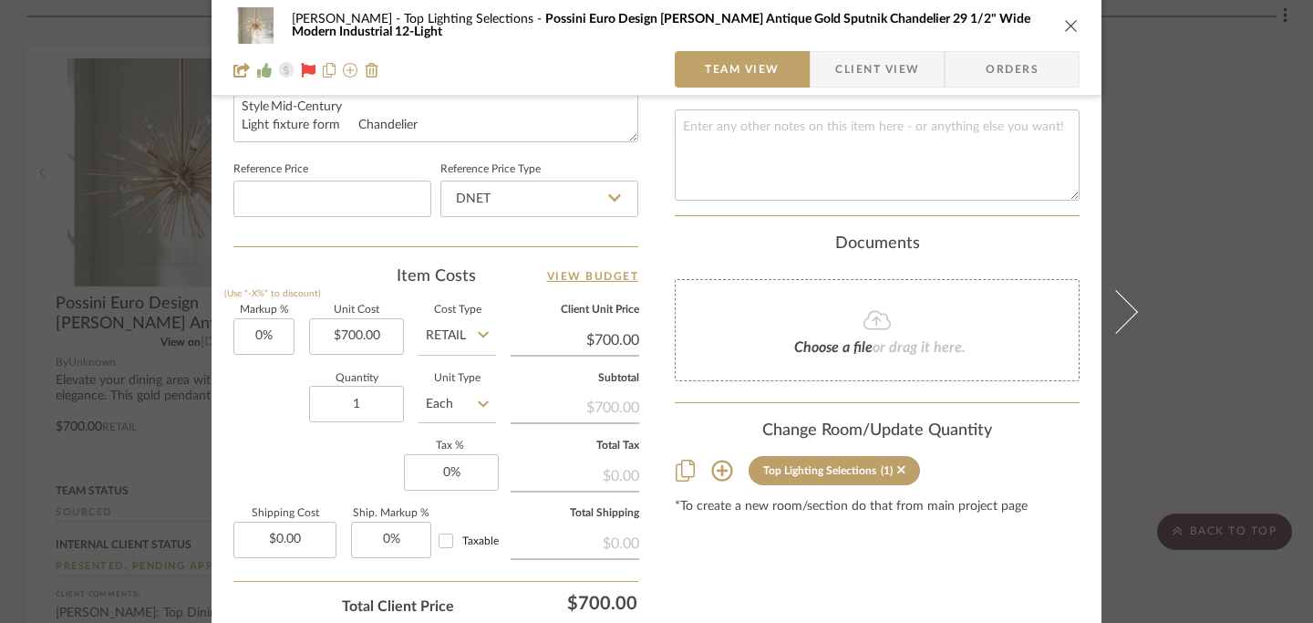
click at [1065, 25] on icon "close" at bounding box center [1071, 25] width 15 height 15
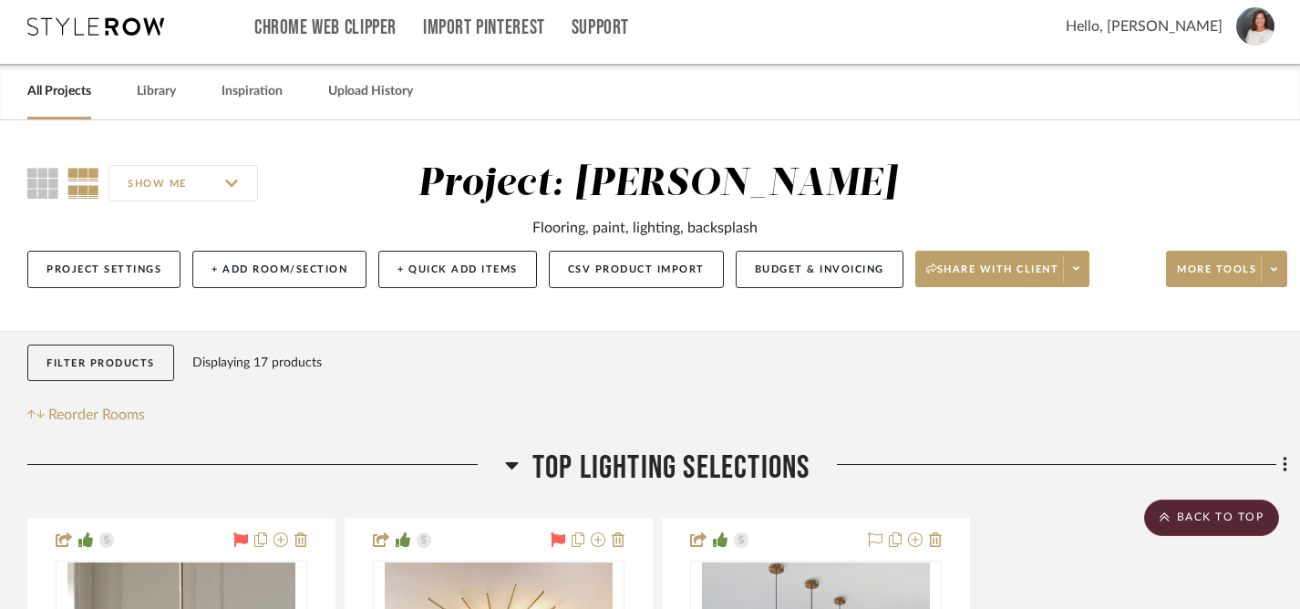
scroll to position [0, 0]
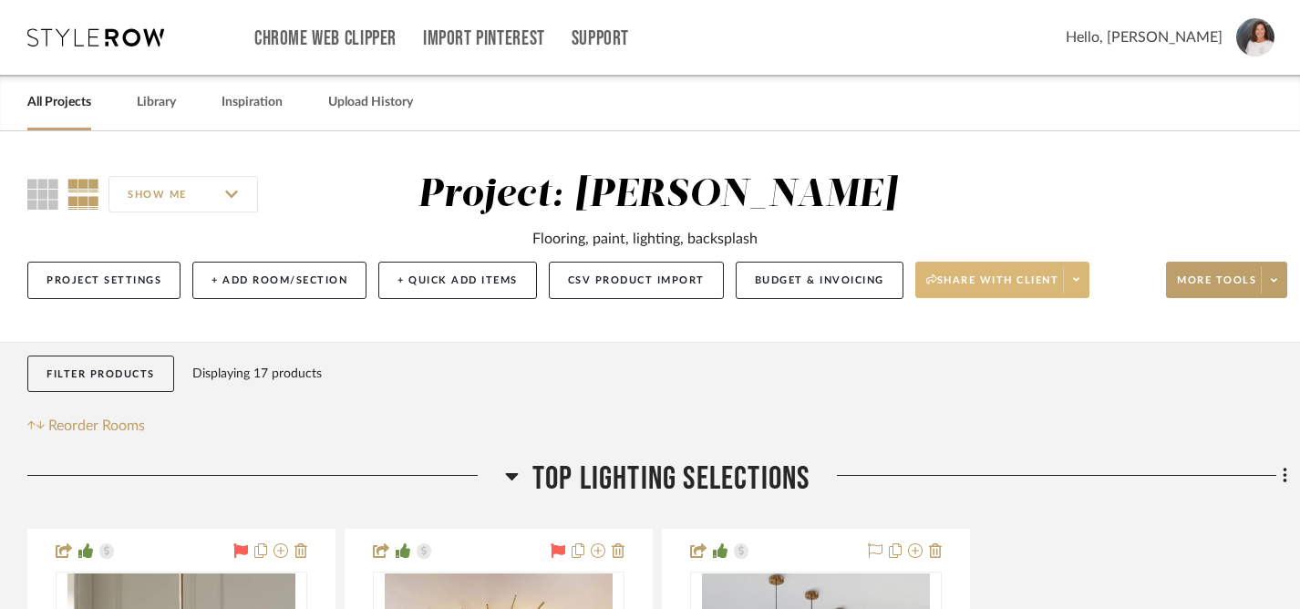
click at [970, 284] on span "Share with client" at bounding box center [992, 287] width 133 height 27
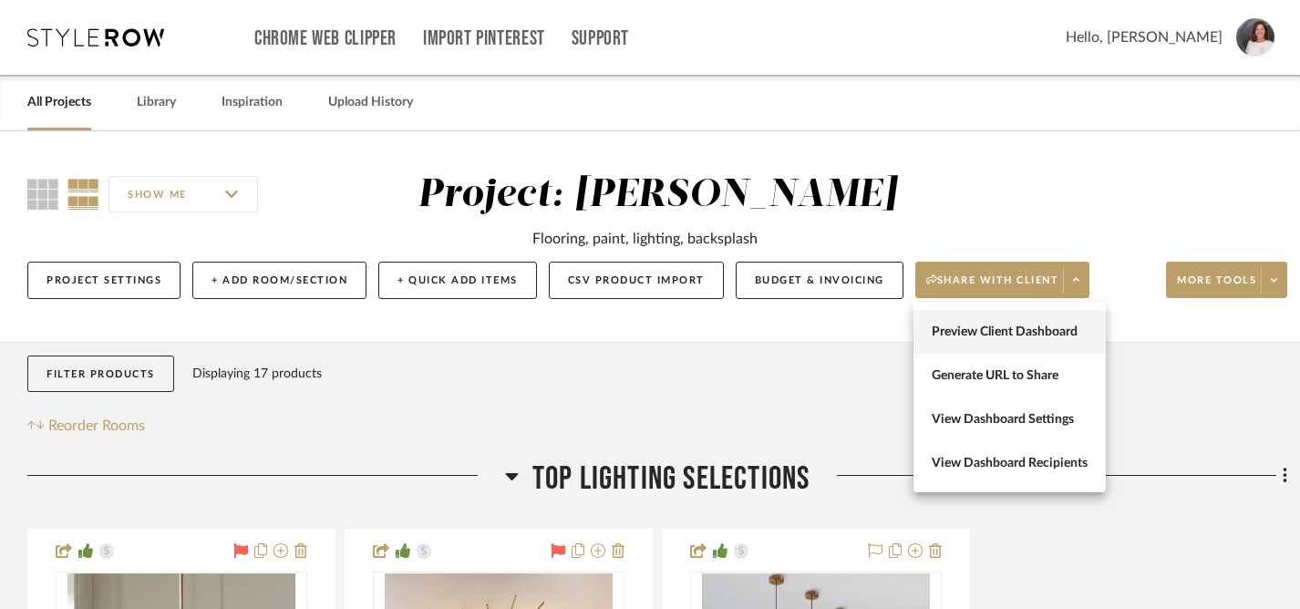
click at [980, 328] on span "Preview Client Dashboard" at bounding box center [1010, 332] width 156 height 15
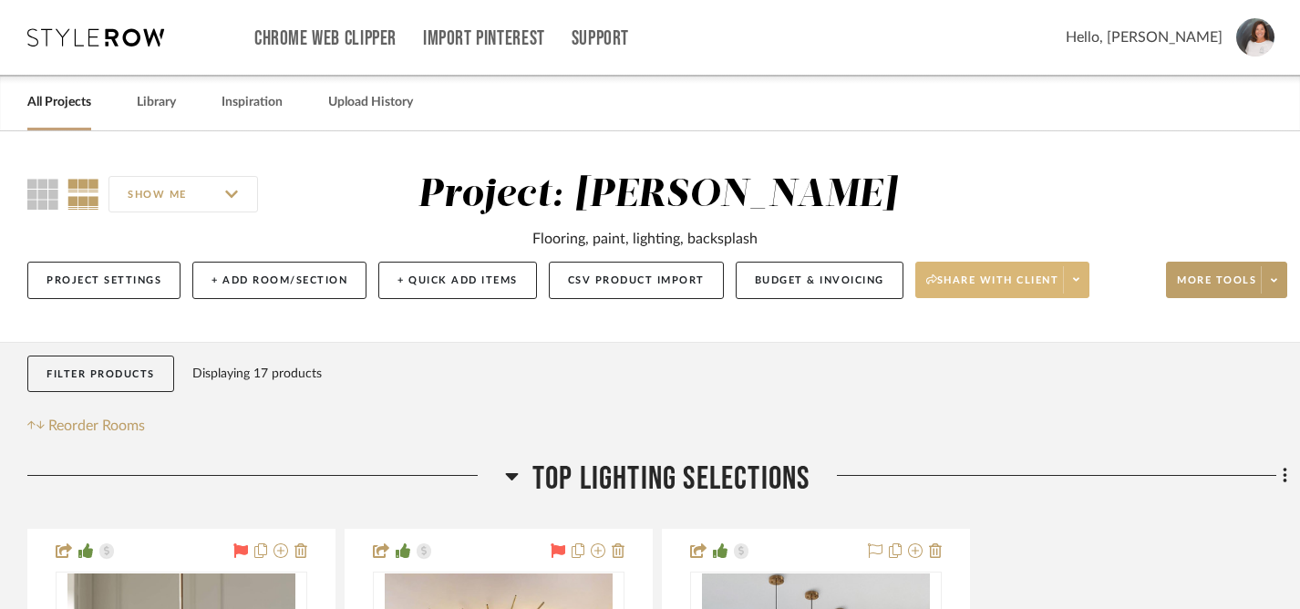
click at [1033, 280] on span "Share with client" at bounding box center [992, 287] width 133 height 27
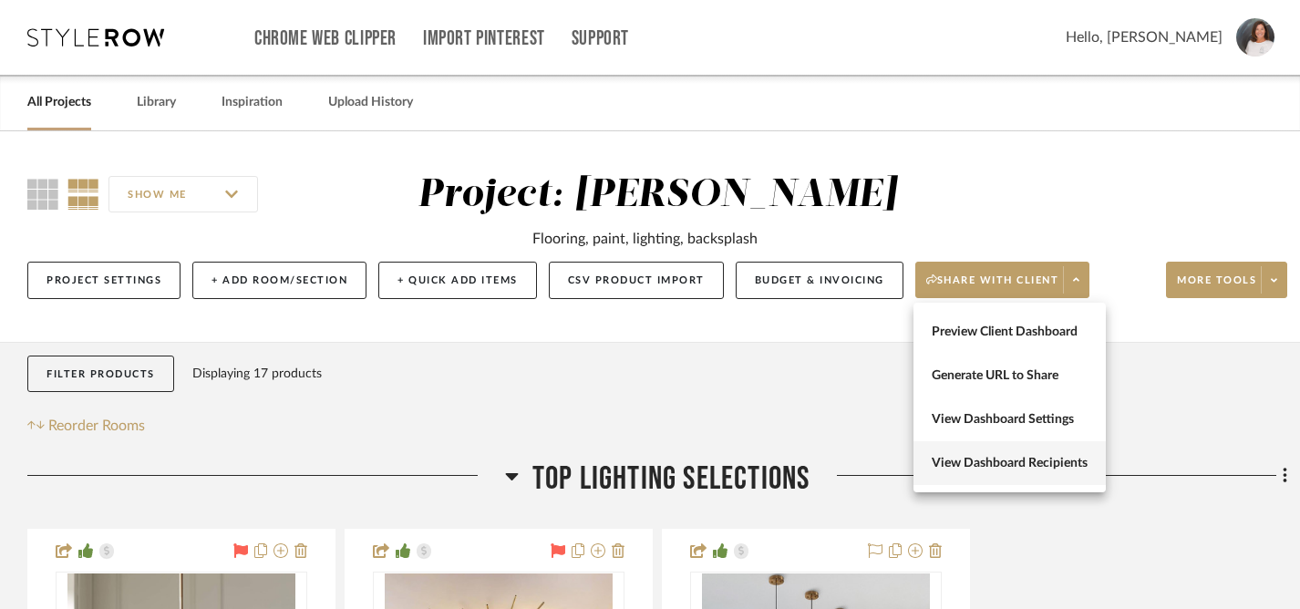
click at [1006, 460] on span "View Dashboard Recipients" at bounding box center [1010, 463] width 156 height 15
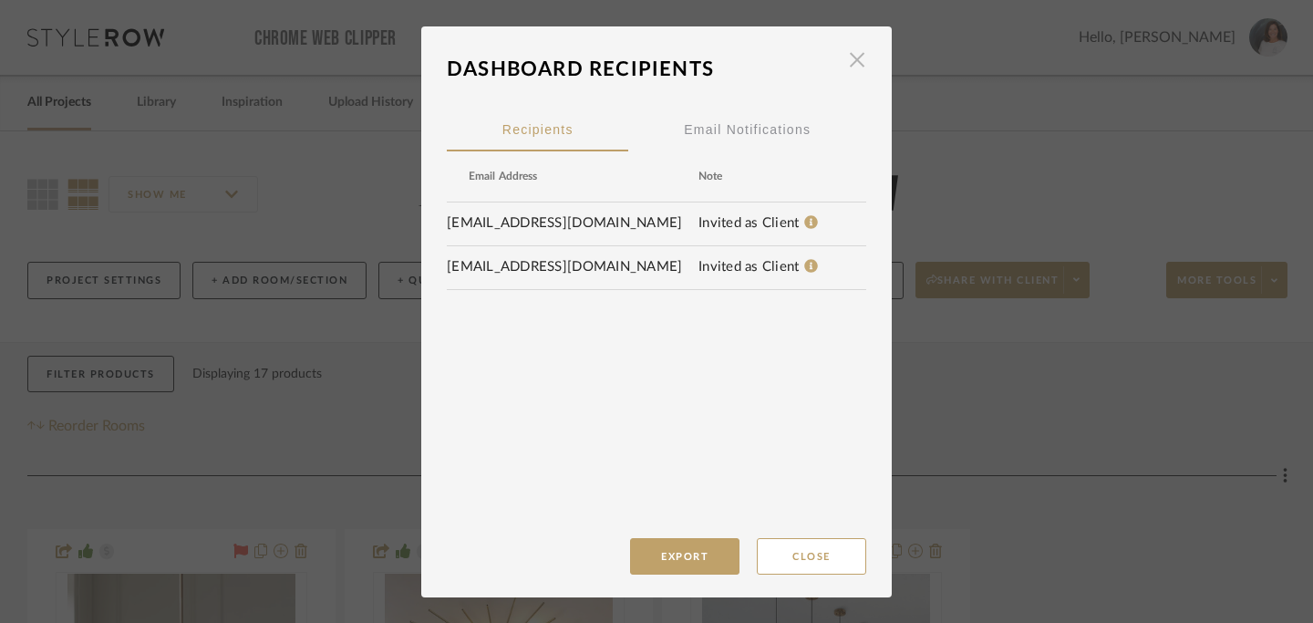
click at [853, 65] on span "button" at bounding box center [857, 60] width 36 height 36
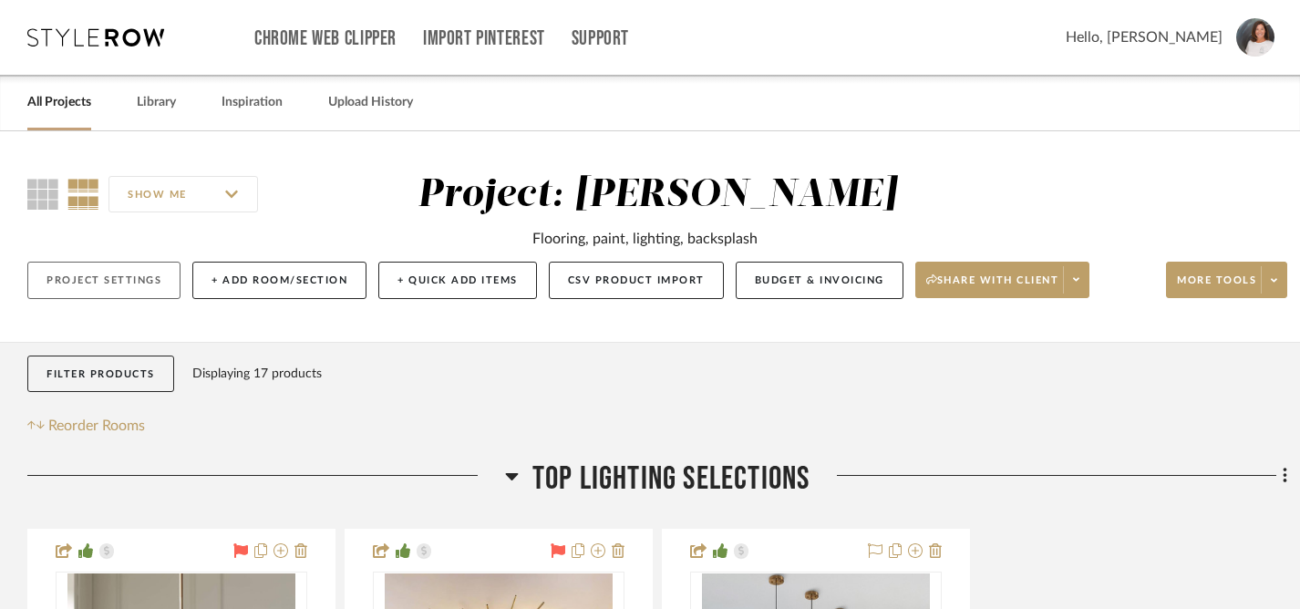
click at [77, 286] on button "Project Settings" at bounding box center [103, 280] width 153 height 37
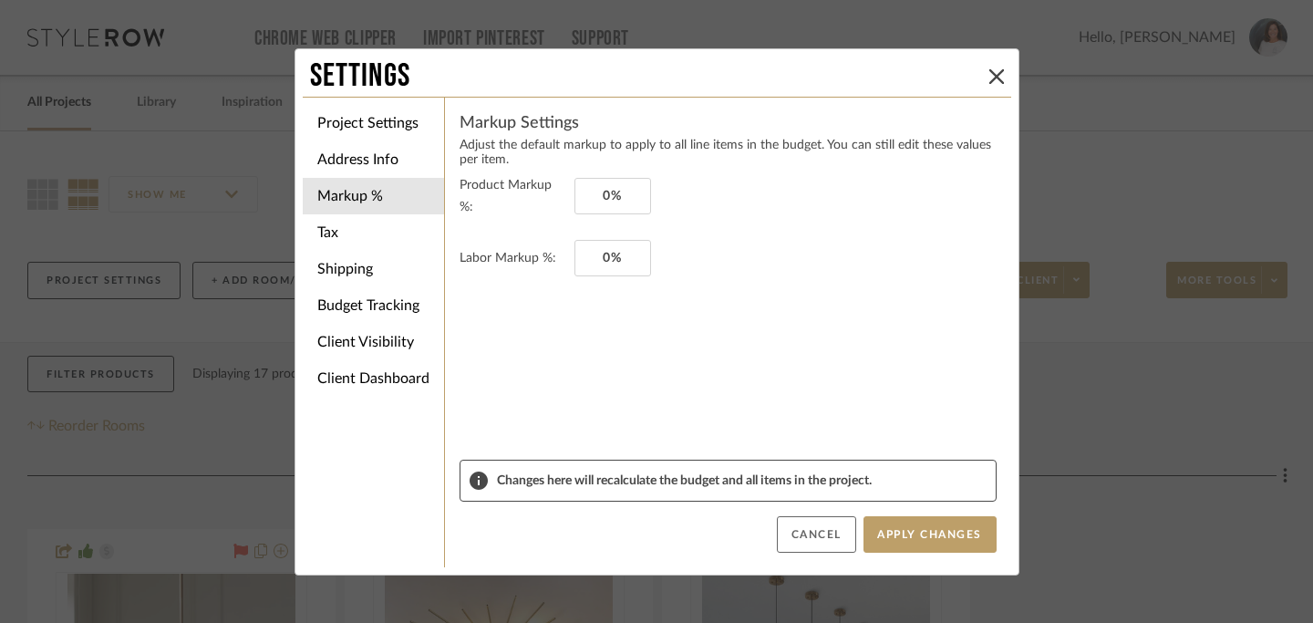
click at [807, 541] on button "Cancel" at bounding box center [816, 534] width 79 height 36
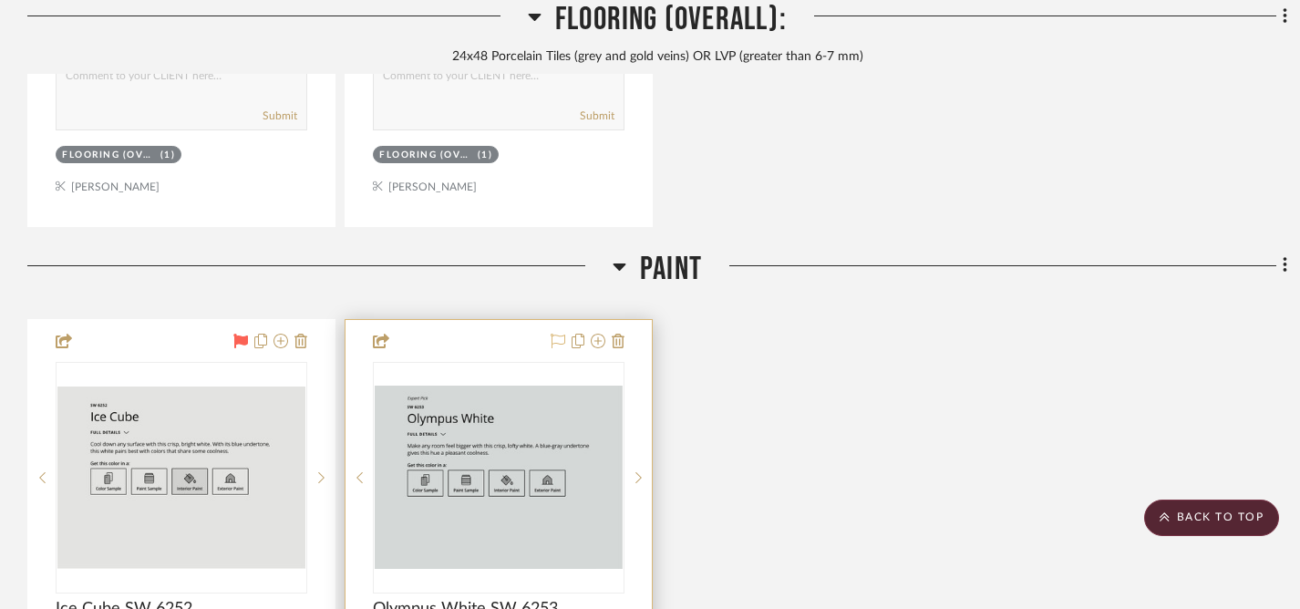
scroll to position [2972, 0]
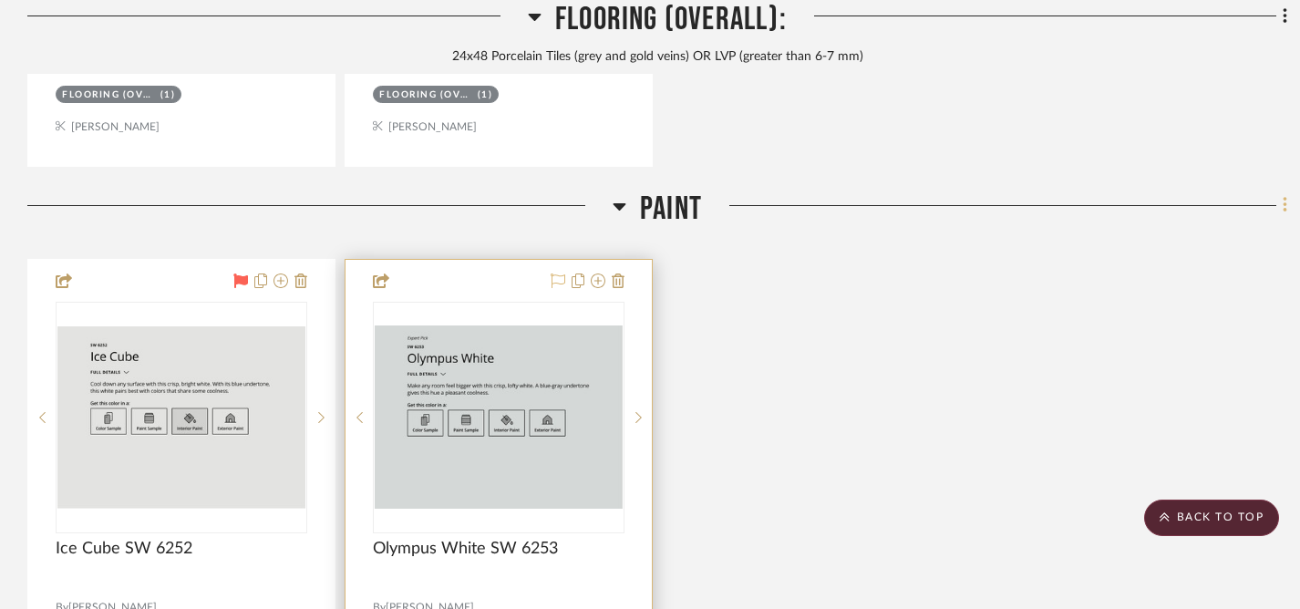
click at [1286, 205] on icon at bounding box center [1285, 205] width 5 height 20
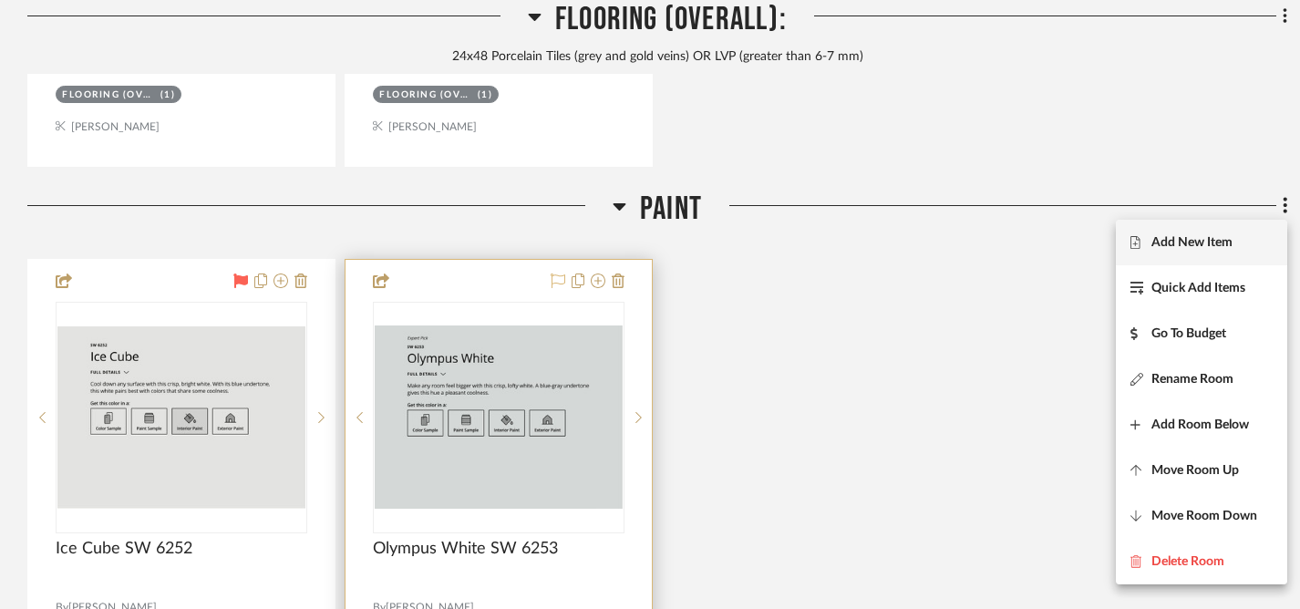
click at [1204, 246] on span "Add New Item" at bounding box center [1192, 241] width 81 height 15
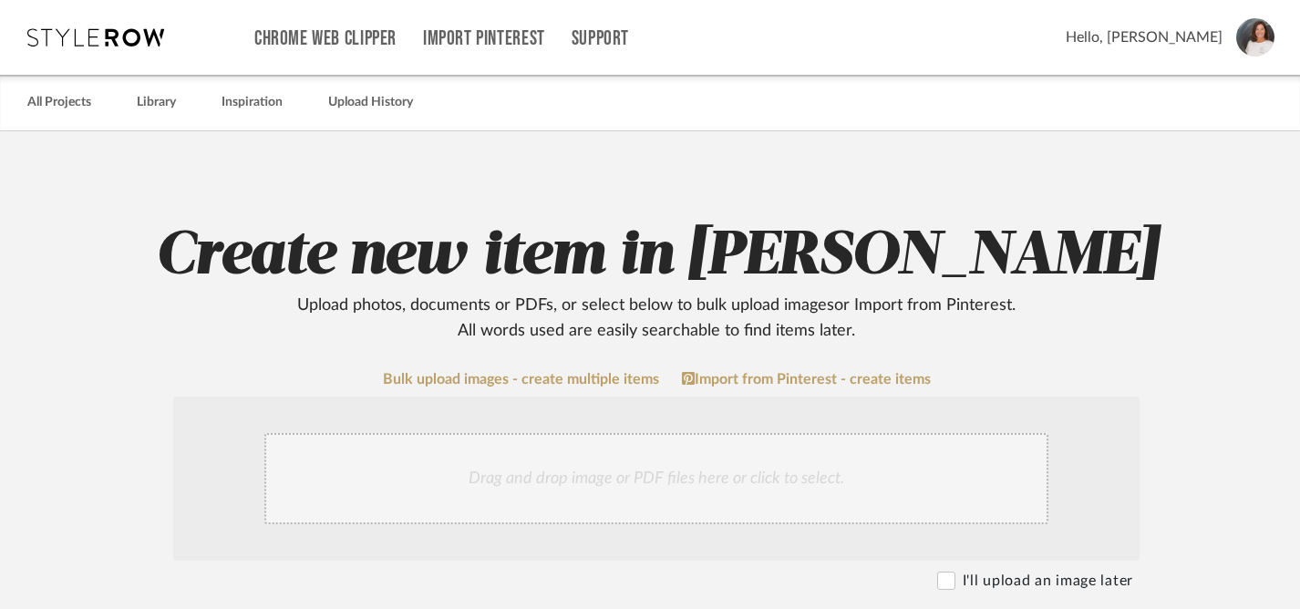
click at [739, 491] on div "Drag and drop image or PDF files here or click to select." at bounding box center [656, 478] width 784 height 91
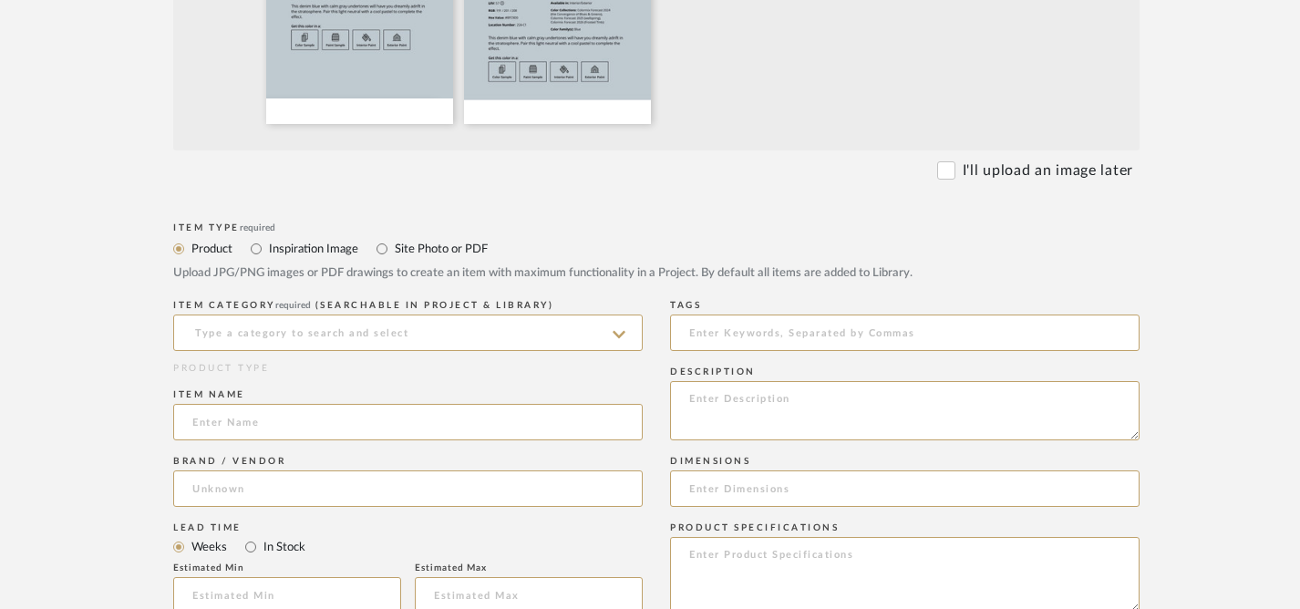
scroll to position [620, 0]
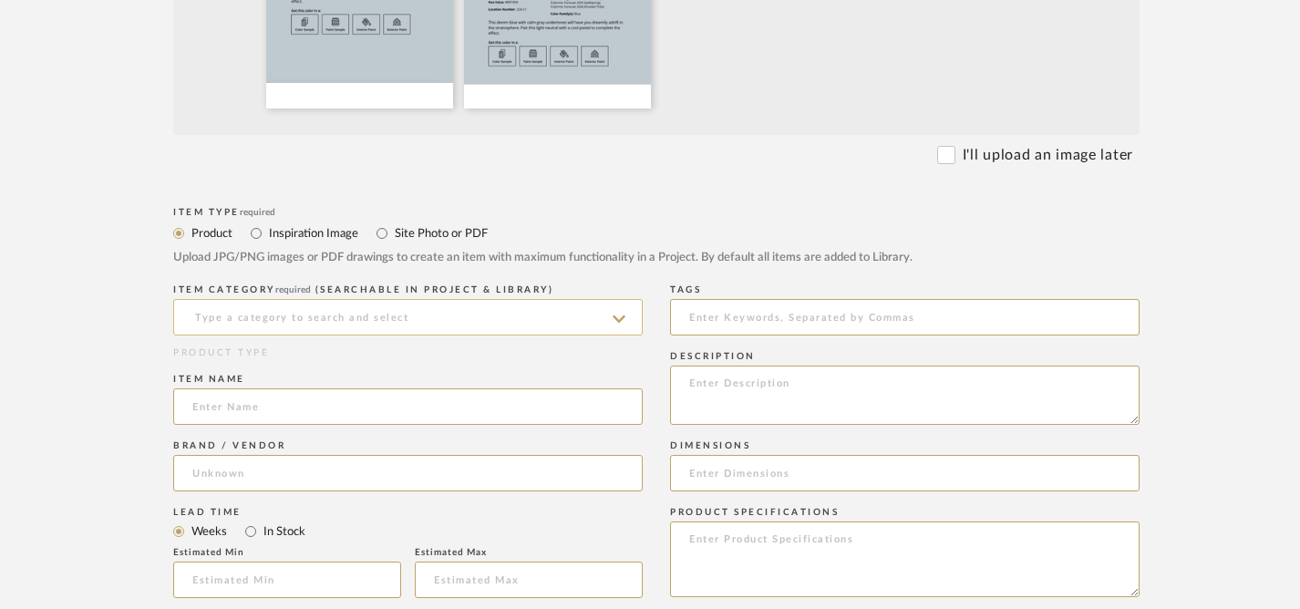
click at [529, 315] on input at bounding box center [408, 317] width 470 height 36
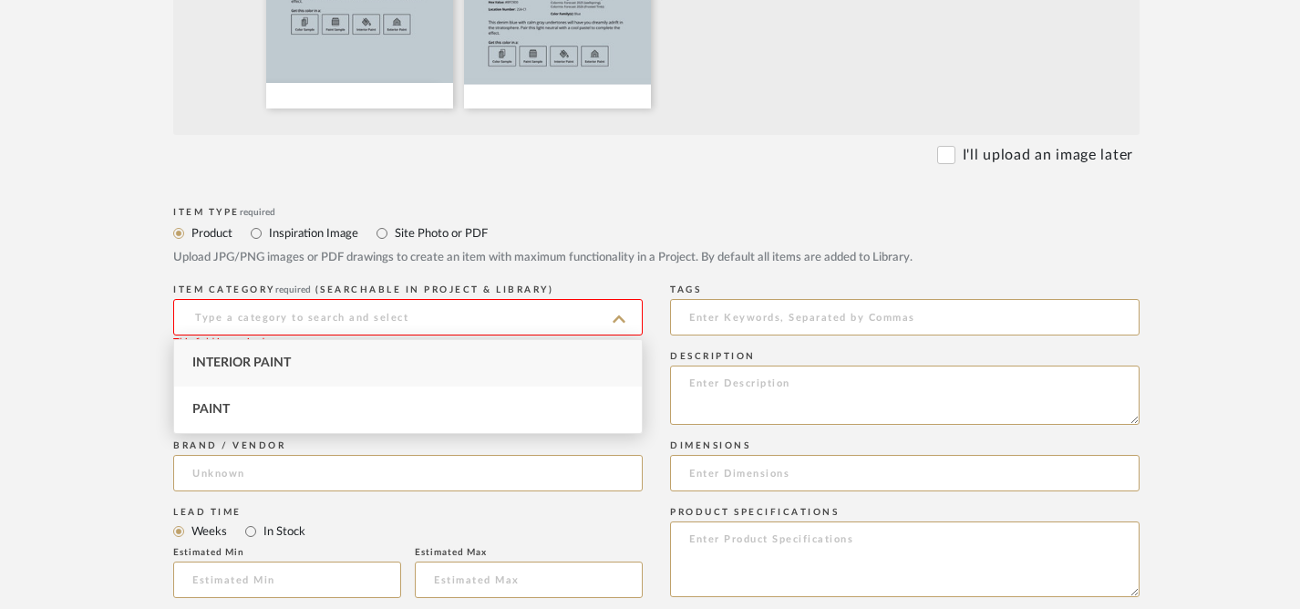
click at [501, 367] on div "Interior Paint" at bounding box center [408, 363] width 468 height 46
type input "Interior Paint"
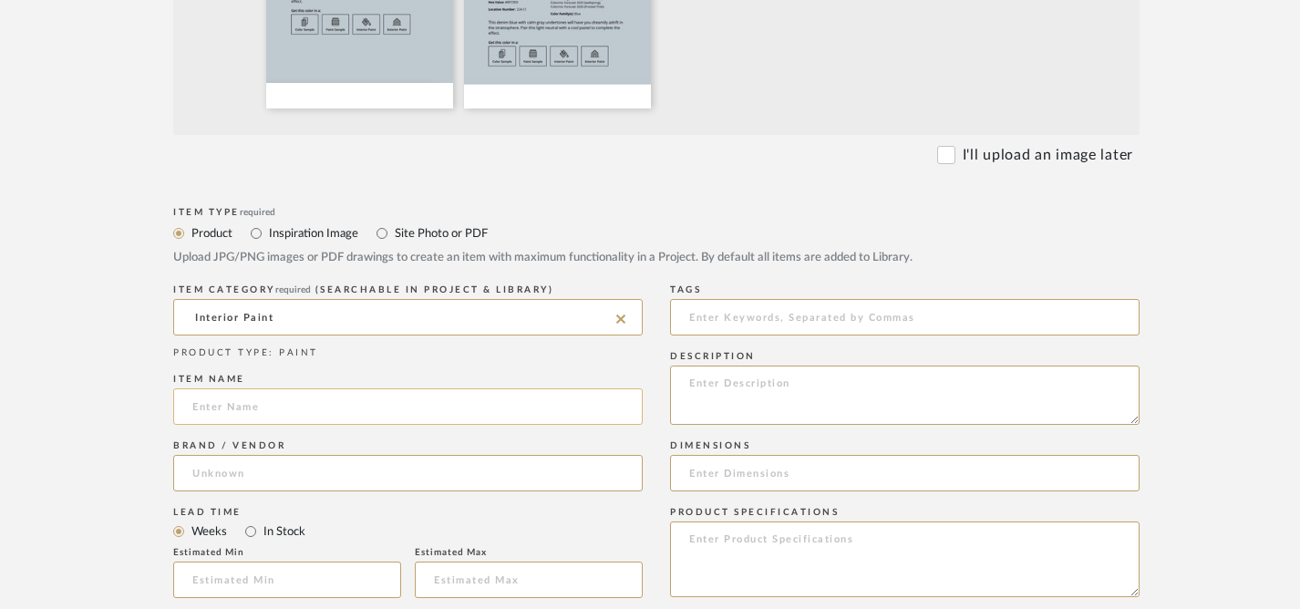
click at [517, 406] on input at bounding box center [408, 406] width 470 height 36
type input "Upward SW 6239"
click at [536, 480] on input at bounding box center [408, 473] width 470 height 36
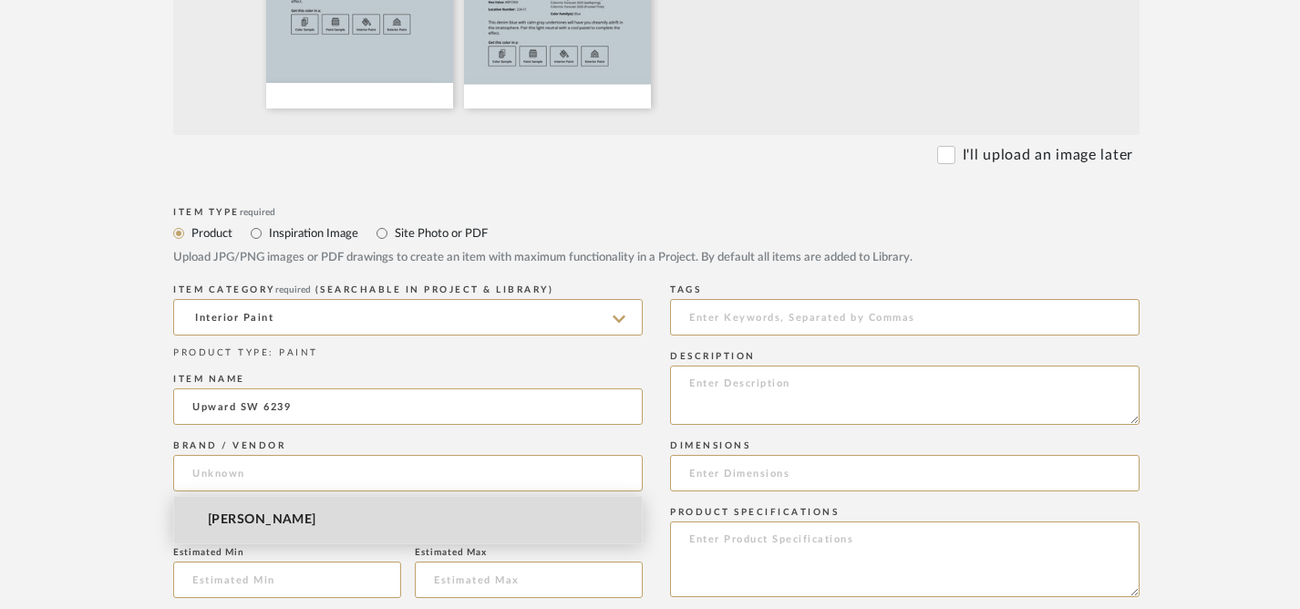
click at [520, 519] on mat-option "Sherwin-Williams" at bounding box center [408, 520] width 468 height 46
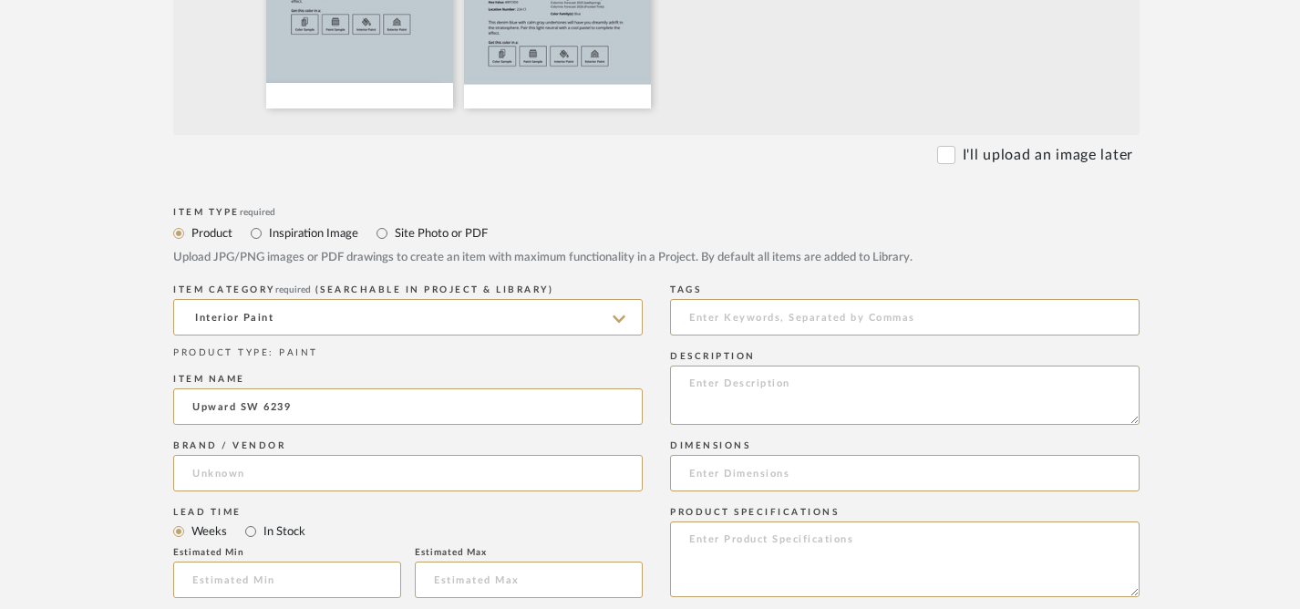
type input "Sherwin-Williams"
click at [799, 386] on textarea at bounding box center [905, 395] width 470 height 59
paste textarea "This denim blue with calm gray undertones will have you dreamily adrift in the …"
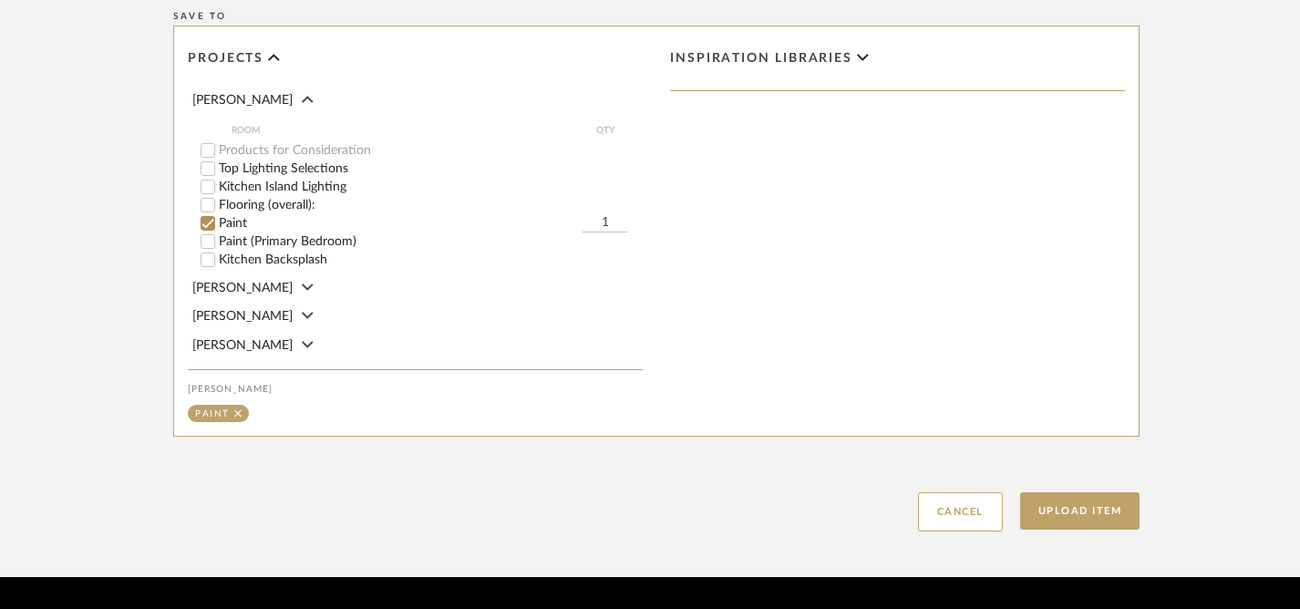
scroll to position [1371, 0]
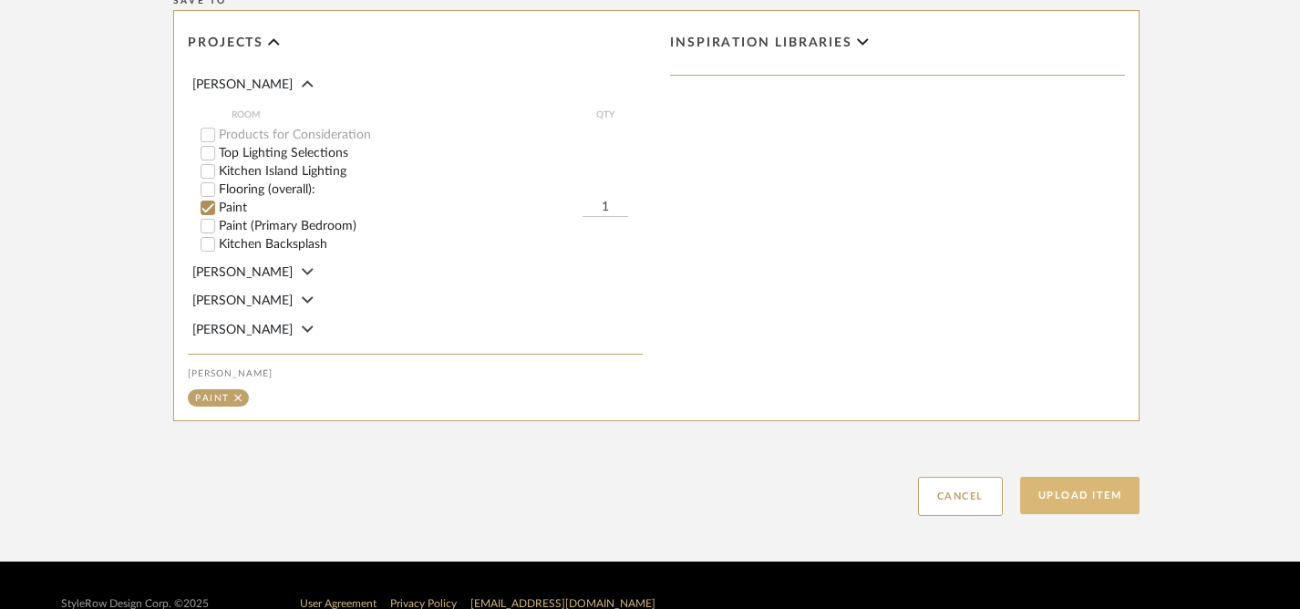
type textarea "This denim blue with calm gray undertones will have you dreamily adrift in the …"
click at [1072, 495] on button "Upload Item" at bounding box center [1080, 495] width 120 height 37
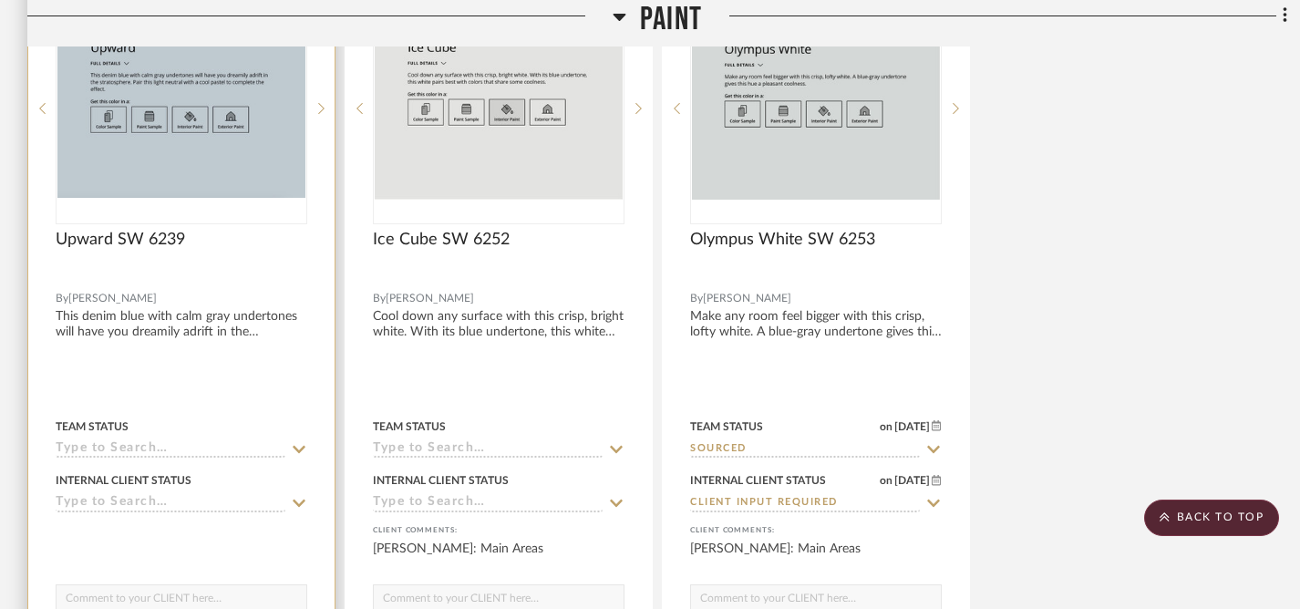
scroll to position [3299, 0]
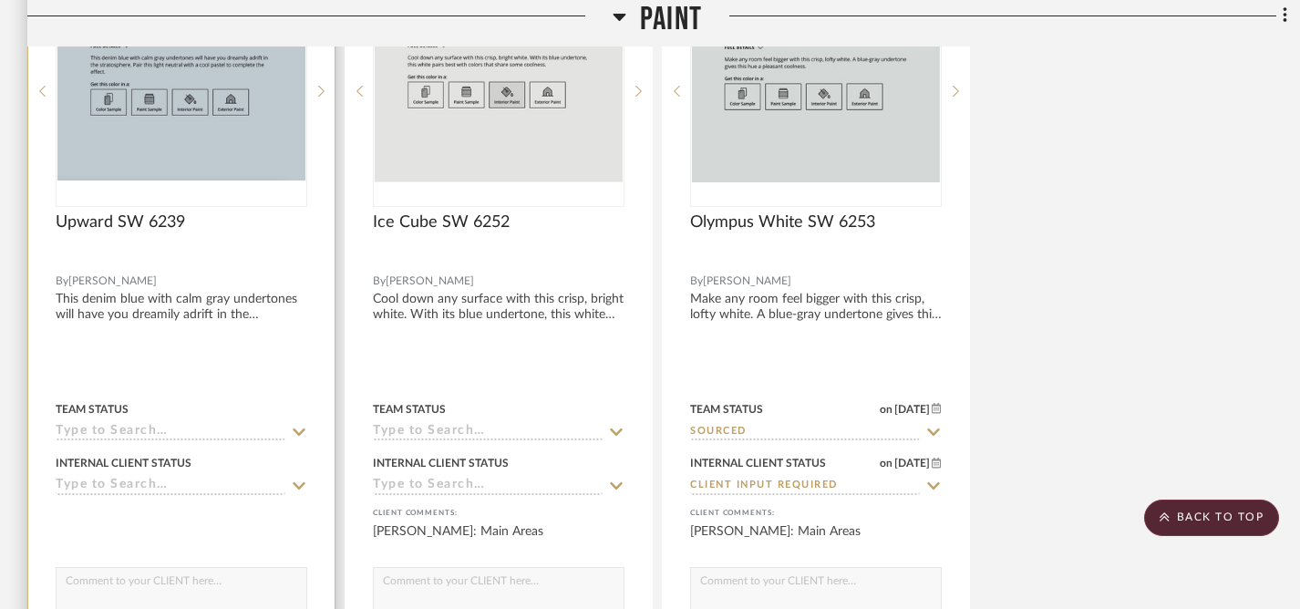
click at [296, 428] on icon at bounding box center [299, 432] width 16 height 15
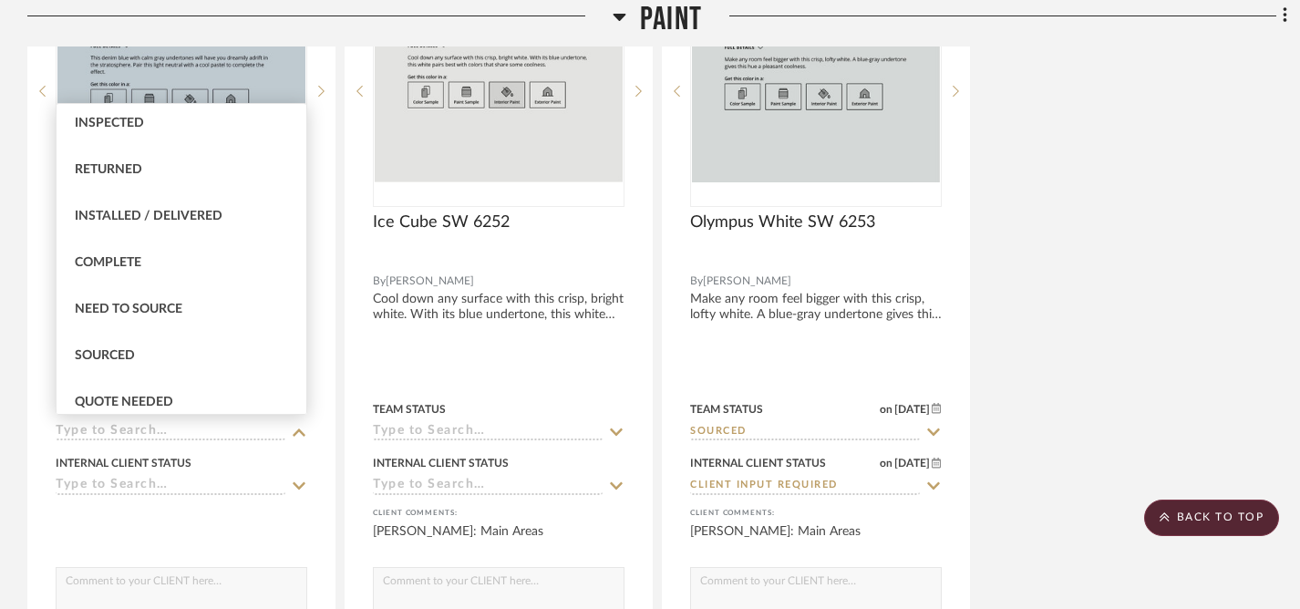
scroll to position [377, 0]
click at [193, 353] on div "Sourced" at bounding box center [182, 355] width 250 height 46
type input "9/3/2025"
type input "Sourced"
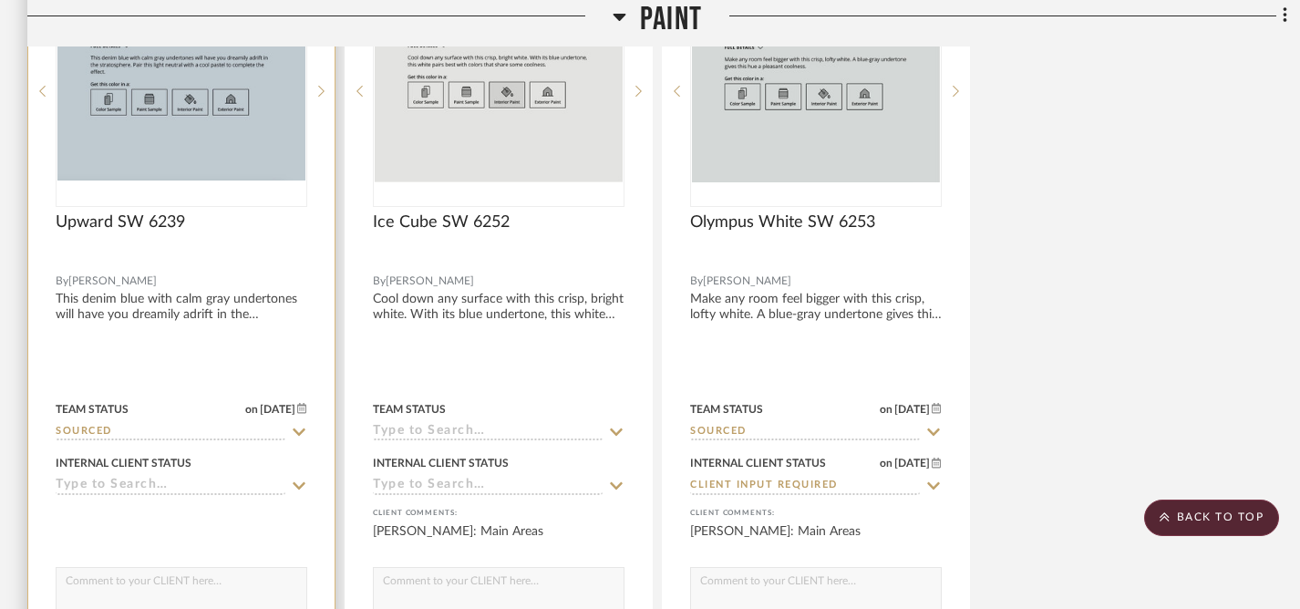
click at [296, 482] on icon at bounding box center [299, 486] width 16 height 15
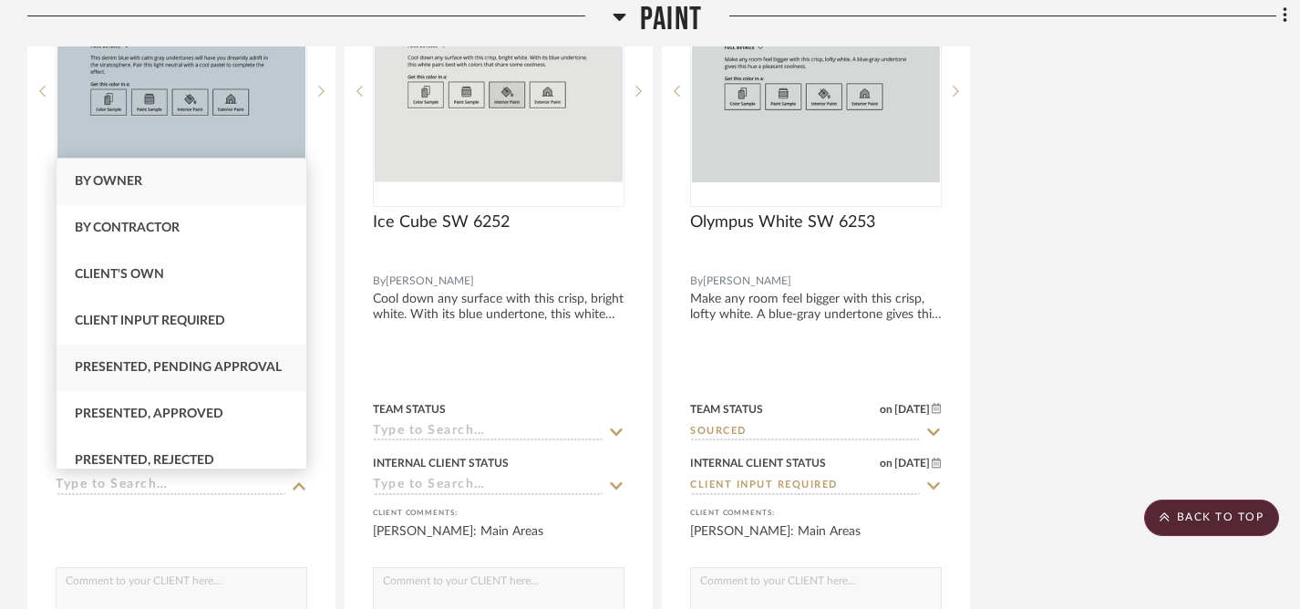
click at [271, 374] on span "Presented, Pending Approval" at bounding box center [178, 367] width 207 height 13
type input "9/3/2025"
type input "Presented, Pending Approval"
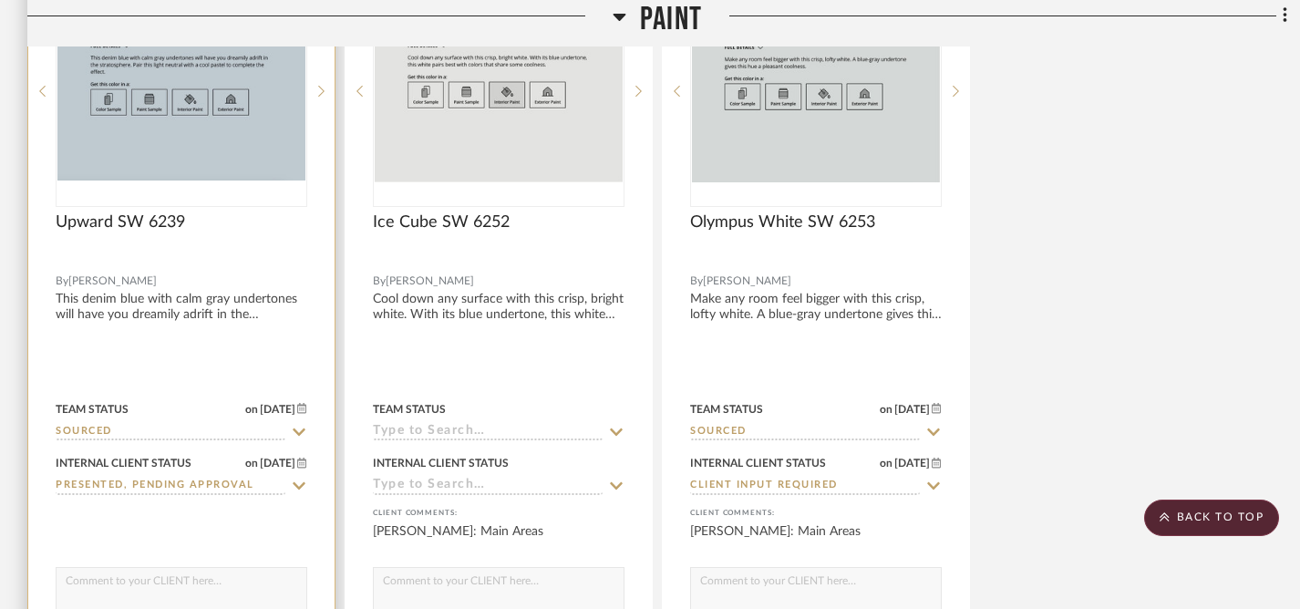
click at [235, 587] on textarea at bounding box center [182, 585] width 250 height 35
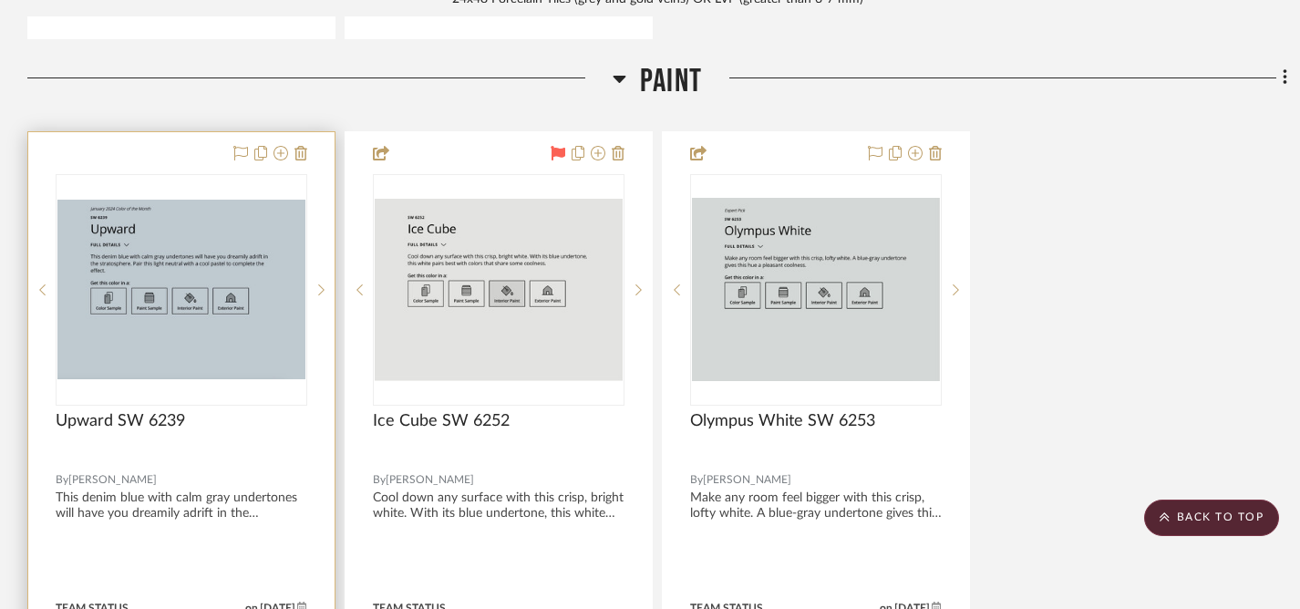
scroll to position [3103, 0]
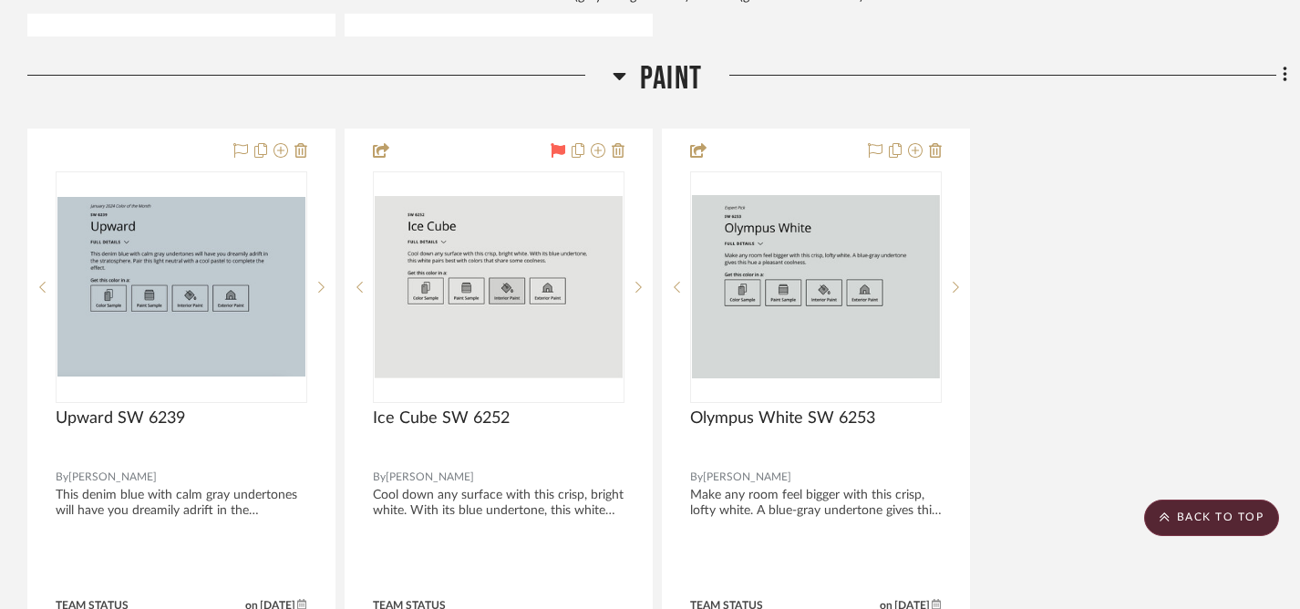
type textarea "Son's bedroom"
click at [1283, 78] on icon at bounding box center [1285, 75] width 5 height 20
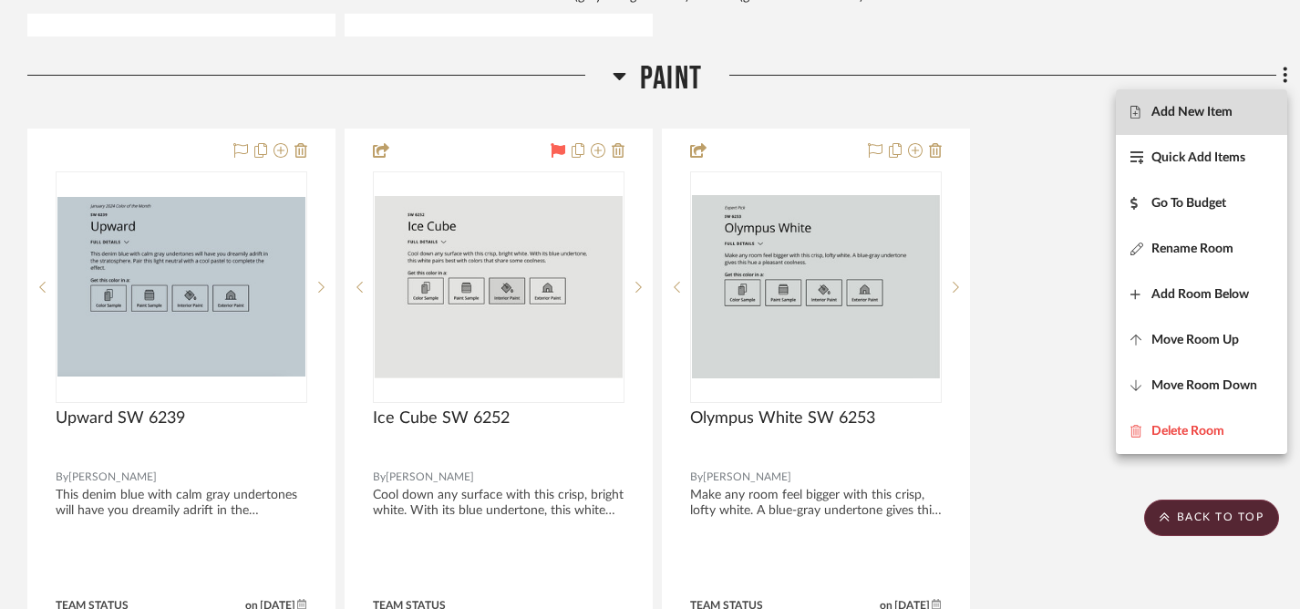
click at [1157, 119] on span "Add New Item" at bounding box center [1192, 111] width 81 height 15
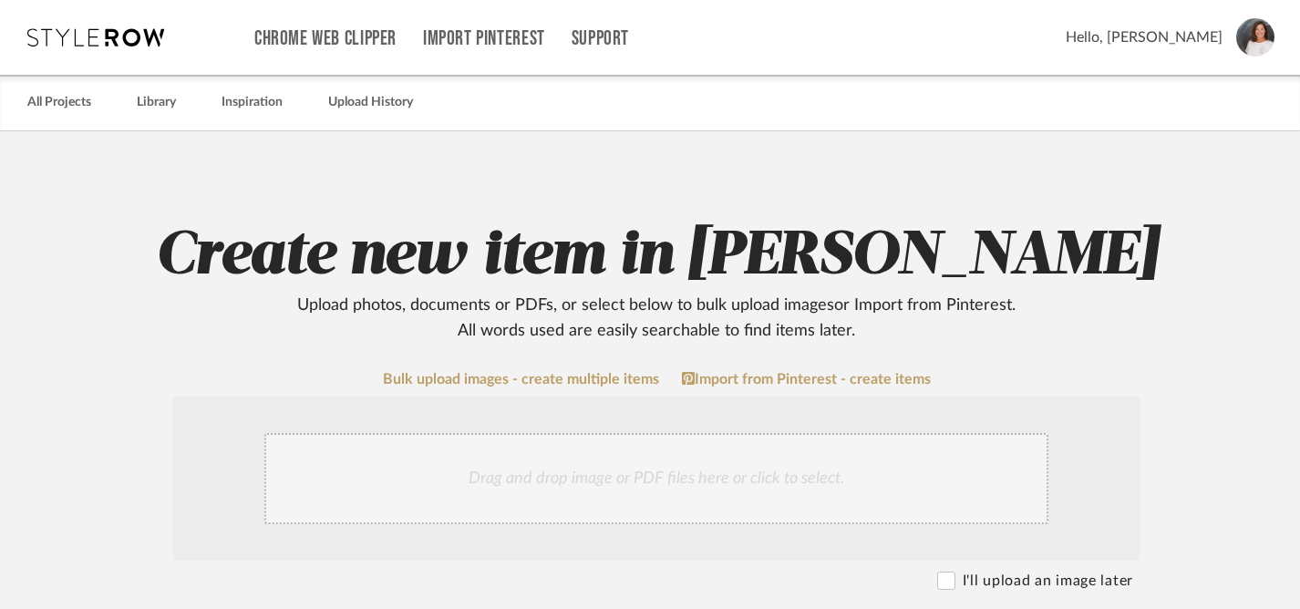
click at [704, 476] on div "Drag and drop image or PDF files here or click to select." at bounding box center [656, 478] width 784 height 91
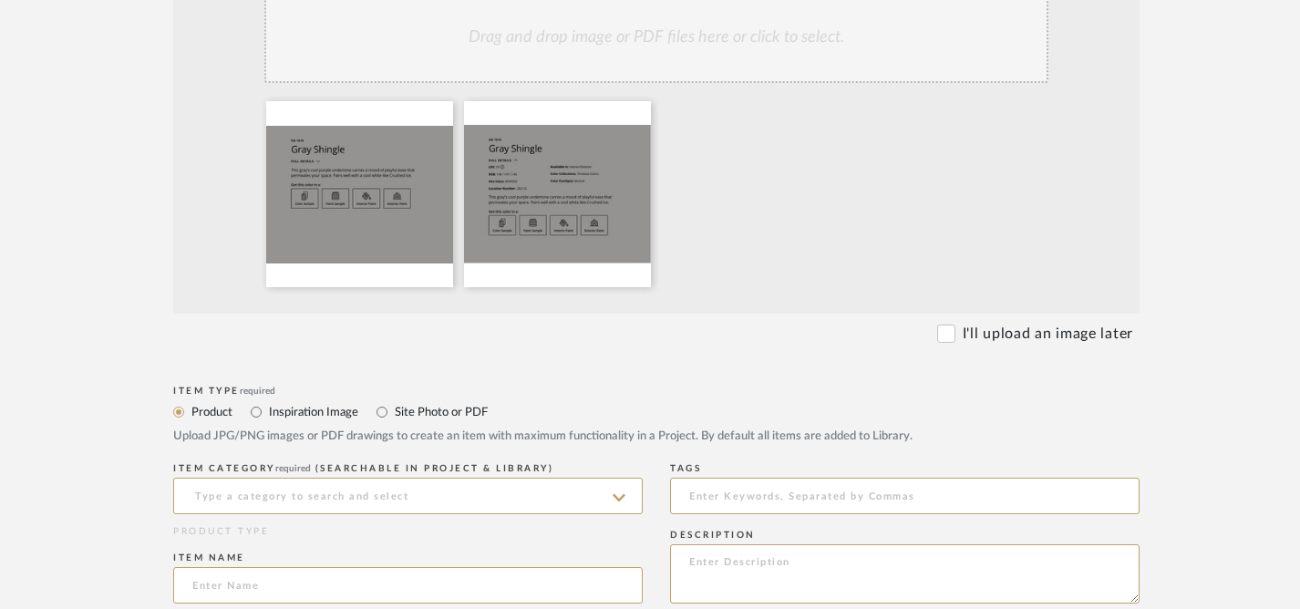
scroll to position [764, 0]
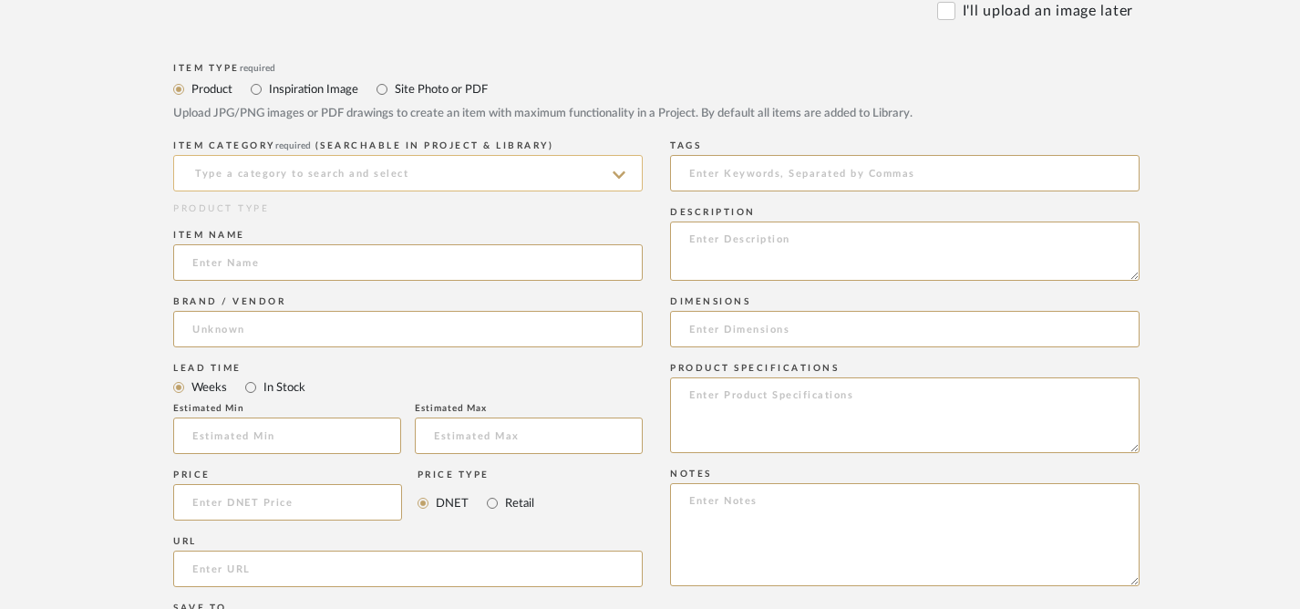
click at [487, 179] on input at bounding box center [408, 173] width 470 height 36
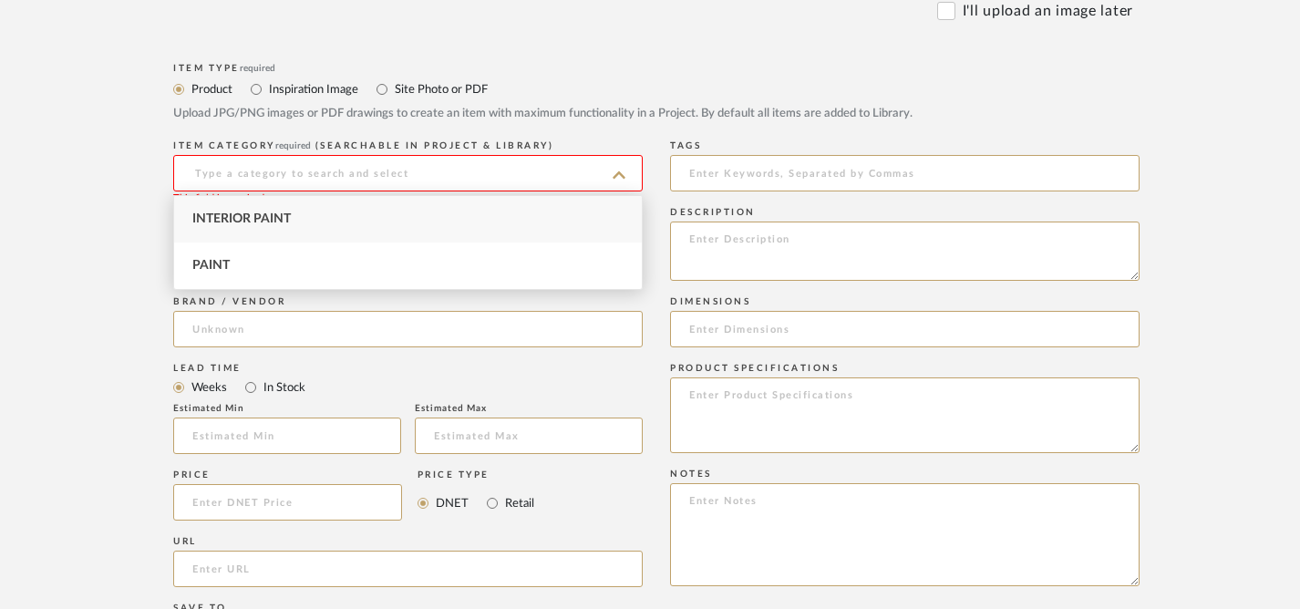
click at [436, 225] on div "Interior Paint" at bounding box center [408, 219] width 468 height 46
type input "Interior Paint"
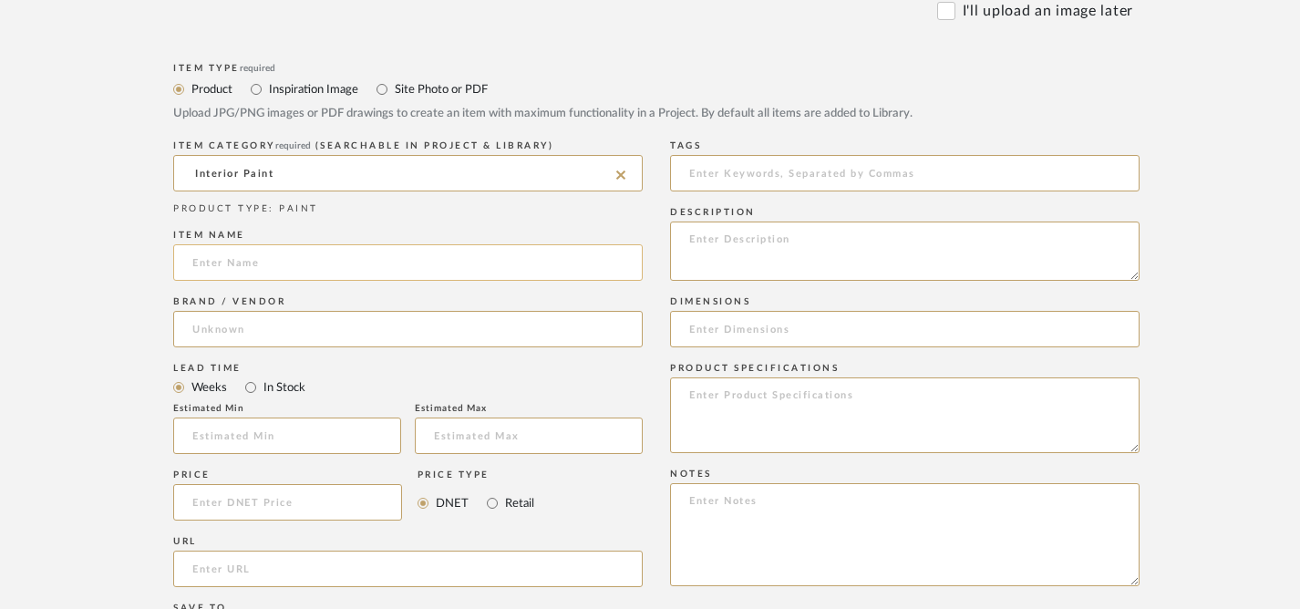
click at [481, 266] on input at bounding box center [408, 262] width 470 height 36
type input "Gray Shingle SW 7670"
click at [285, 330] on input at bounding box center [408, 329] width 470 height 36
click at [274, 370] on span "Sherwin-Williams" at bounding box center [262, 375] width 108 height 15
type input "Sherwin-Williams"
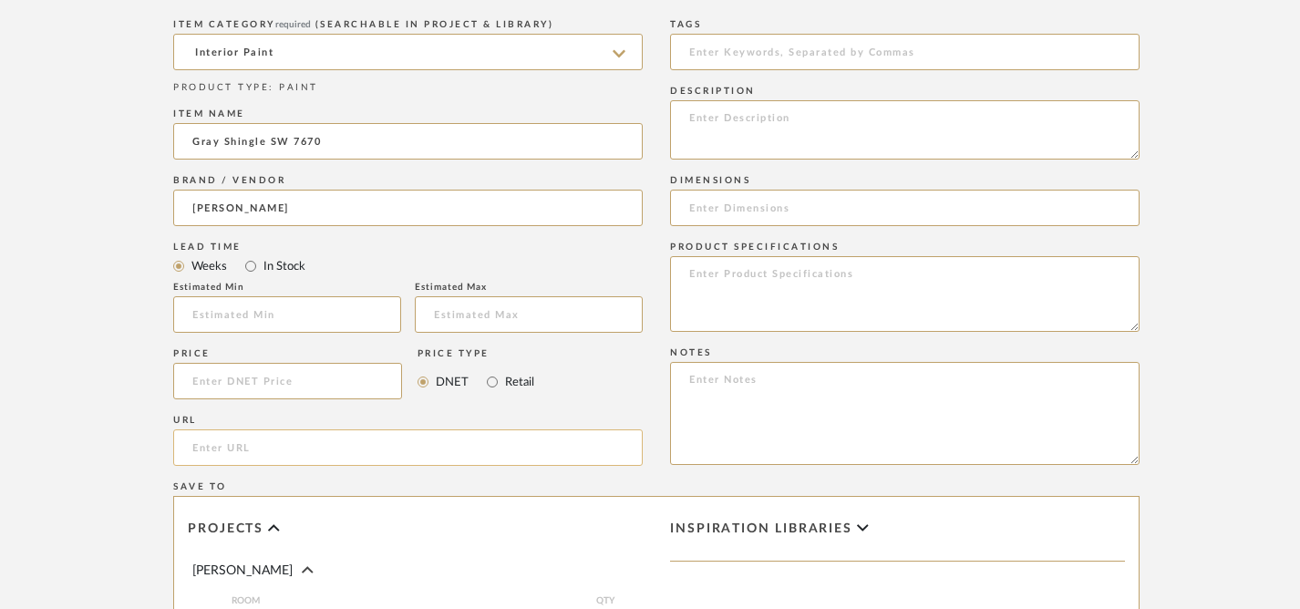
scroll to position [915, 0]
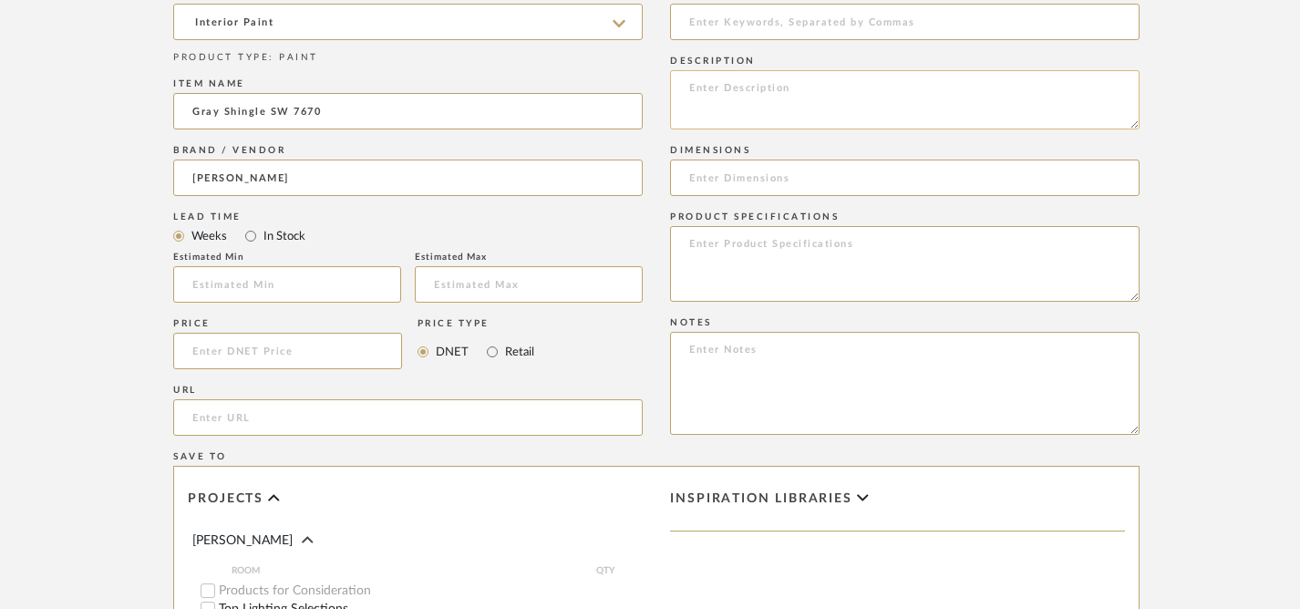
click at [780, 108] on textarea at bounding box center [905, 99] width 470 height 59
paste textarea "This gray’s cool purple undertone carries a mood of playful ease that permeates…"
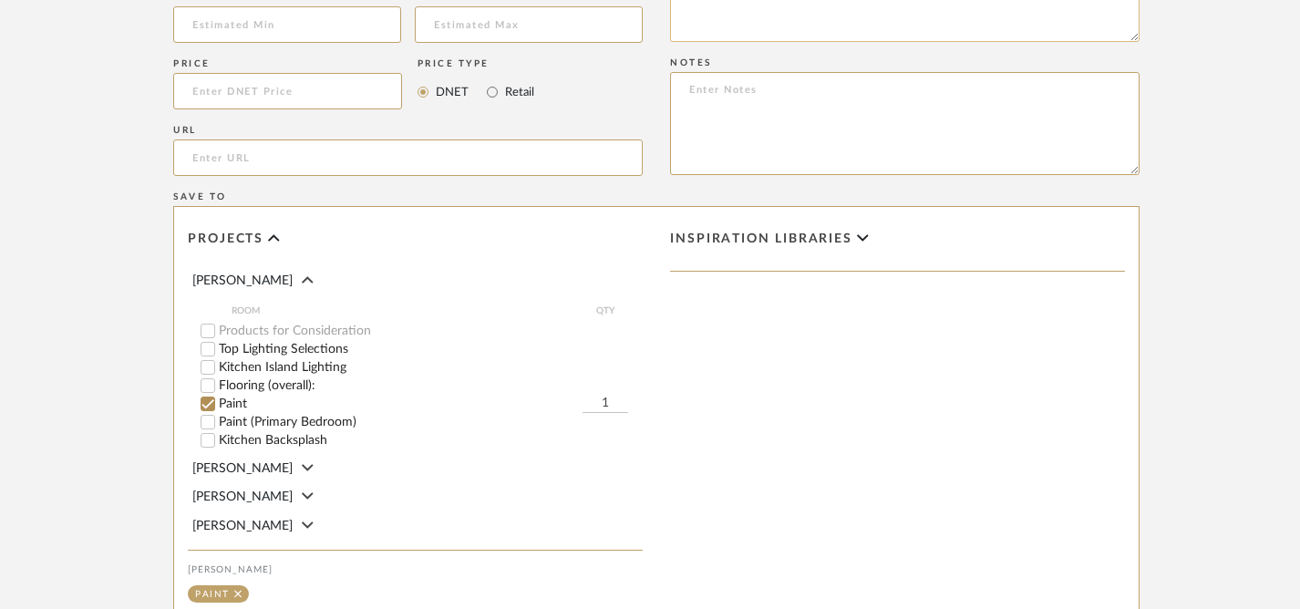
scroll to position [1409, 0]
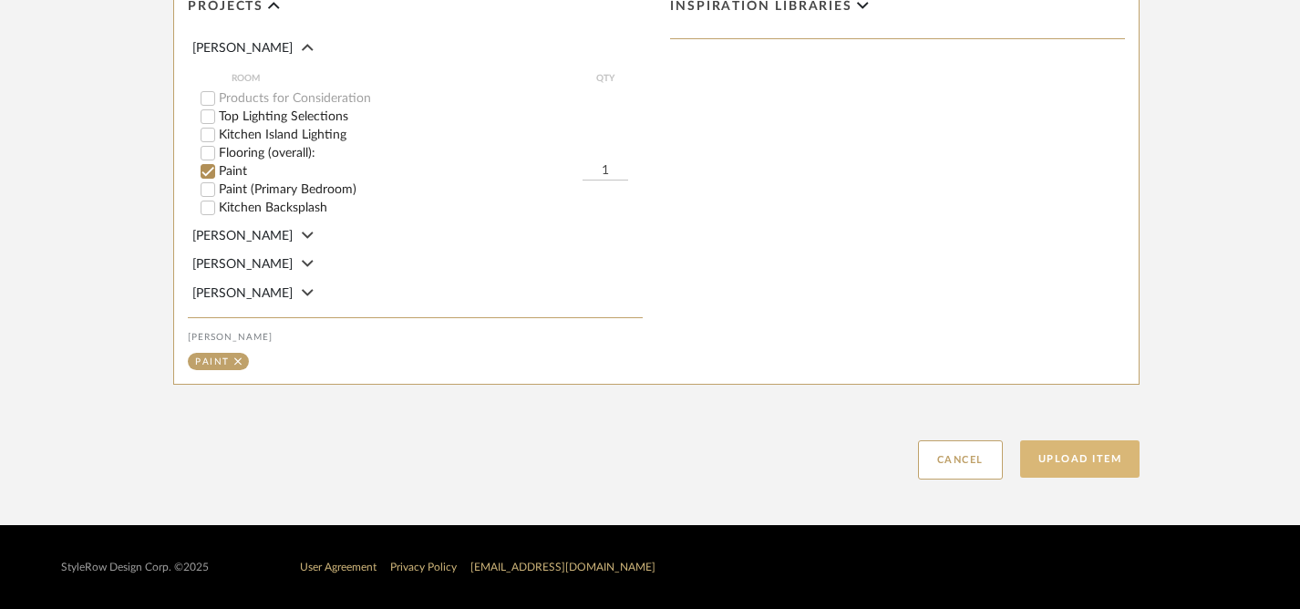
type textarea "This gray’s cool purple undertone carries a mood of playful ease that permeates…"
click at [1078, 462] on button "Upload Item" at bounding box center [1080, 458] width 120 height 37
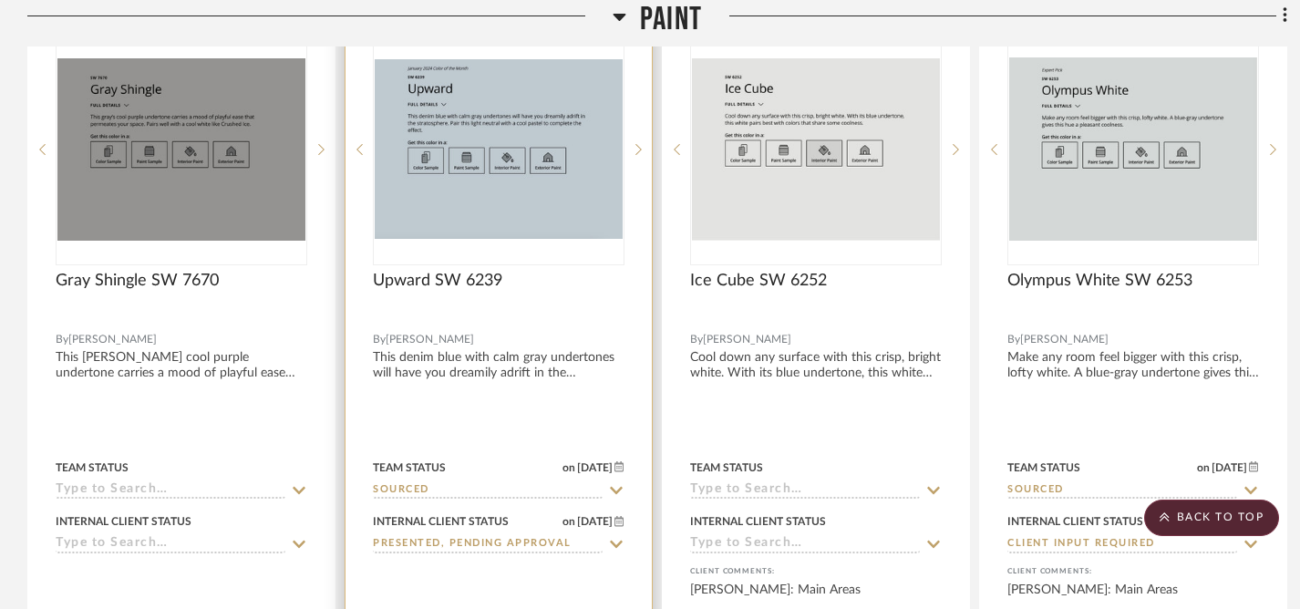
scroll to position [3259, 0]
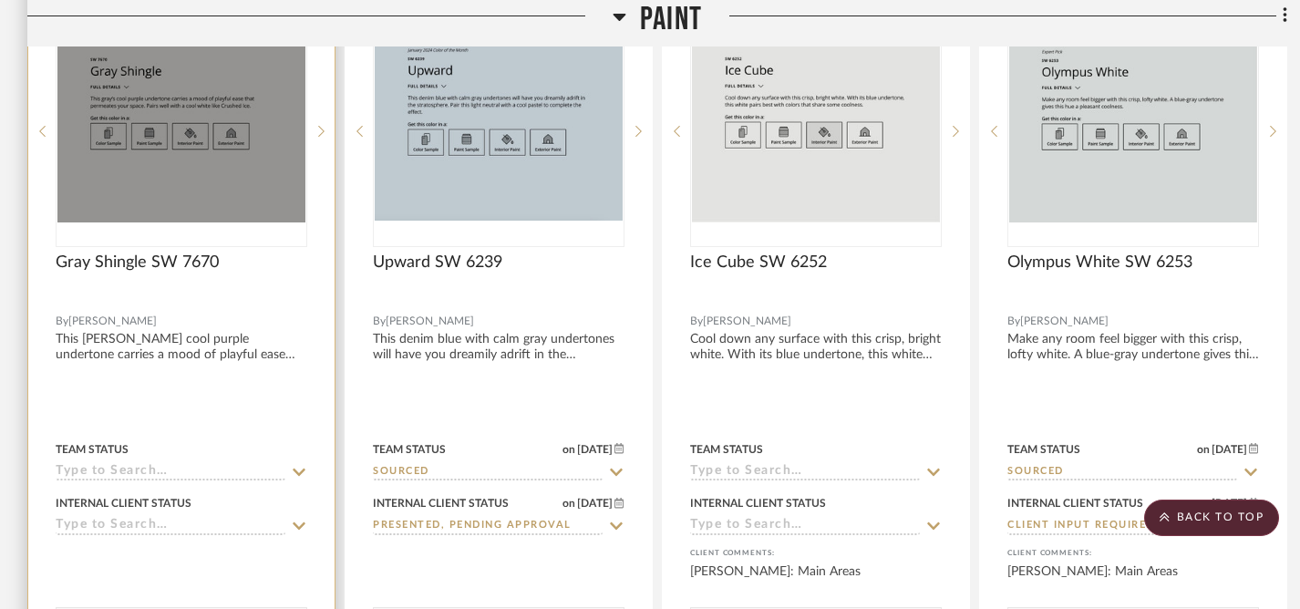
click at [298, 472] on icon at bounding box center [299, 472] width 13 height 7
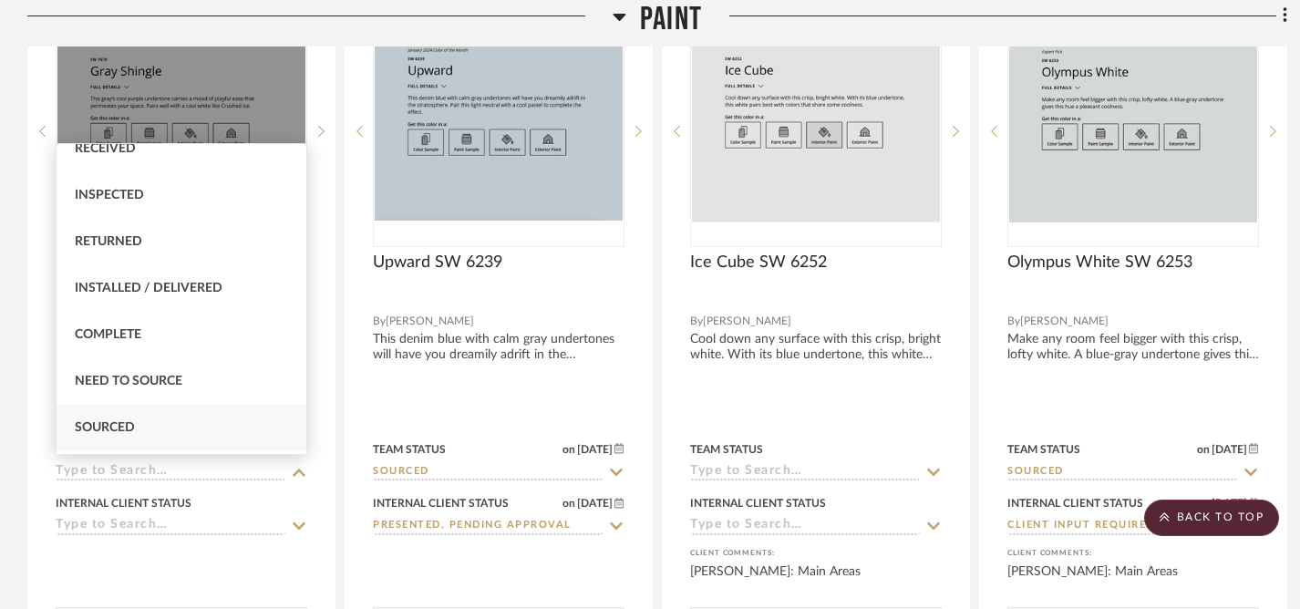
scroll to position [346, 0]
click at [191, 420] on div "Sourced" at bounding box center [182, 426] width 250 height 46
type input "9/3/2025"
type input "Sourced"
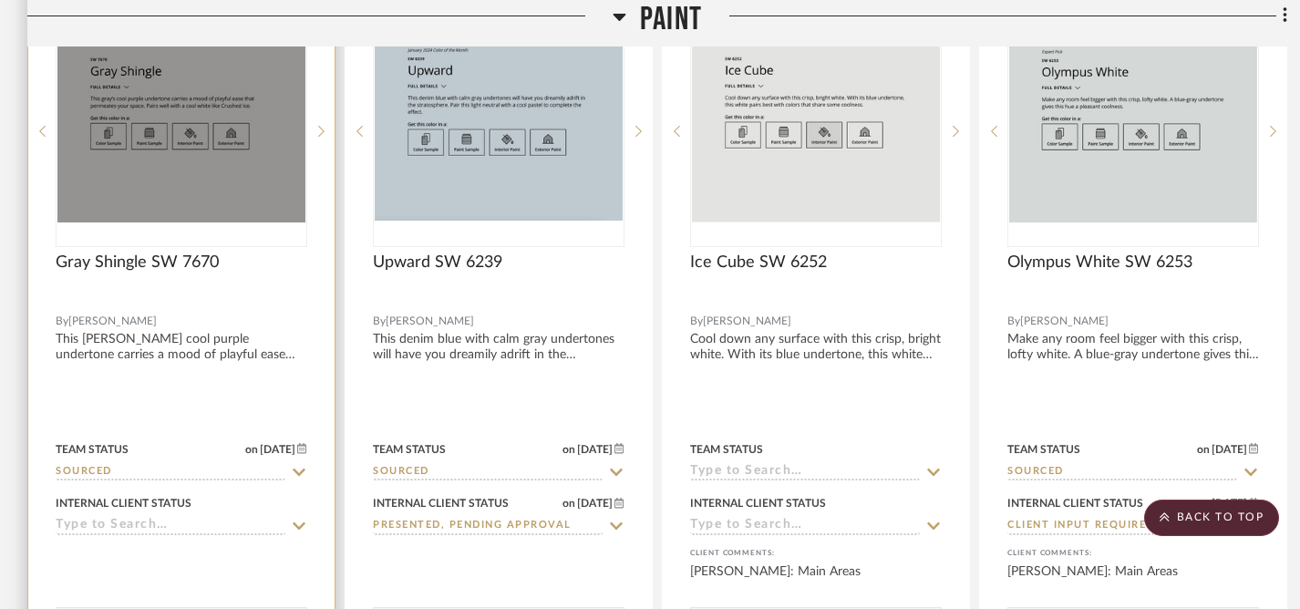
click at [301, 521] on icon at bounding box center [299, 526] width 16 height 15
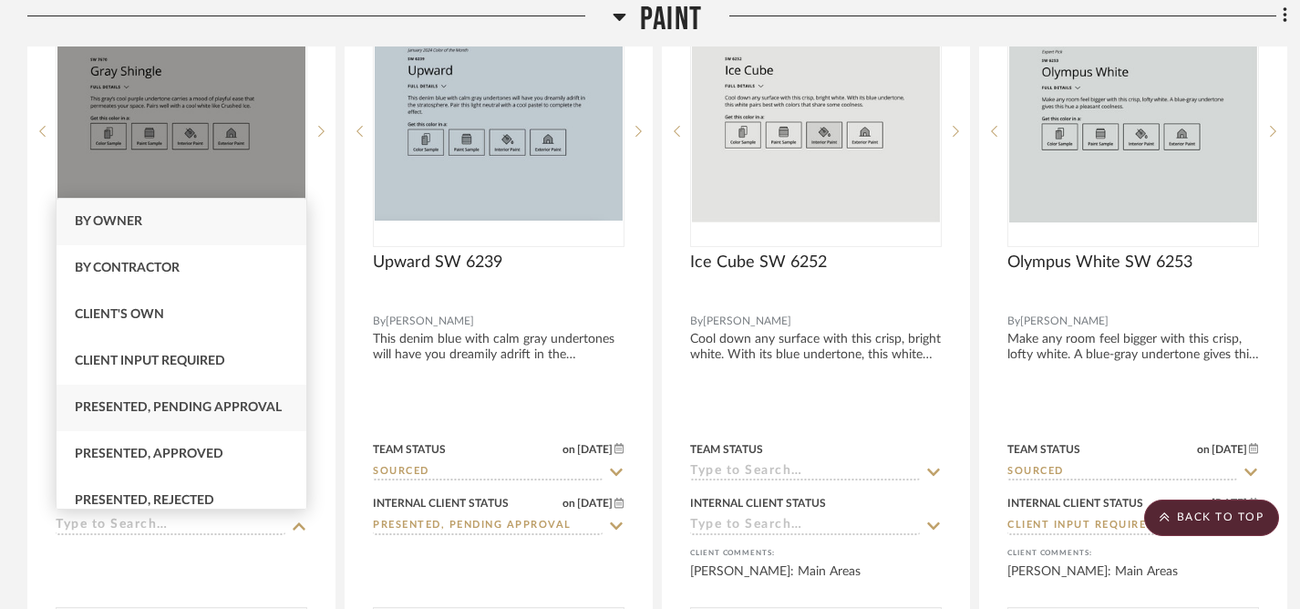
click at [196, 410] on span "Presented, Pending Approval" at bounding box center [178, 407] width 207 height 13
type input "9/3/2025"
type input "Presented, Pending Approval"
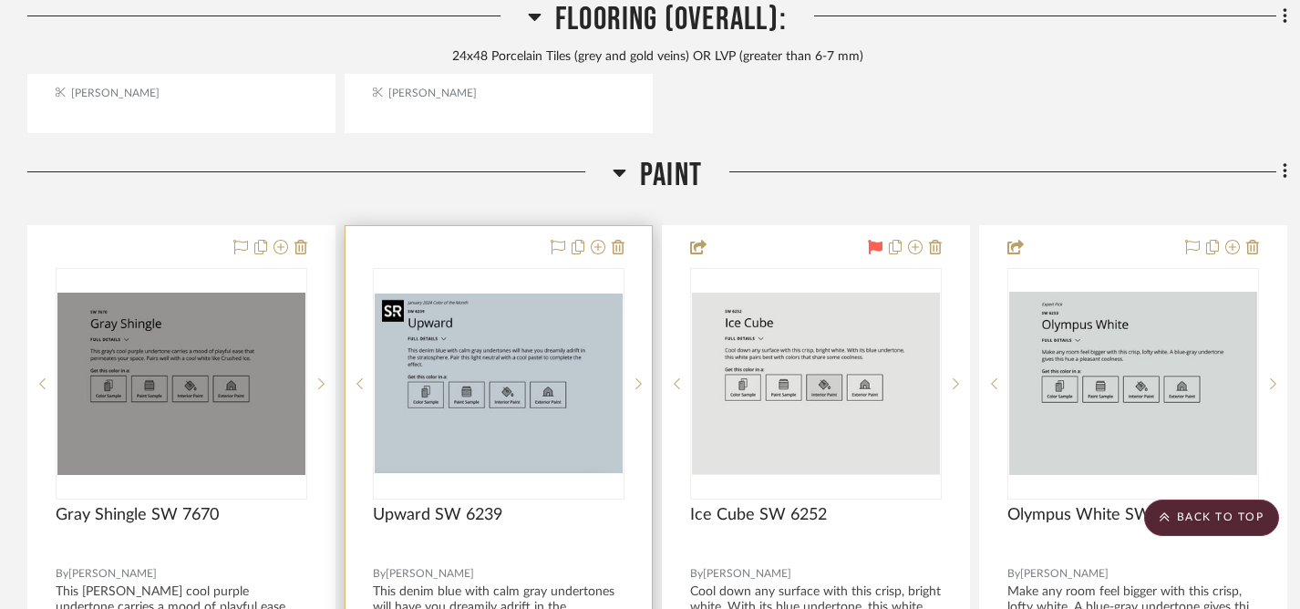
scroll to position [3007, 0]
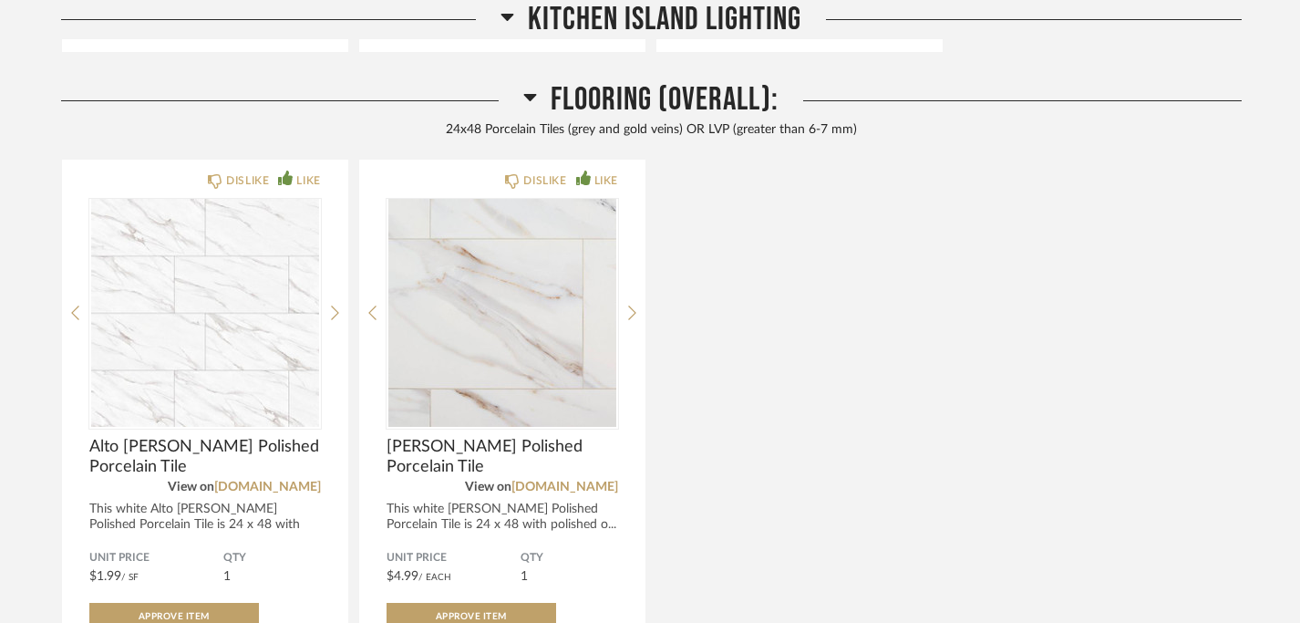
scroll to position [2381, 0]
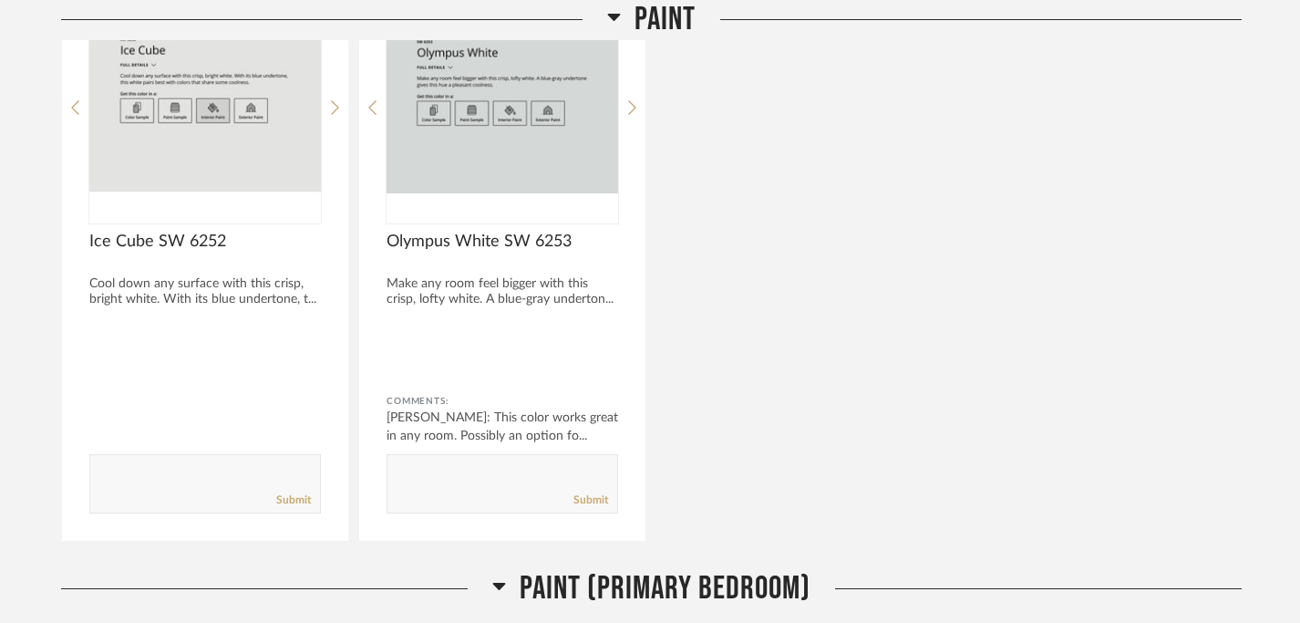
scroll to position [2597, 0]
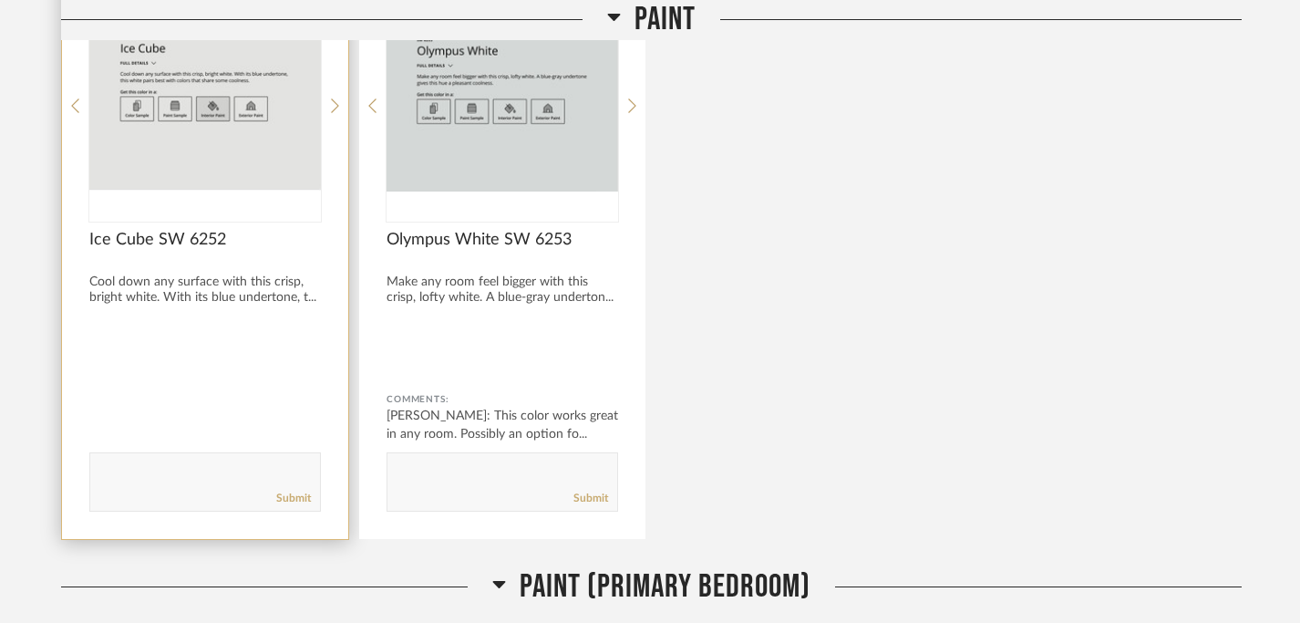
click at [147, 459] on form "Submit" at bounding box center [205, 481] width 232 height 59
click at [145, 465] on textarea at bounding box center [205, 473] width 230 height 25
drag, startPoint x: 215, startPoint y: 473, endPoint x: 91, endPoint y: 473, distance: 124.0
click at [91, 473] on textarea at bounding box center [205, 473] width 230 height 25
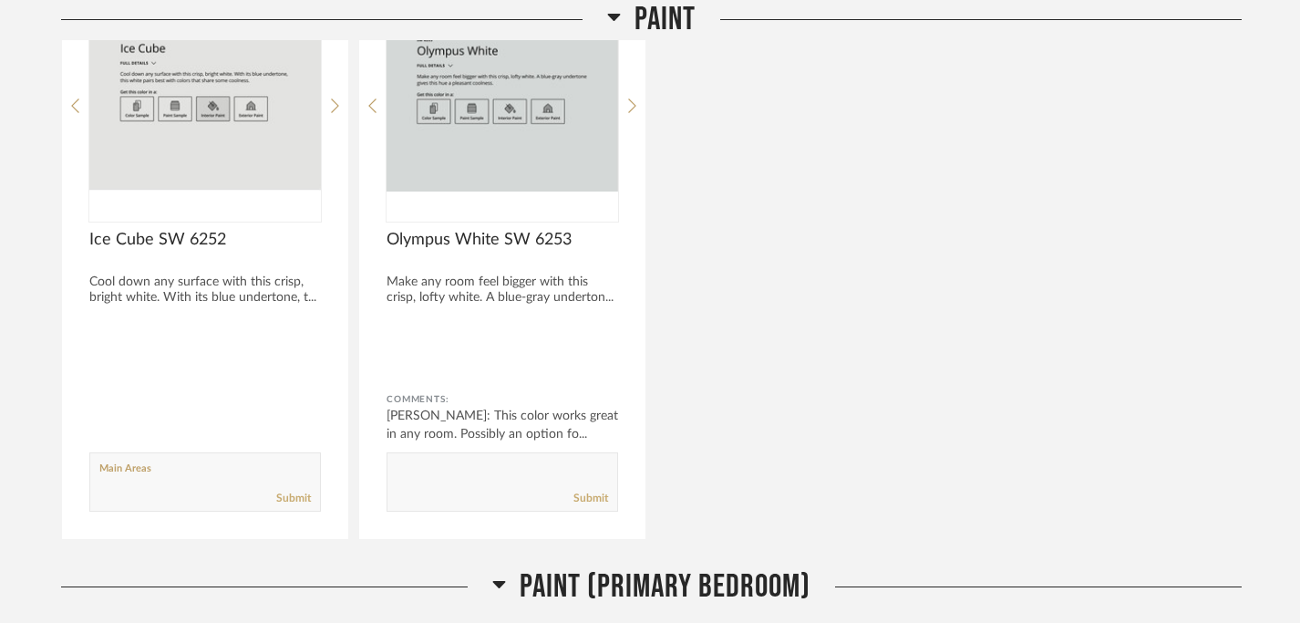
drag, startPoint x: 162, startPoint y: 476, endPoint x: 48, endPoint y: 471, distance: 114.1
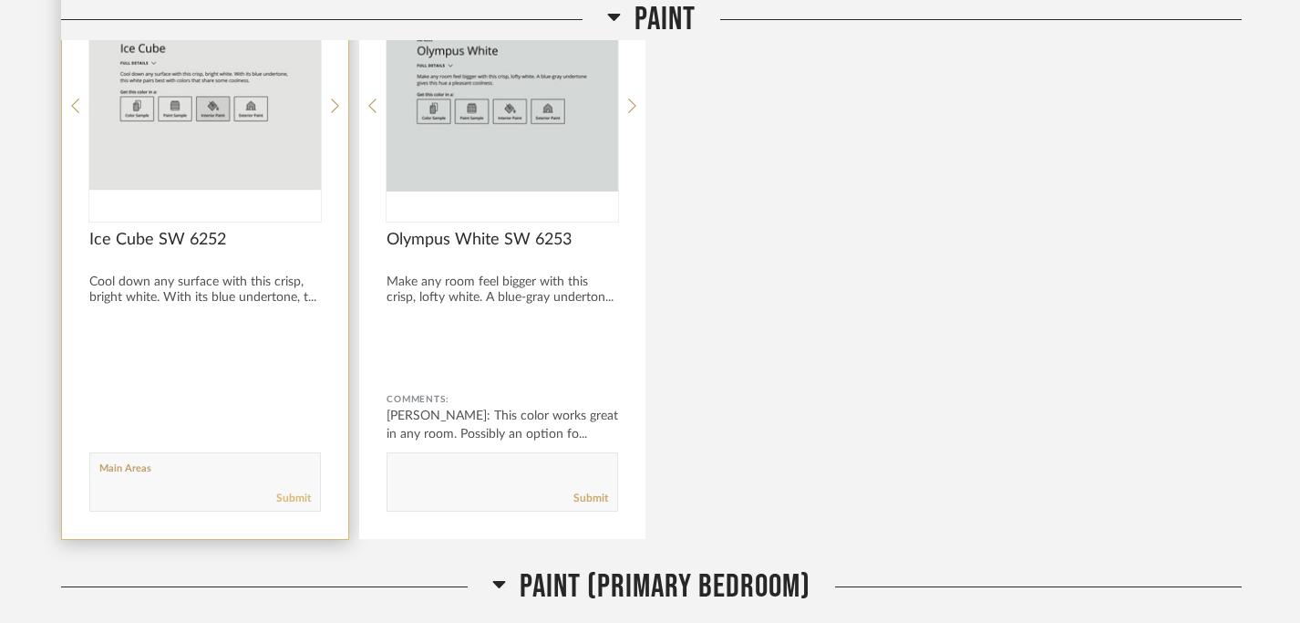
type textarea "Main Areas"
click at [294, 504] on link "Submit" at bounding box center [293, 498] width 35 height 15
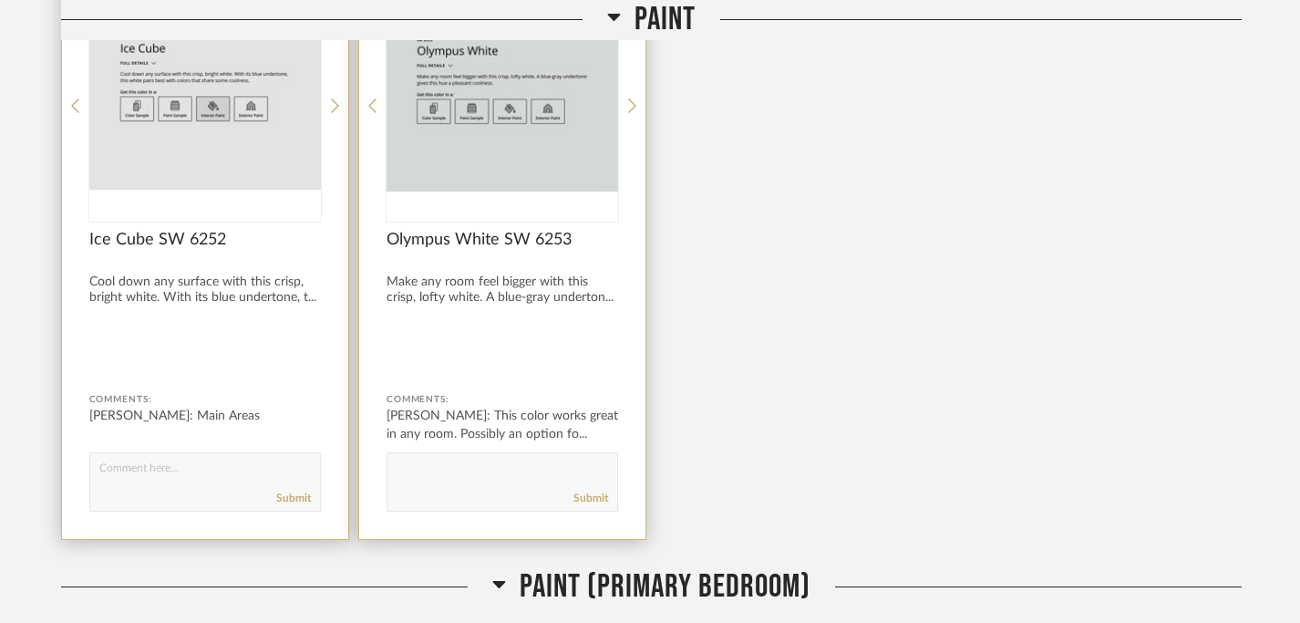
click at [415, 469] on textarea at bounding box center [502, 473] width 230 height 25
paste textarea "Main Areas"
type textarea "Main Areas"
click at [591, 501] on link "Submit" at bounding box center [590, 498] width 35 height 15
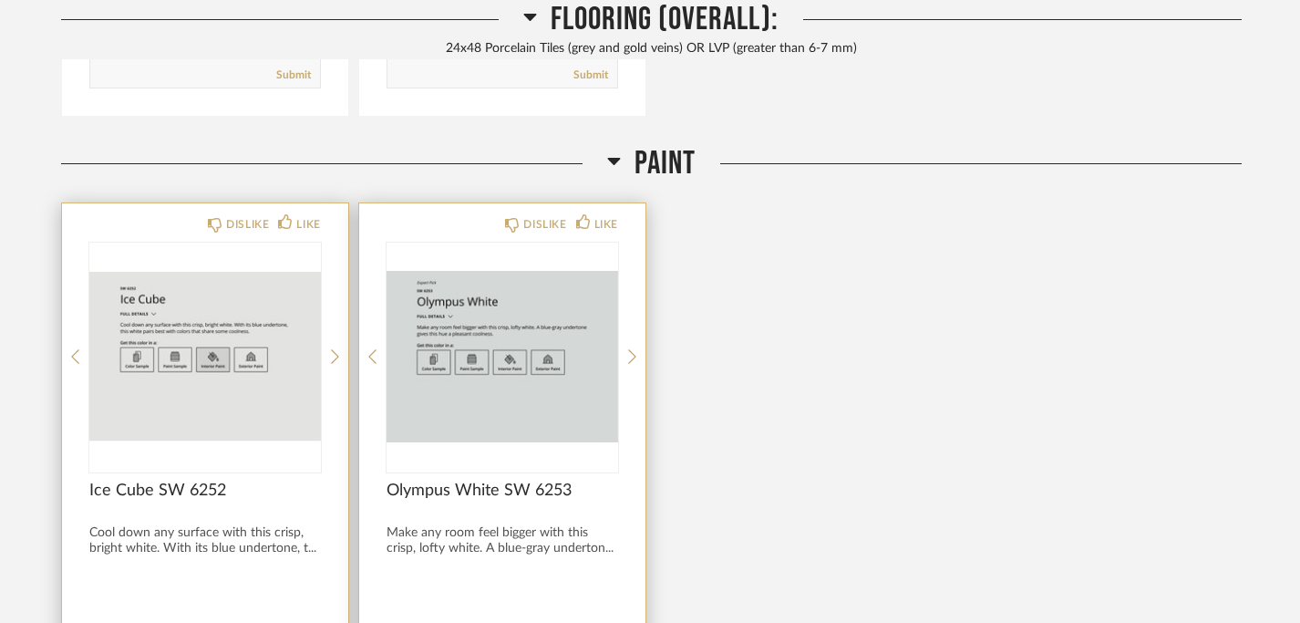
scroll to position [2340, 0]
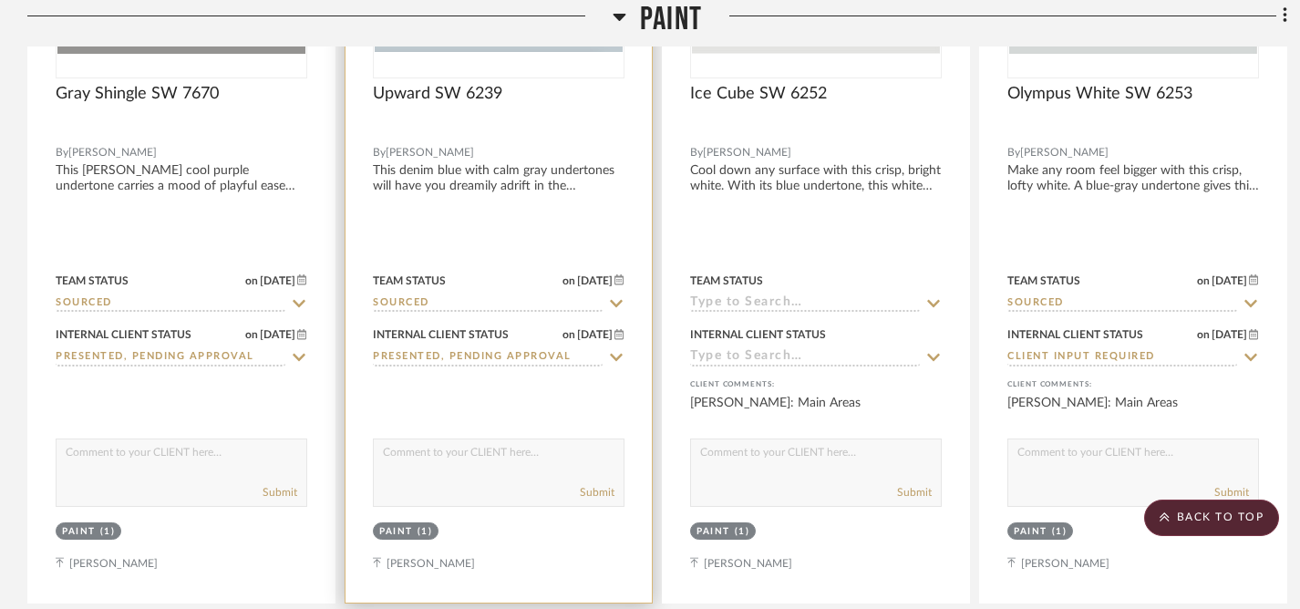
scroll to position [3520, 0]
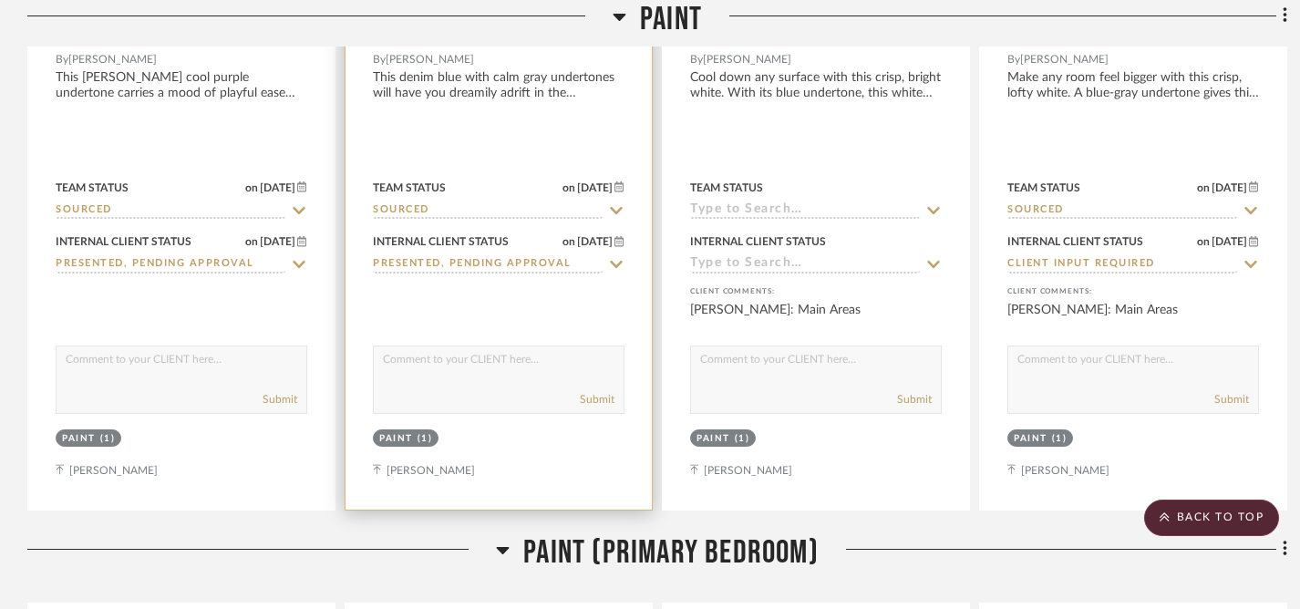
click at [480, 374] on textarea at bounding box center [499, 363] width 250 height 35
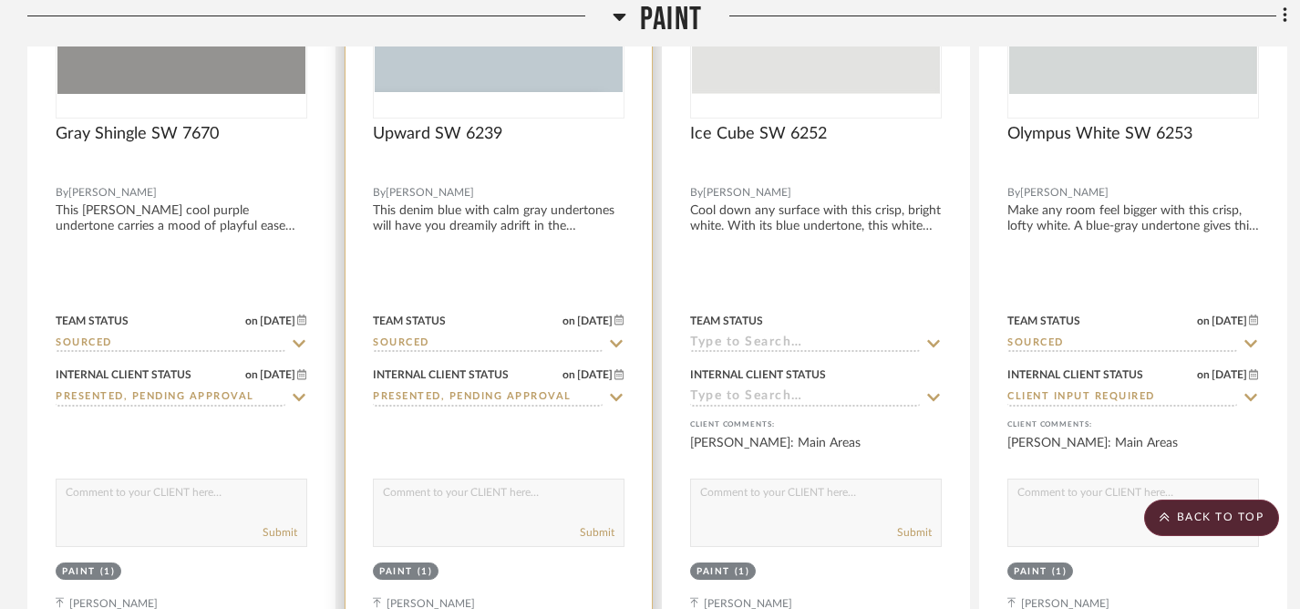
scroll to position [3347, 0]
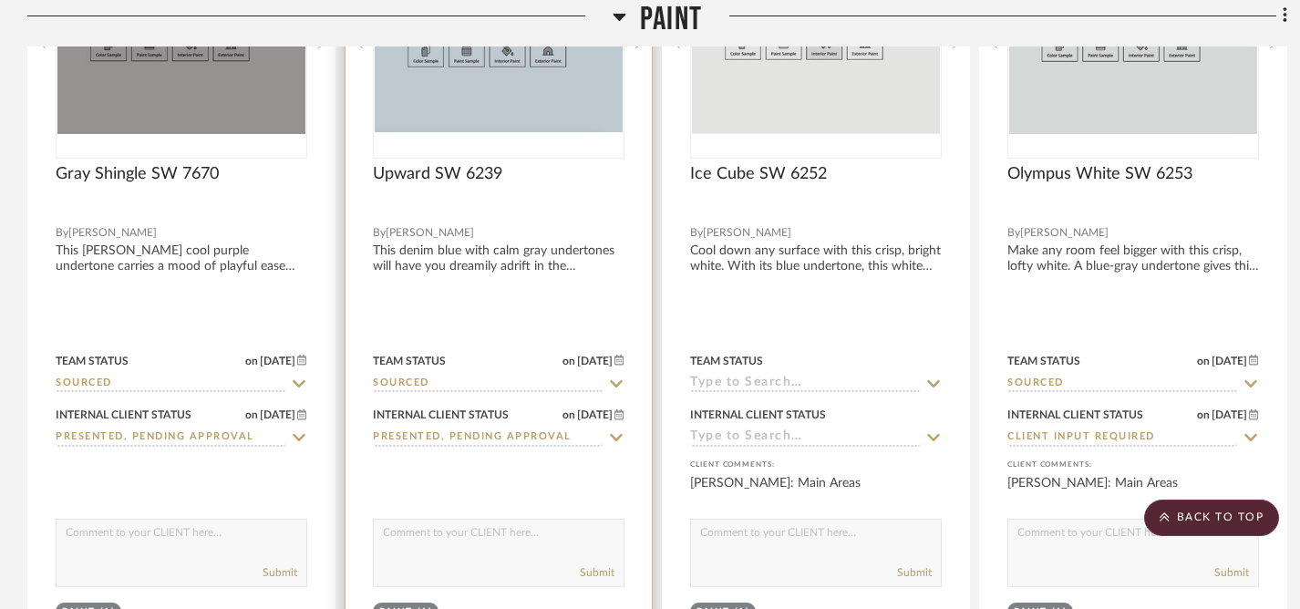
click at [534, 105] on img "0" at bounding box center [499, 43] width 248 height 180
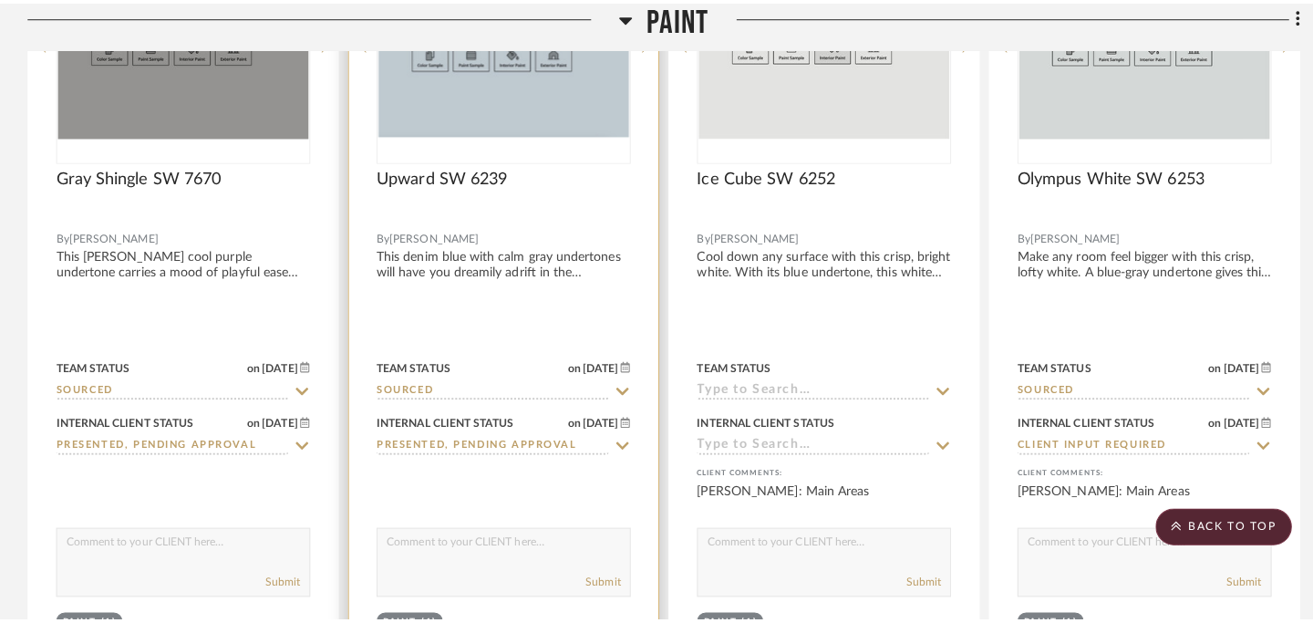
scroll to position [0, 0]
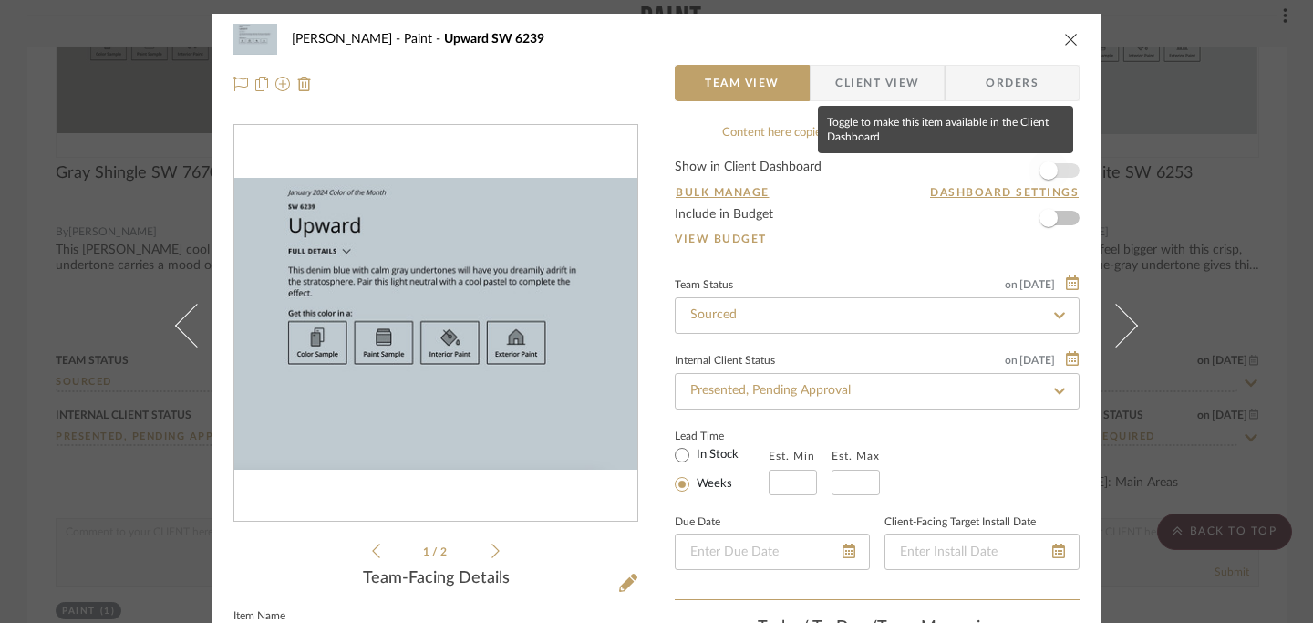
click at [1039, 165] on span "button" at bounding box center [1048, 170] width 18 height 18
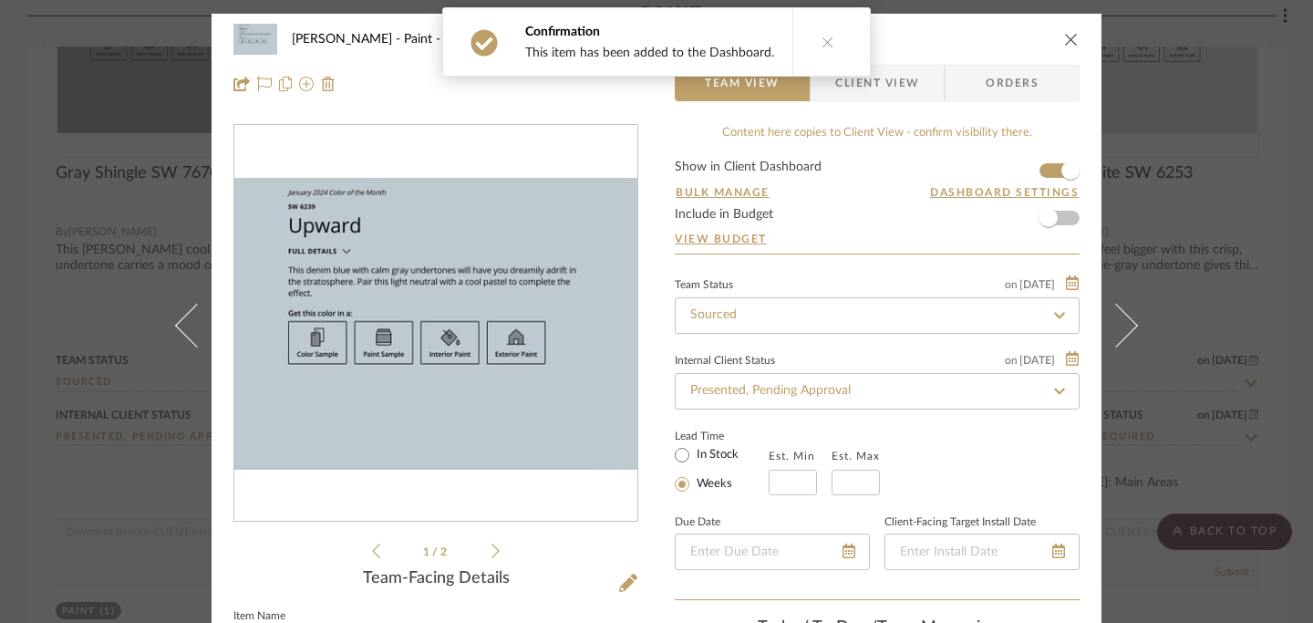
click at [1064, 38] on icon "close" at bounding box center [1071, 39] width 15 height 15
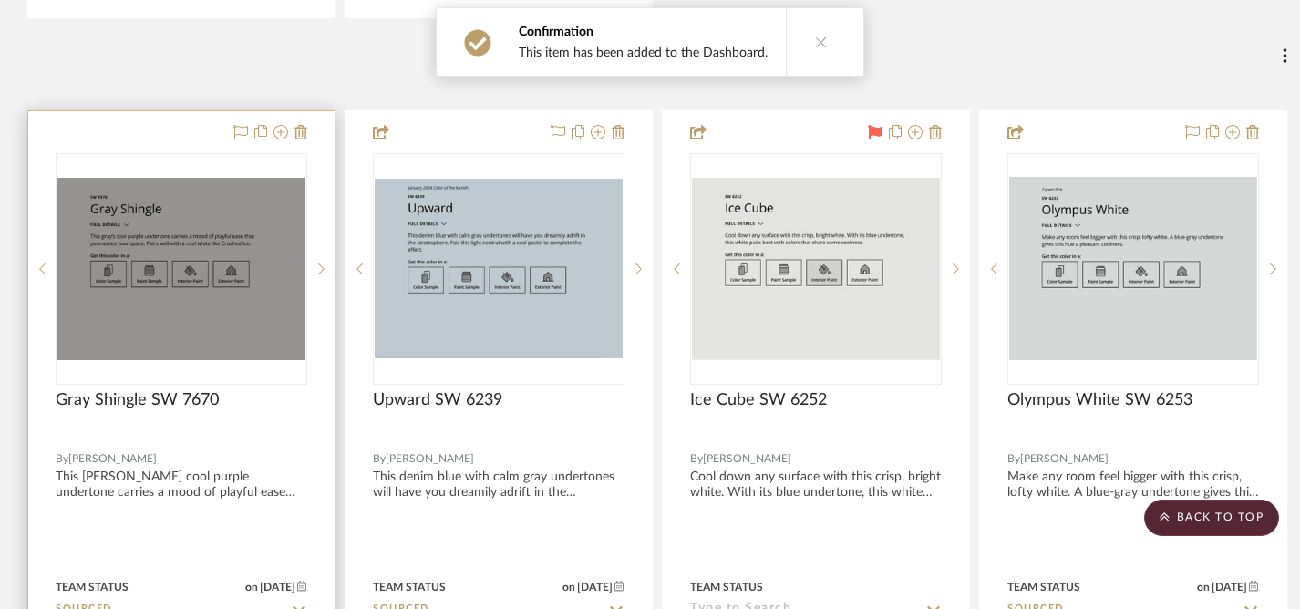
scroll to position [3017, 0]
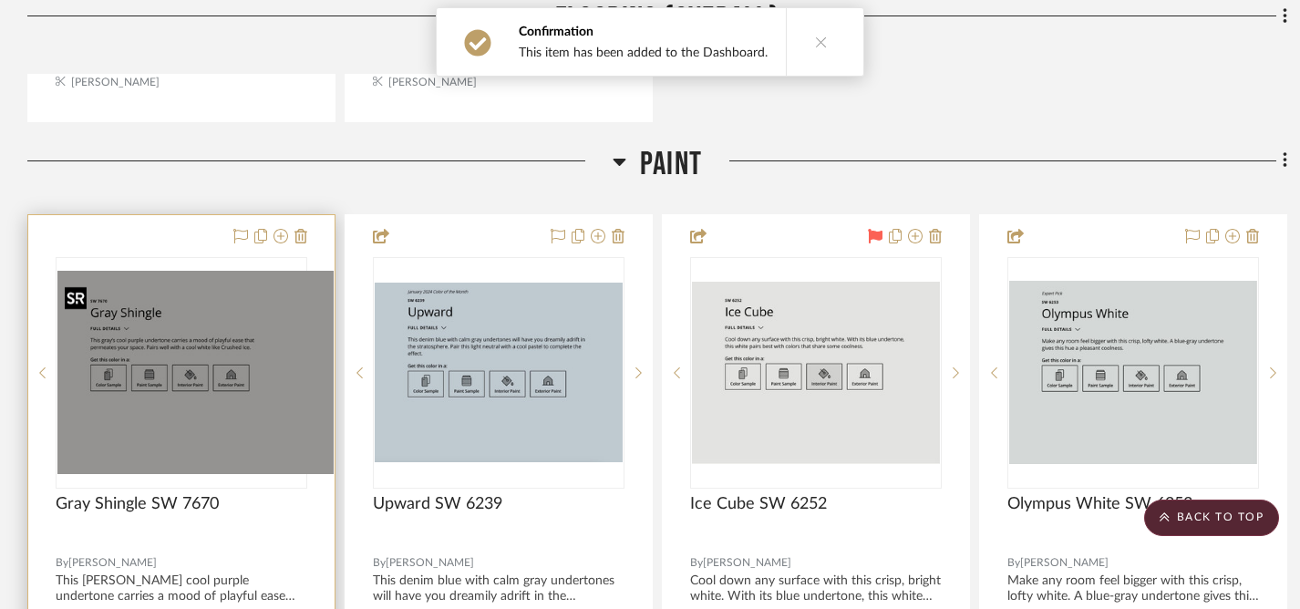
click at [284, 328] on img "0" at bounding box center [195, 372] width 276 height 202
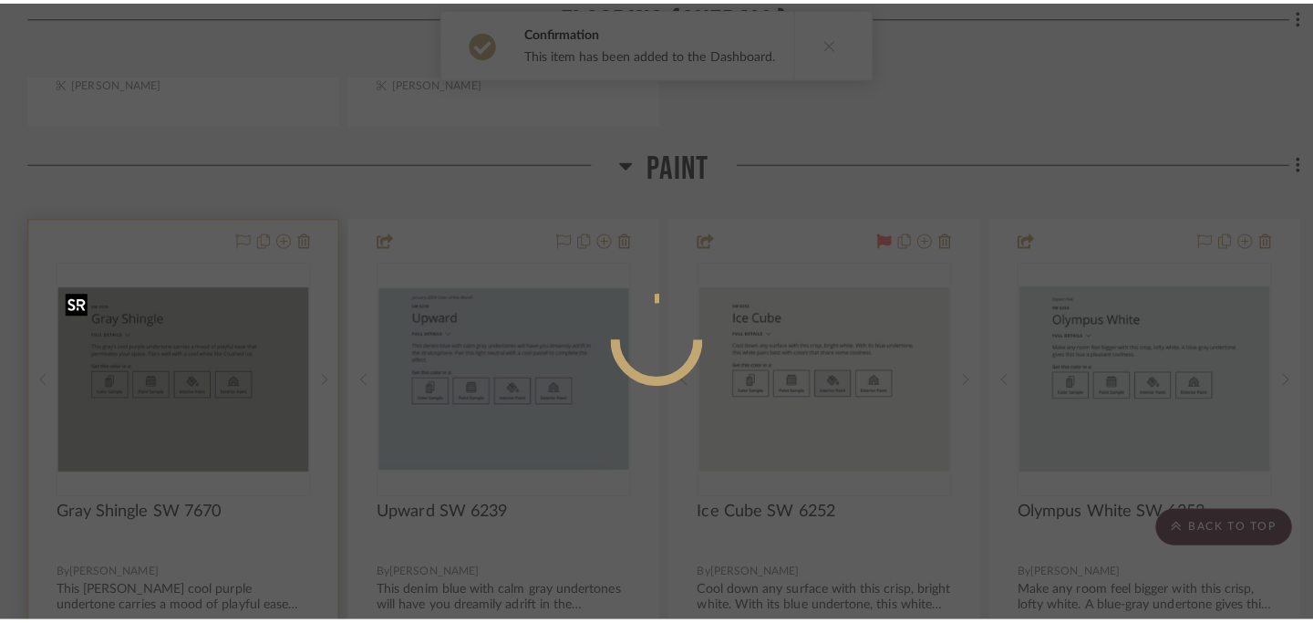
scroll to position [0, 0]
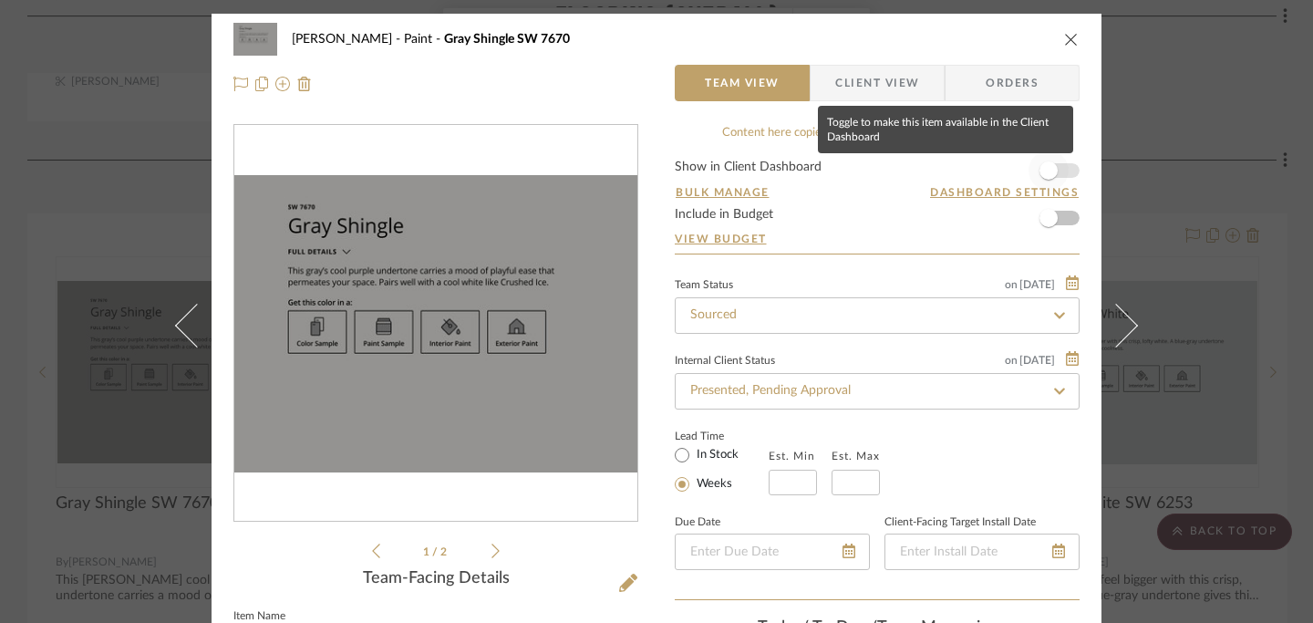
click at [1053, 172] on span "button" at bounding box center [1048, 170] width 40 height 40
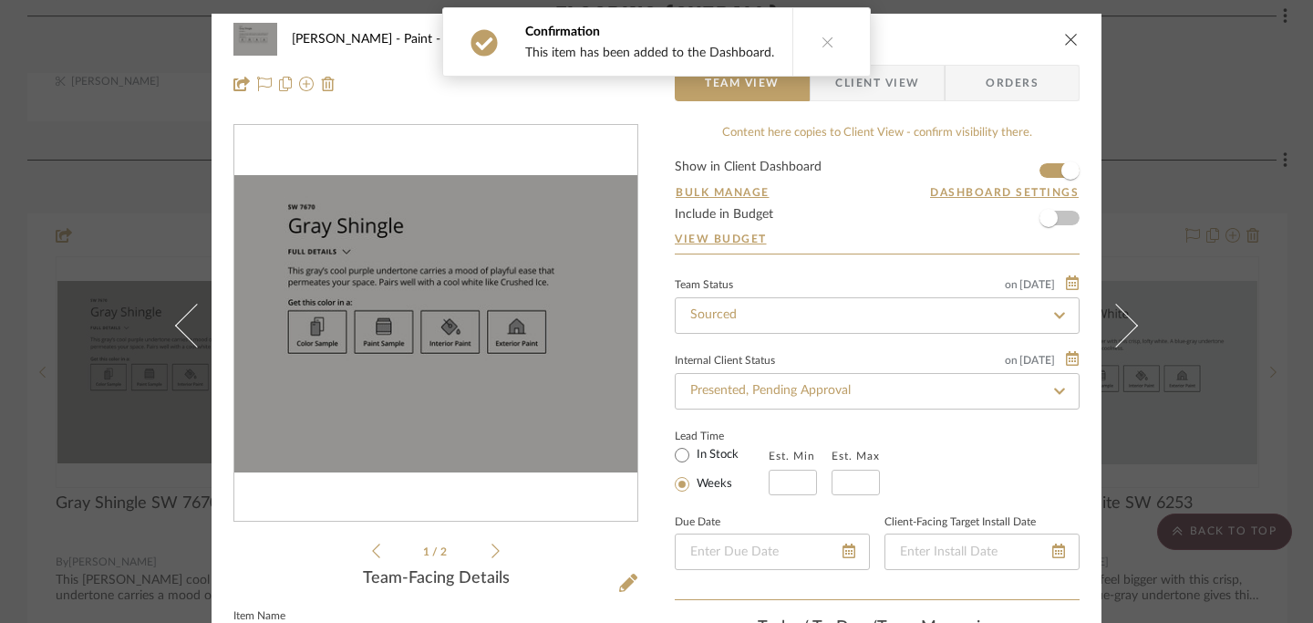
click at [1065, 42] on icon "close" at bounding box center [1071, 39] width 15 height 15
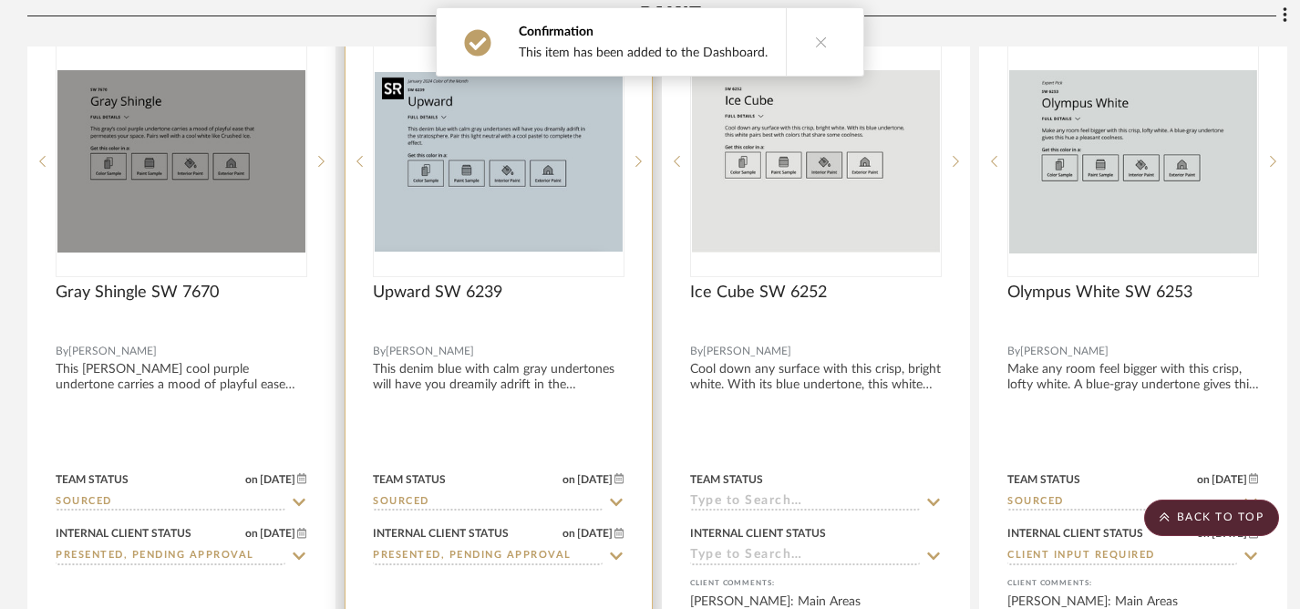
scroll to position [3348, 0]
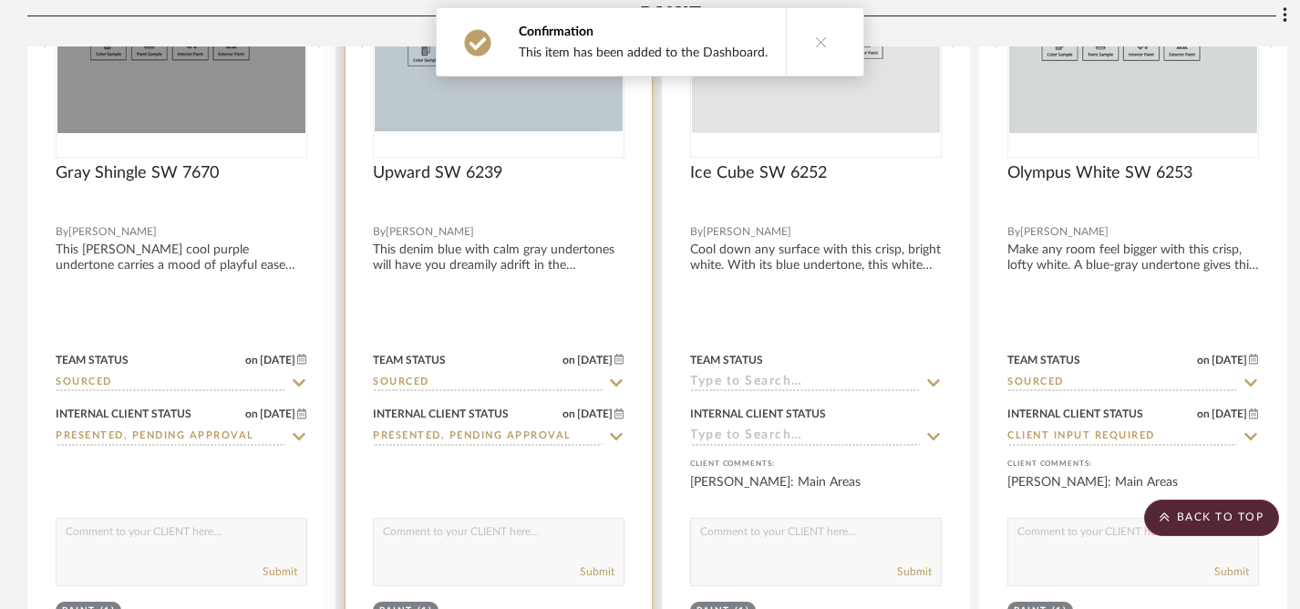
click at [435, 532] on textarea at bounding box center [499, 536] width 250 height 35
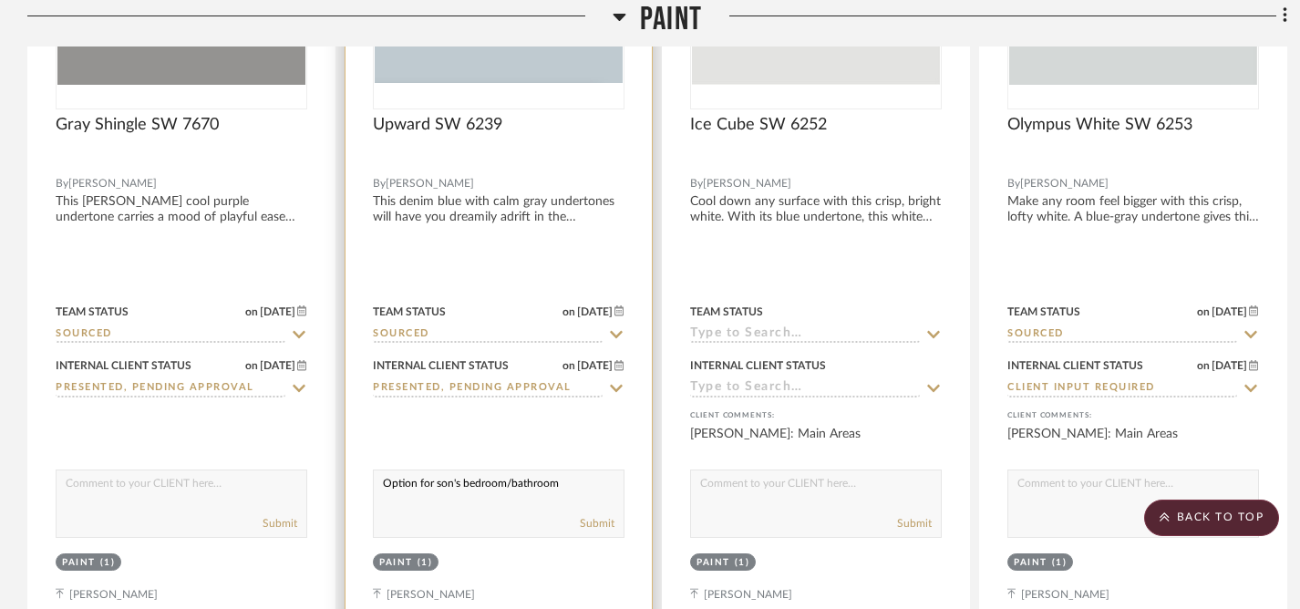
scroll to position [3403, 0]
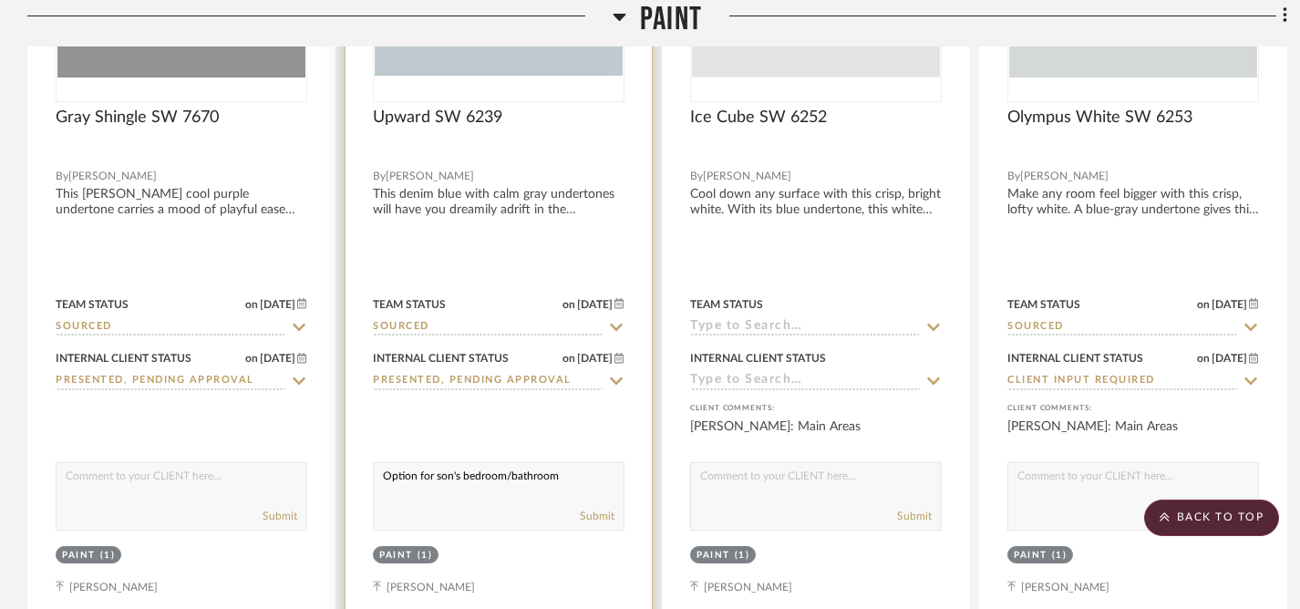
click at [382, 477] on textarea "Option for son's bedroom/bathroom" at bounding box center [499, 480] width 250 height 35
drag, startPoint x: 382, startPoint y: 477, endPoint x: 576, endPoint y: 479, distance: 194.2
click at [576, 479] on textarea "Option for son's bedroom/bathroom" at bounding box center [499, 480] width 250 height 35
type textarea "Option for son's bedroom/bathroom"
click at [595, 512] on button "Submit" at bounding box center [597, 516] width 35 height 16
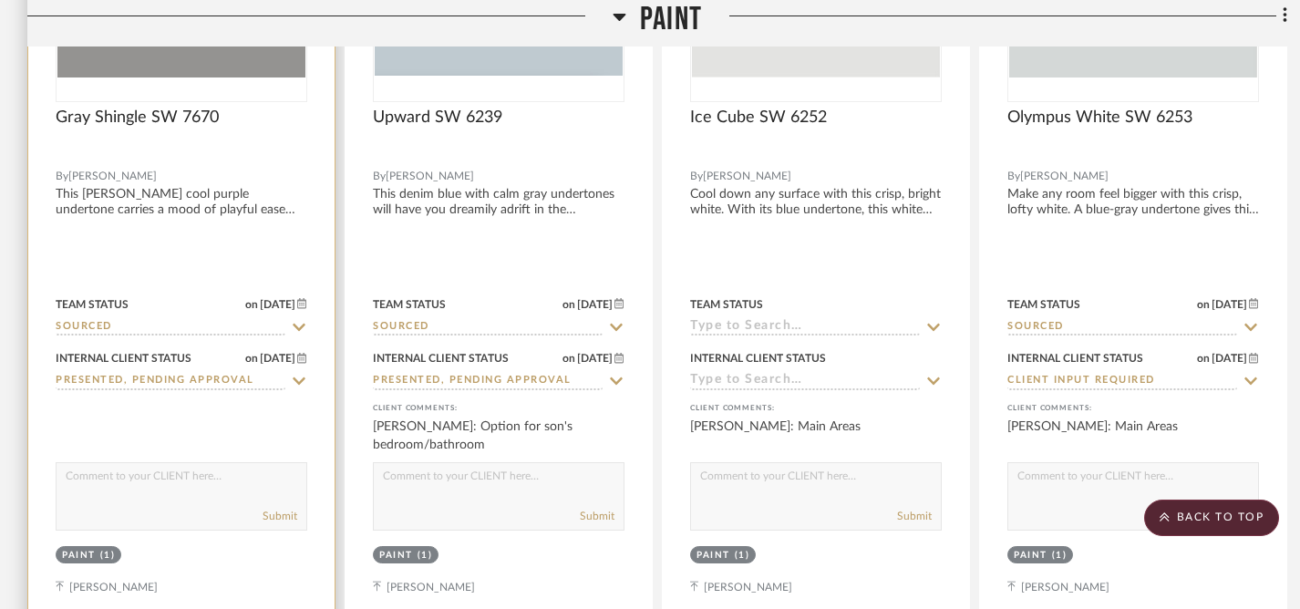
click at [164, 495] on textarea at bounding box center [182, 480] width 250 height 35
paste textarea "Option for son's bedroom/bathroom"
type textarea "Option for son's bedroom/bathroom"
click at [279, 515] on button "Submit" at bounding box center [280, 516] width 35 height 16
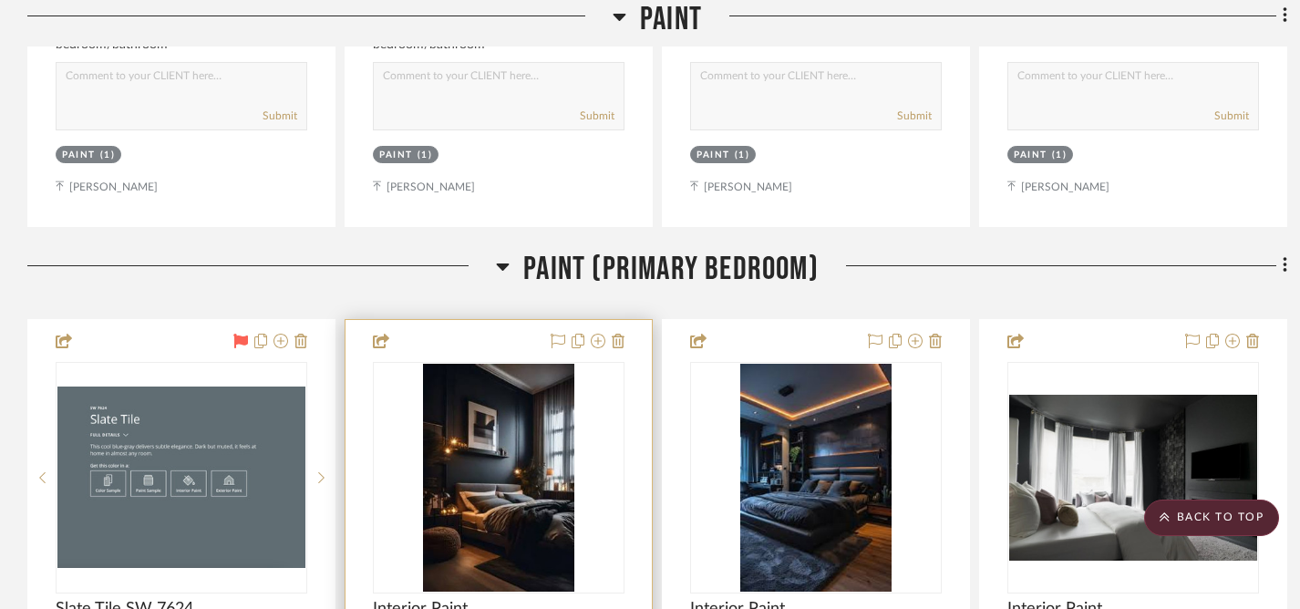
scroll to position [3805, 0]
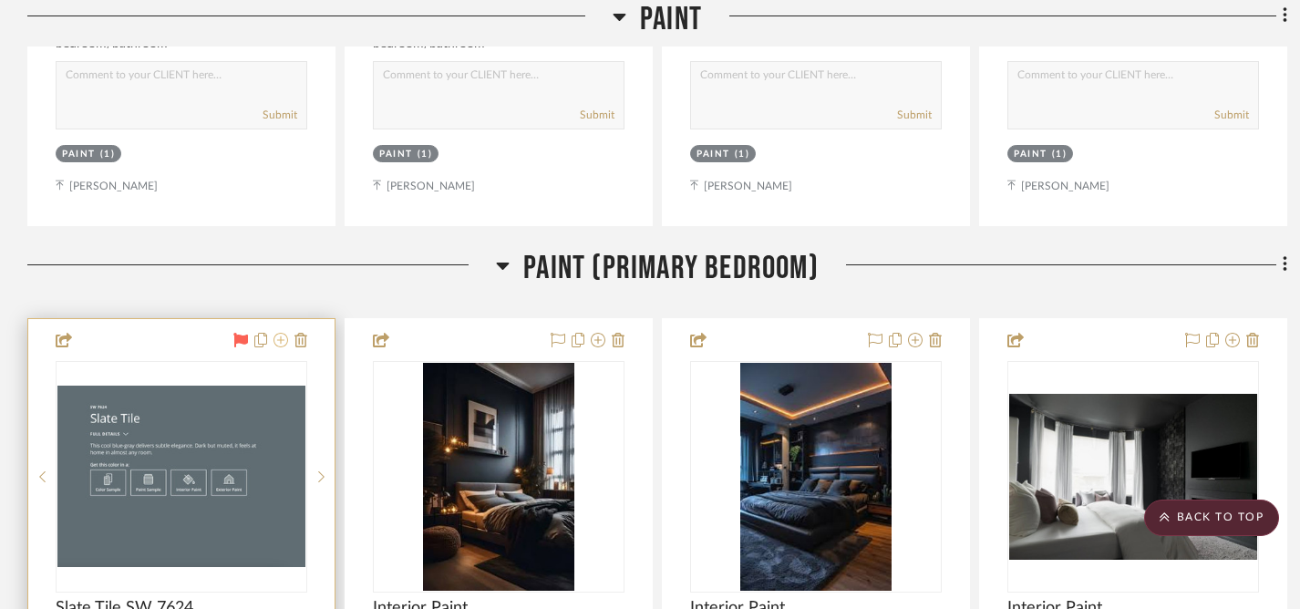
click at [280, 340] on icon at bounding box center [281, 340] width 15 height 15
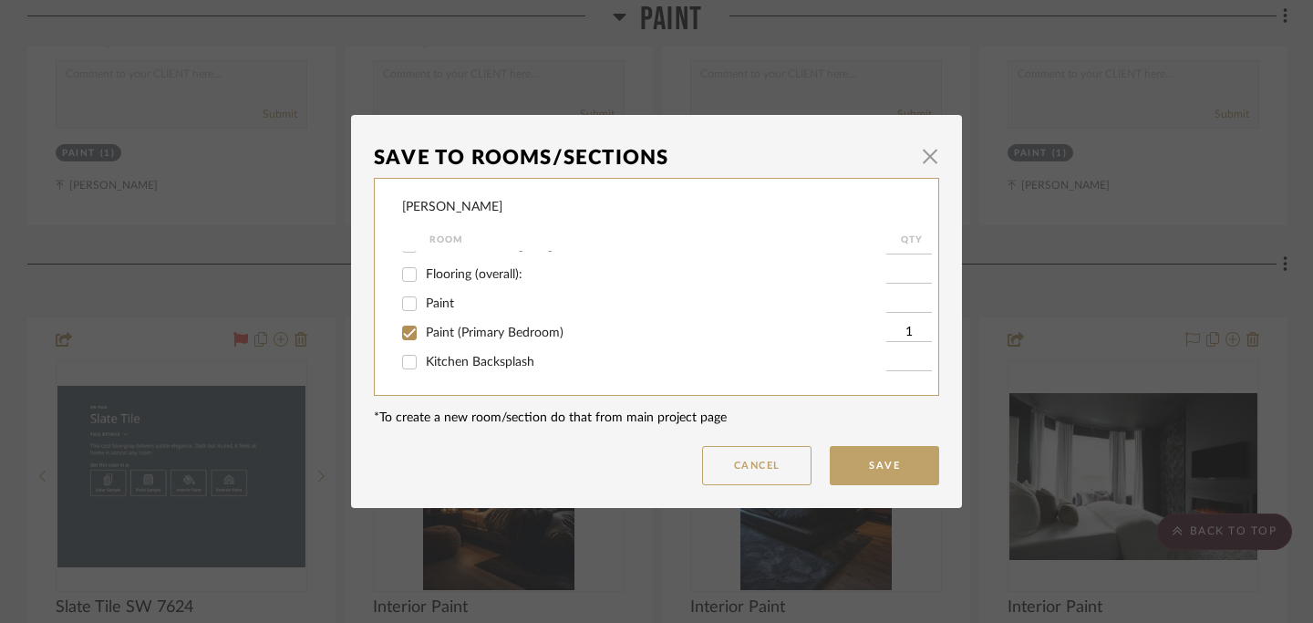
scroll to position [54, 0]
click at [407, 304] on input "Paint" at bounding box center [409, 303] width 29 height 29
checkbox input "true"
type input "1"
click at [872, 471] on button "Save" at bounding box center [884, 465] width 109 height 39
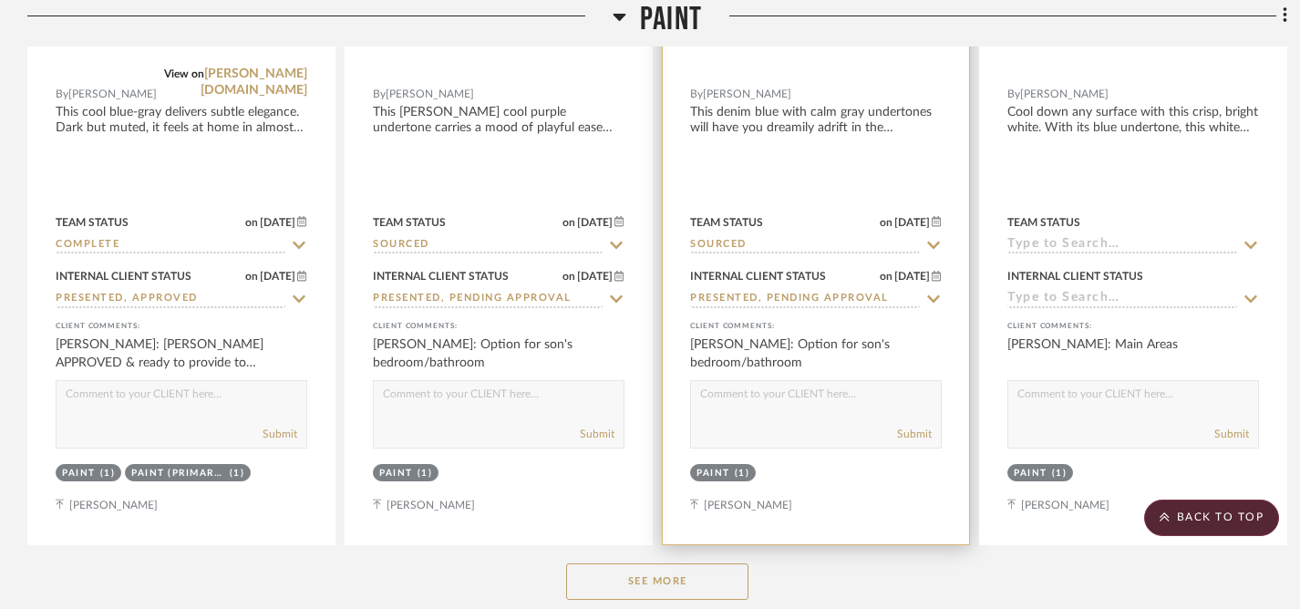
scroll to position [3676, 0]
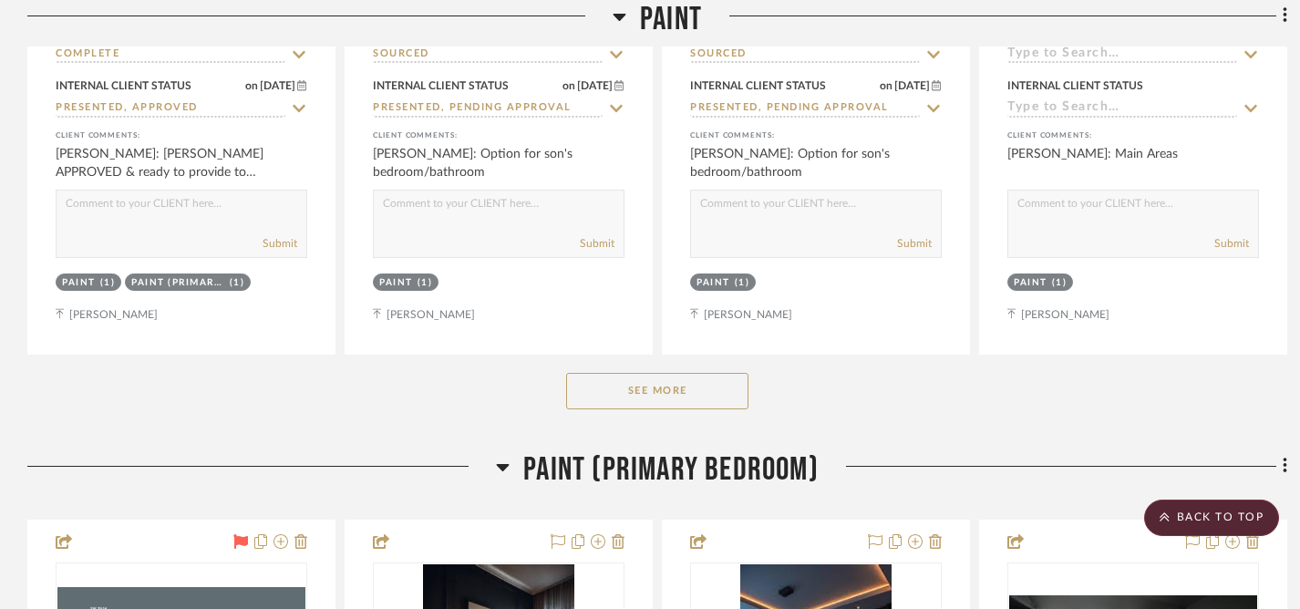
click at [648, 384] on button "See More" at bounding box center [657, 391] width 182 height 36
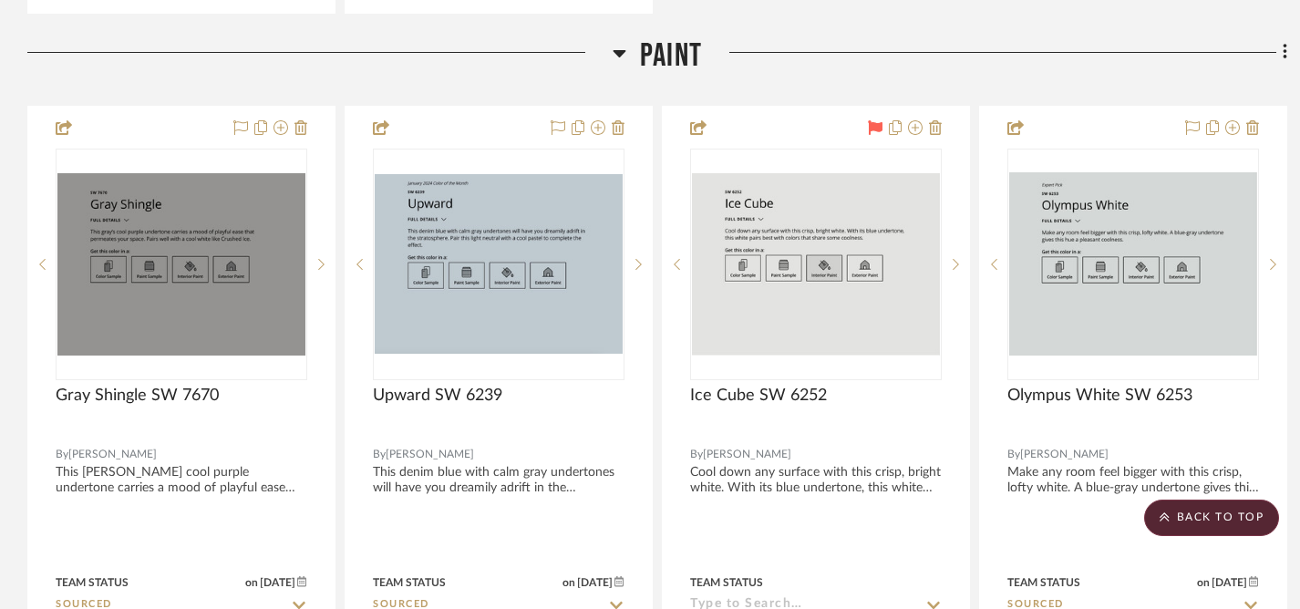
scroll to position [3125, 0]
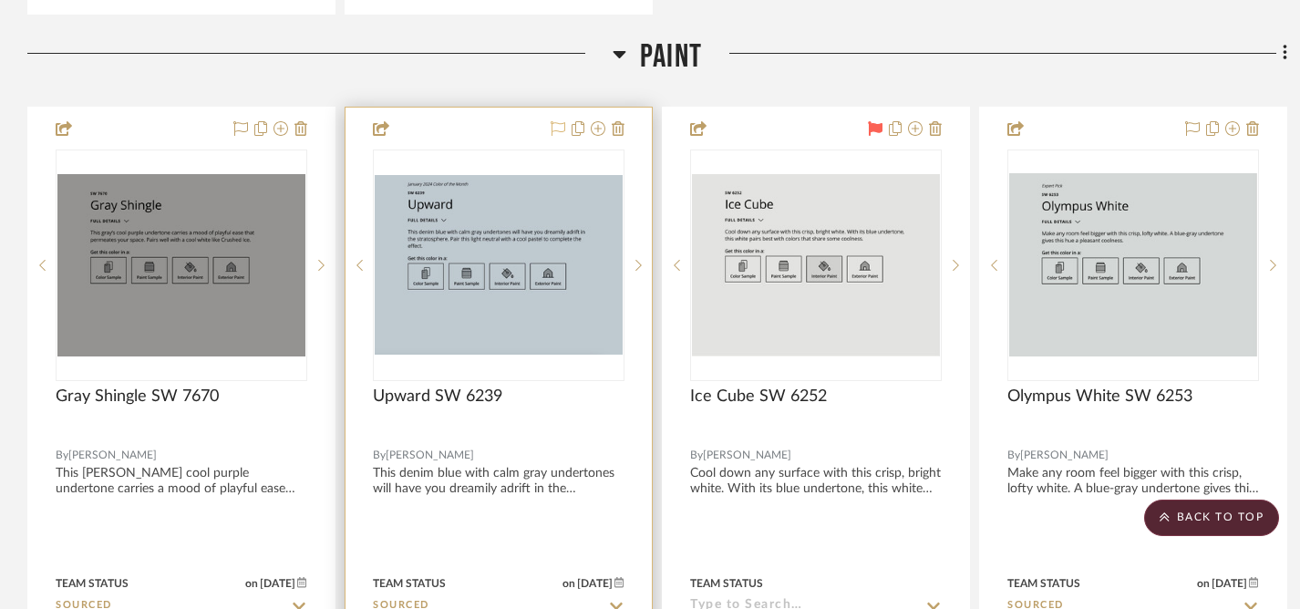
click at [555, 125] on icon at bounding box center [558, 128] width 15 height 15
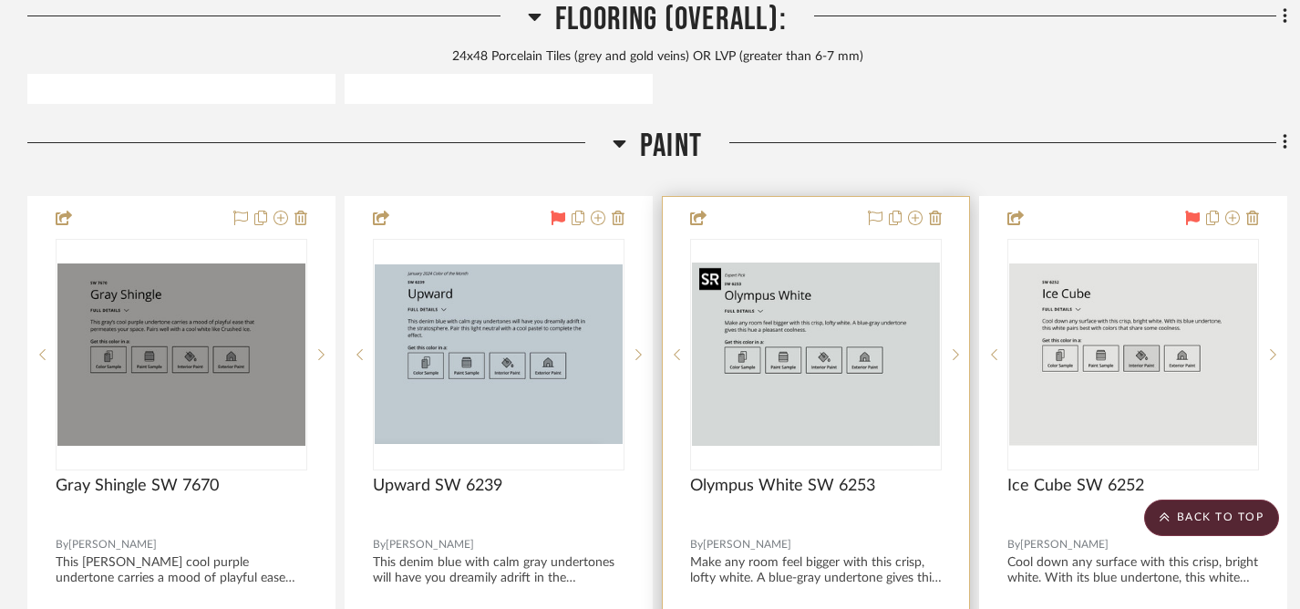
scroll to position [3036, 0]
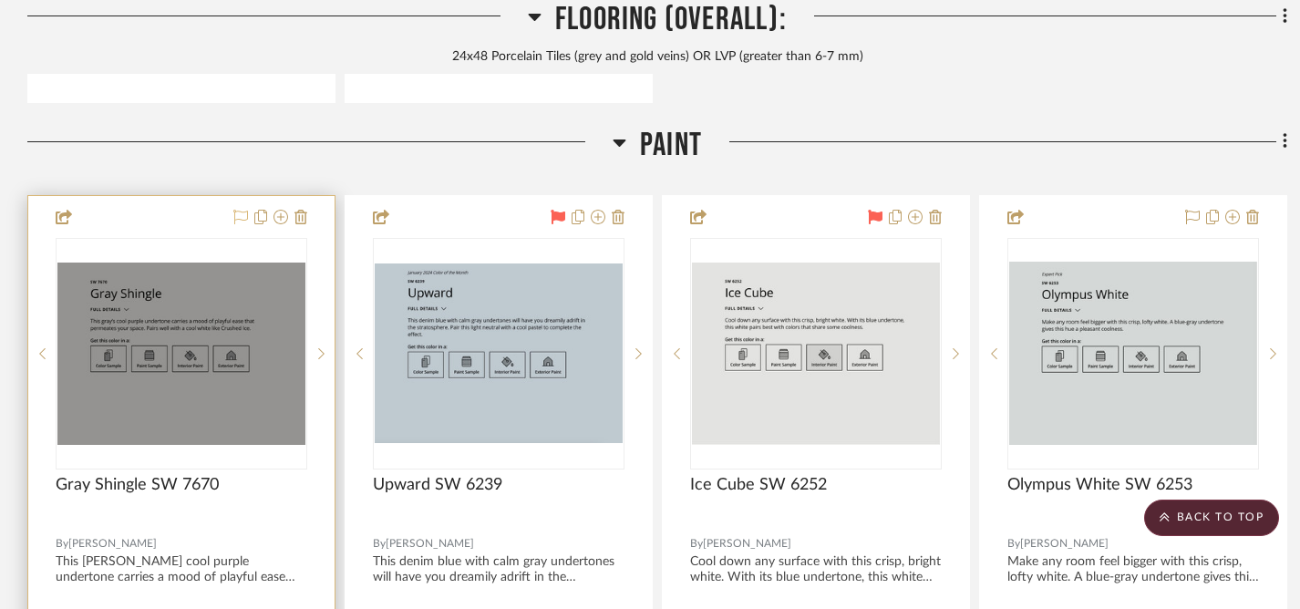
click at [235, 217] on icon at bounding box center [240, 217] width 15 height 15
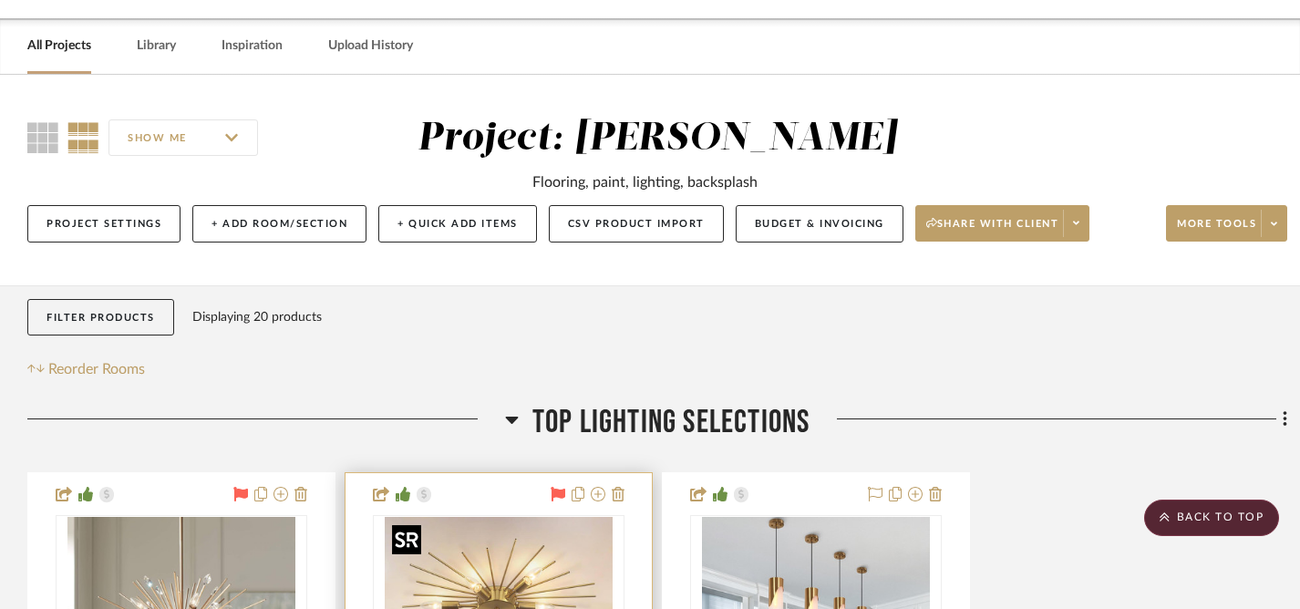
scroll to position [0, 0]
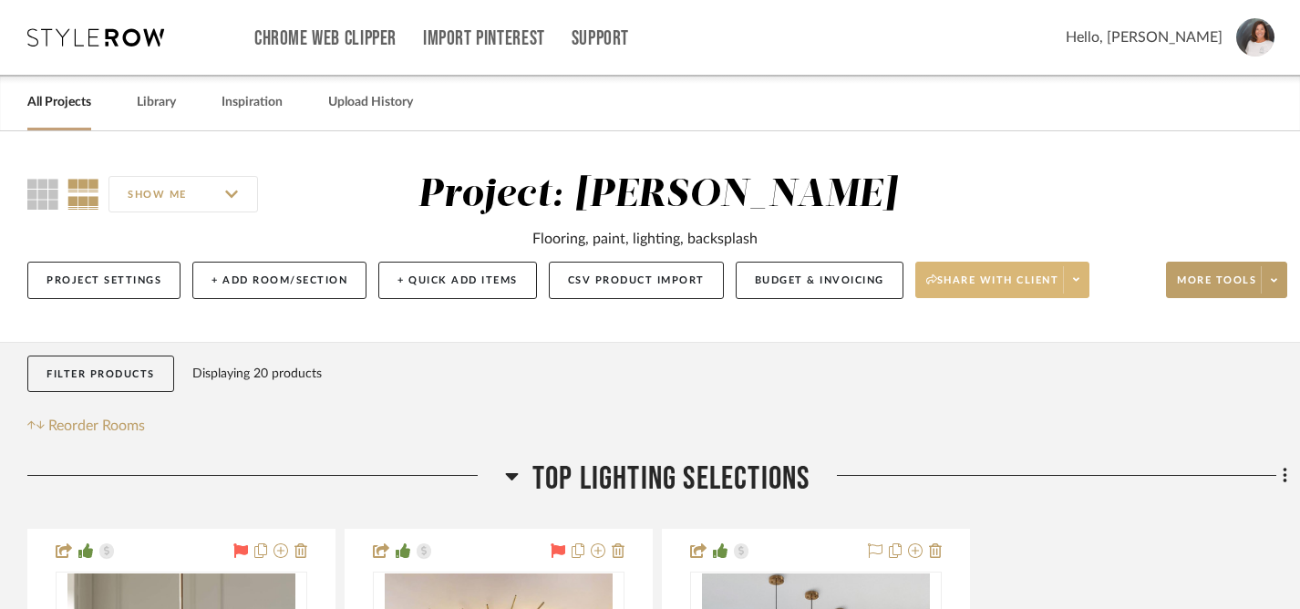
click at [991, 284] on span "Share with client" at bounding box center [992, 287] width 133 height 27
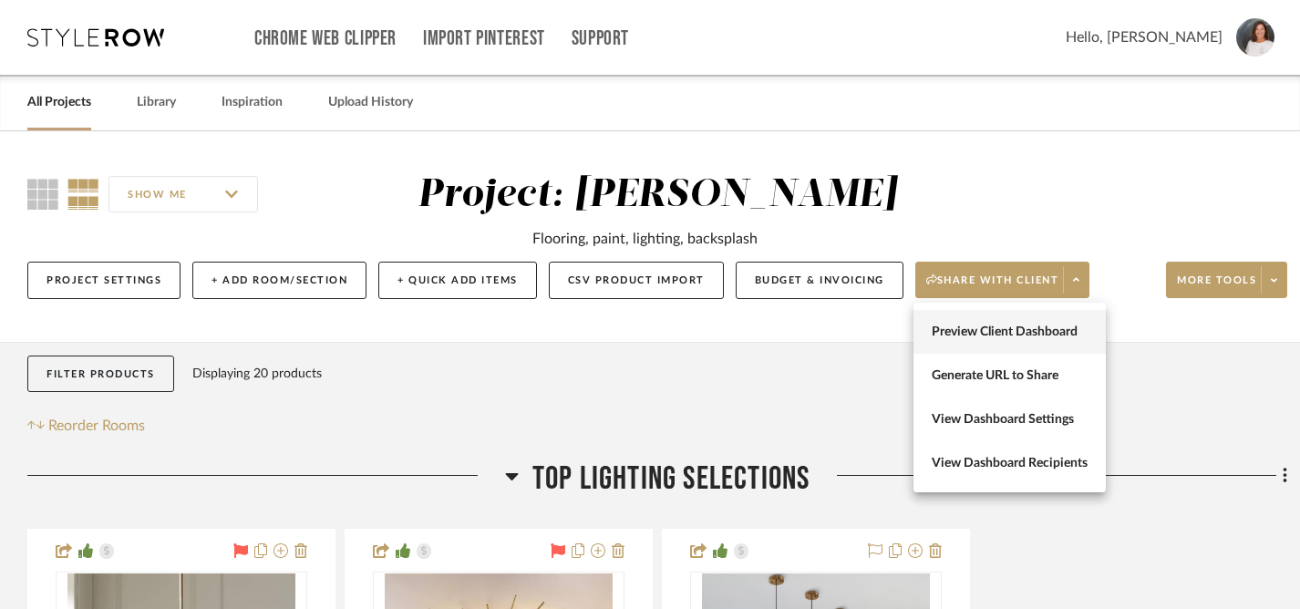
click at [998, 326] on span "Preview Client Dashboard" at bounding box center [1010, 332] width 156 height 15
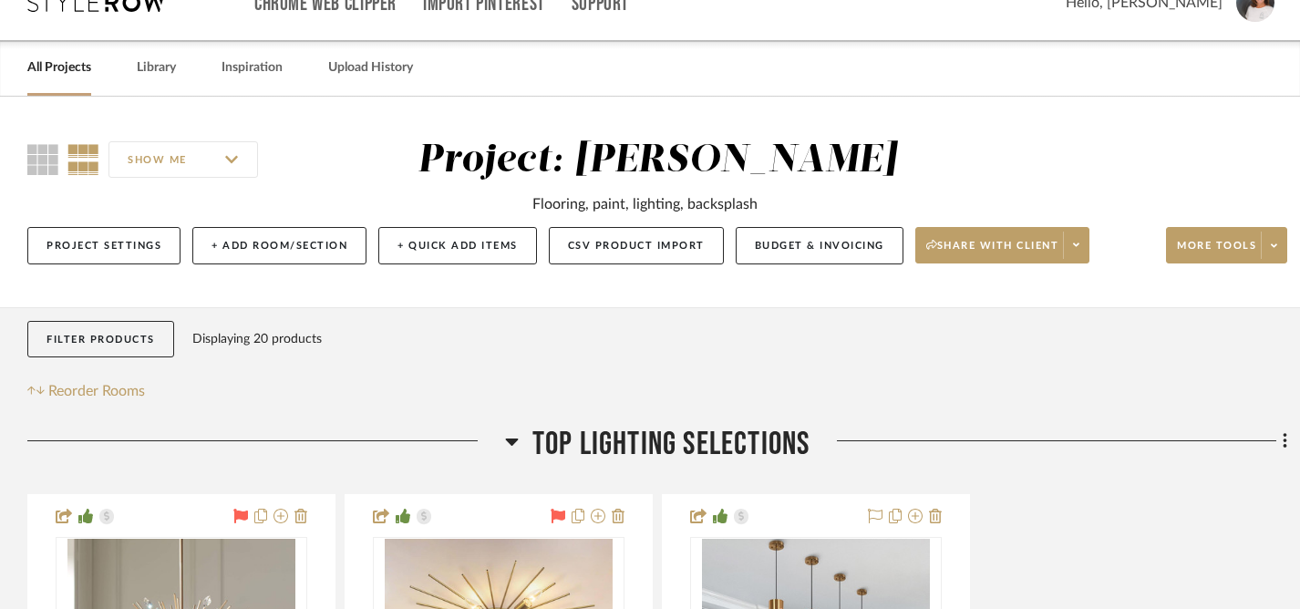
scroll to position [61, 0]
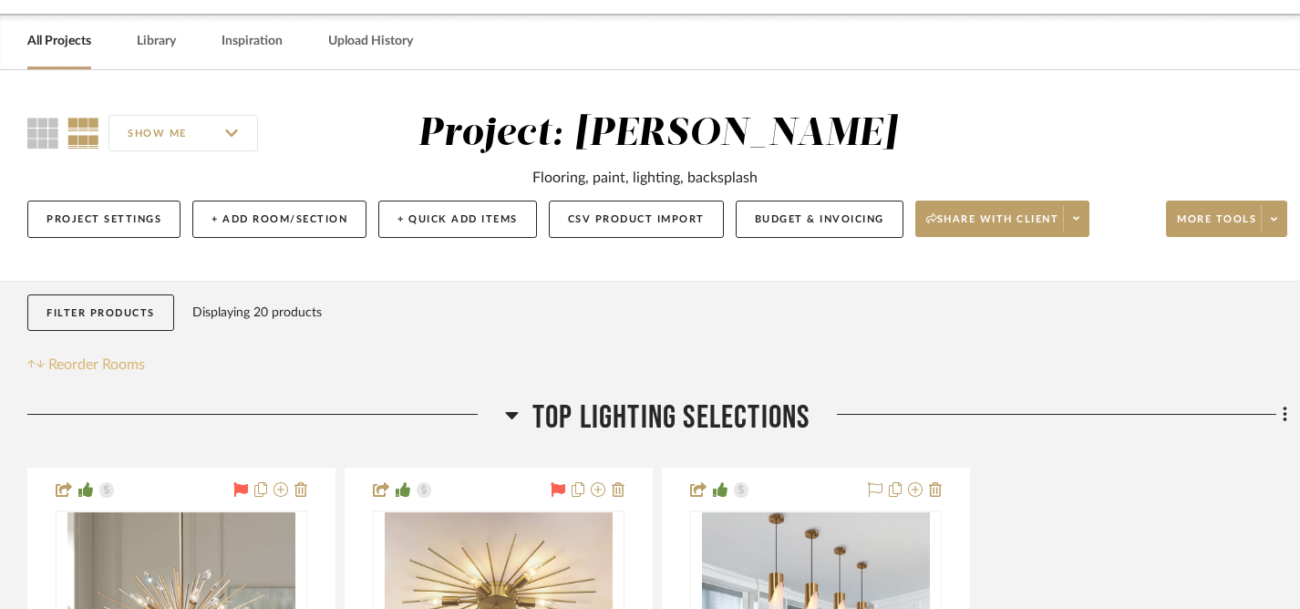
click at [112, 366] on span "Reorder Rooms" at bounding box center [96, 365] width 97 height 22
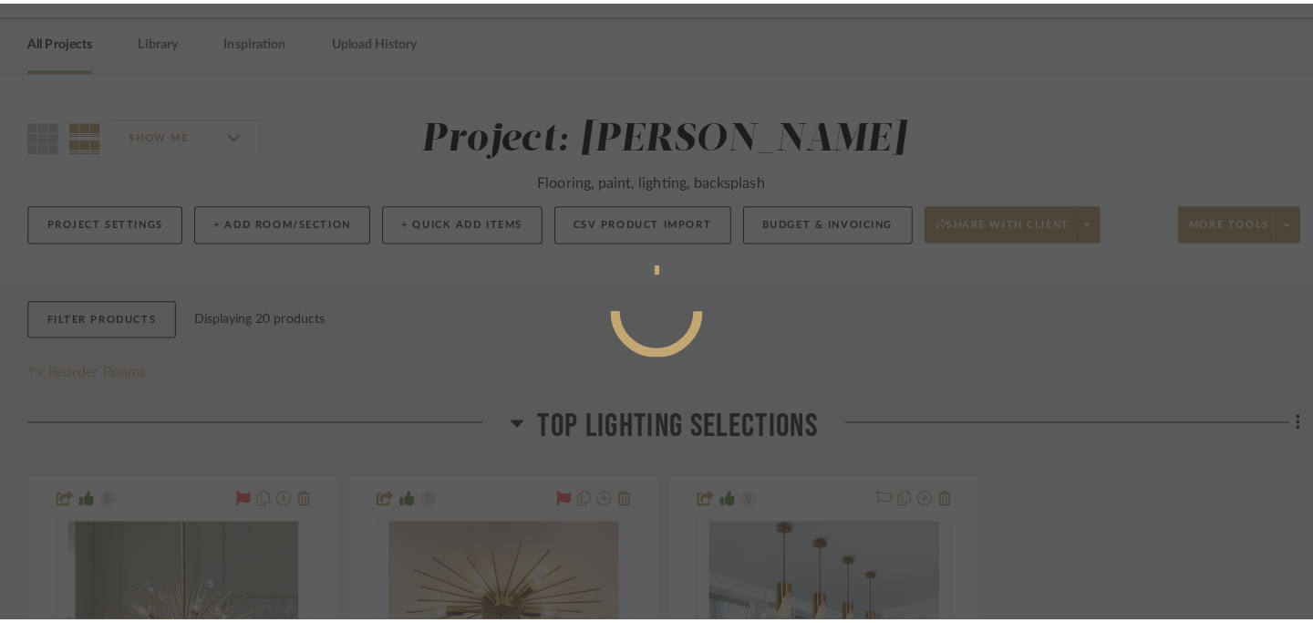
scroll to position [0, 0]
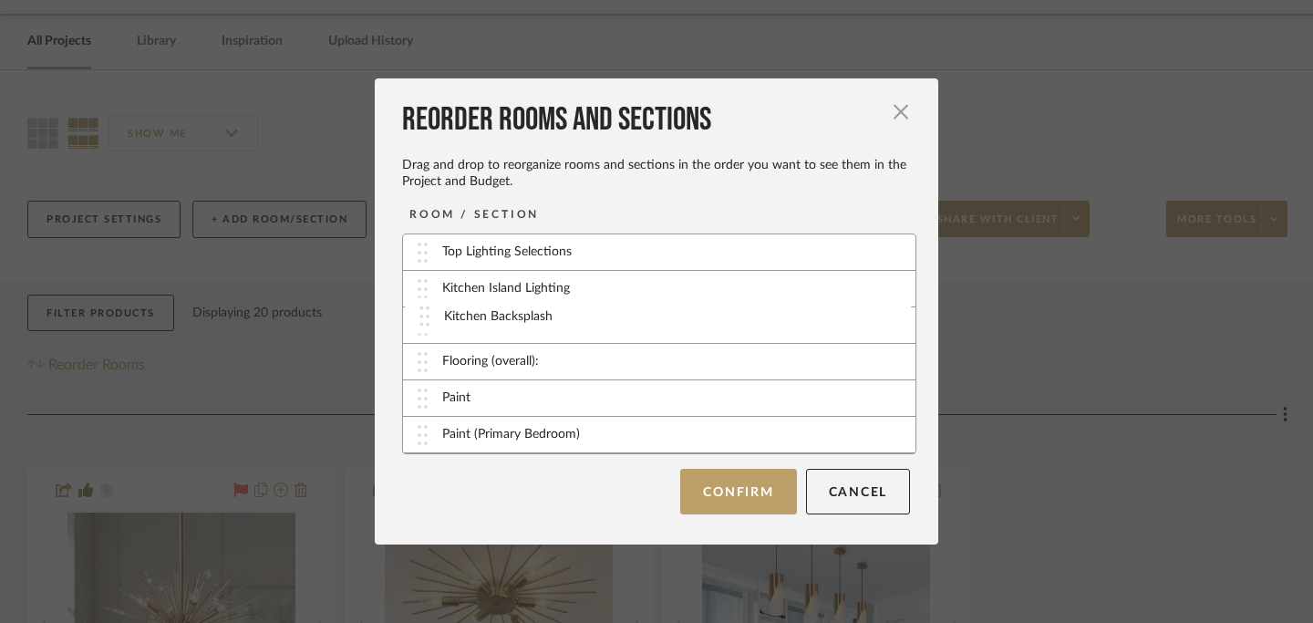
drag, startPoint x: 418, startPoint y: 436, endPoint x: 427, endPoint y: 317, distance: 118.8
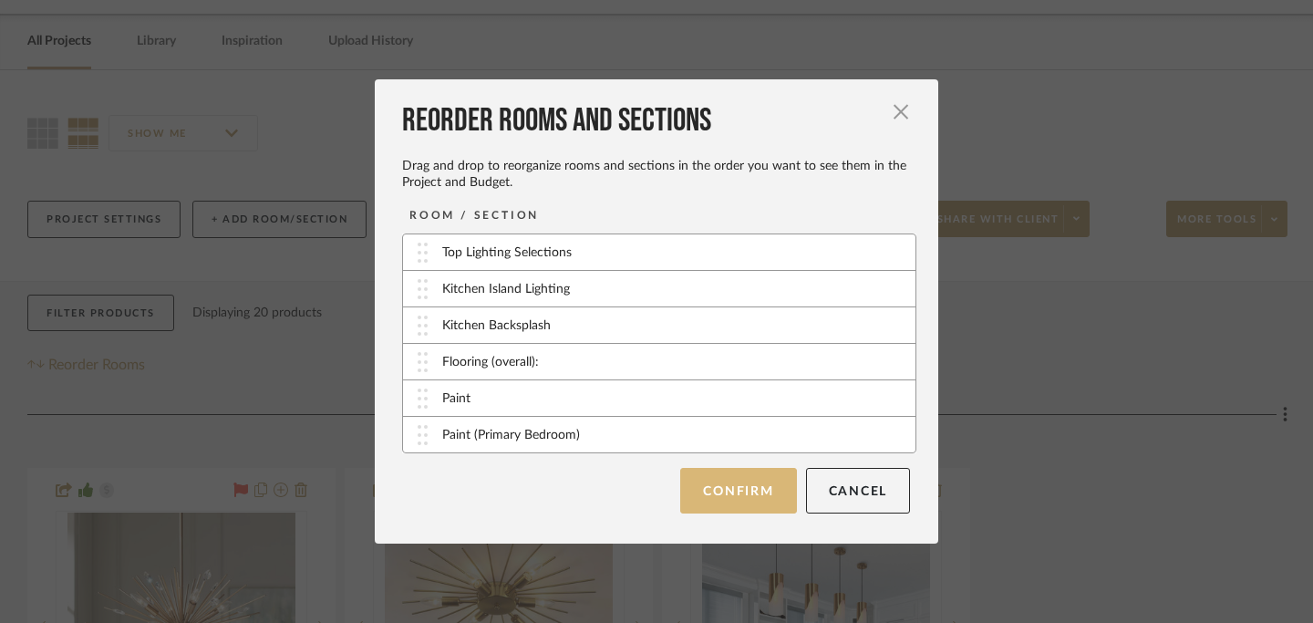
click at [749, 496] on button "Confirm" at bounding box center [738, 491] width 116 height 46
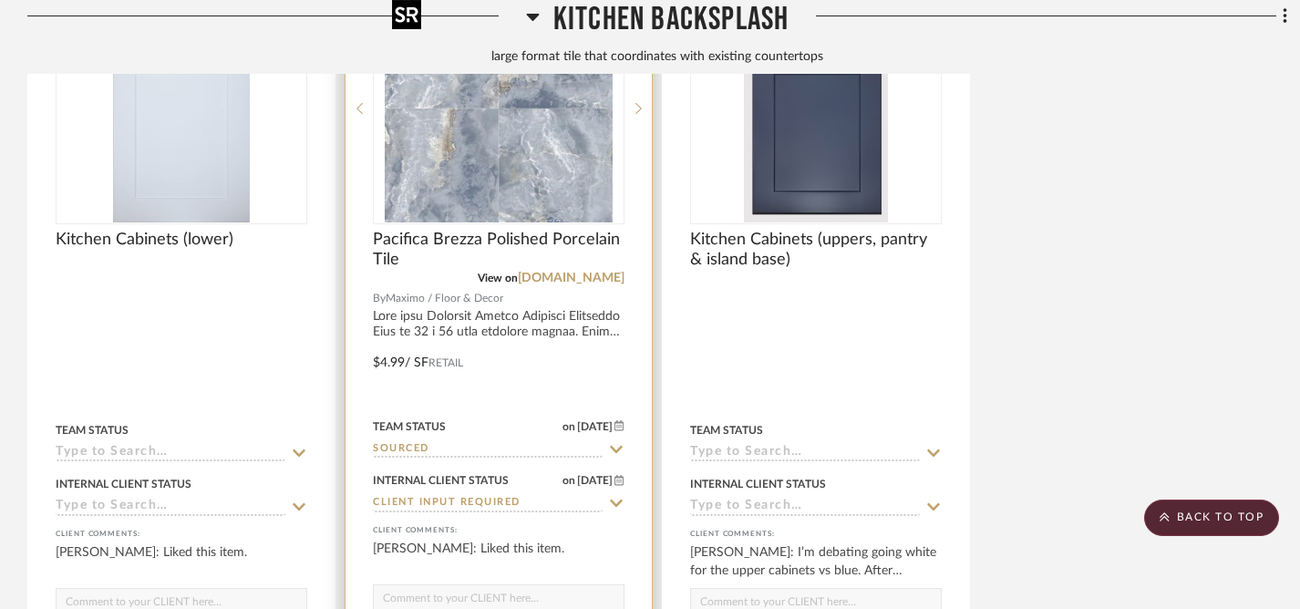
scroll to position [2443, 0]
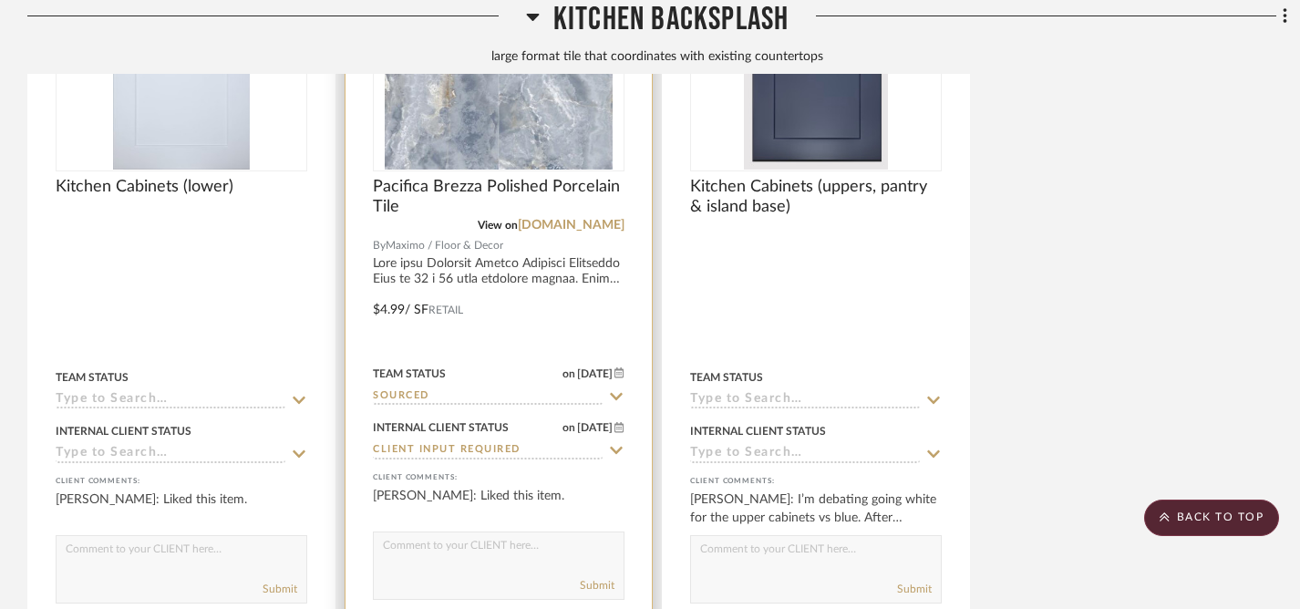
click at [615, 449] on icon at bounding box center [616, 450] width 13 height 7
click at [615, 446] on icon at bounding box center [616, 450] width 16 height 15
type input "9/3/2025"
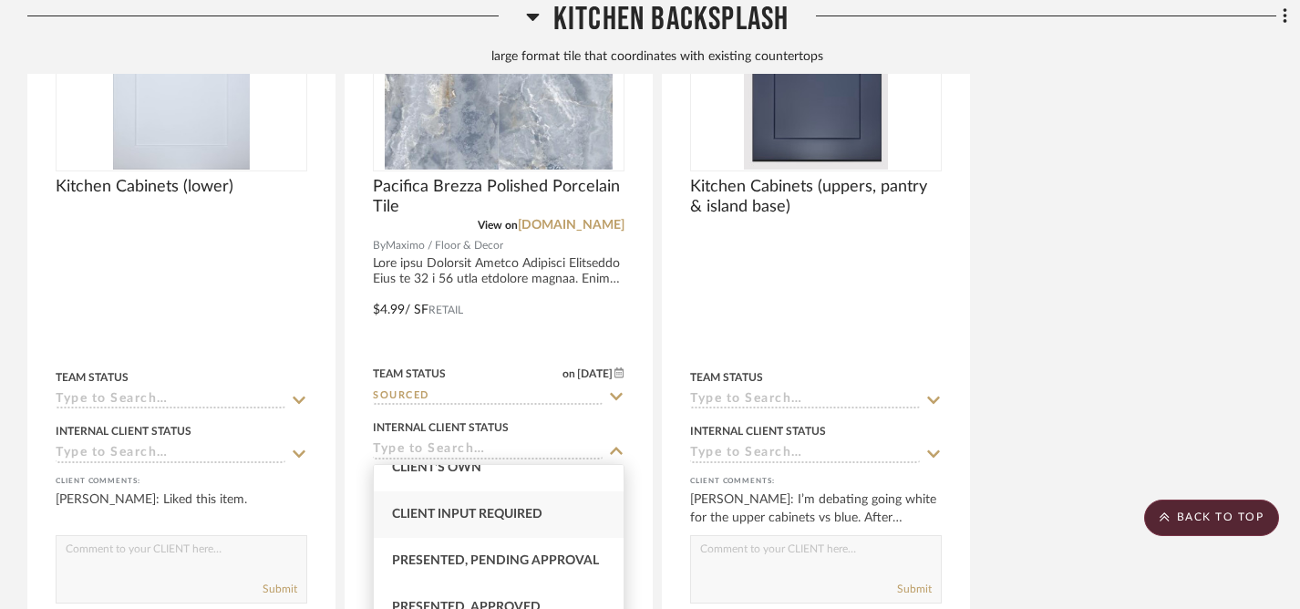
scroll to position [119, 0]
click at [508, 555] on span "Presented, Pending Approval" at bounding box center [495, 554] width 207 height 13
type input "Presented, Pending Approval"
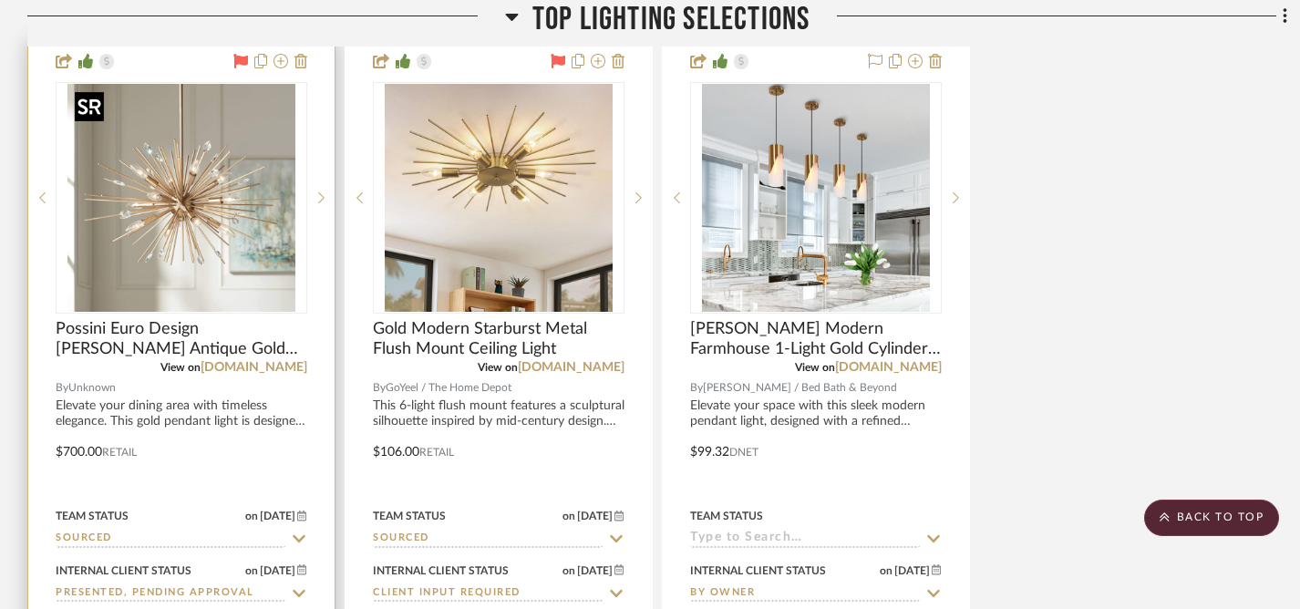
scroll to position [0, 0]
